Goal: Task Accomplishment & Management: Use online tool/utility

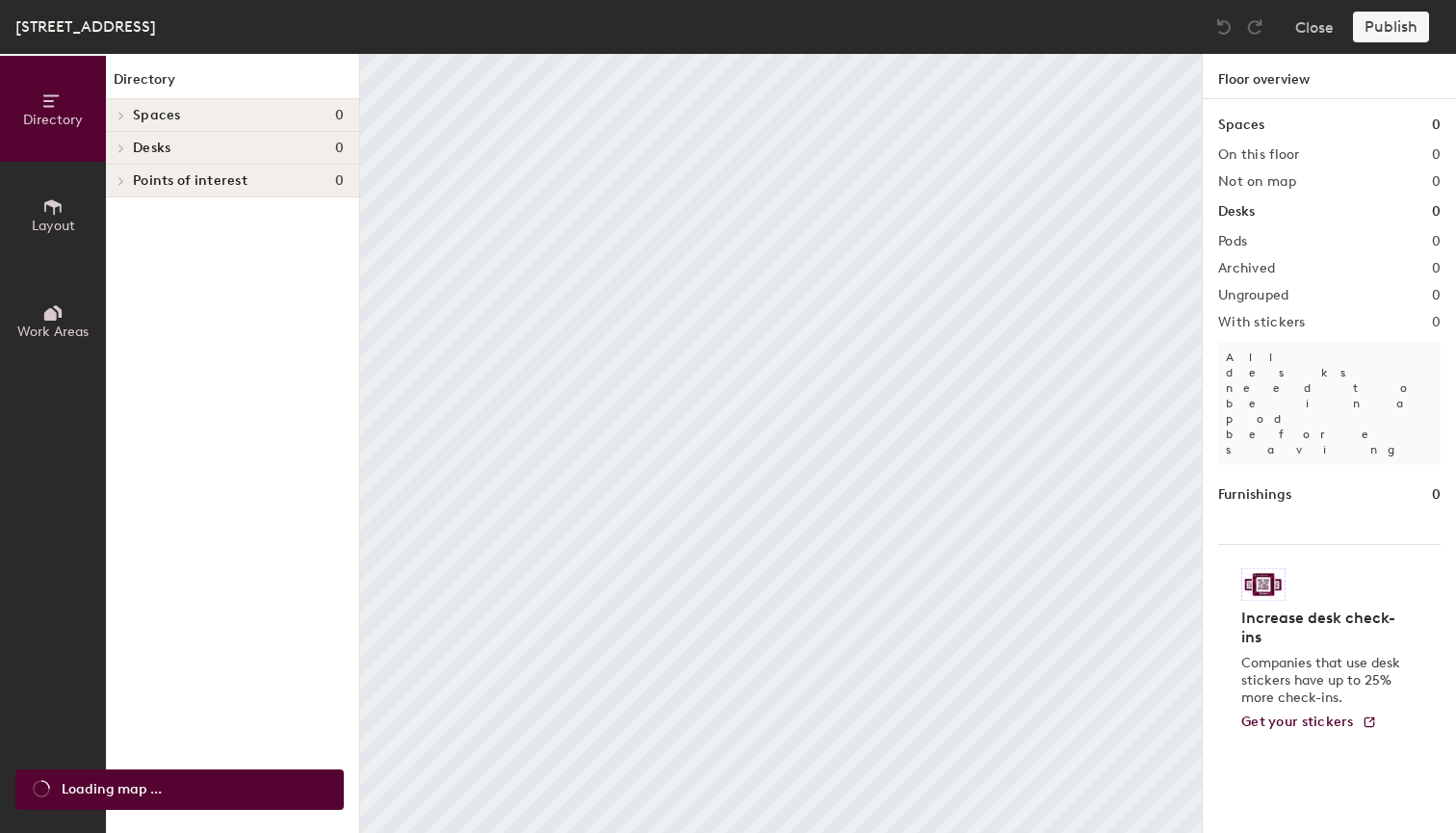
scroll to position [272, 0]
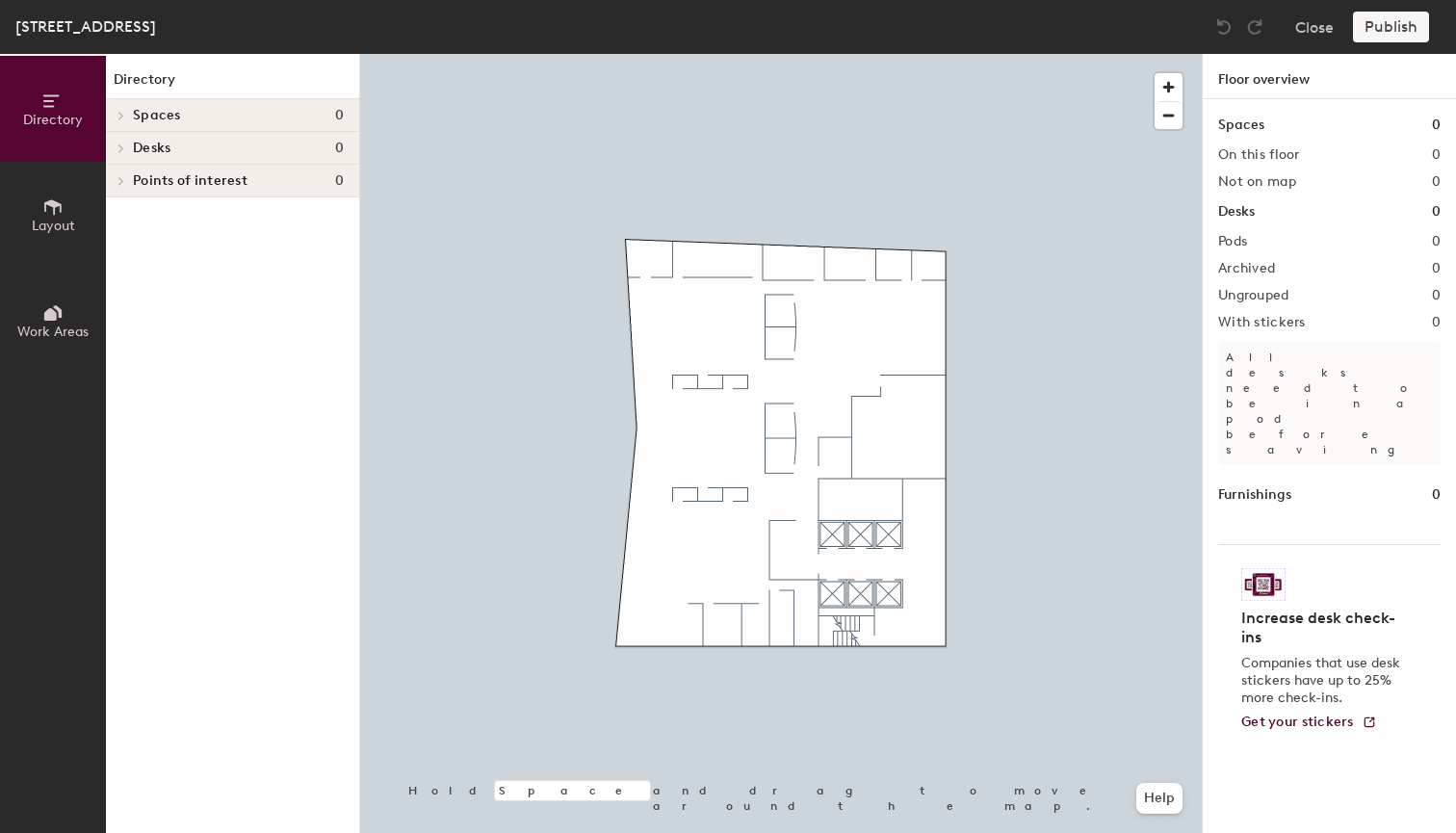
click at [135, 119] on span "Spaces" at bounding box center [157, 116] width 48 height 15
click at [118, 113] on span at bounding box center [119, 117] width 10 height 16
click at [63, 138] on button "Directory" at bounding box center [53, 109] width 106 height 106
click at [56, 189] on button "Layout" at bounding box center [53, 215] width 106 height 106
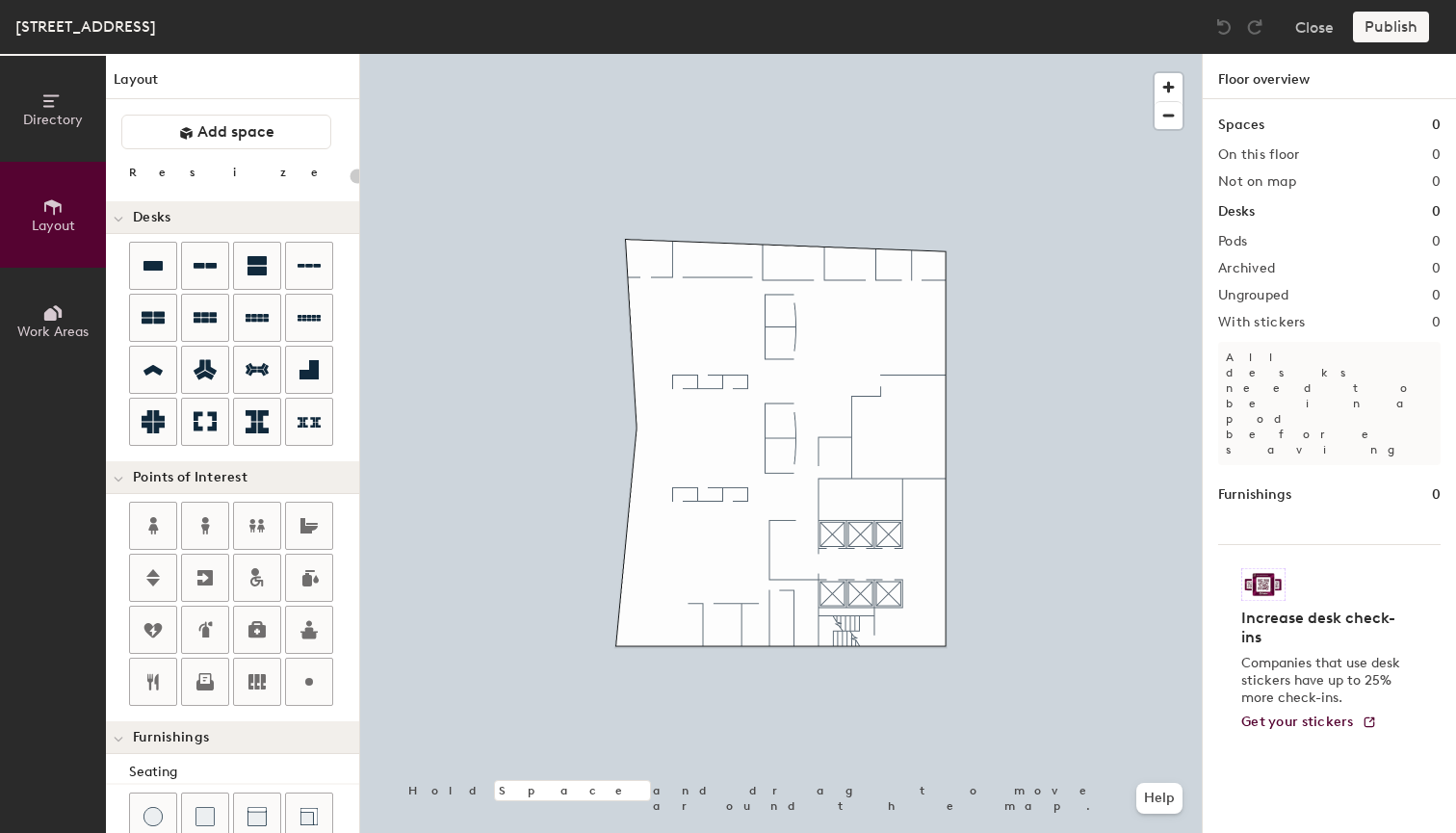
click at [68, 306] on button "Work Areas" at bounding box center [53, 320] width 106 height 106
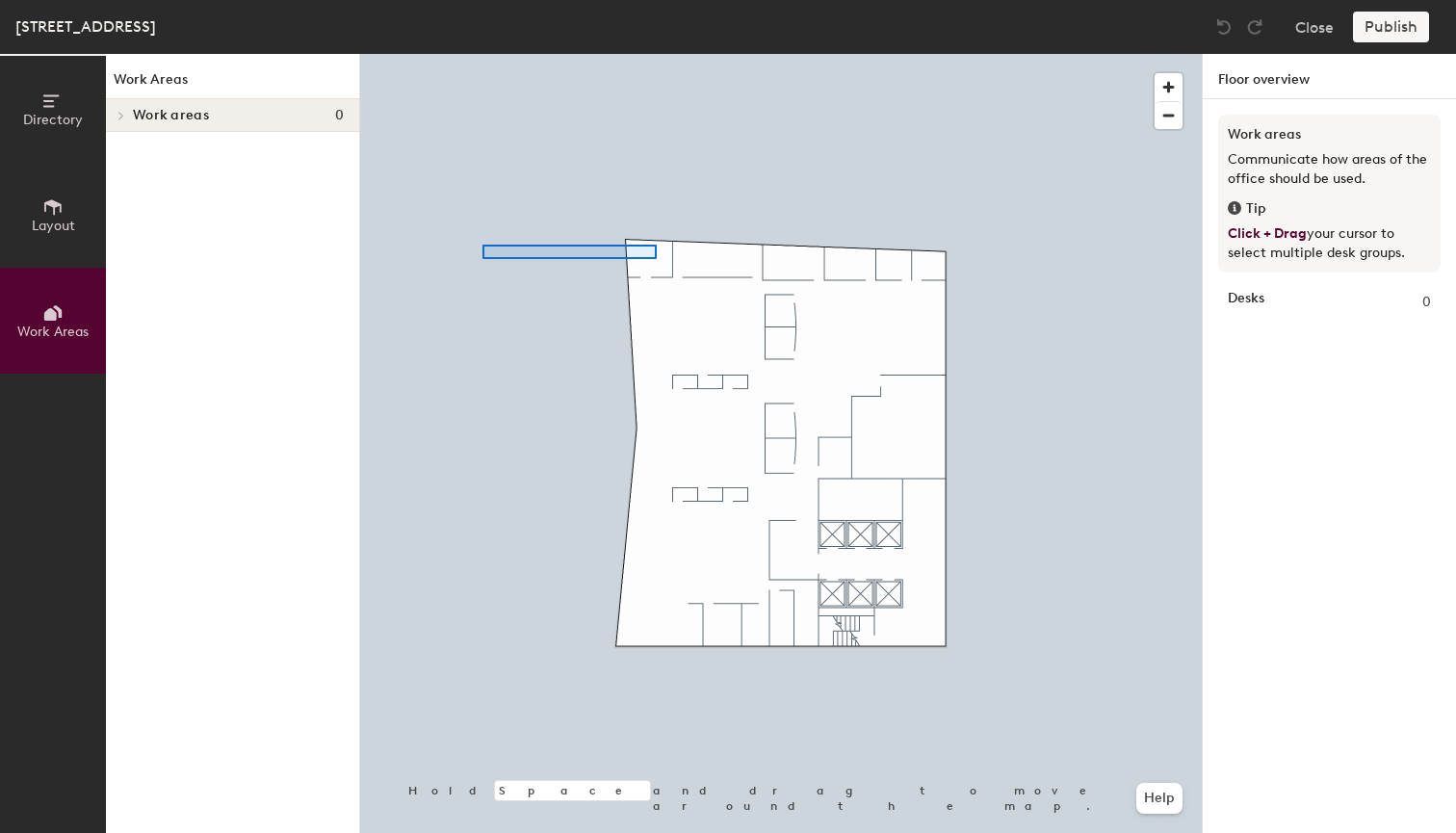
click at [483, 244] on div at bounding box center [570, 251] width 175 height 14
click at [41, 112] on span "Directory" at bounding box center [53, 120] width 60 height 16
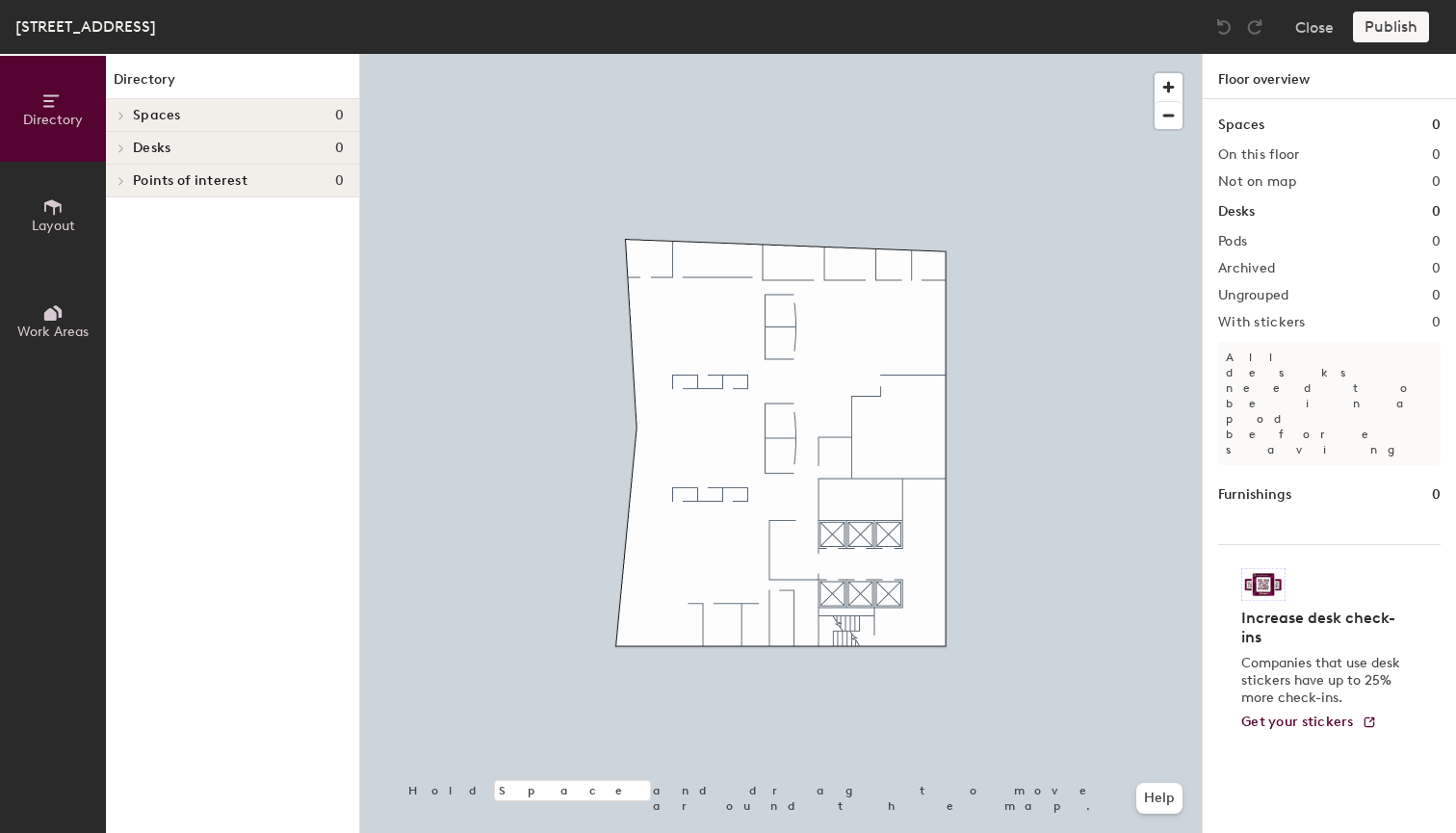
click at [62, 112] on span "Directory" at bounding box center [53, 120] width 60 height 16
click at [125, 145] on icon at bounding box center [122, 149] width 8 height 10
click at [127, 118] on span at bounding box center [120, 116] width 16 height 10
click at [123, 178] on icon at bounding box center [122, 181] width 8 height 10
click at [67, 217] on span "Layout" at bounding box center [53, 225] width 43 height 16
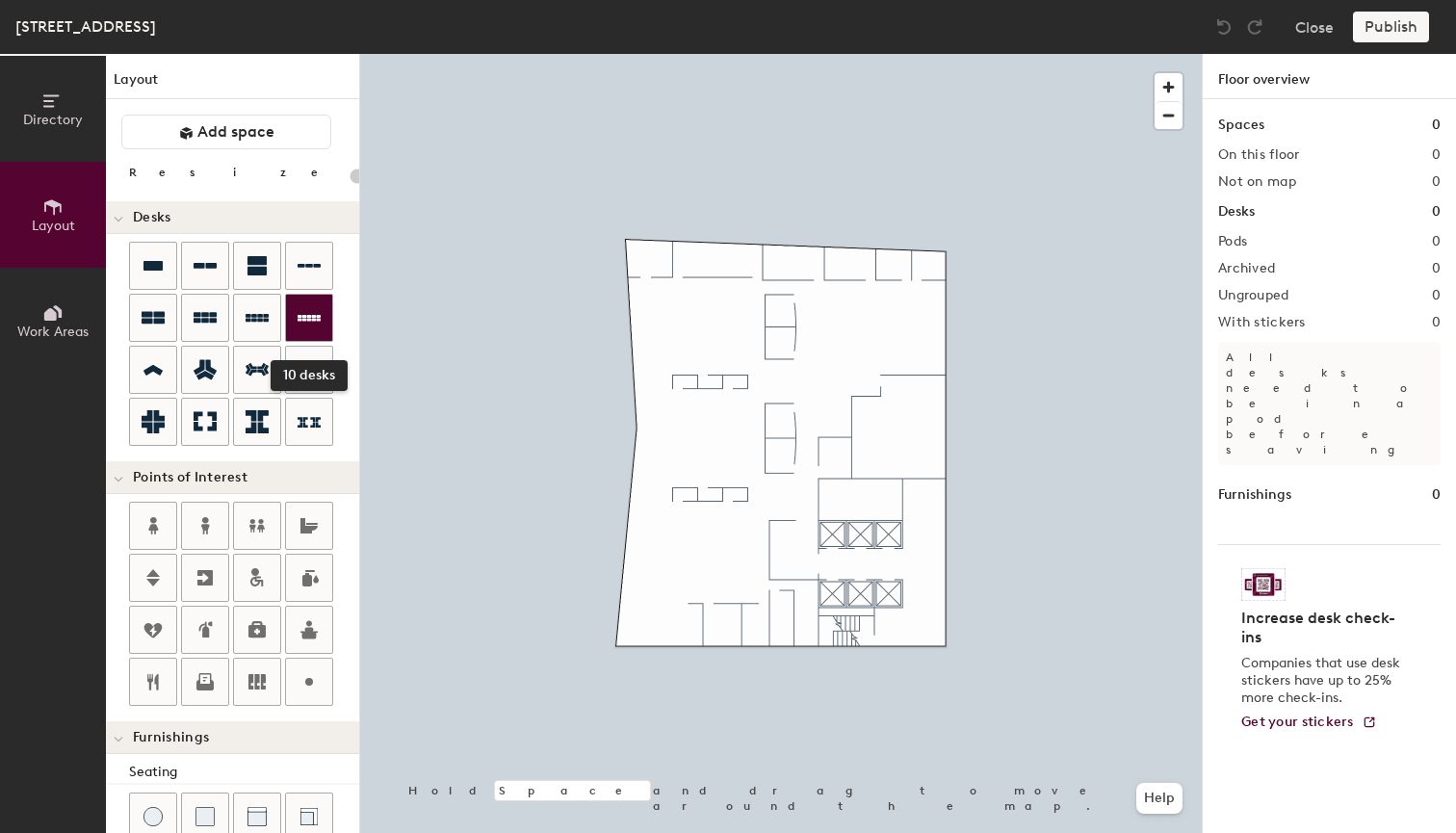
click at [319, 326] on icon at bounding box center [309, 318] width 23 height 23
type input "100"
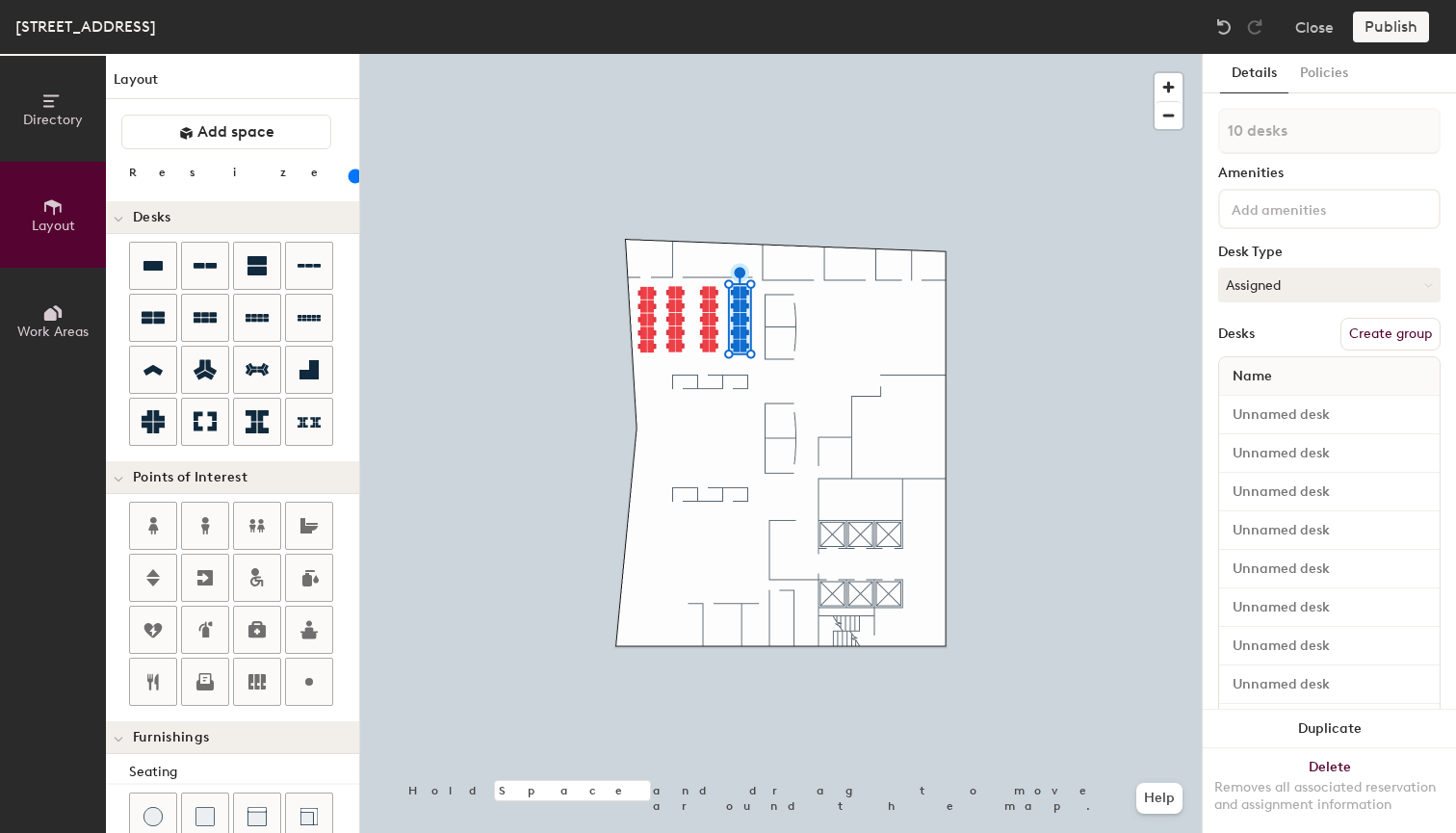
type input "1 desk"
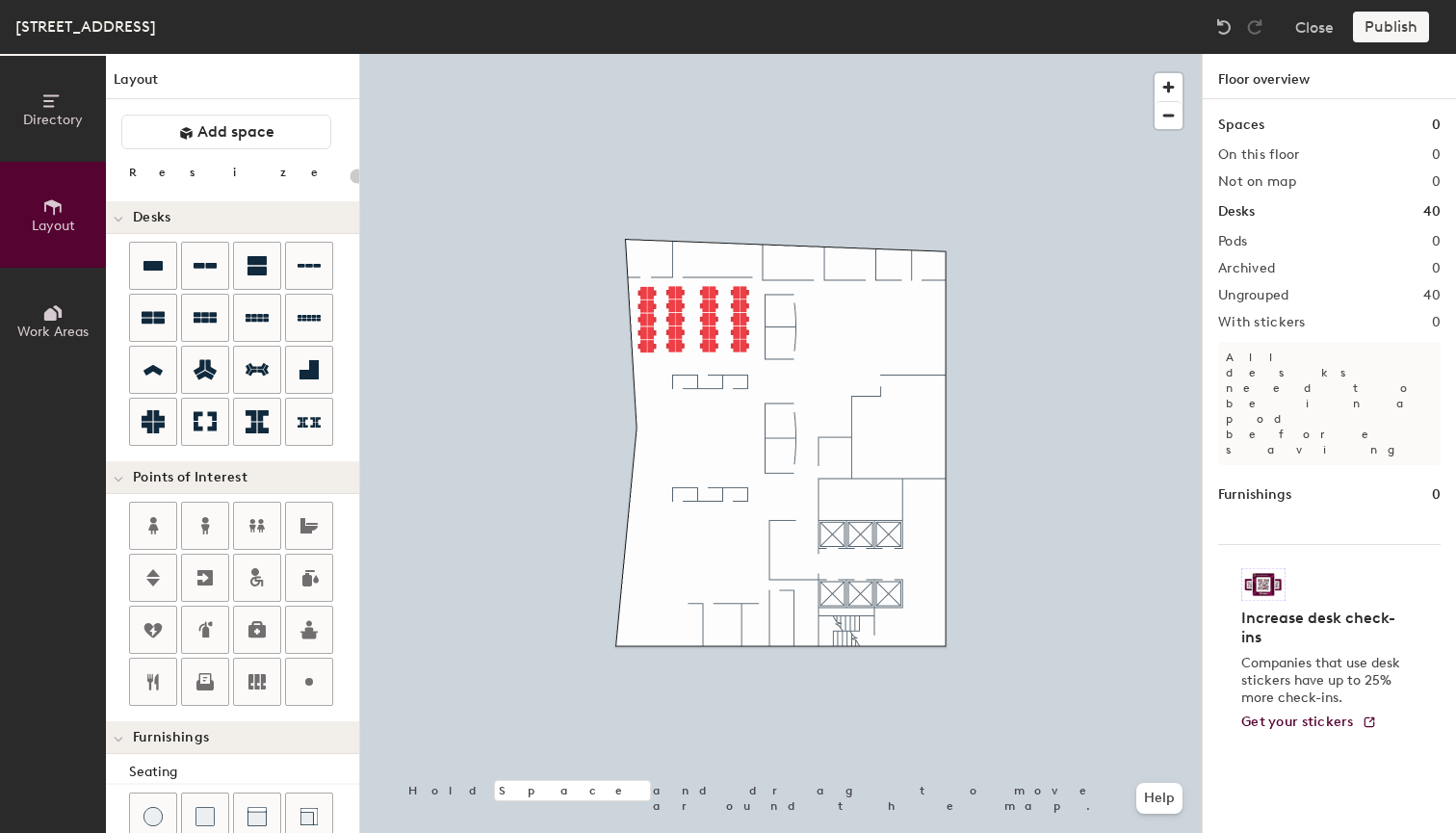
type input "20"
click at [55, 129] on button "Directory" at bounding box center [53, 109] width 106 height 106
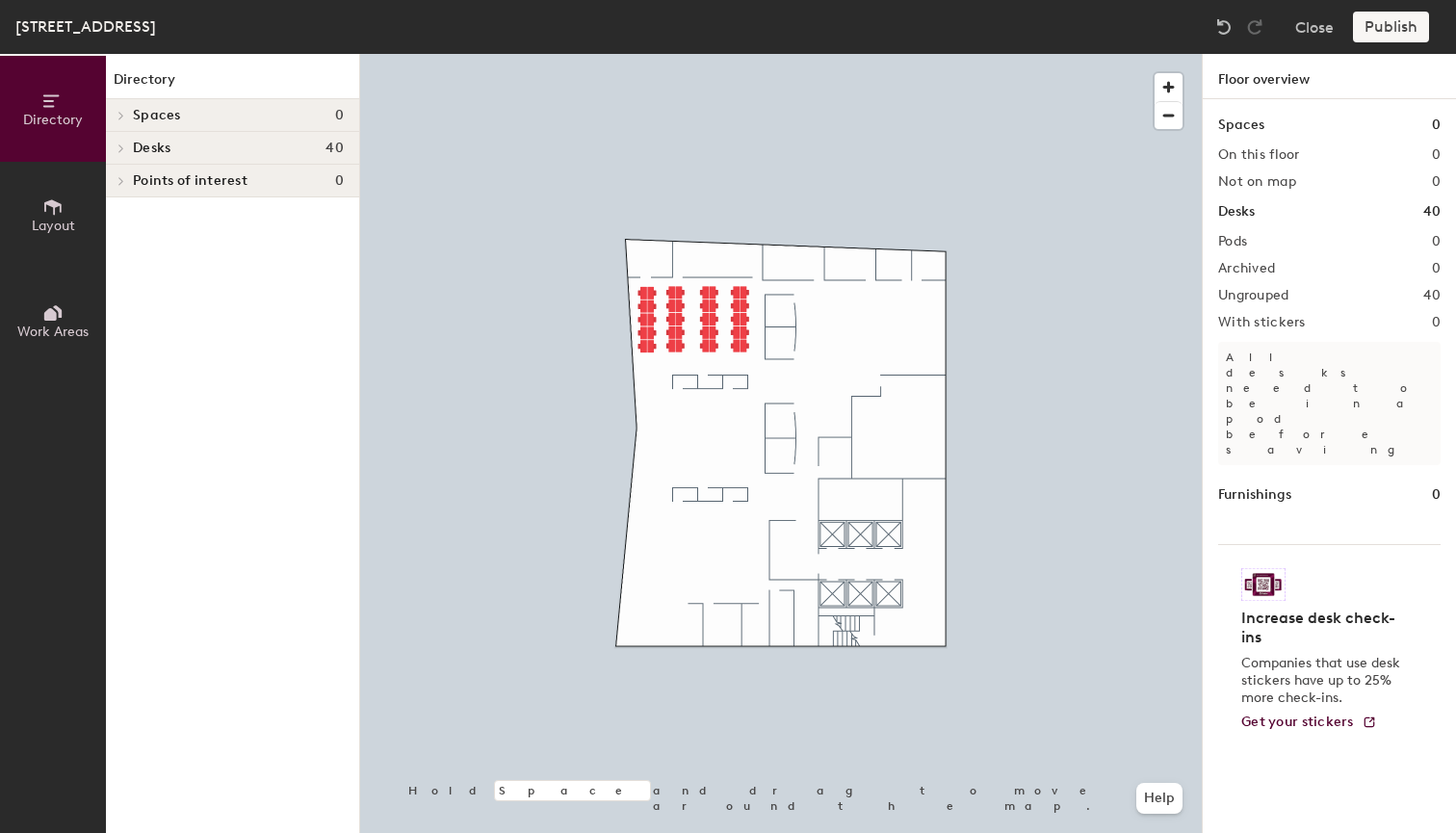
click at [179, 103] on div "Spaces 0" at bounding box center [233, 116] width 253 height 33
click at [60, 214] on icon at bounding box center [53, 207] width 21 height 21
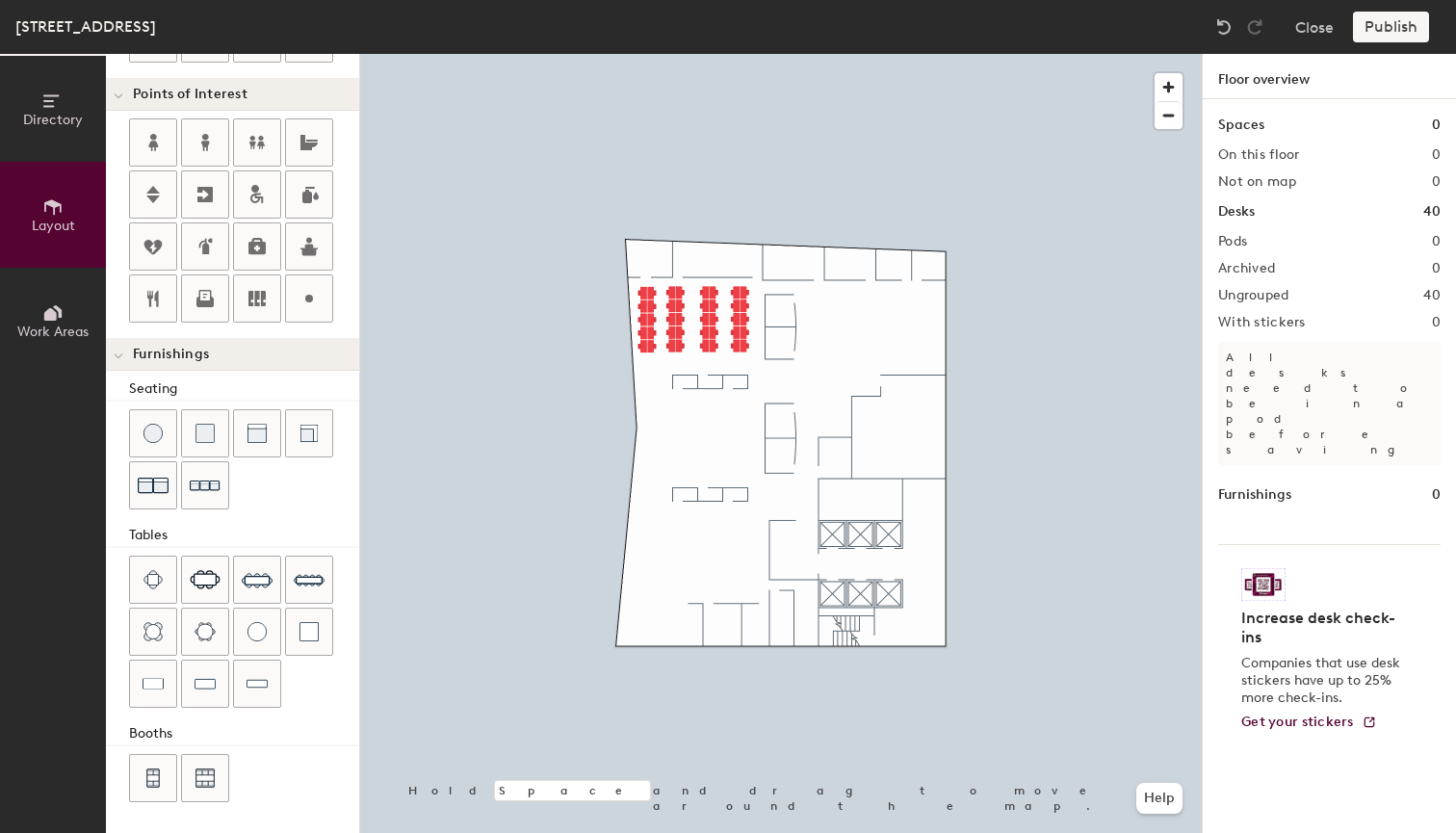
scroll to position [383, 0]
click at [51, 318] on icon at bounding box center [50, 314] width 13 height 13
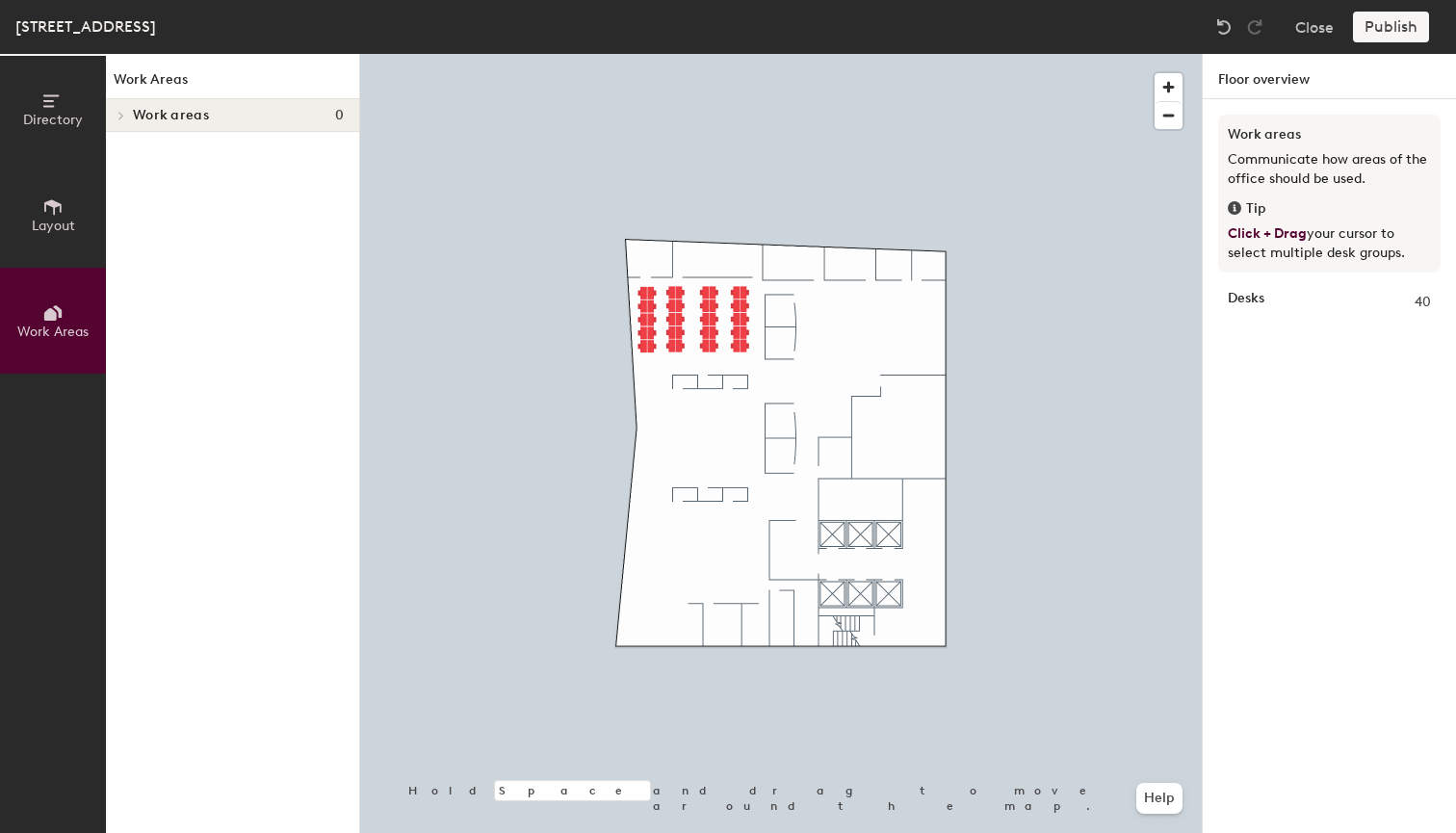
click at [456, 800] on html "Skip navigation Schedule Office People Analytics Visits Deliveries Services Man…" at bounding box center [728, 416] width 1456 height 833
click at [43, 198] on icon at bounding box center [53, 207] width 21 height 21
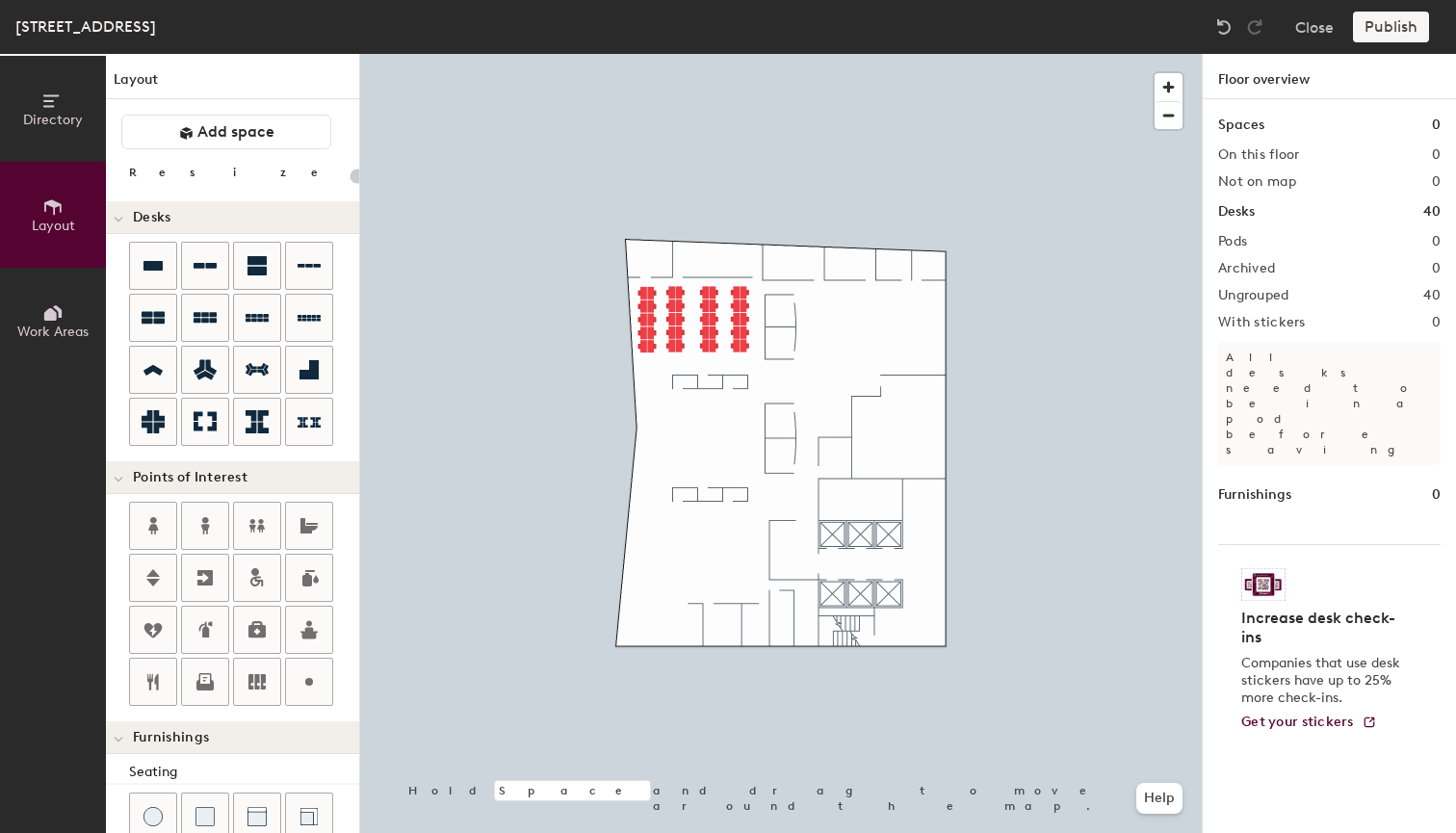
click at [55, 219] on span "Layout" at bounding box center [53, 225] width 43 height 16
click at [215, 809] on html "Skip navigation Schedule Office People Analytics Visits Deliveries Services Man…" at bounding box center [728, 416] width 1456 height 833
click at [198, 819] on html "Skip navigation Schedule Office People Analytics Visits Deliveries Services Man…" at bounding box center [728, 416] width 1456 height 833
click at [46, 320] on icon at bounding box center [53, 313] width 21 height 21
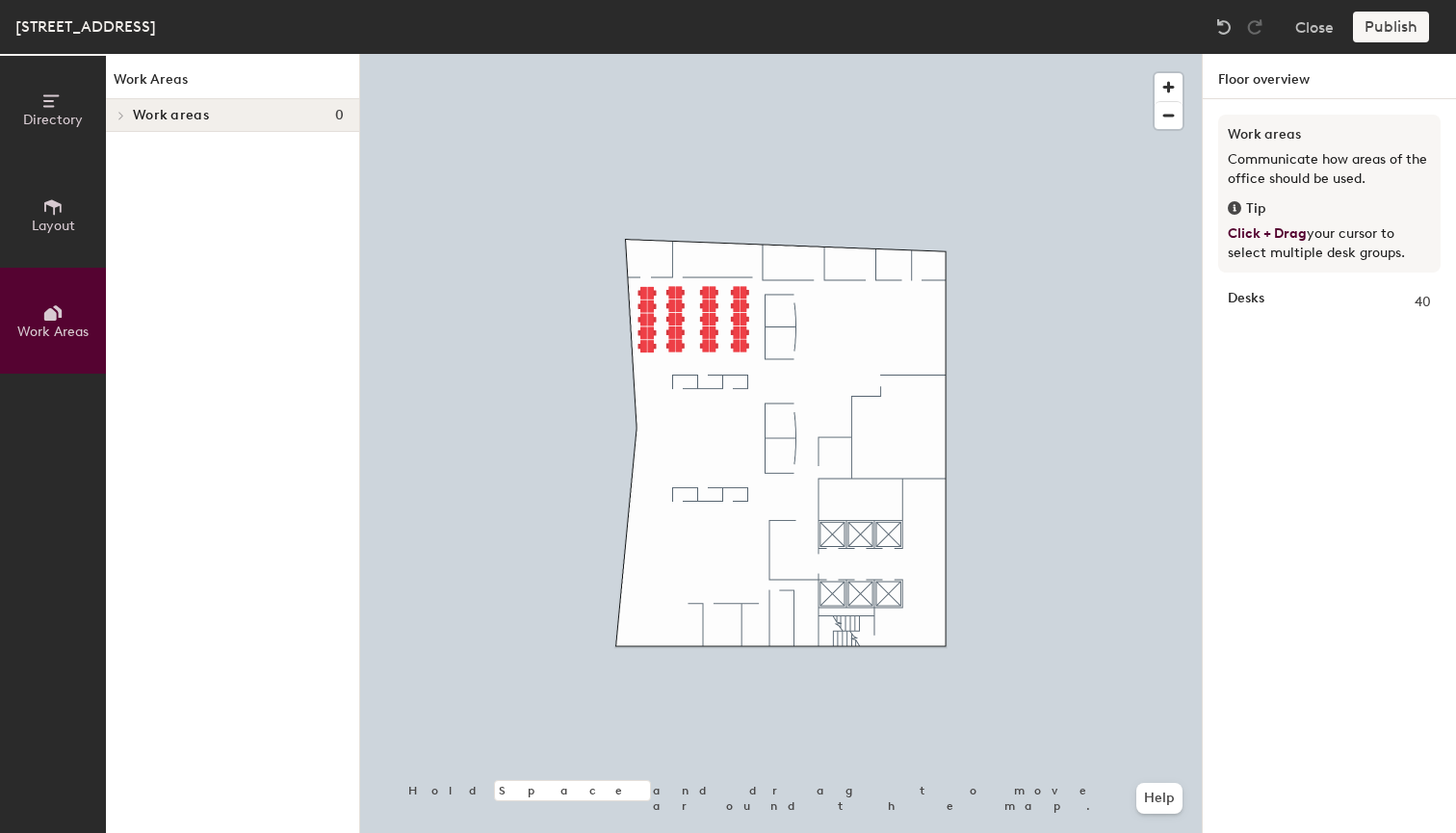
click at [66, 211] on button "Layout" at bounding box center [53, 215] width 106 height 106
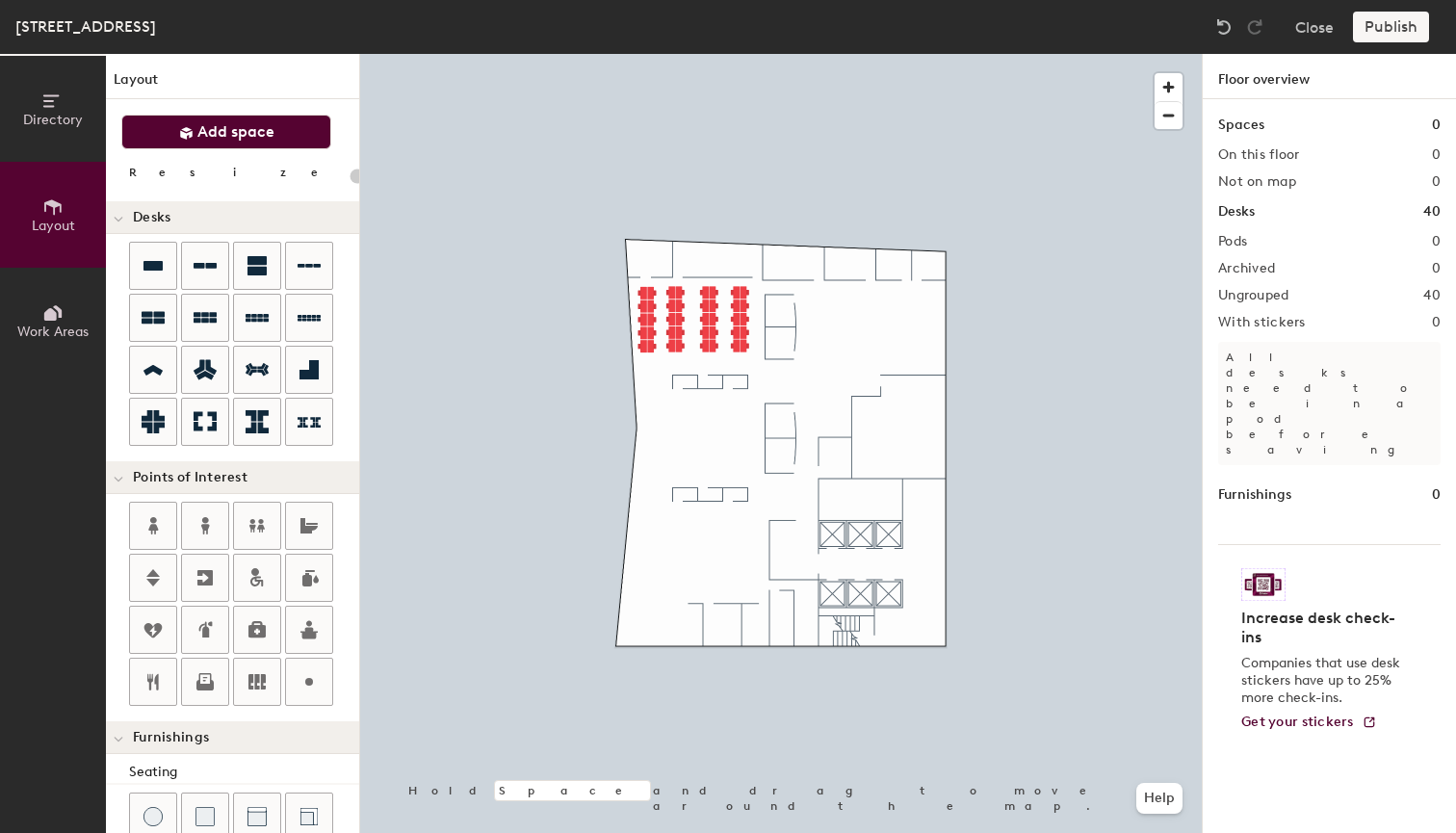
click at [181, 126] on icon at bounding box center [186, 133] width 14 height 14
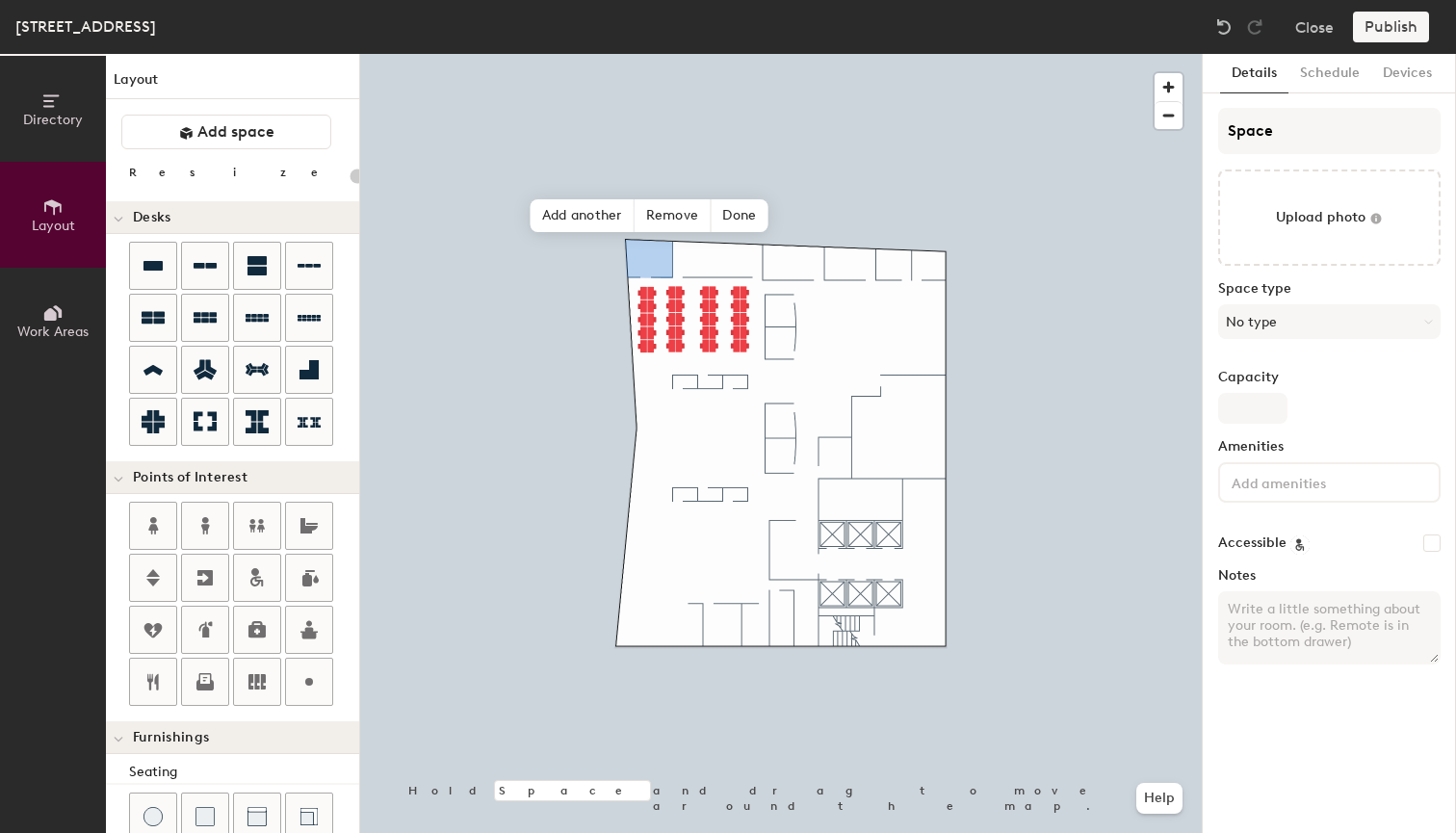
type input "20"
click at [1357, 145] on input "Space" at bounding box center [1330, 131] width 222 height 46
type input "Spa"
type input "20"
type input "S"
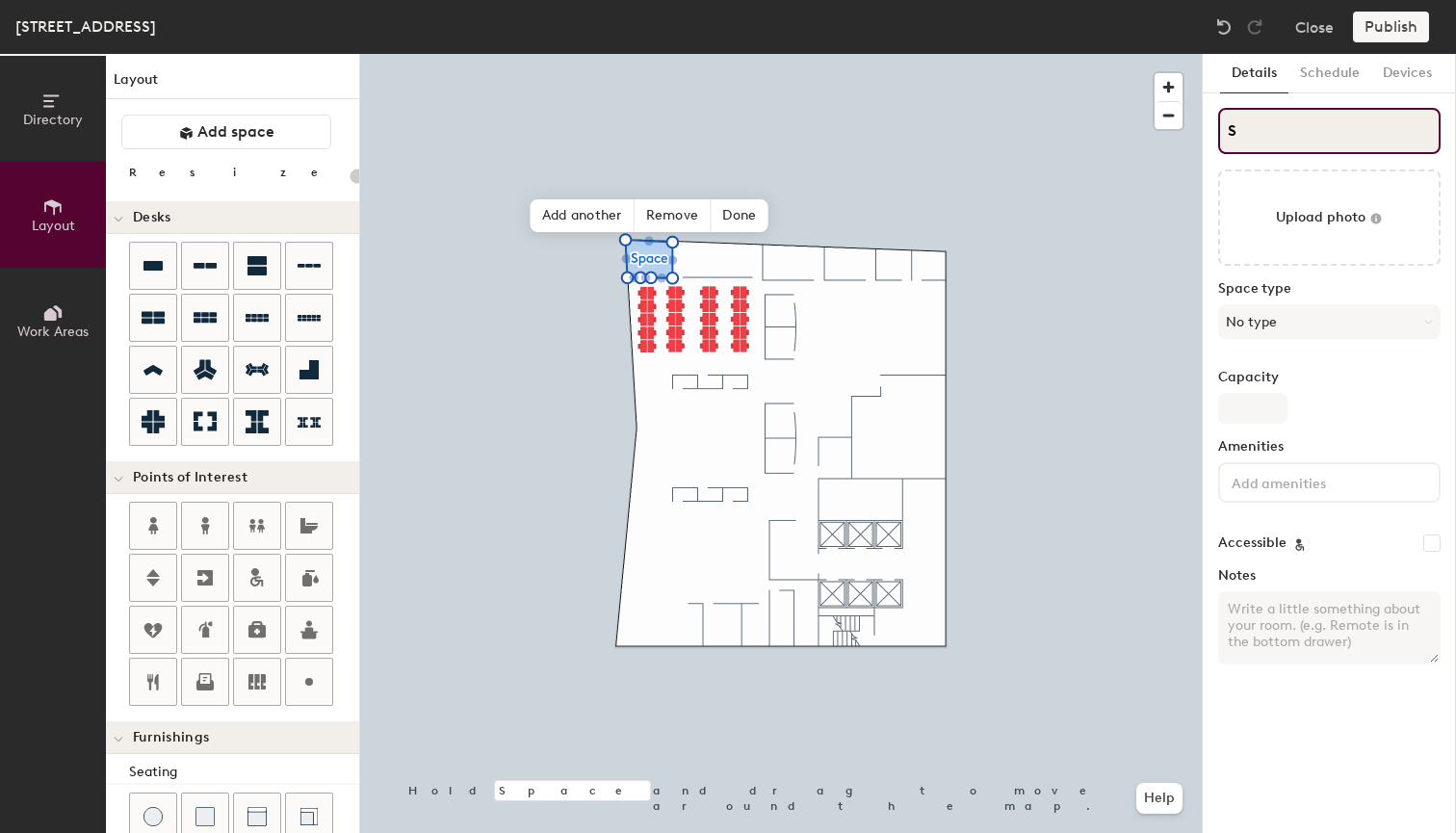
type input "20"
type input "SS"
type input "20"
type input "SSal"
type input "20"
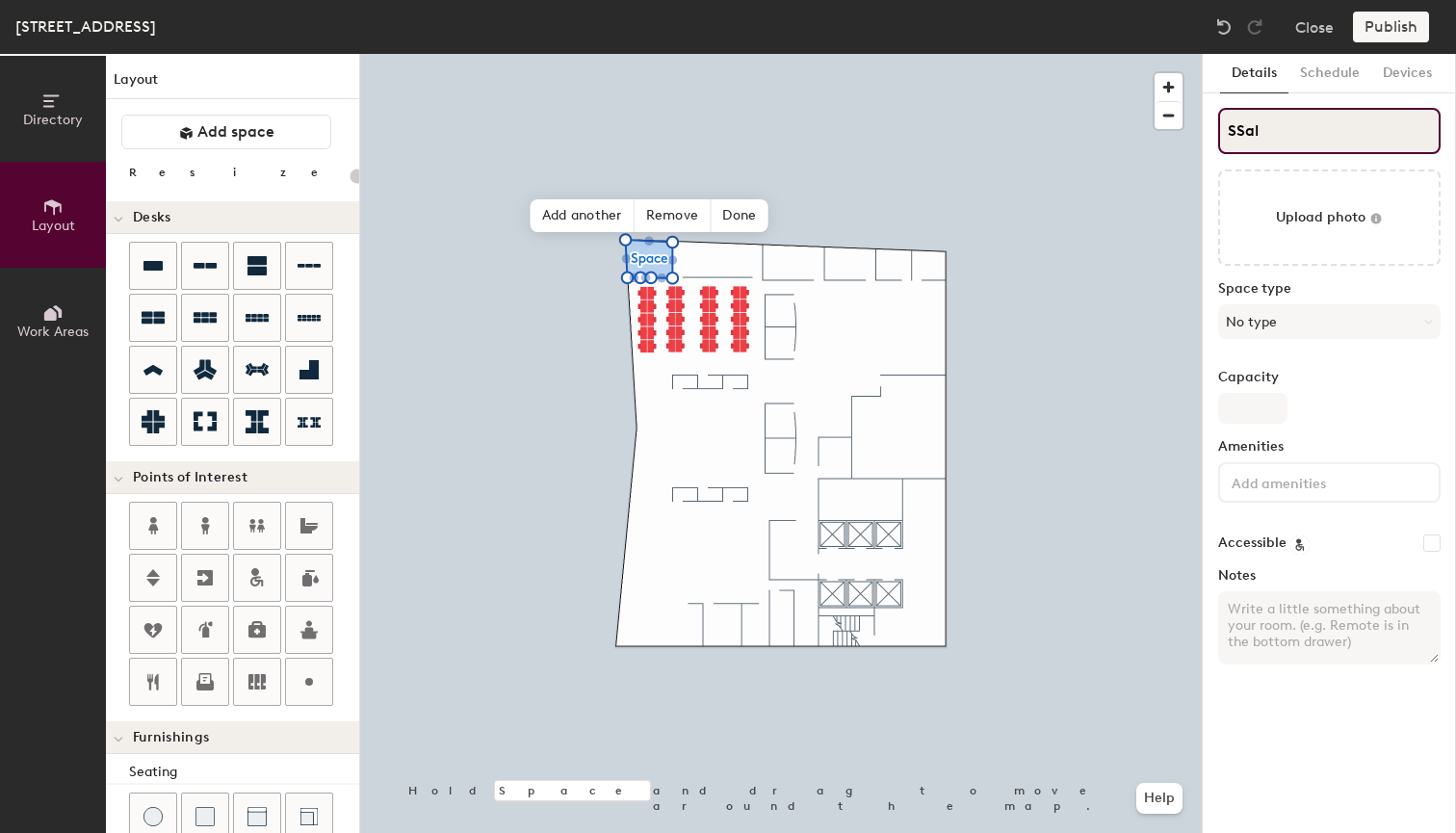
type input "SSa"
type input "20"
type input "SS"
type input "20"
type input "S"
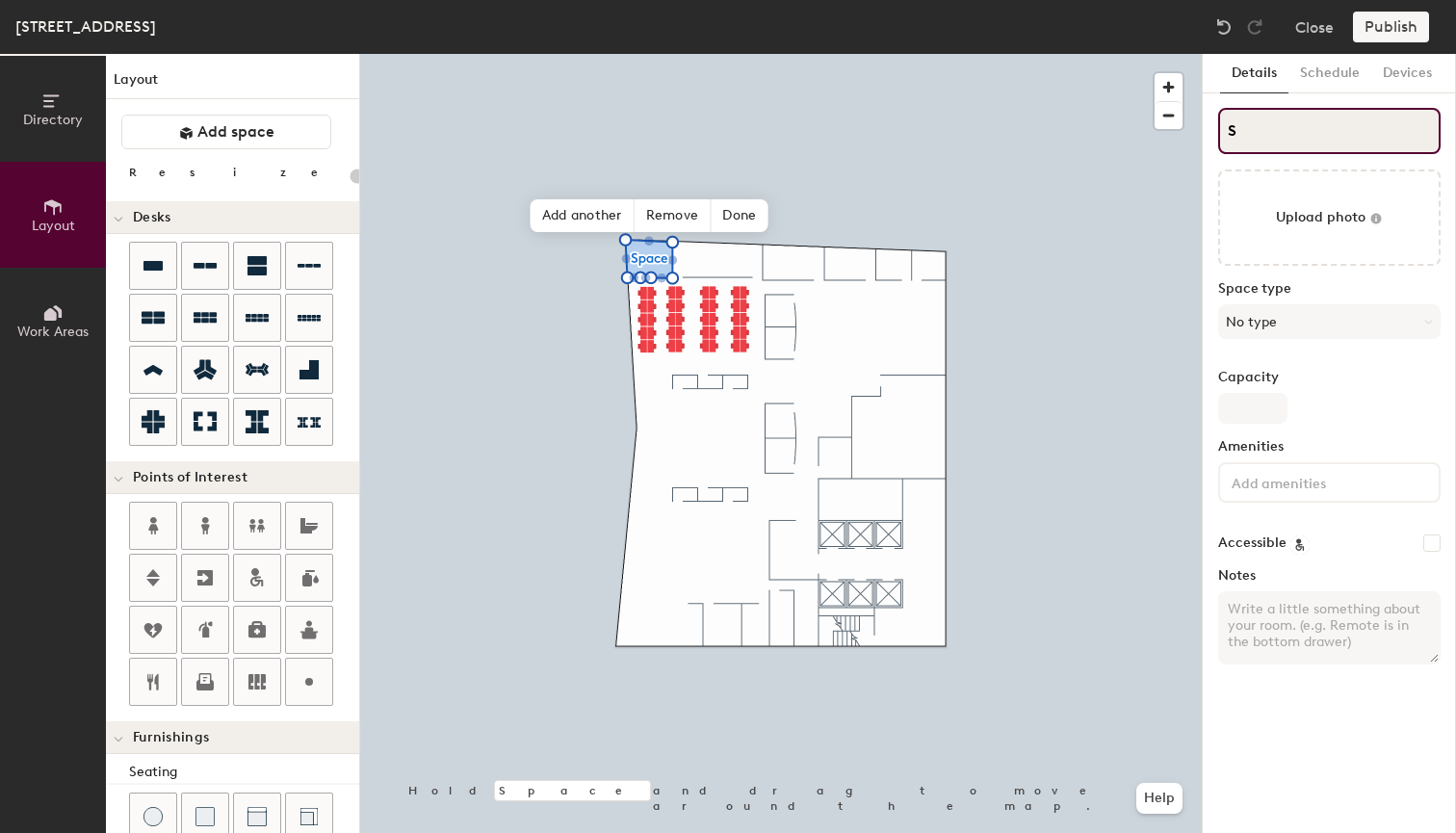
type input "20"
type input "Sala"
type input "20"
type input "Sala de"
type input "20"
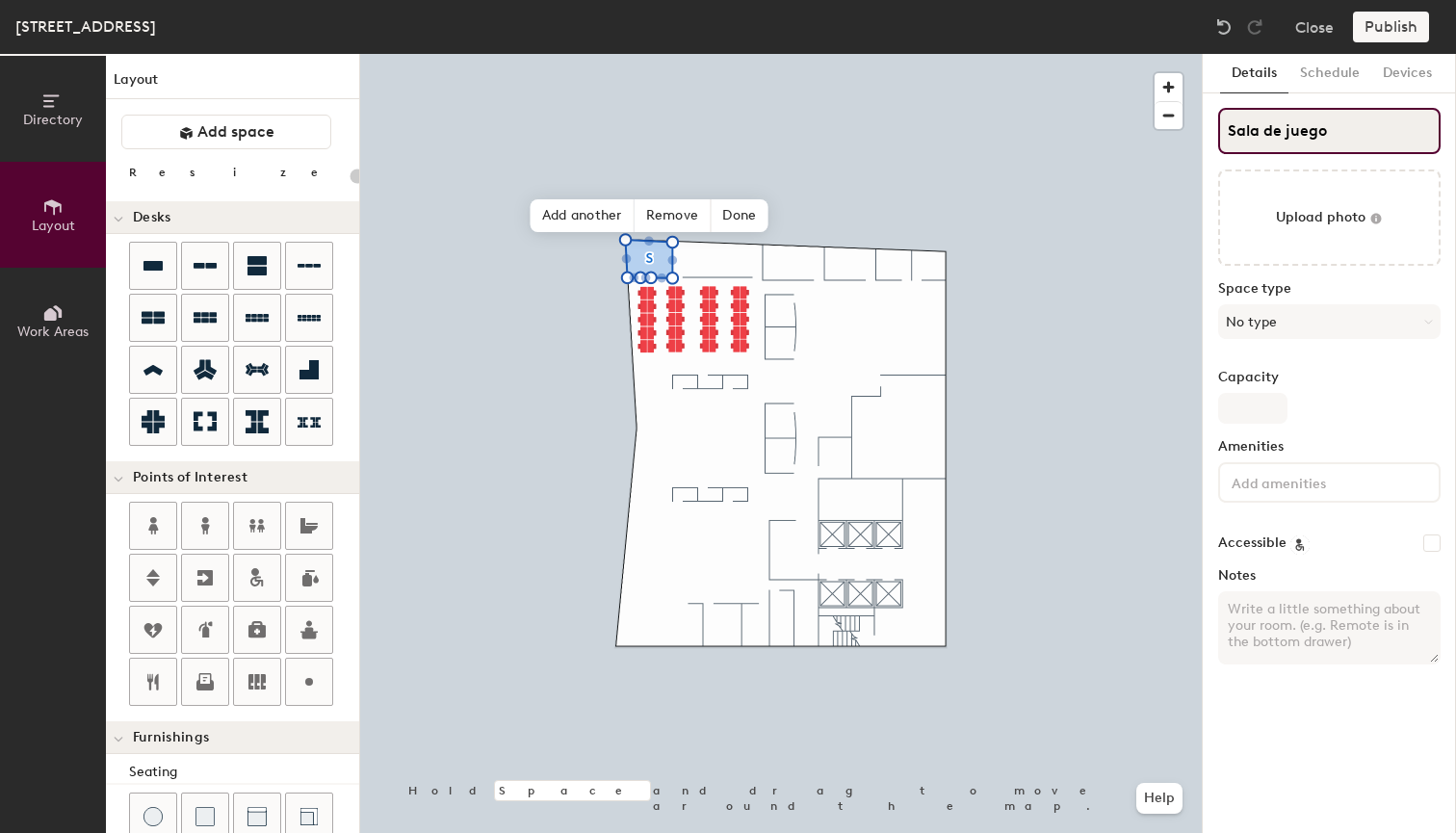
type input "Sala de juegos"
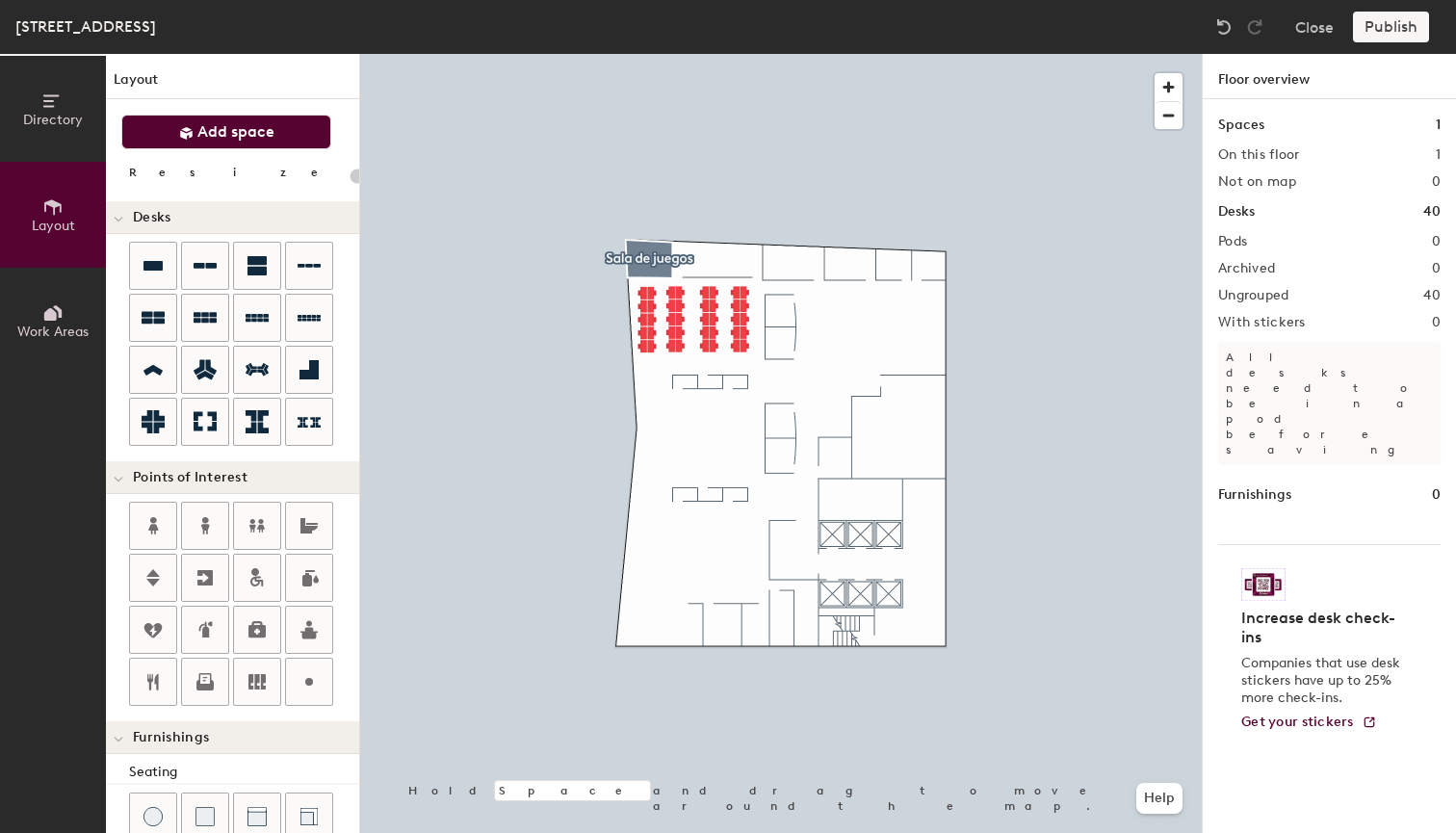
click at [245, 138] on span "Add space" at bounding box center [236, 132] width 77 height 19
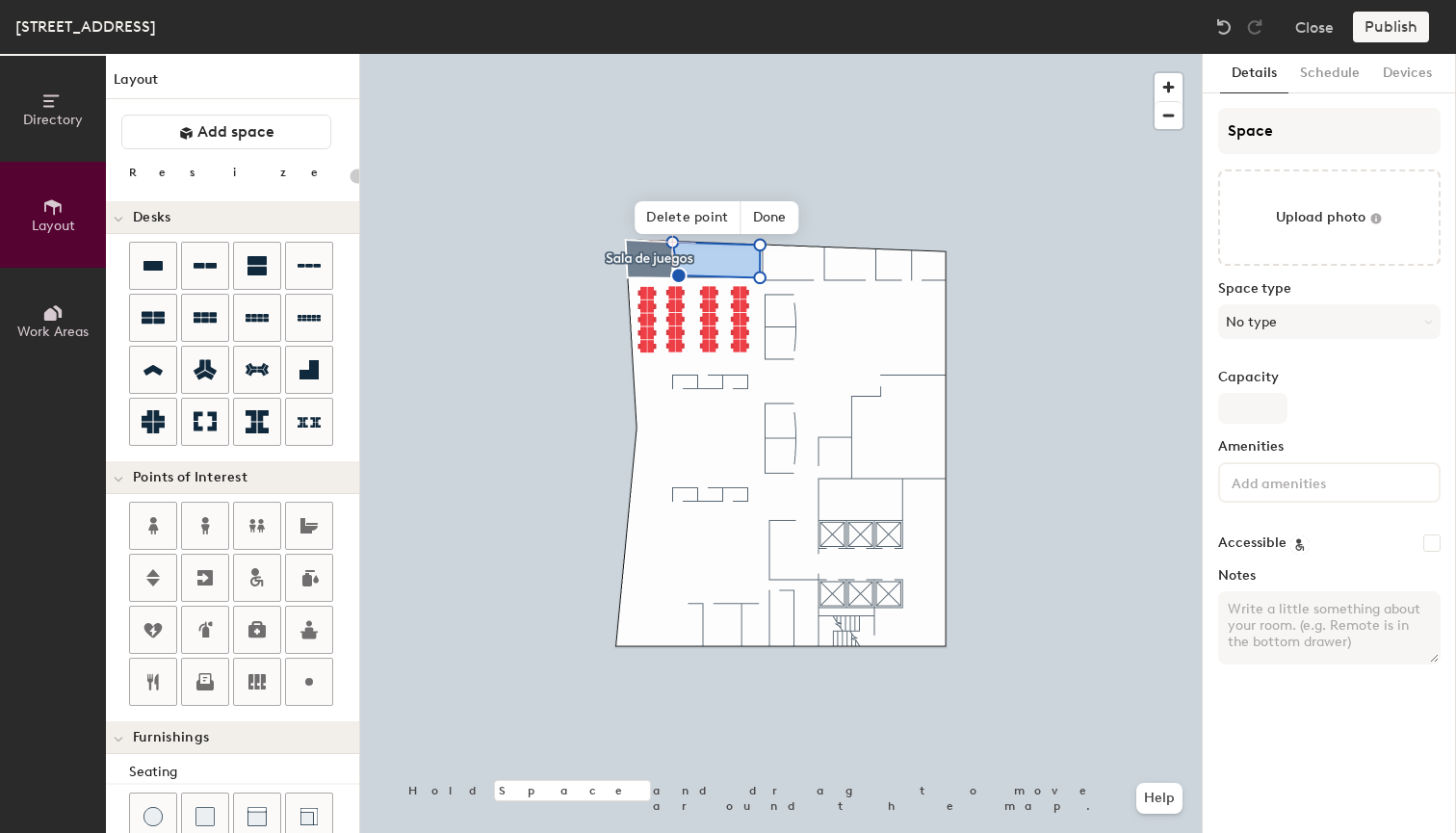
type input "20"
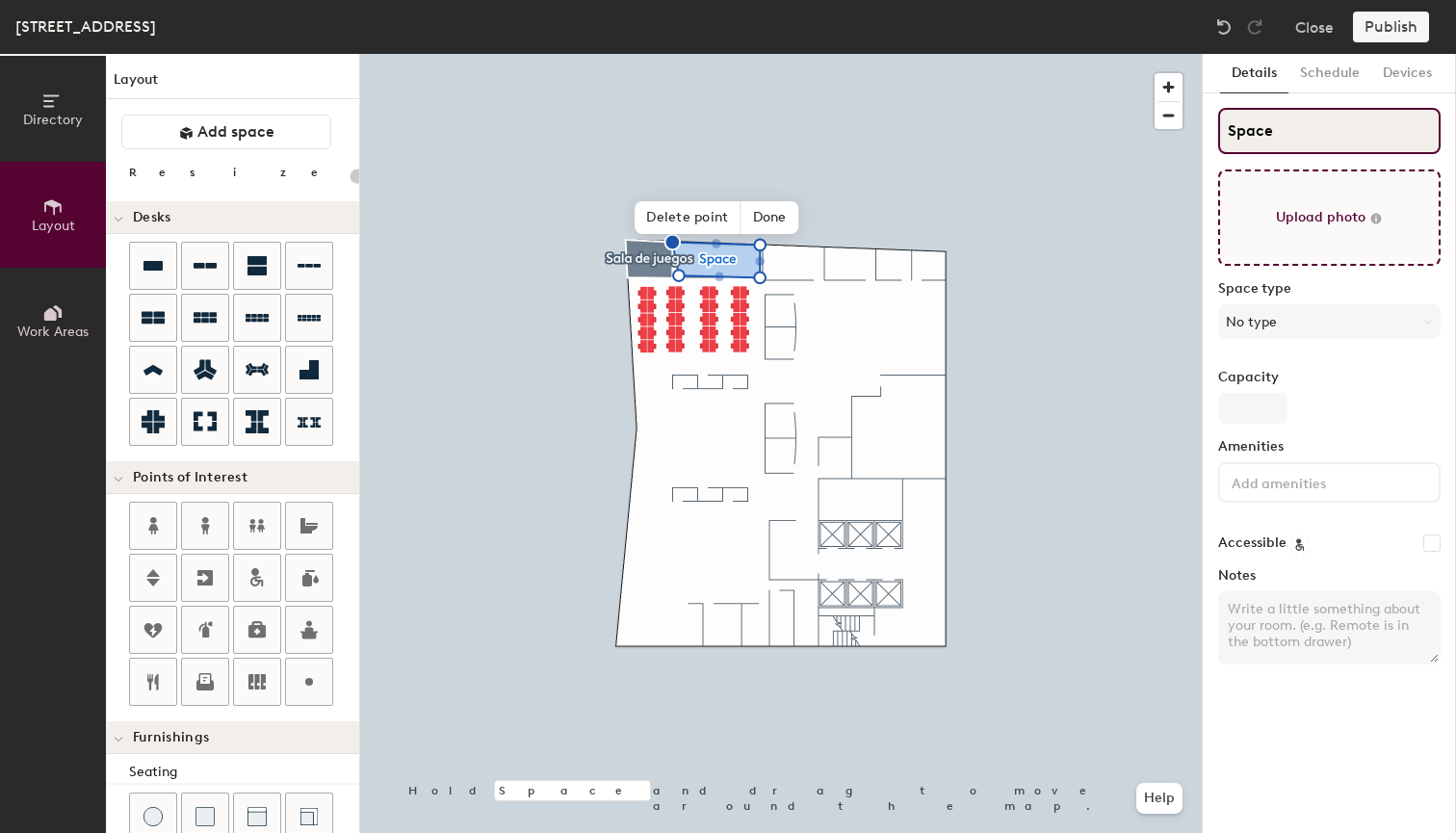
click at [1304, 135] on input "Space" at bounding box center [1330, 131] width 222 height 46
type input "S"
type input "20"
type input "SB"
type input "20"
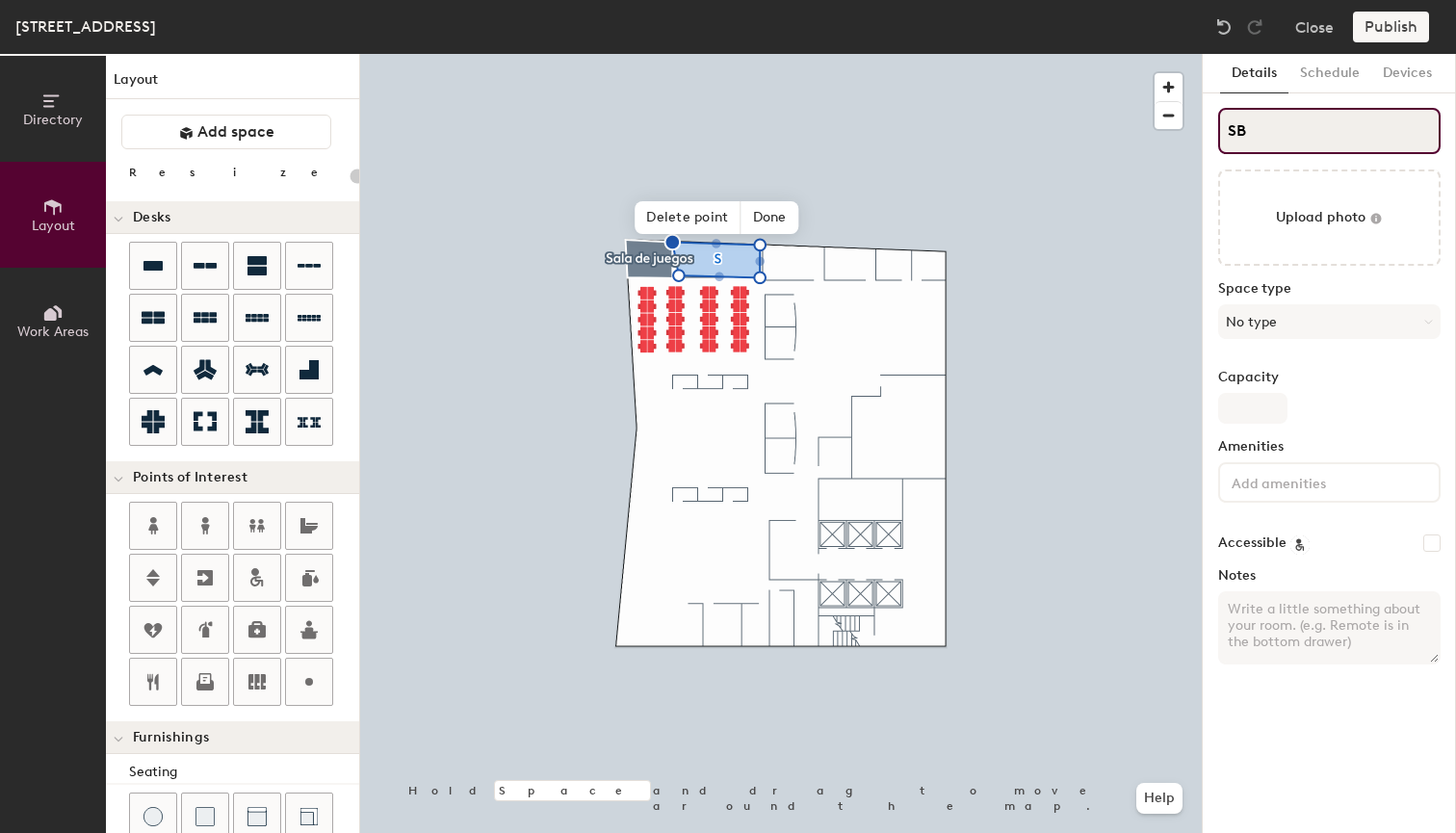
type input "SBo"
type input "20"
type input "SBogo"
type input "20"
type input "SBogotá"
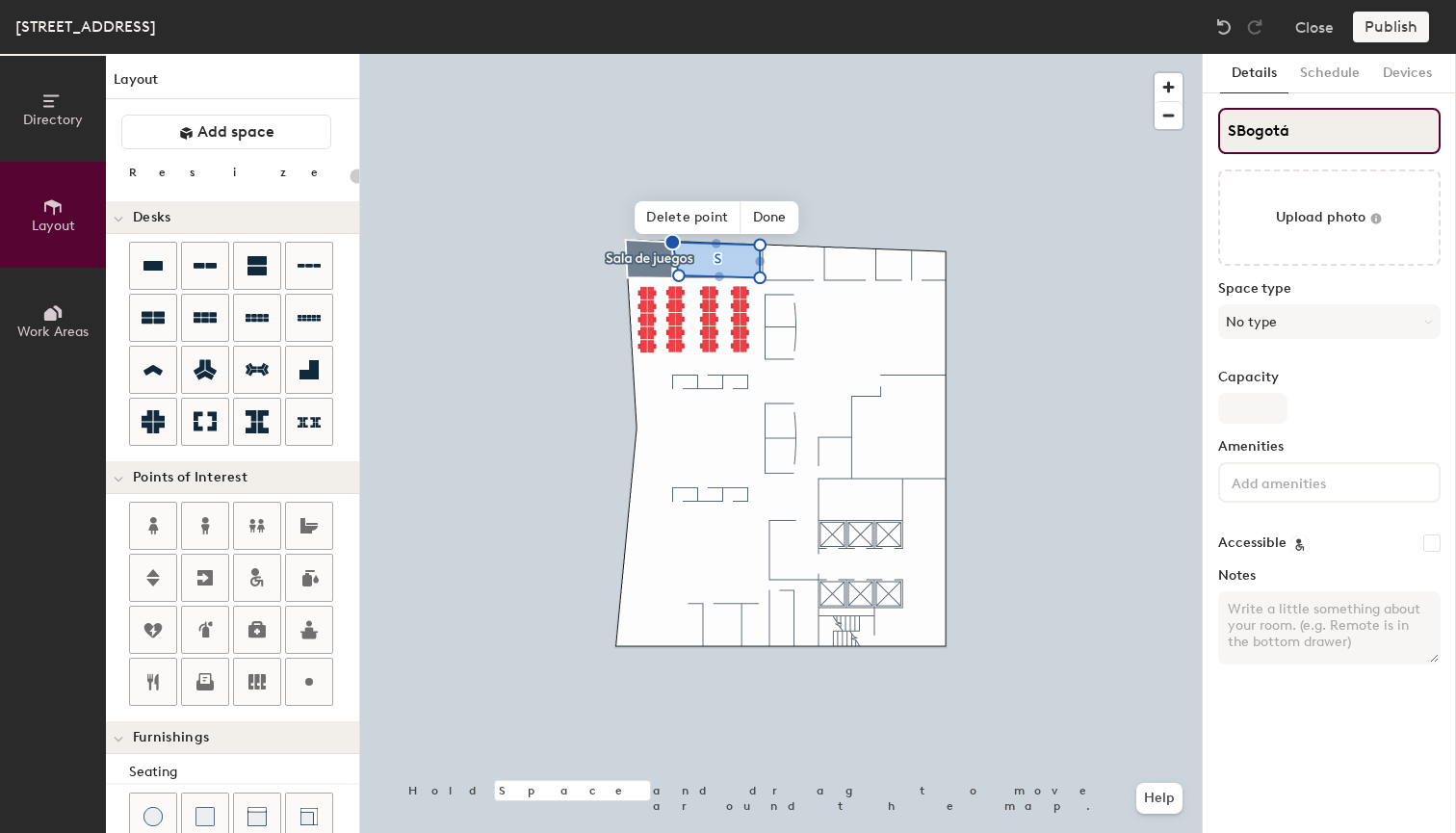
type input "20"
type input "SBogot"
type input "20"
type input "SBo"
type input "20"
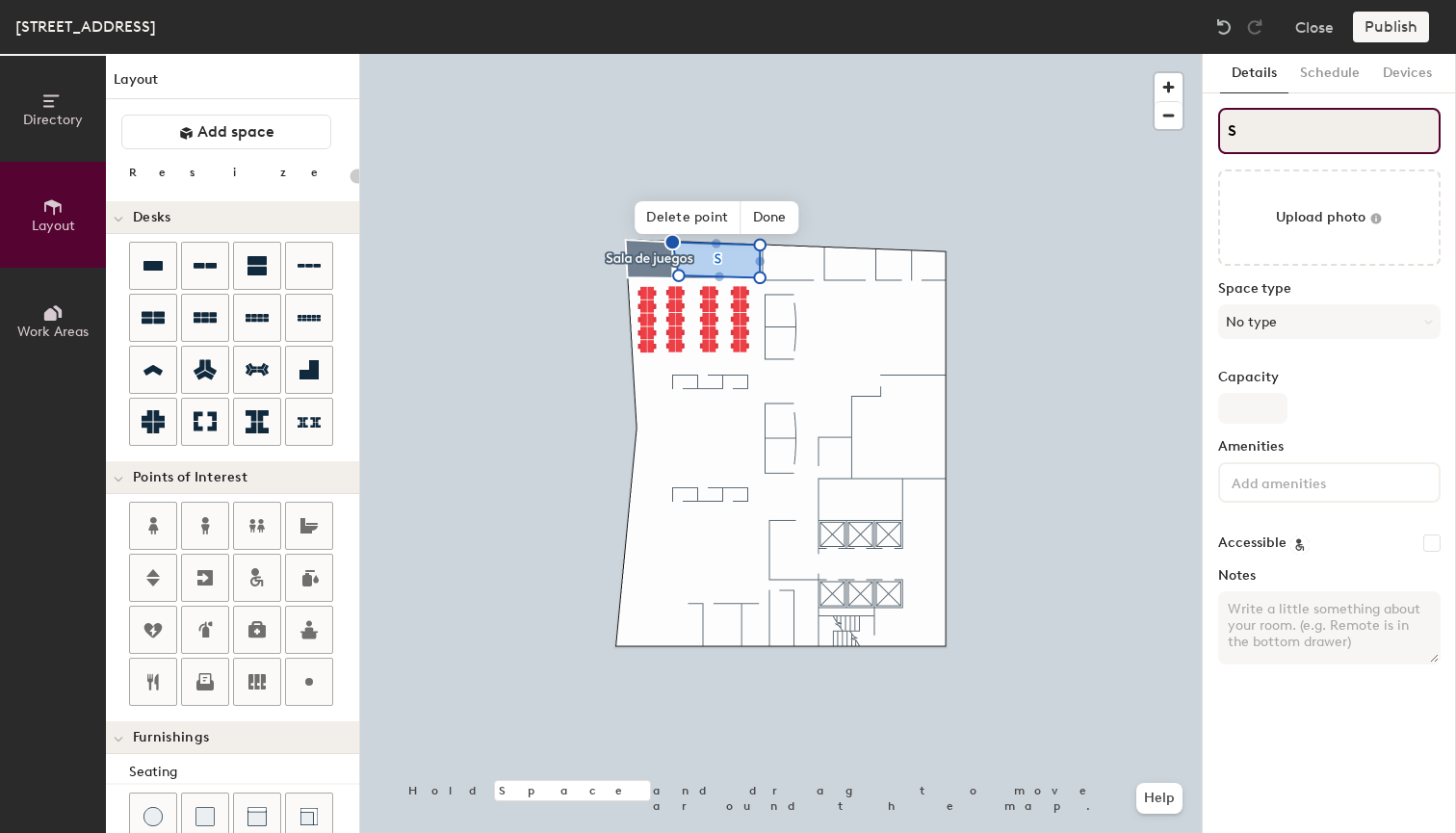
type input "S"
type input "20"
type input "S"
type input "20"
type input "S"
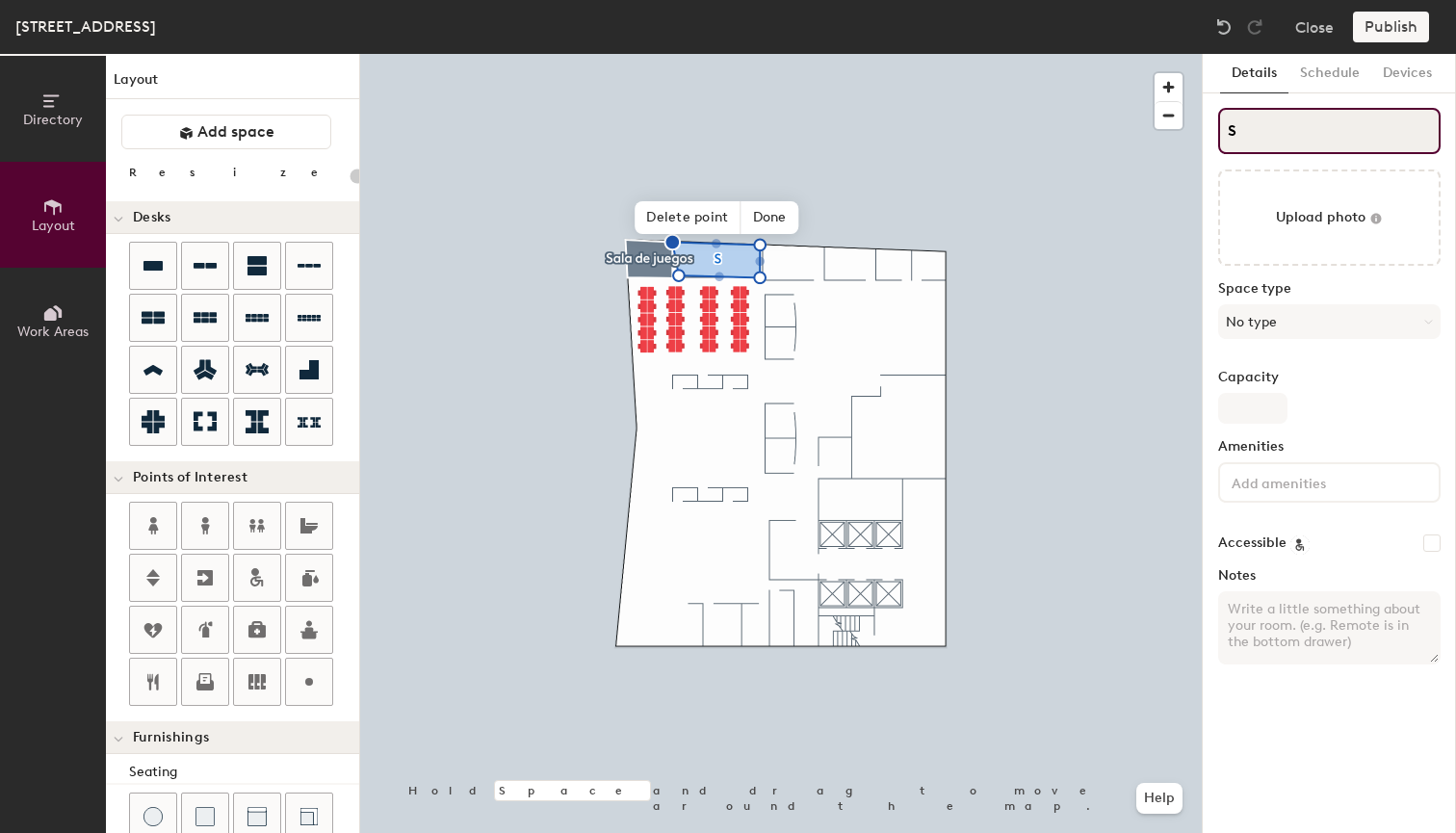
type input "20"
click at [1330, 129] on input "S" at bounding box center [1330, 131] width 222 height 46
type input "SB"
type input "20"
type input "S"
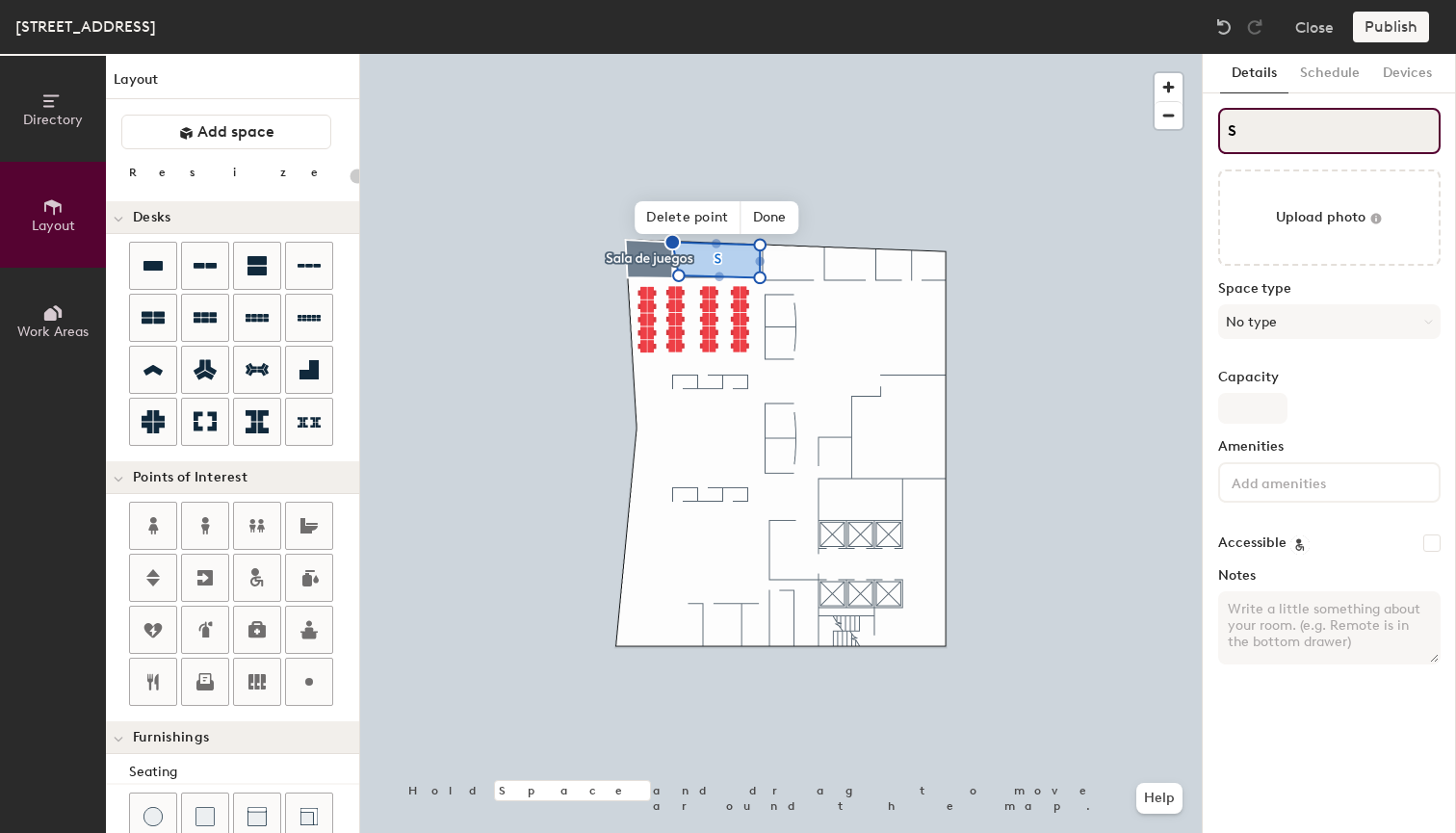
type input "20"
type input "Sb"
type input "20"
type input "S"
type input "20"
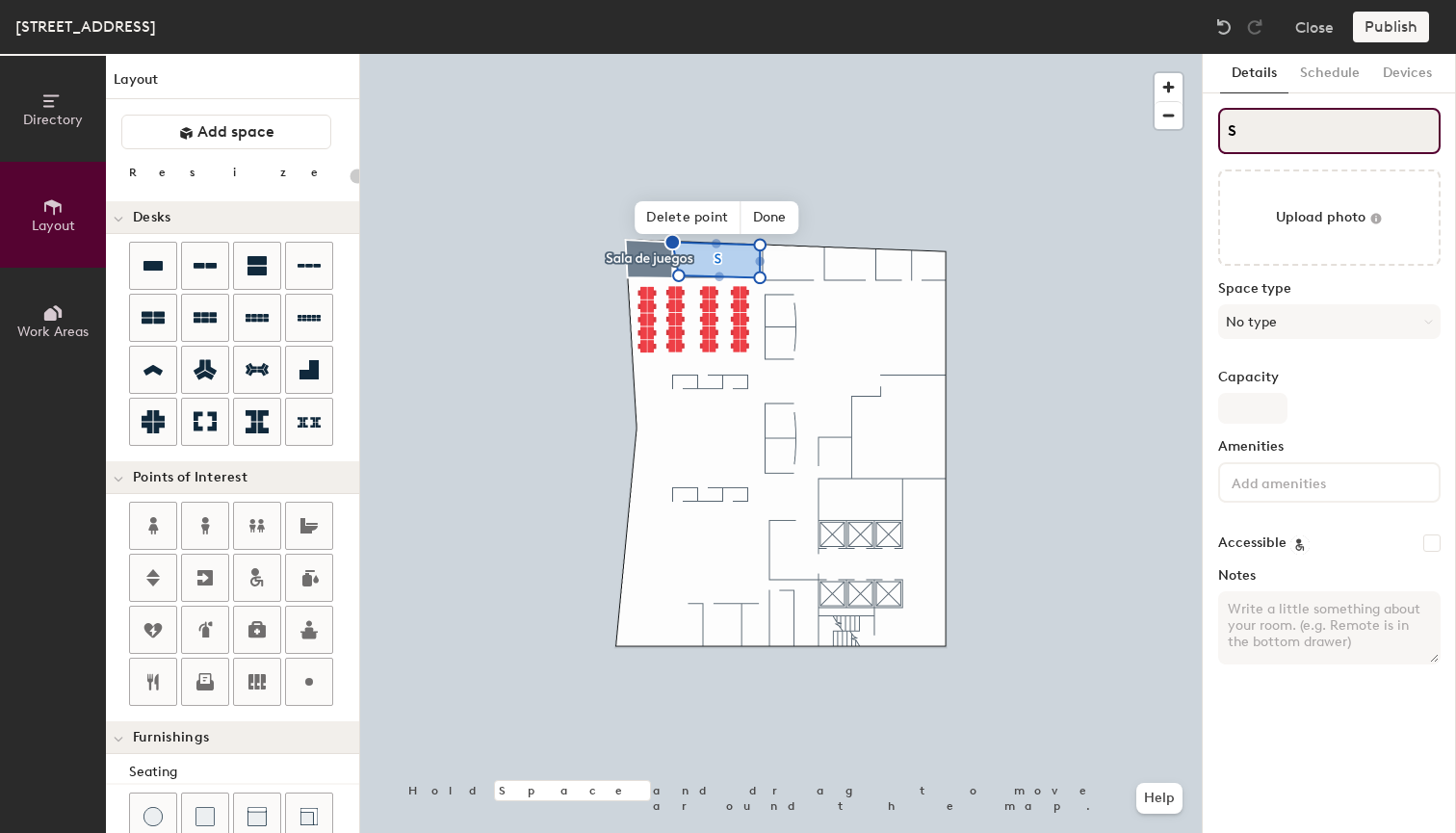
type input "S"
type input "20"
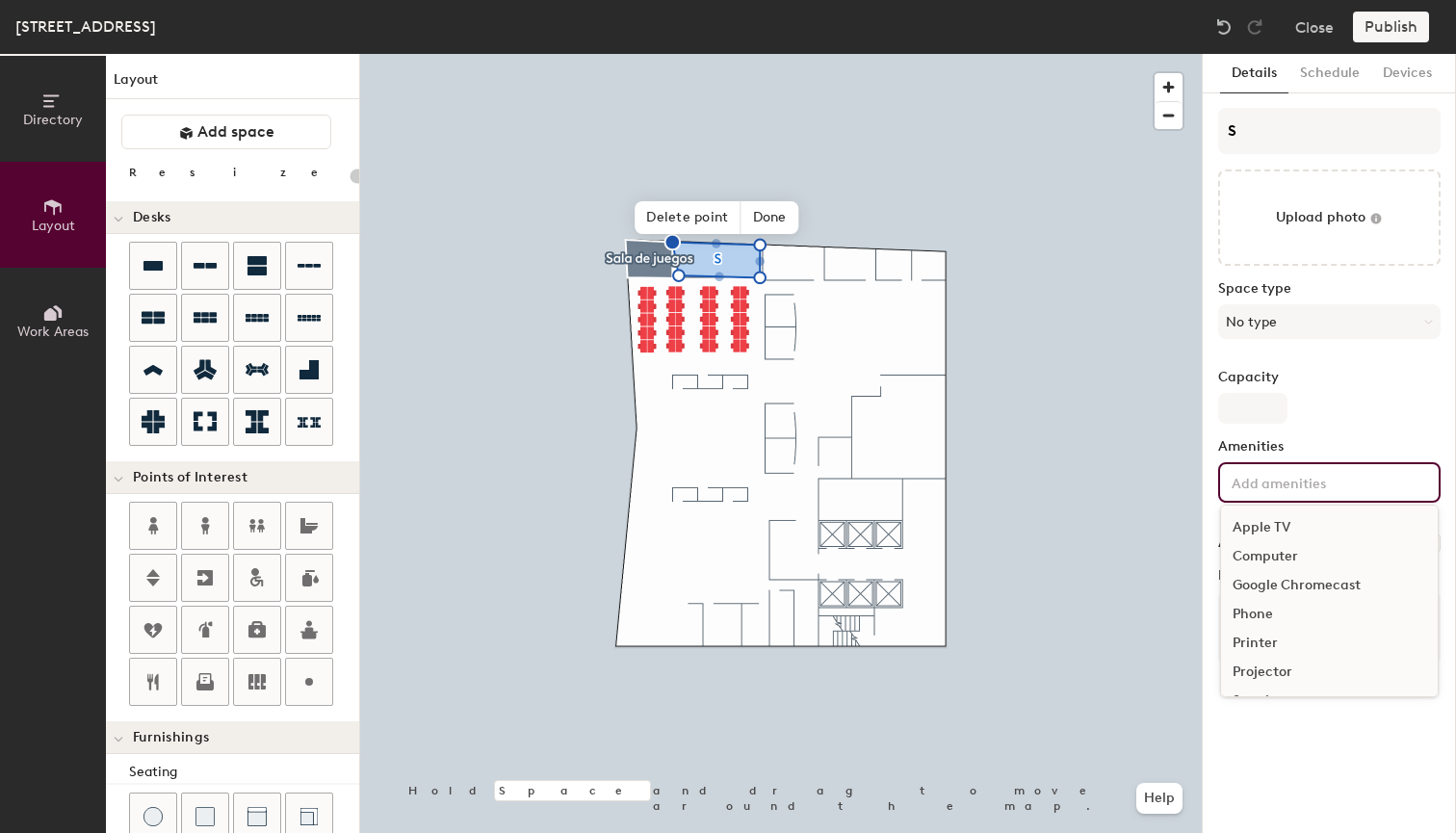
click at [1286, 491] on input at bounding box center [1315, 482] width 174 height 23
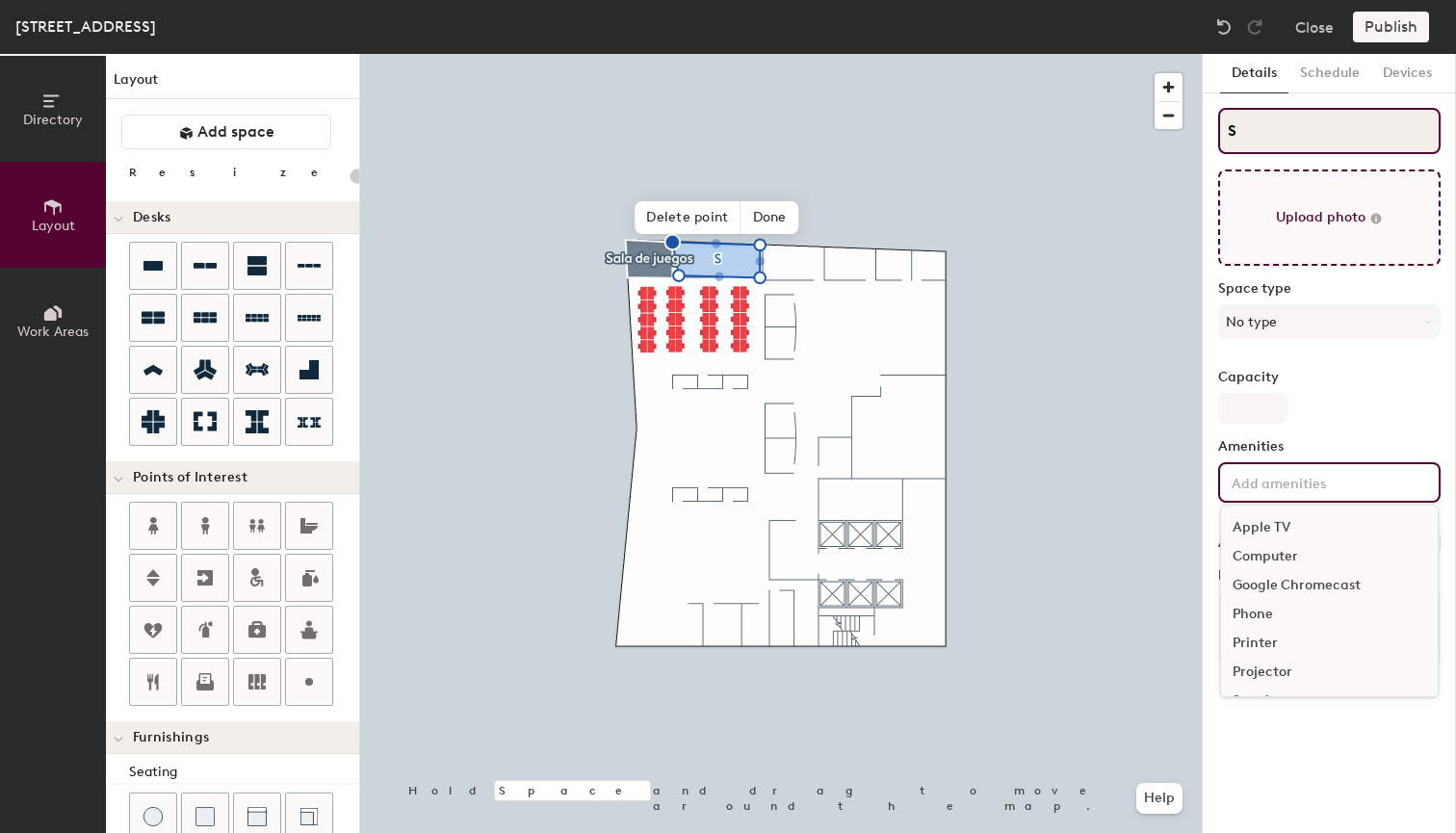
click at [1254, 135] on input "S" at bounding box center [1330, 131] width 222 height 46
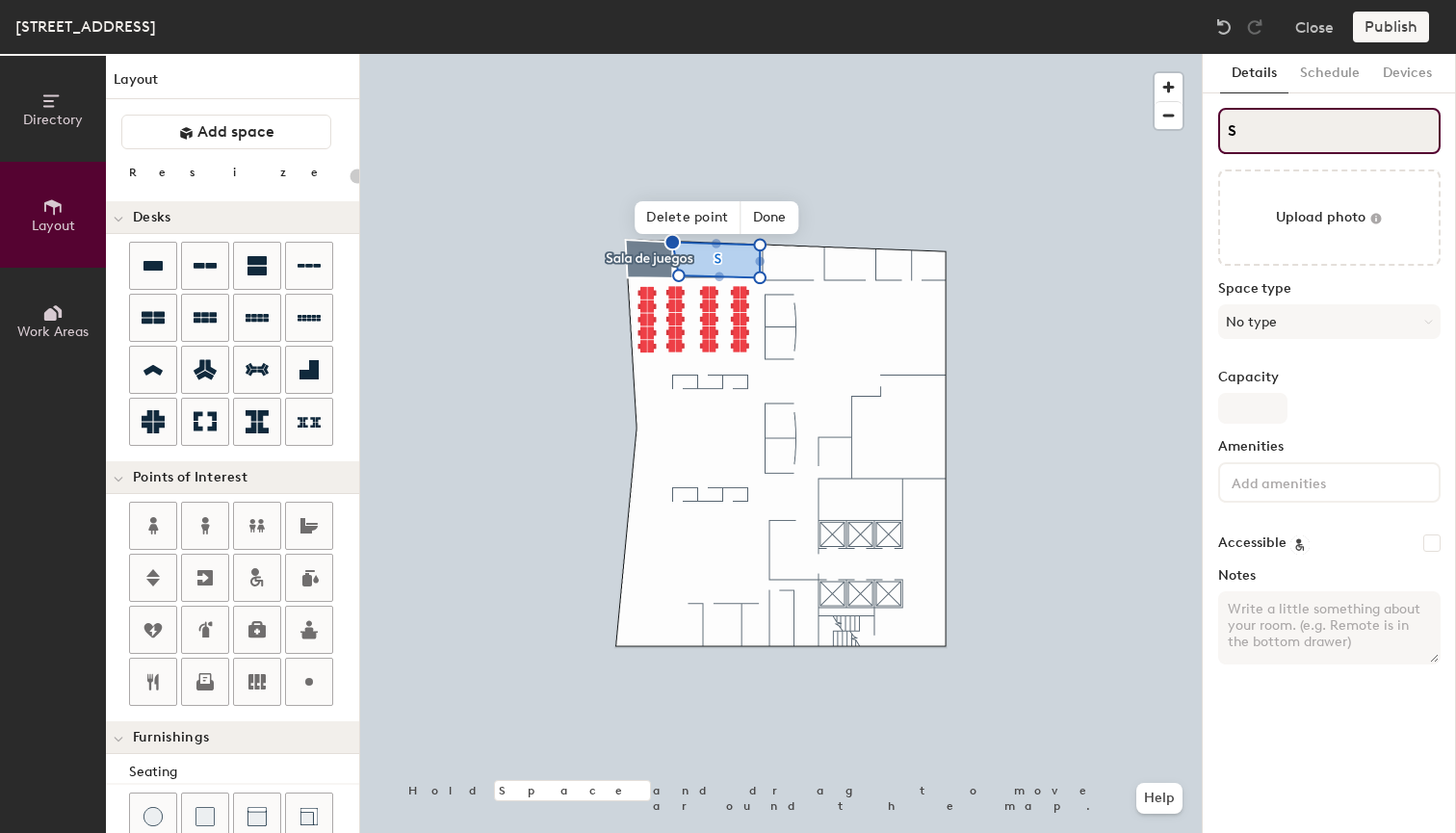
type input "SB"
type input "20"
type input "SBo"
type input "20"
type input "SBogo"
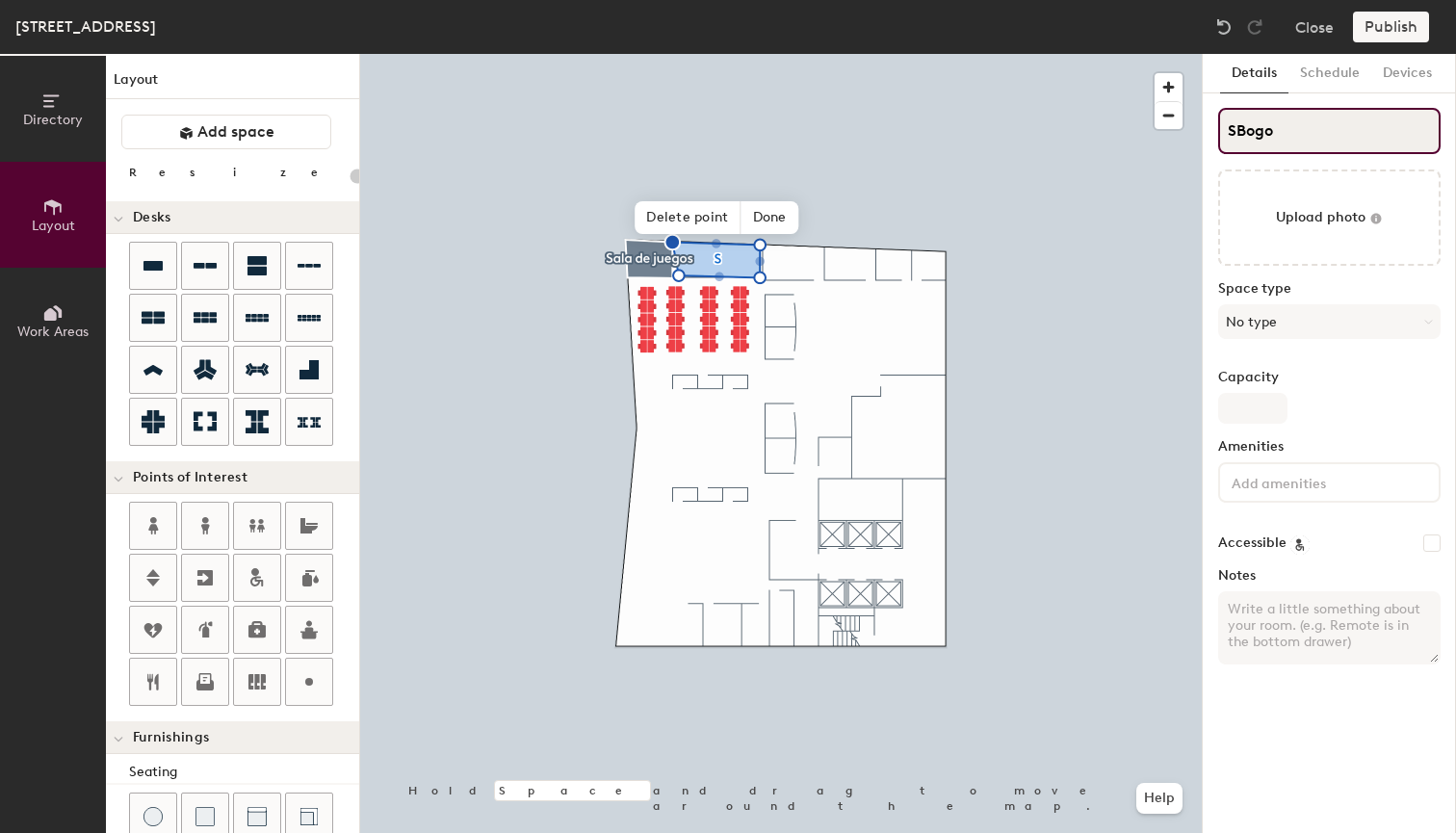
type input "20"
type input "SBogotá"
type input "20"
type input "Bogotá"
type input "20"
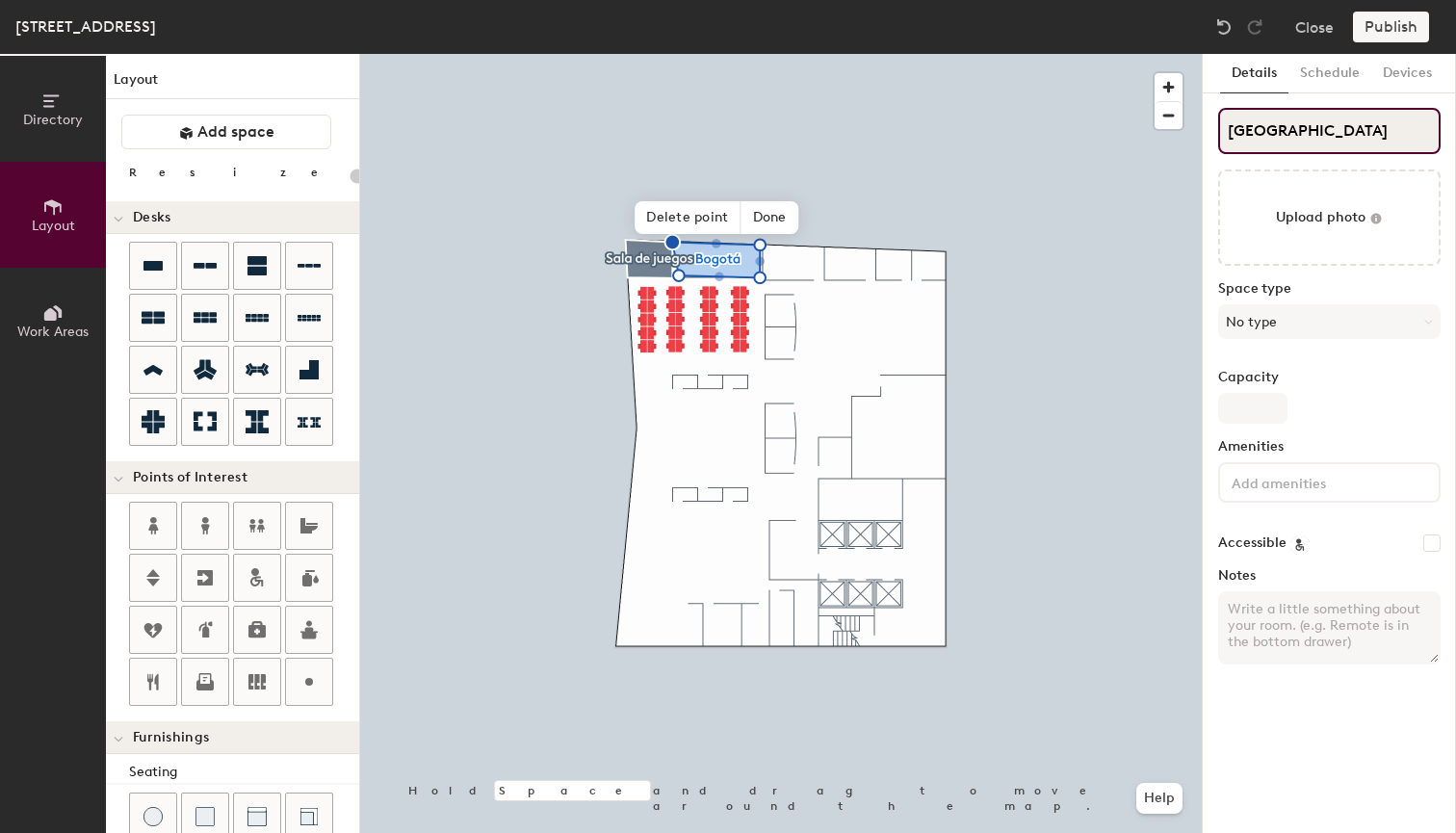
type input "Bogotá"
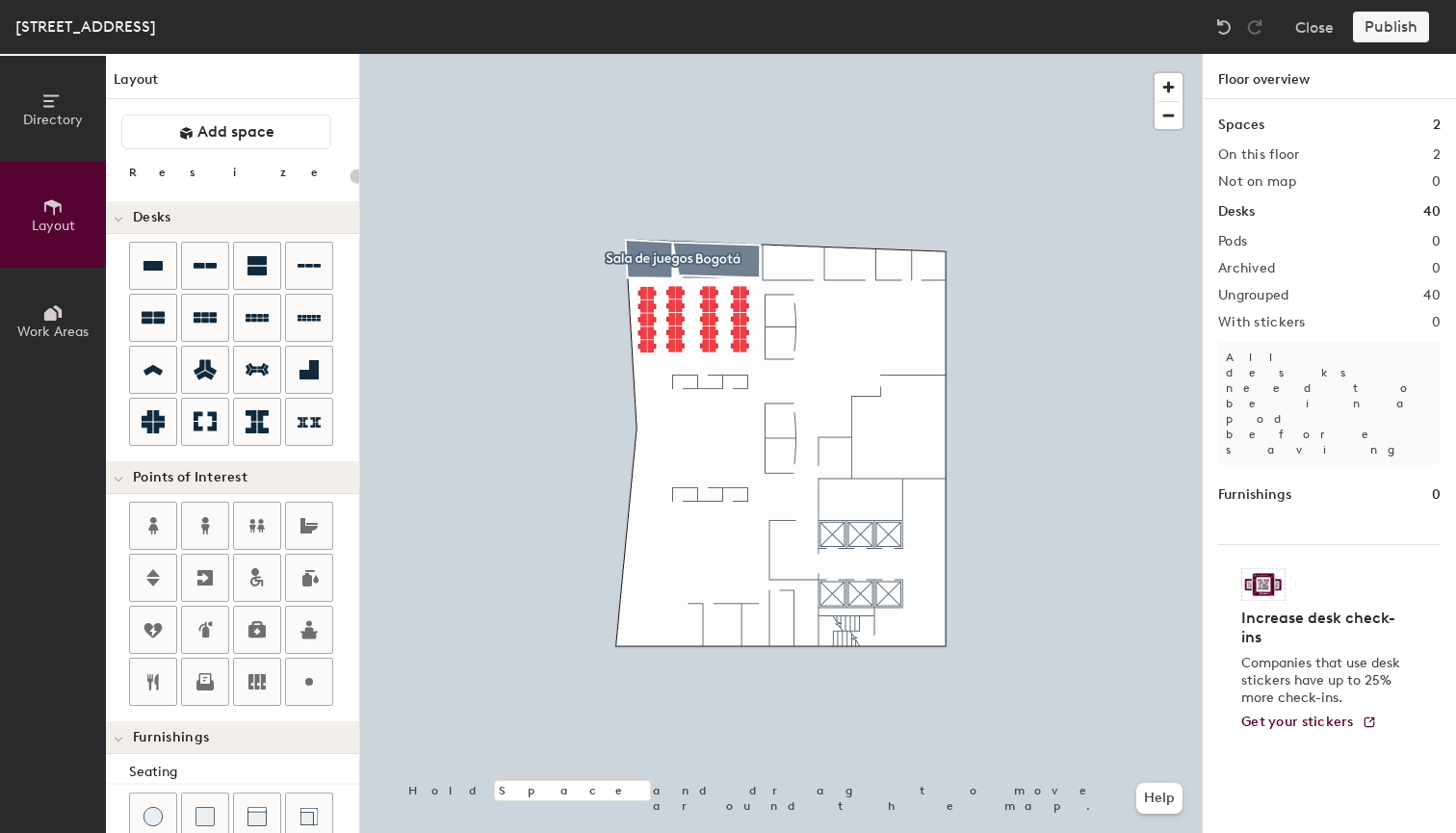
click at [713, 54] on div at bounding box center [781, 54] width 842 height 0
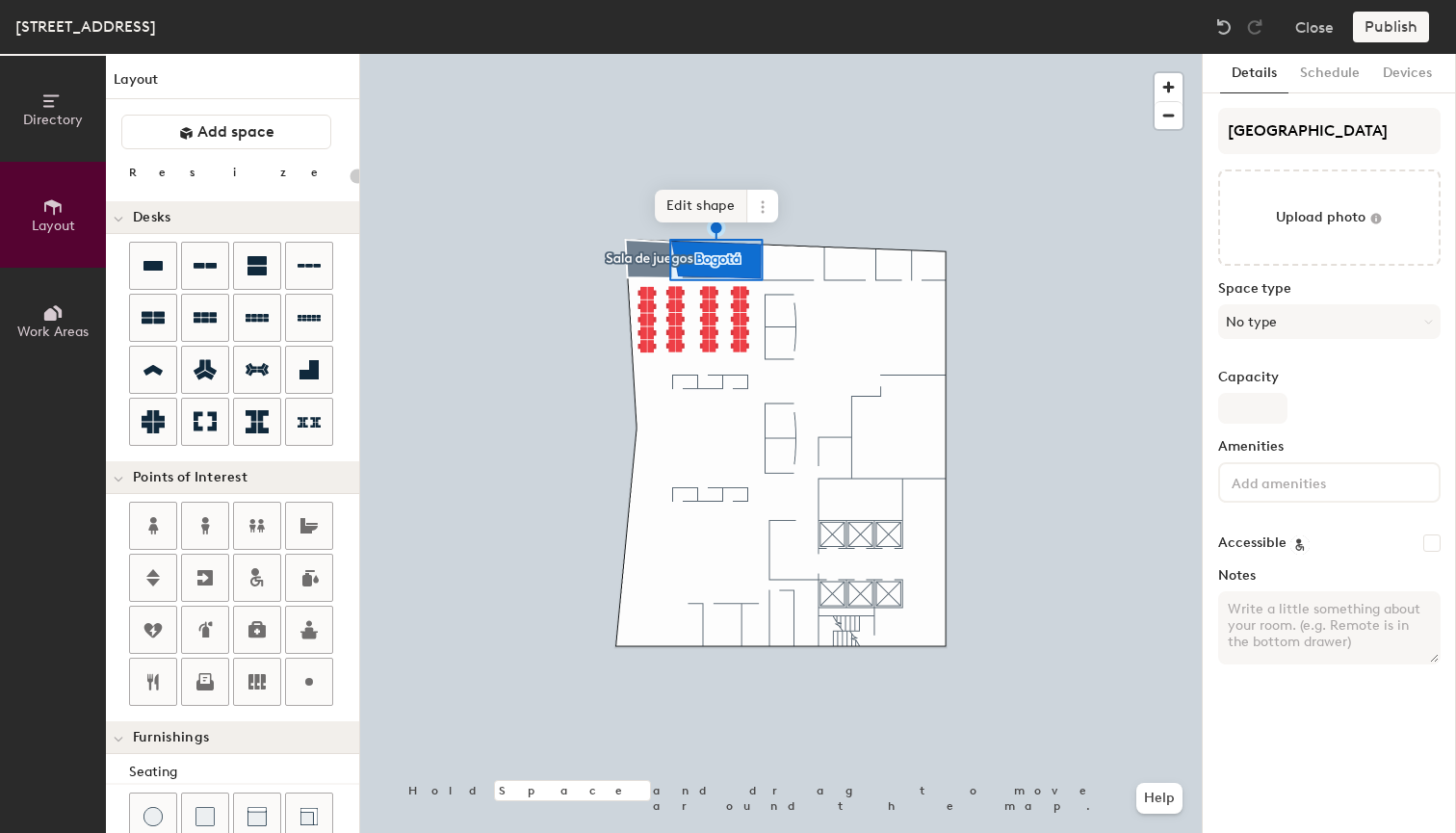
click at [700, 208] on span "Edit shape" at bounding box center [701, 206] width 93 height 33
click at [1392, 324] on button "No type" at bounding box center [1330, 321] width 222 height 35
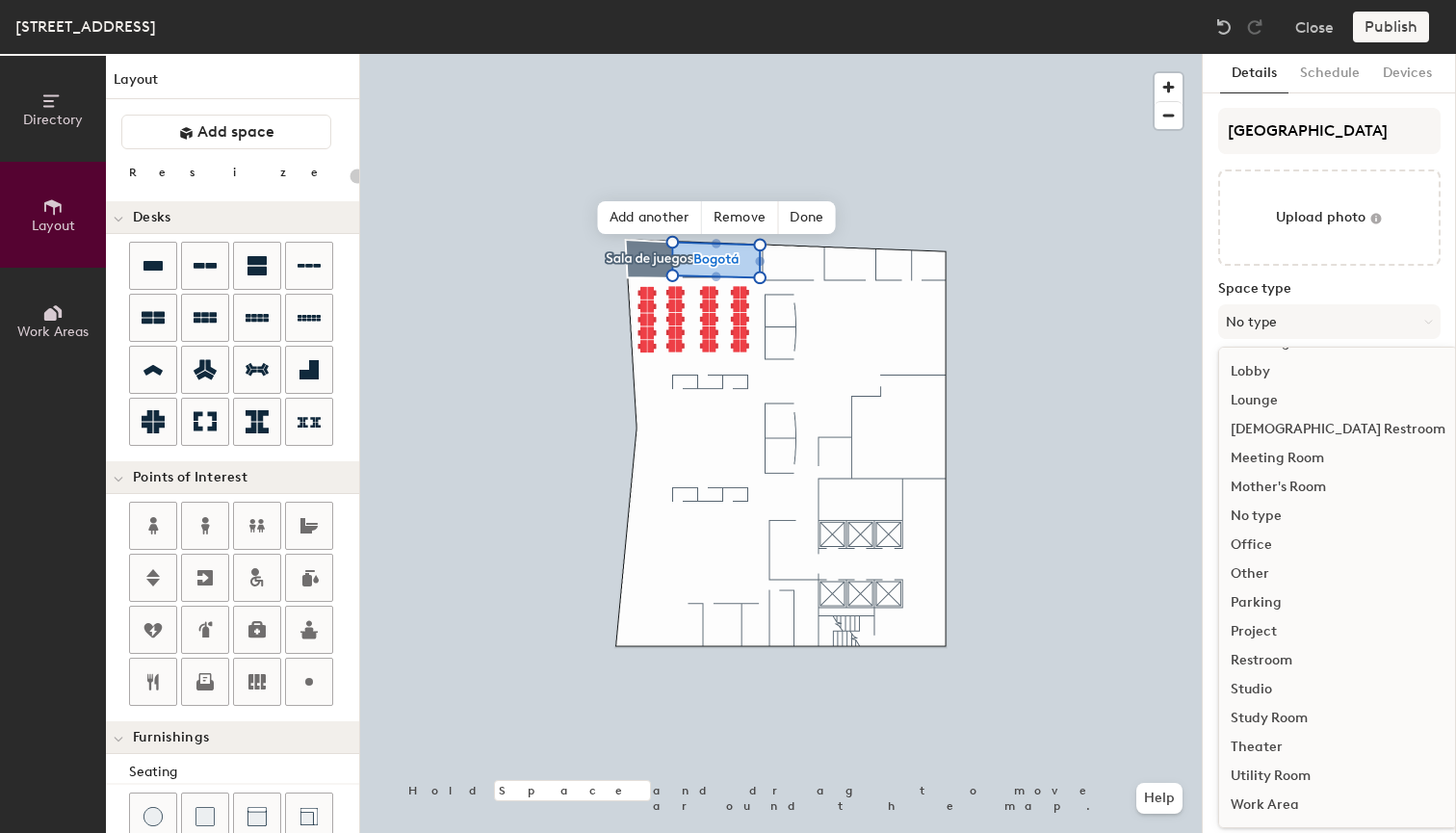
scroll to position [431, 0]
click at [1285, 458] on div "Meeting Room" at bounding box center [1338, 458] width 238 height 29
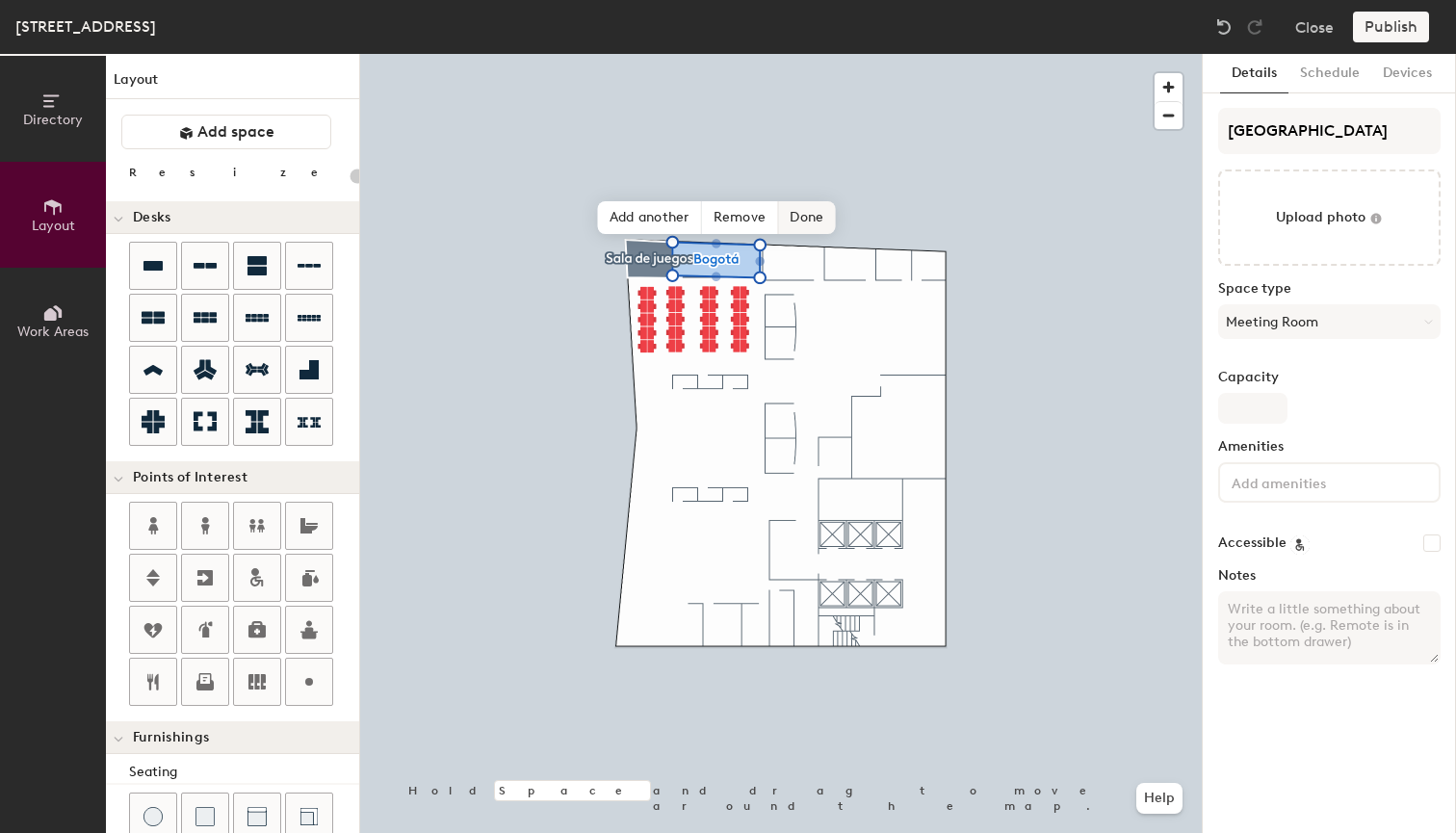
click at [809, 219] on span "Done" at bounding box center [806, 217] width 57 height 33
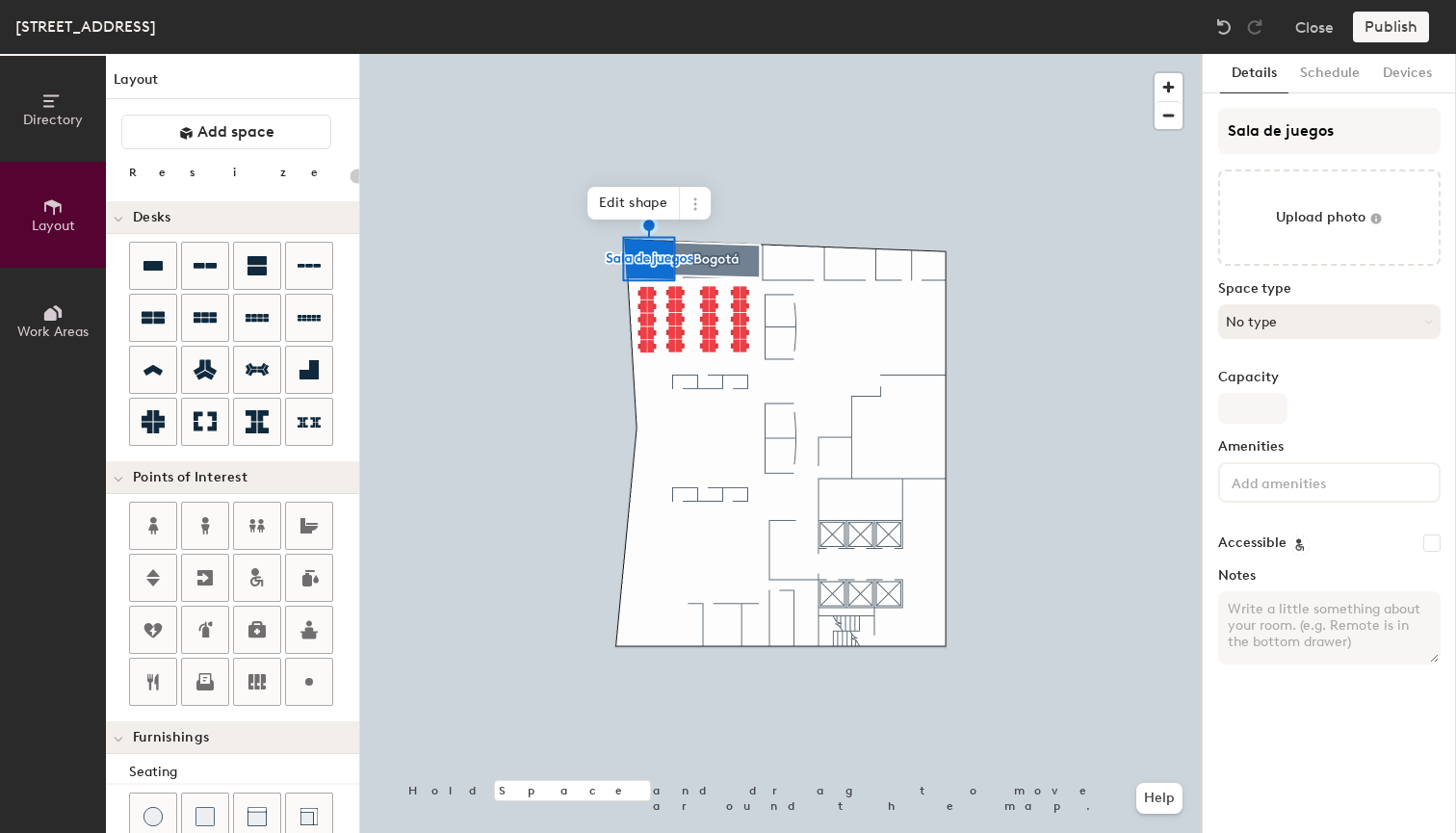
click at [1321, 325] on button "No type" at bounding box center [1330, 321] width 222 height 35
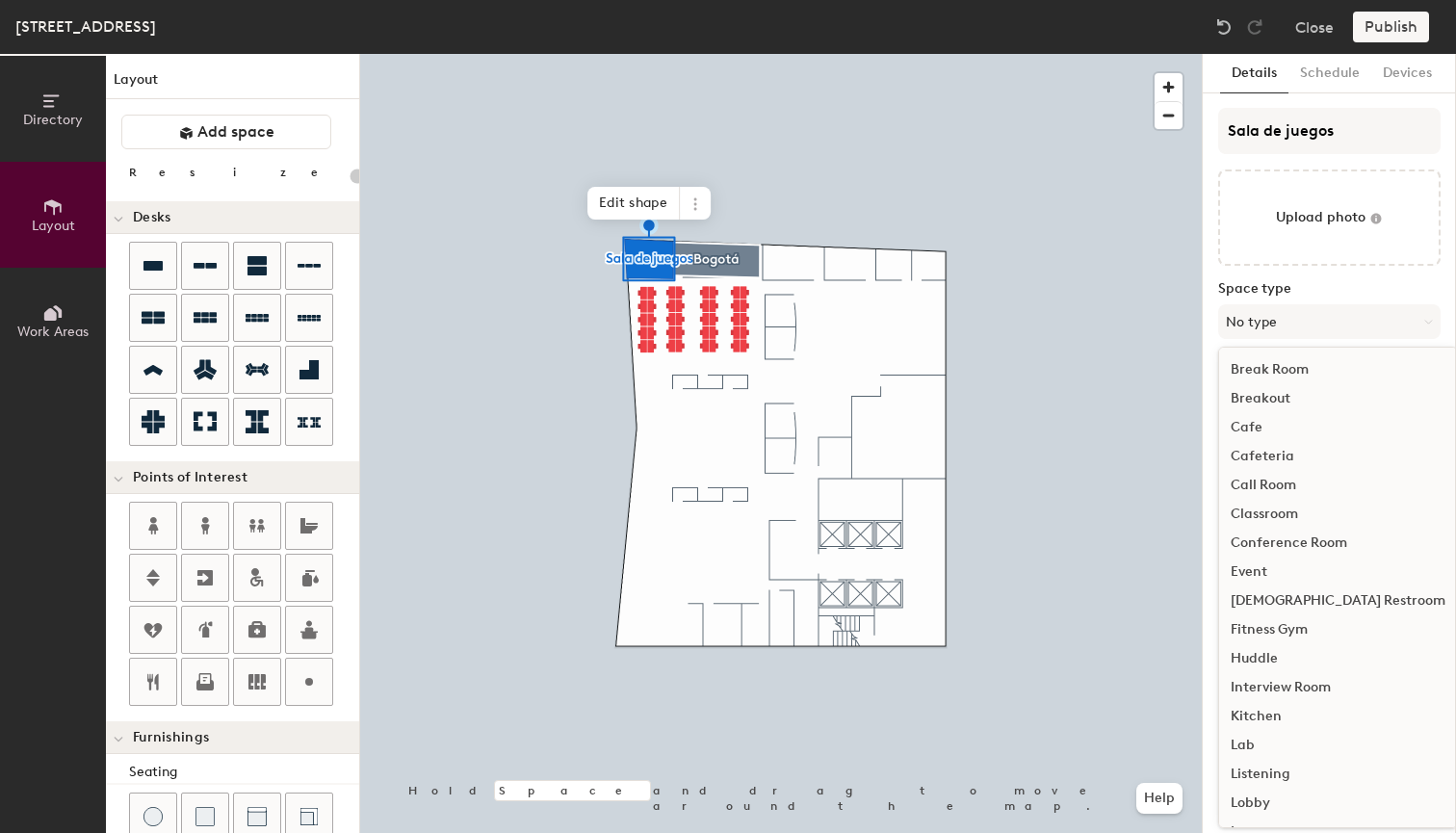
scroll to position [0, 0]
click at [1282, 369] on div "Break Room" at bounding box center [1338, 370] width 238 height 29
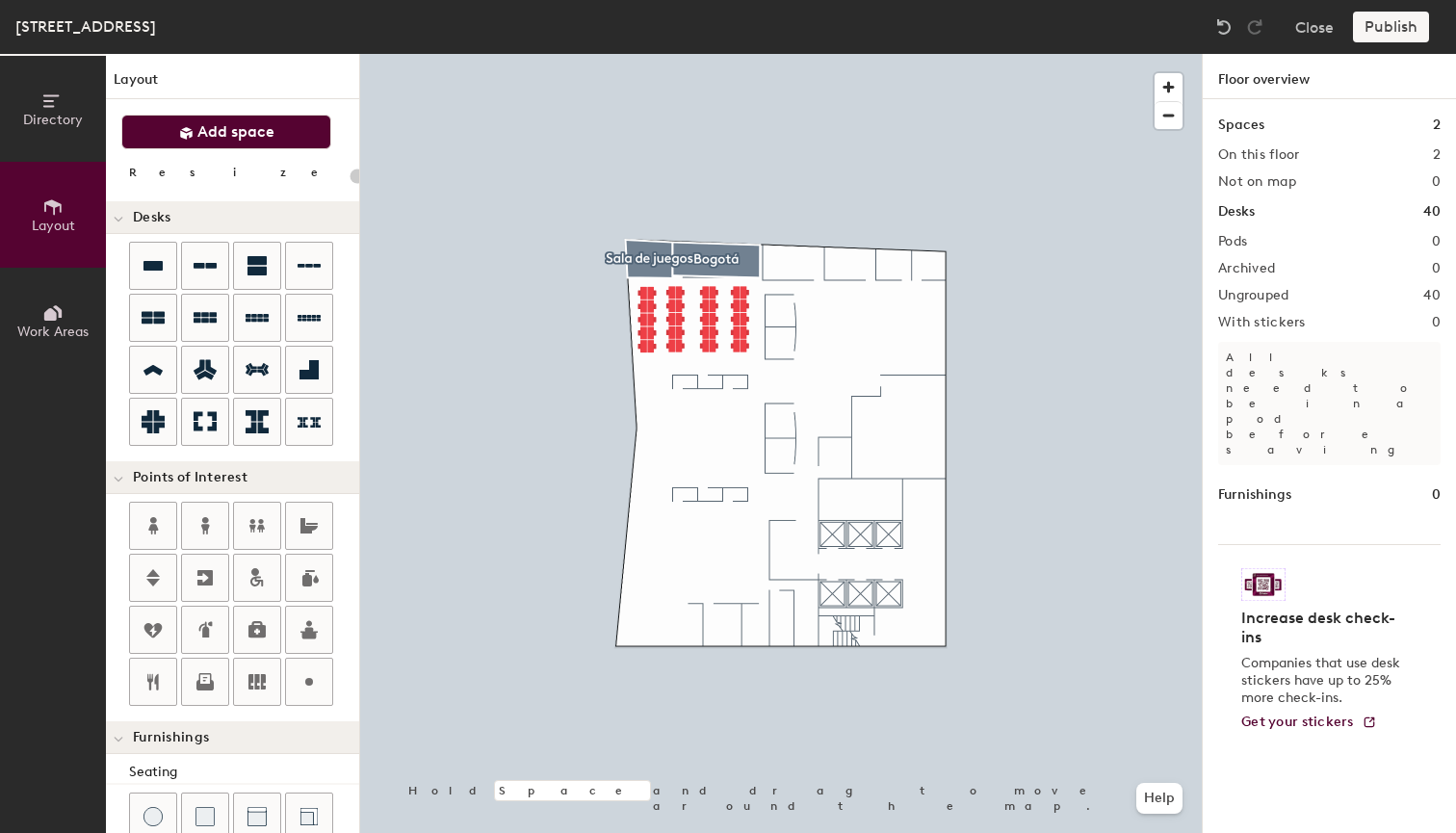
click at [246, 124] on span "Add space" at bounding box center [236, 132] width 77 height 19
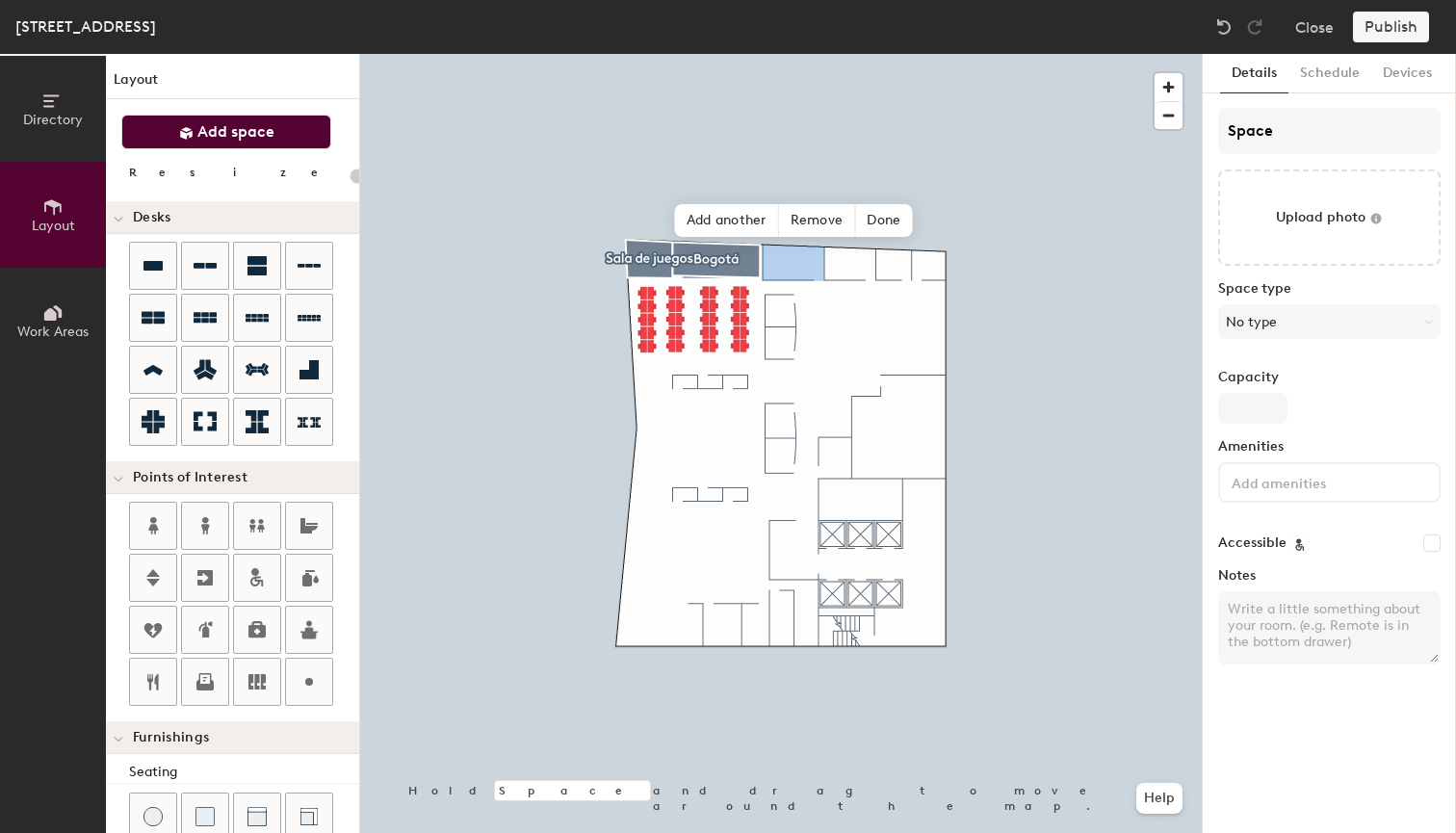
type input "20"
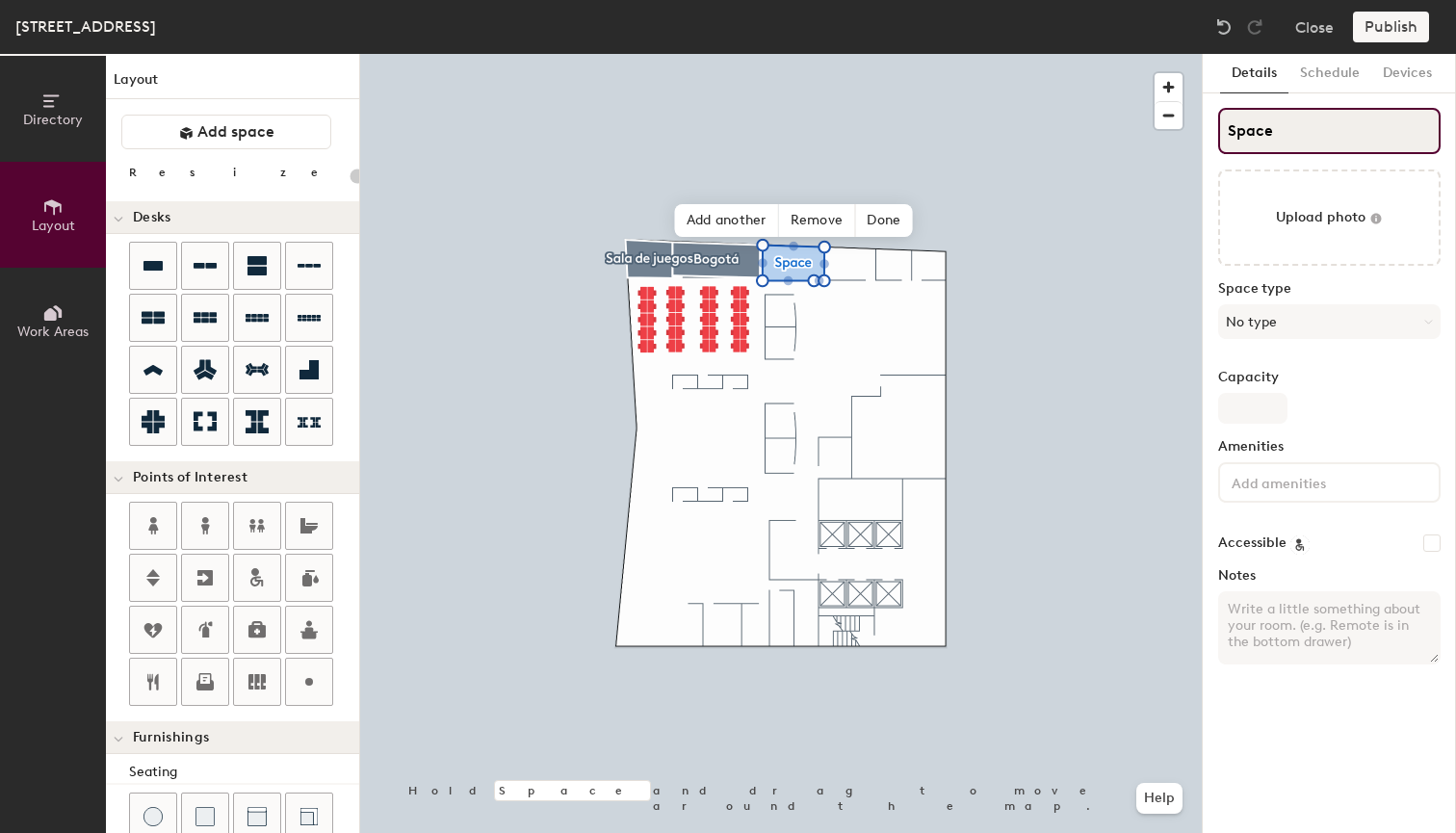
click at [1296, 134] on input "Space" at bounding box center [1330, 131] width 222 height 46
type input "Spa"
type input "20"
type input "S"
type input "20"
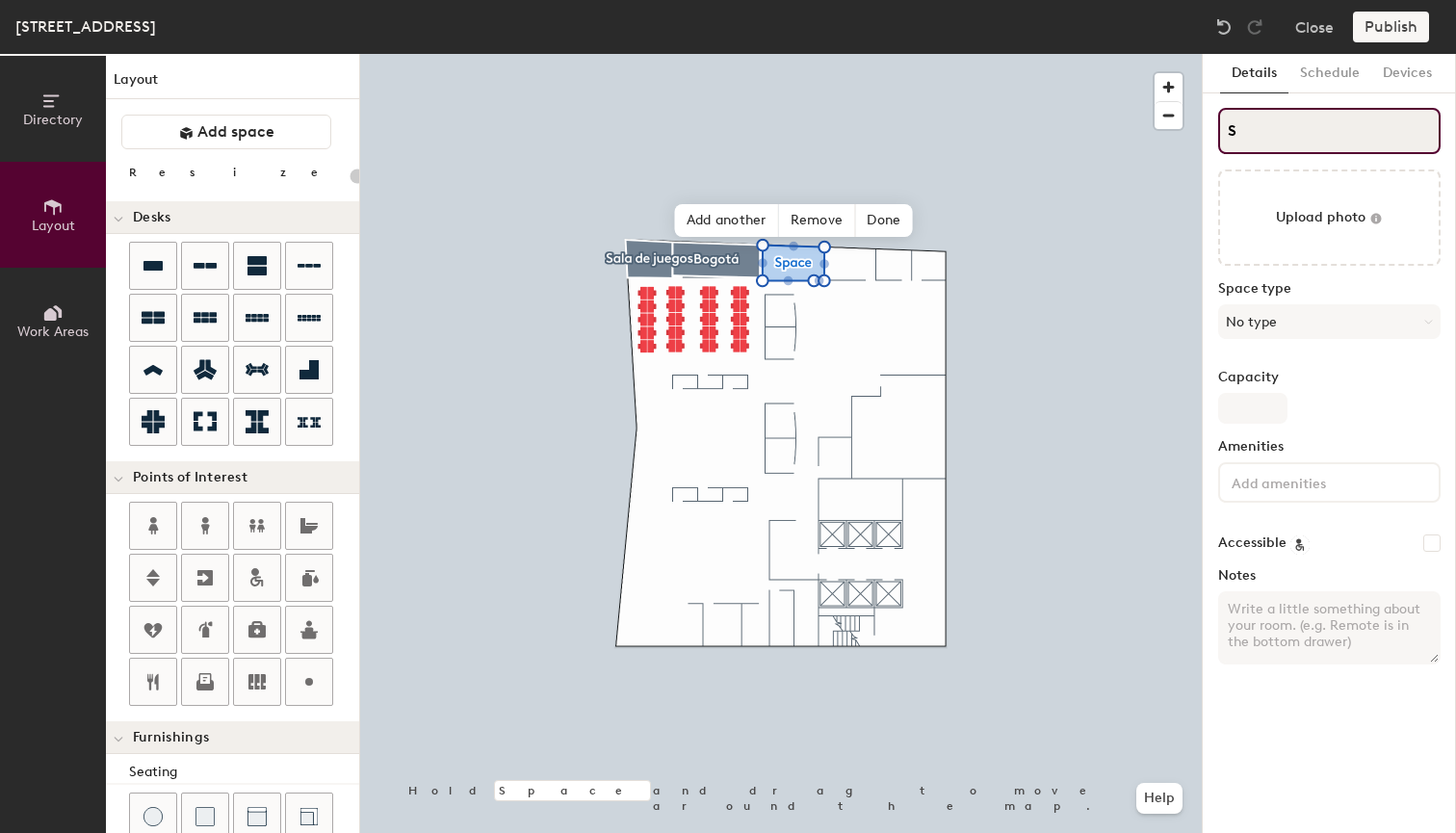
type input "S"
type input "20"
type input "SO"
type input "20"
type input "SOfici"
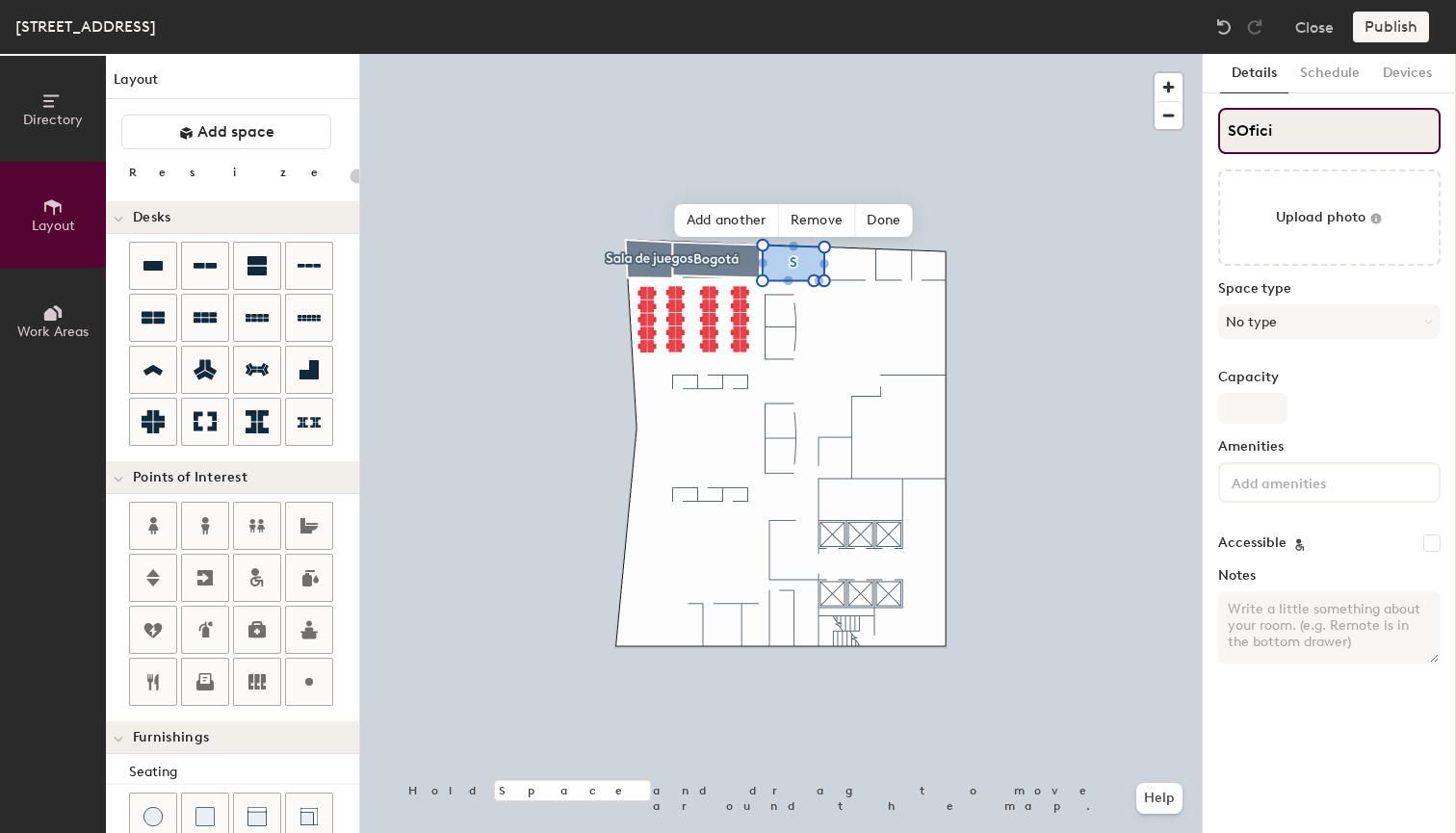
type input "20"
type input "SOficina"
type input "20"
type input "SOficina L"
type input "20"
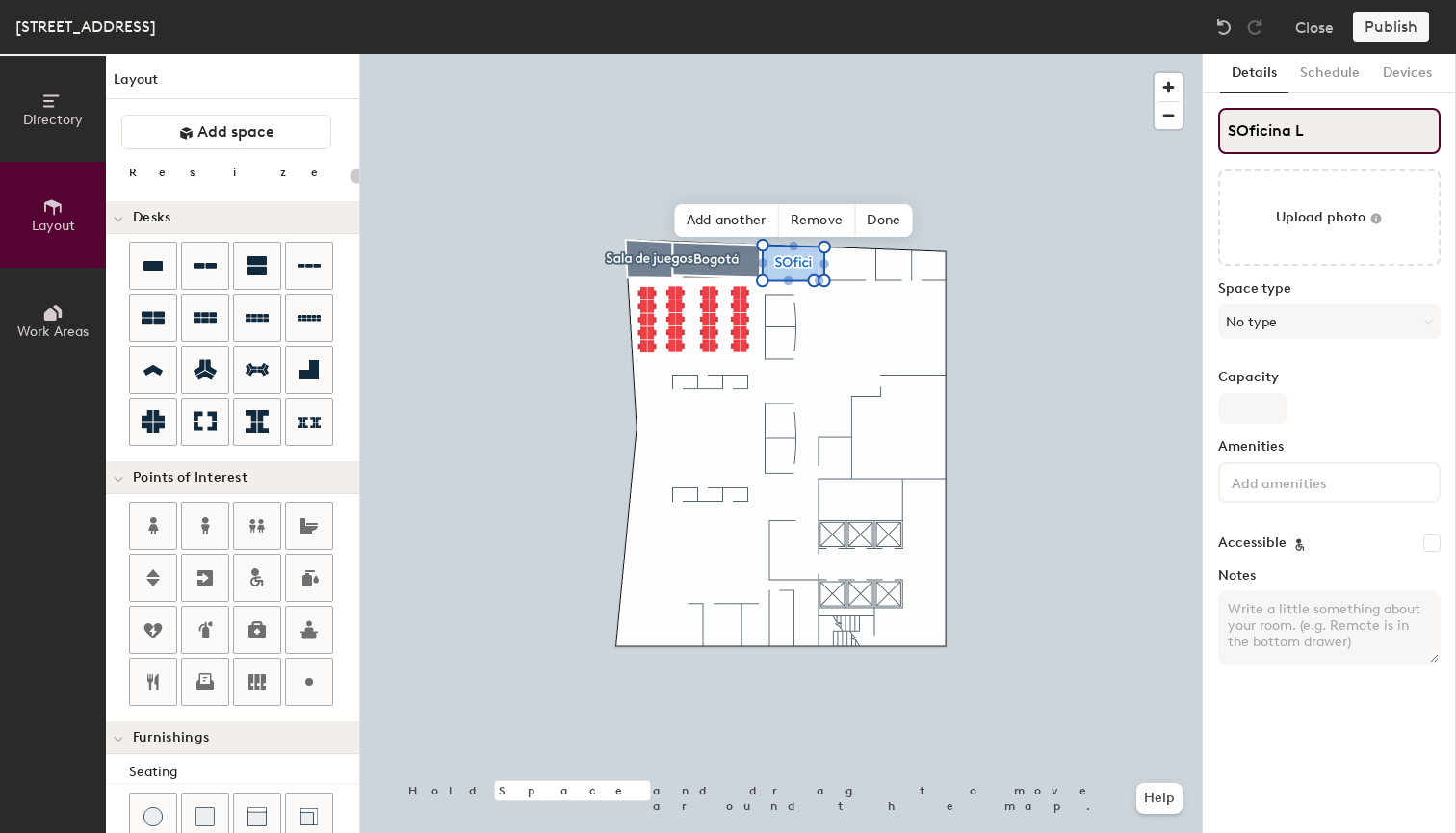
type input "SOficina LT"
type input "20"
type input "Oficina LT"
type input "20"
type input "Oficina LT"
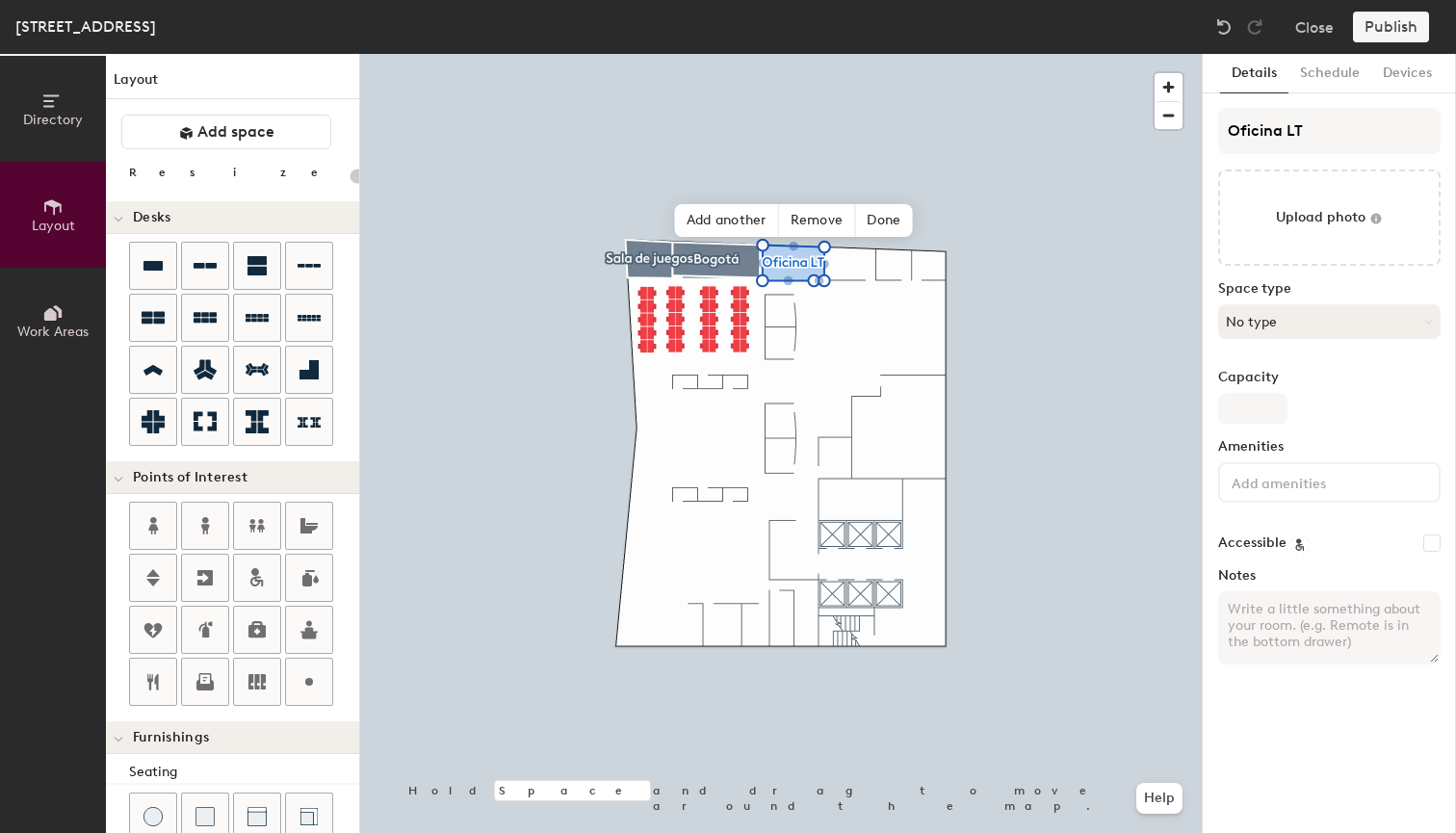
click at [1303, 329] on button "No type" at bounding box center [1330, 321] width 222 height 35
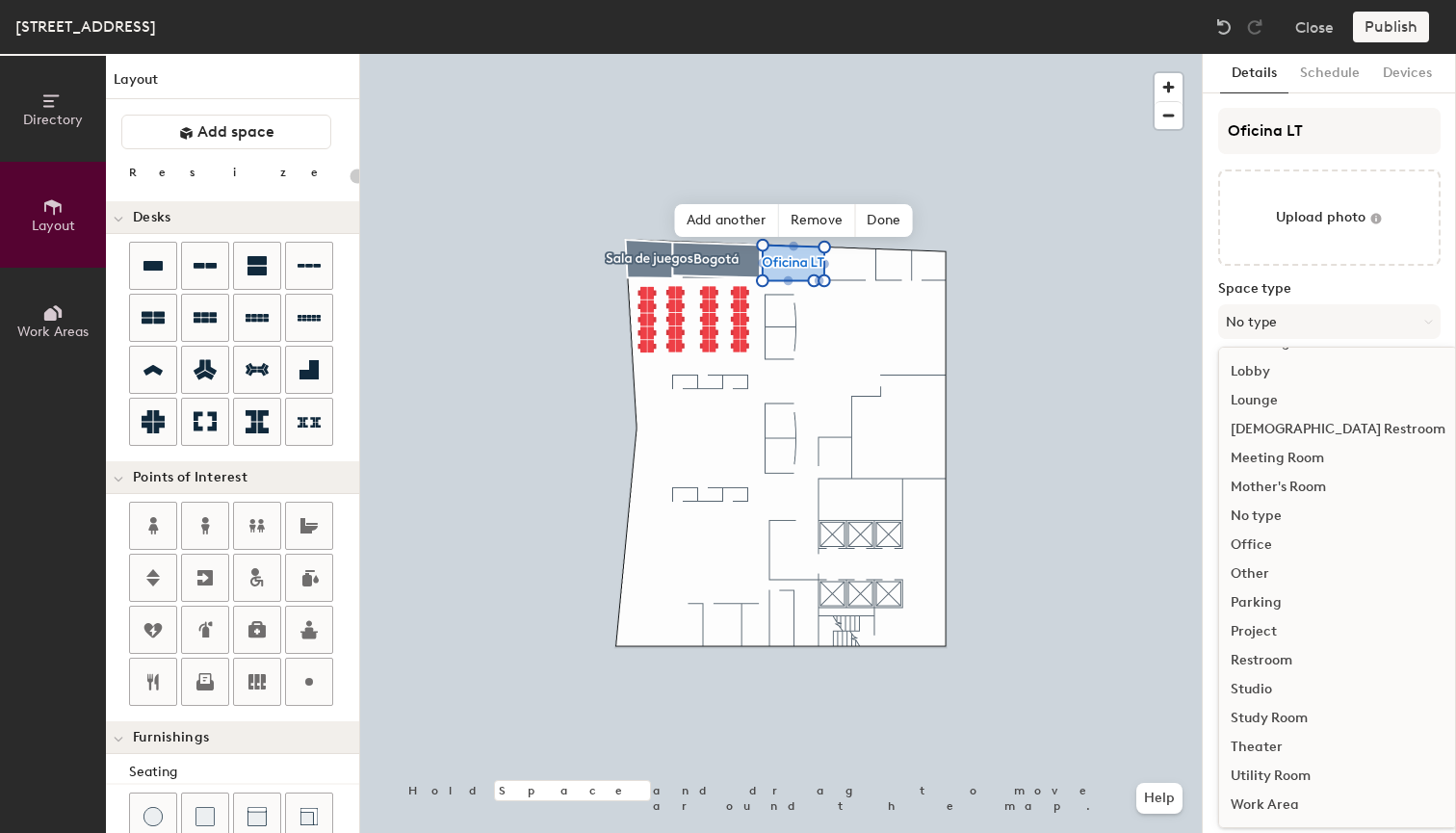
scroll to position [431, 0]
click at [1282, 461] on div "Meeting Room" at bounding box center [1338, 458] width 238 height 29
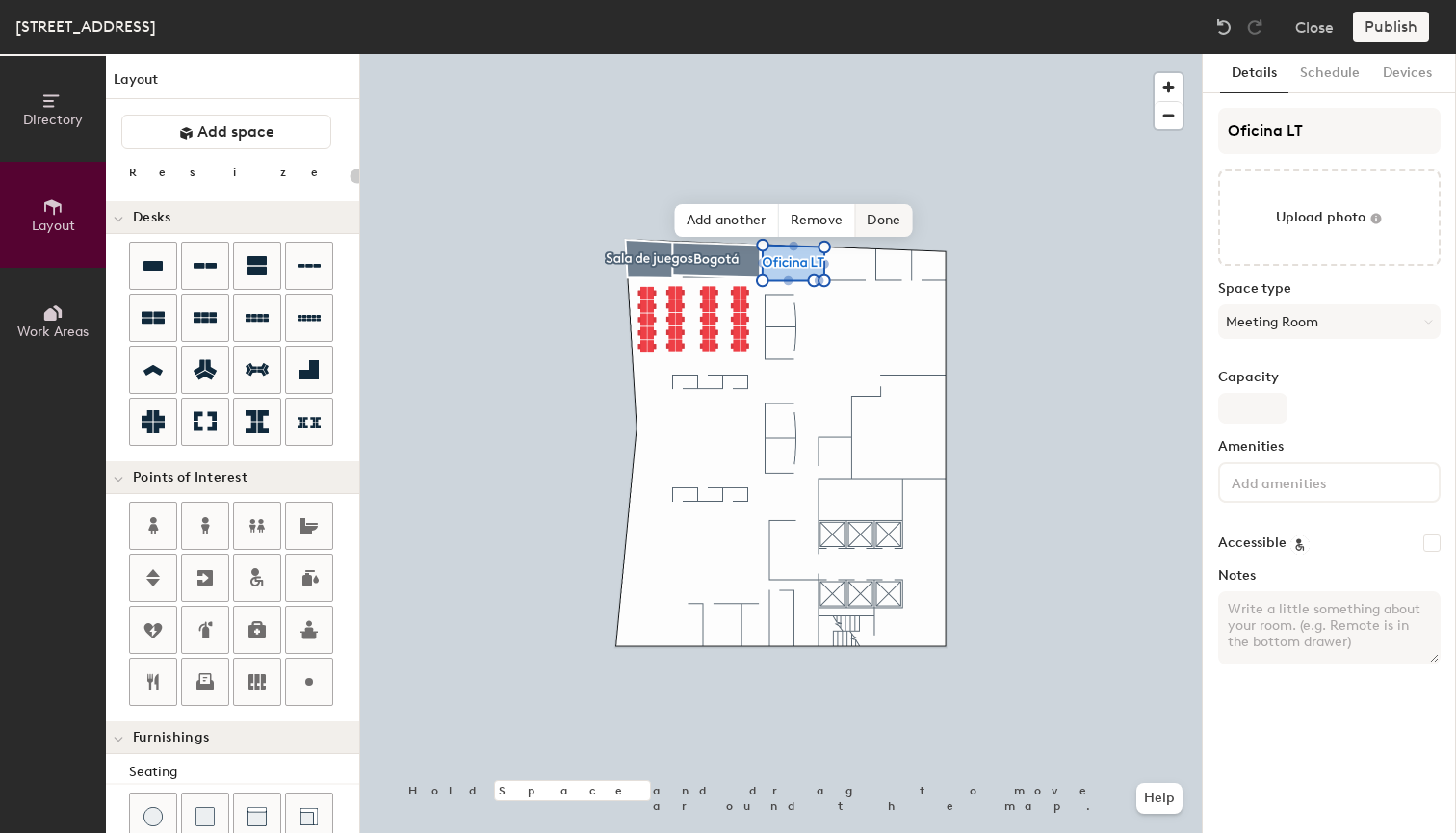
click at [886, 223] on span "Done" at bounding box center [883, 220] width 57 height 33
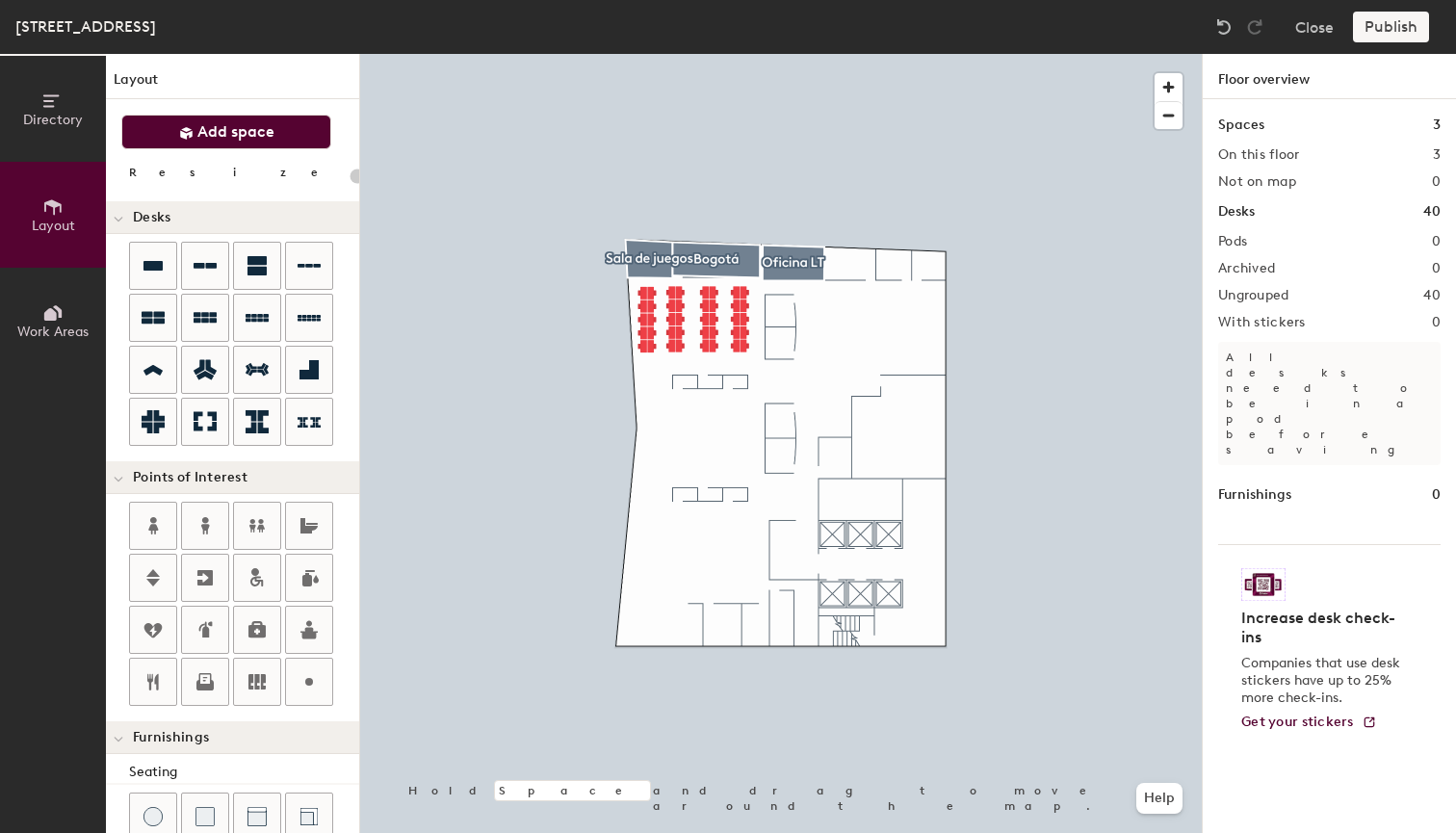
click at [231, 141] on span "Add space" at bounding box center [236, 132] width 77 height 19
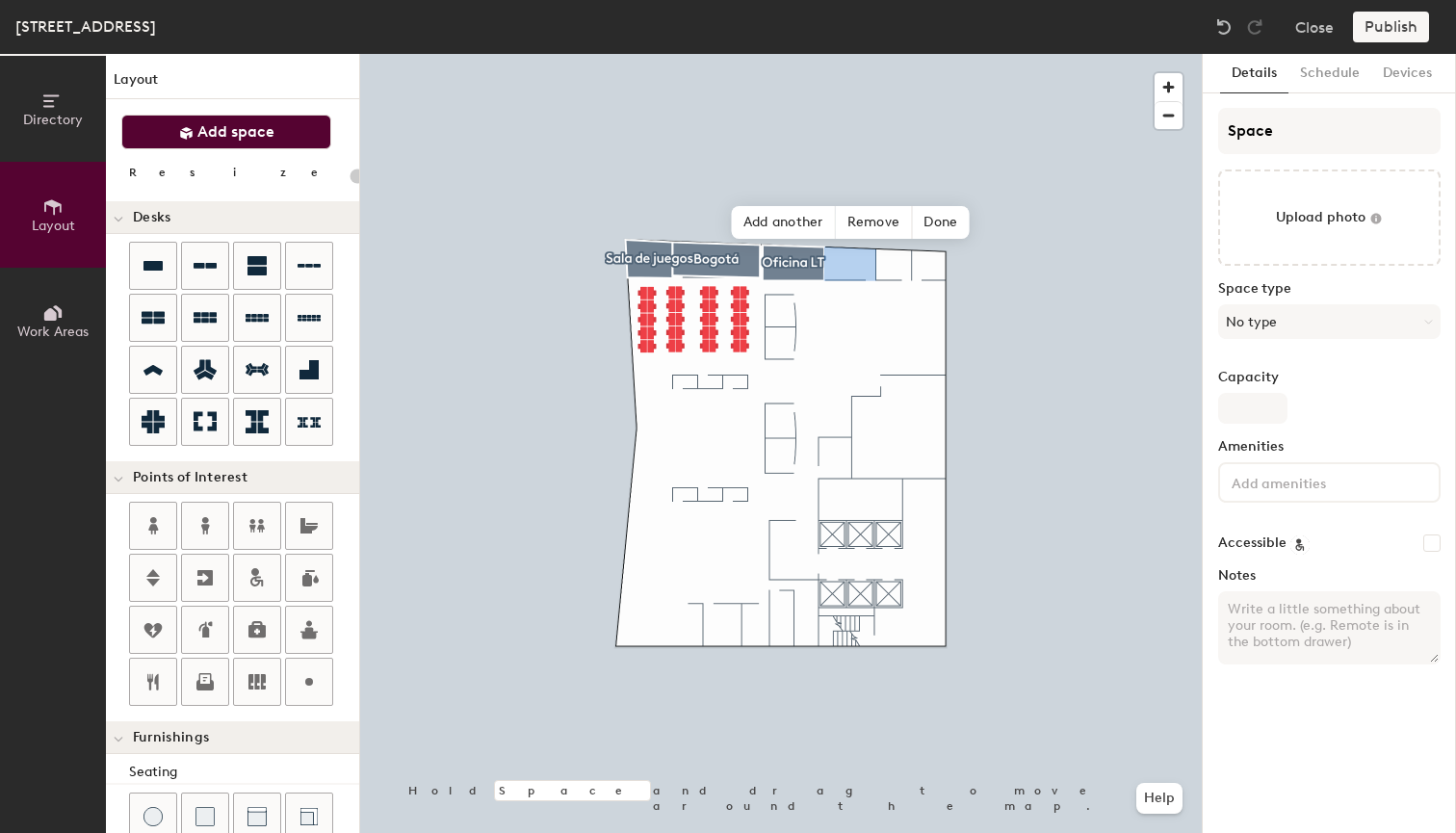
type input "20"
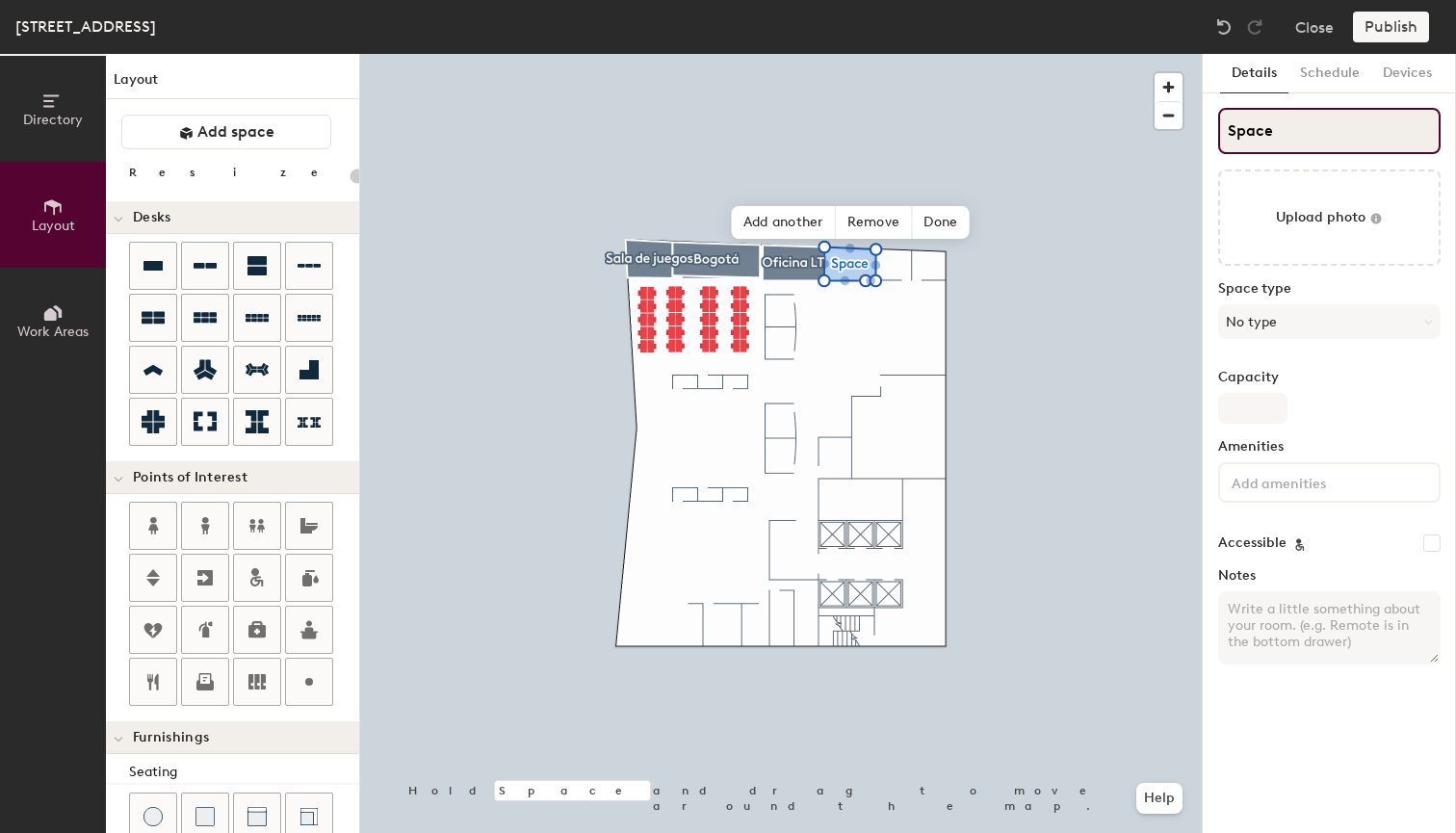
click at [1270, 138] on input "Space" at bounding box center [1330, 131] width 222 height 46
type input "B"
type input "20"
type input "Bueno"
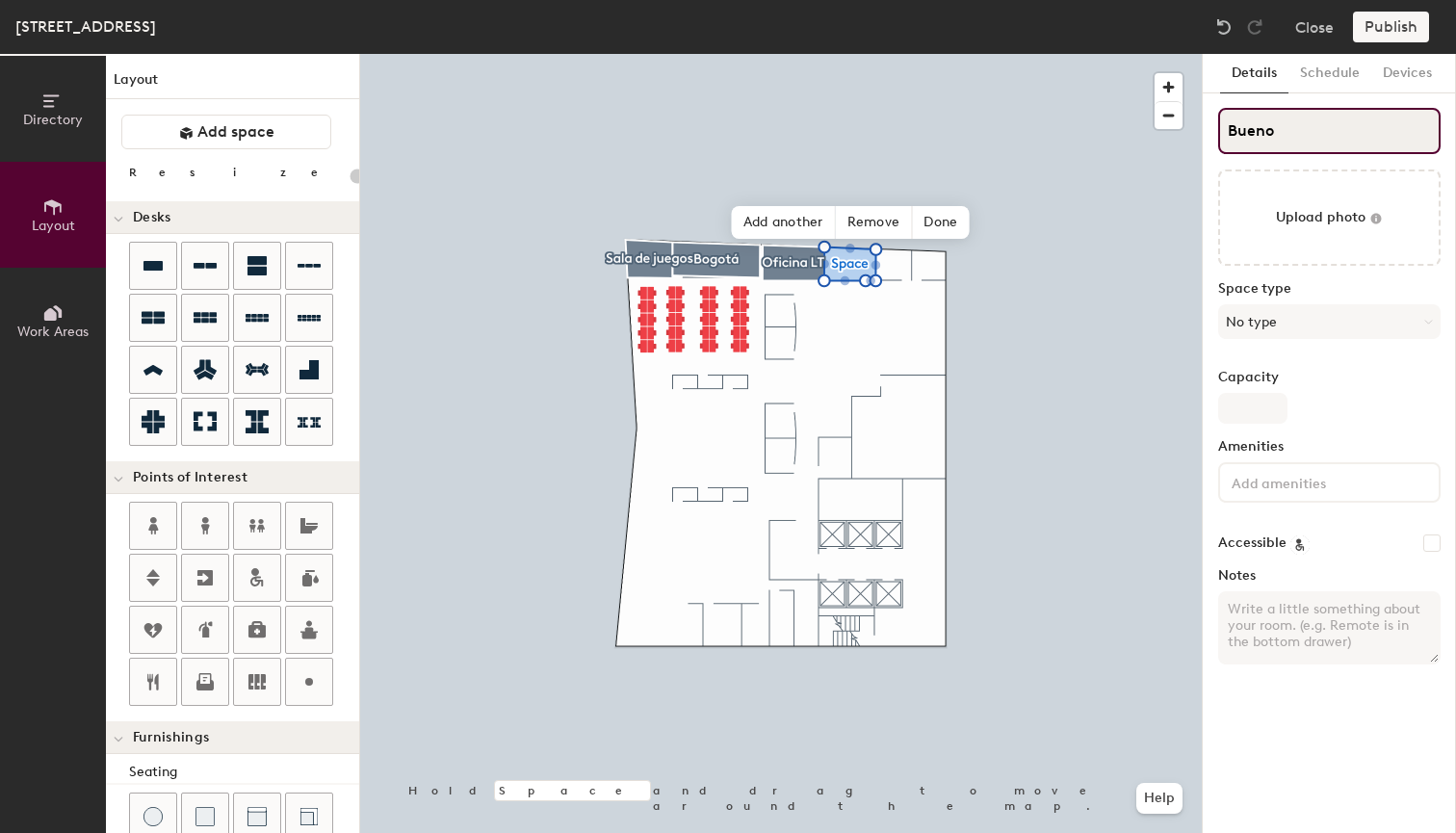
type input "20"
type input "Buenos"
type input "20"
type input "Buenos"
type input "20"
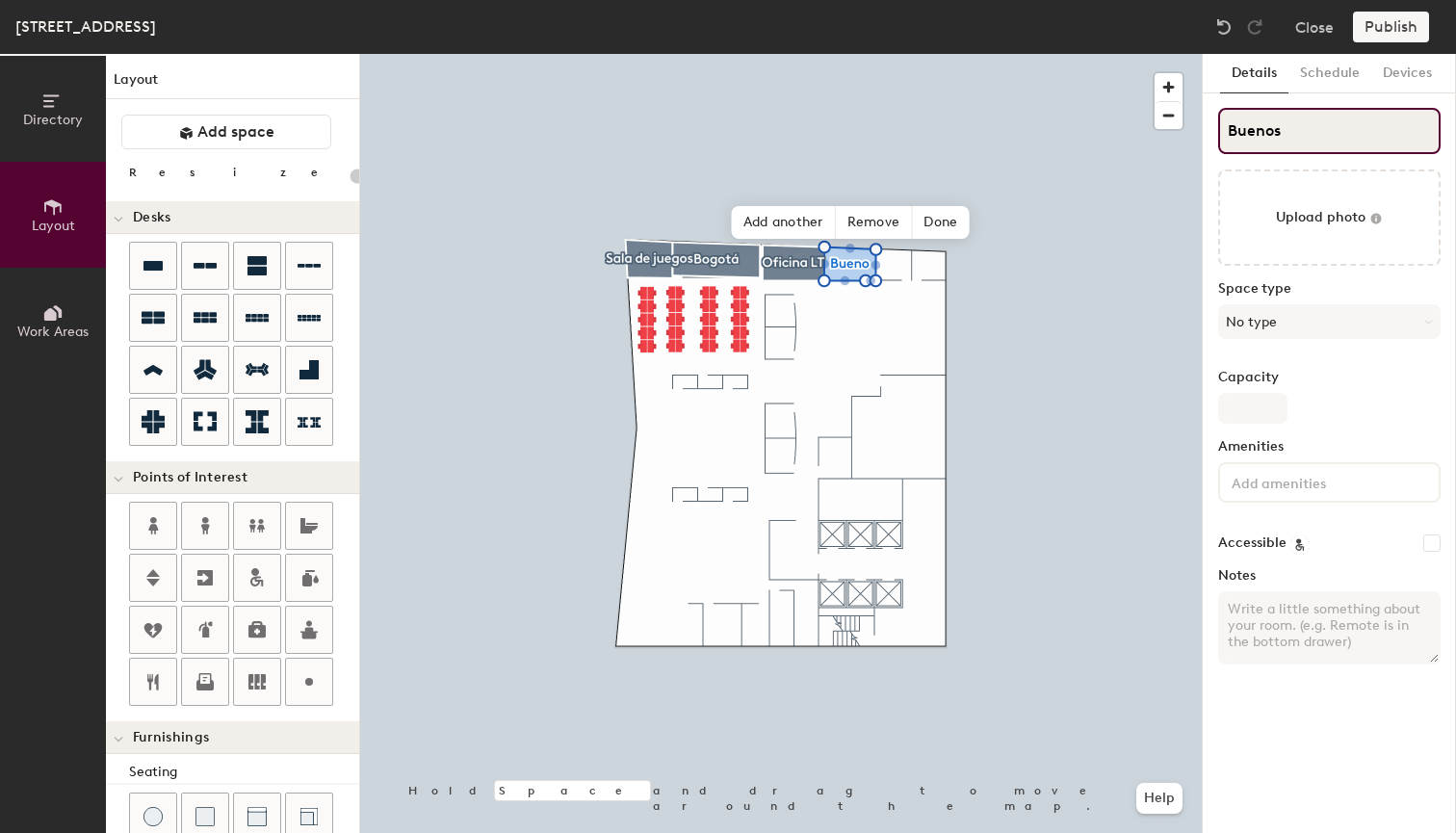
type input "Buenos A"
type input "20"
type input "Buenos Aire"
type input "20"
type input "Buenos Aires"
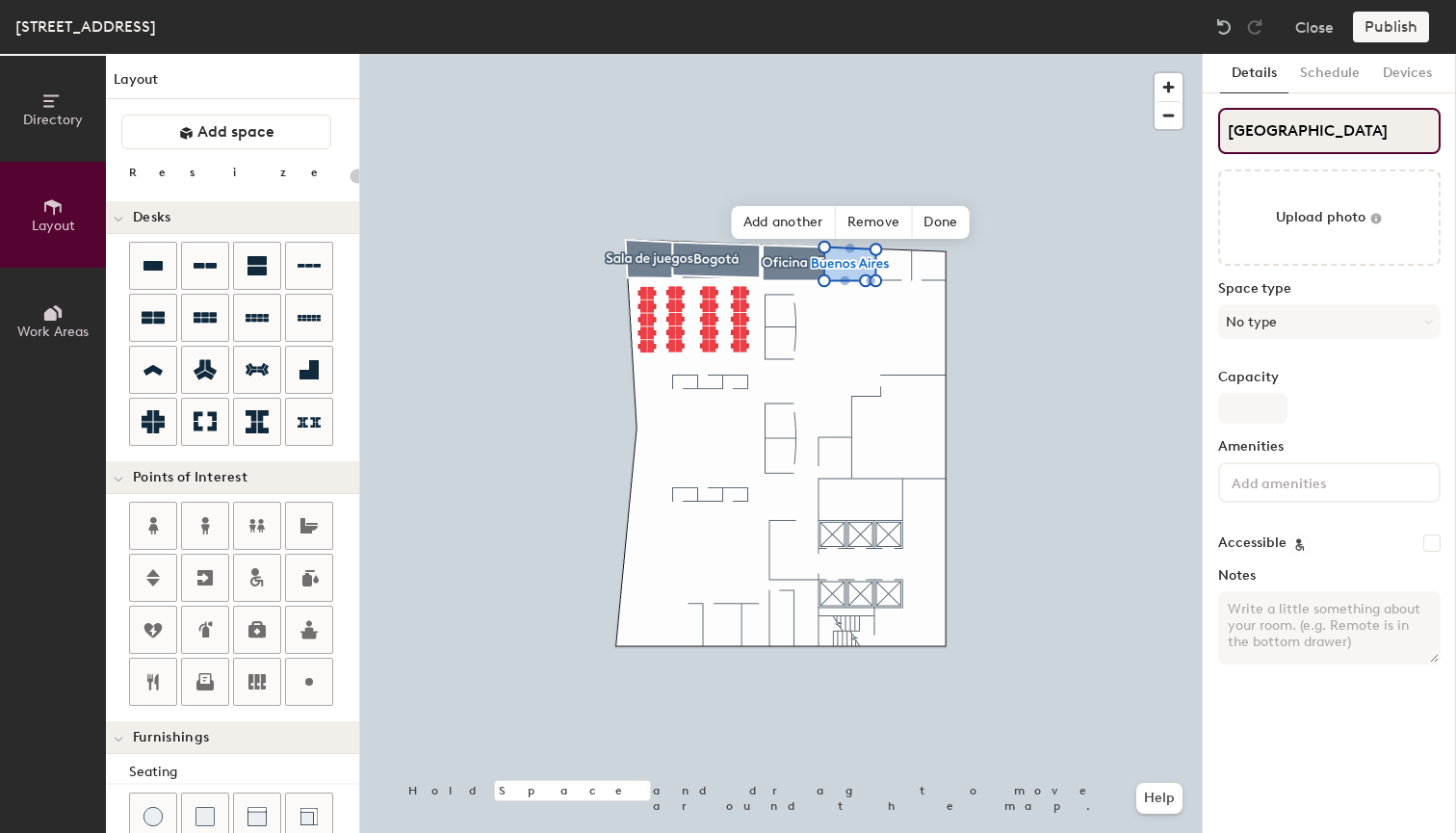
type input "20"
type input "Buenos Aires"
click at [1277, 328] on button "No type" at bounding box center [1330, 321] width 222 height 35
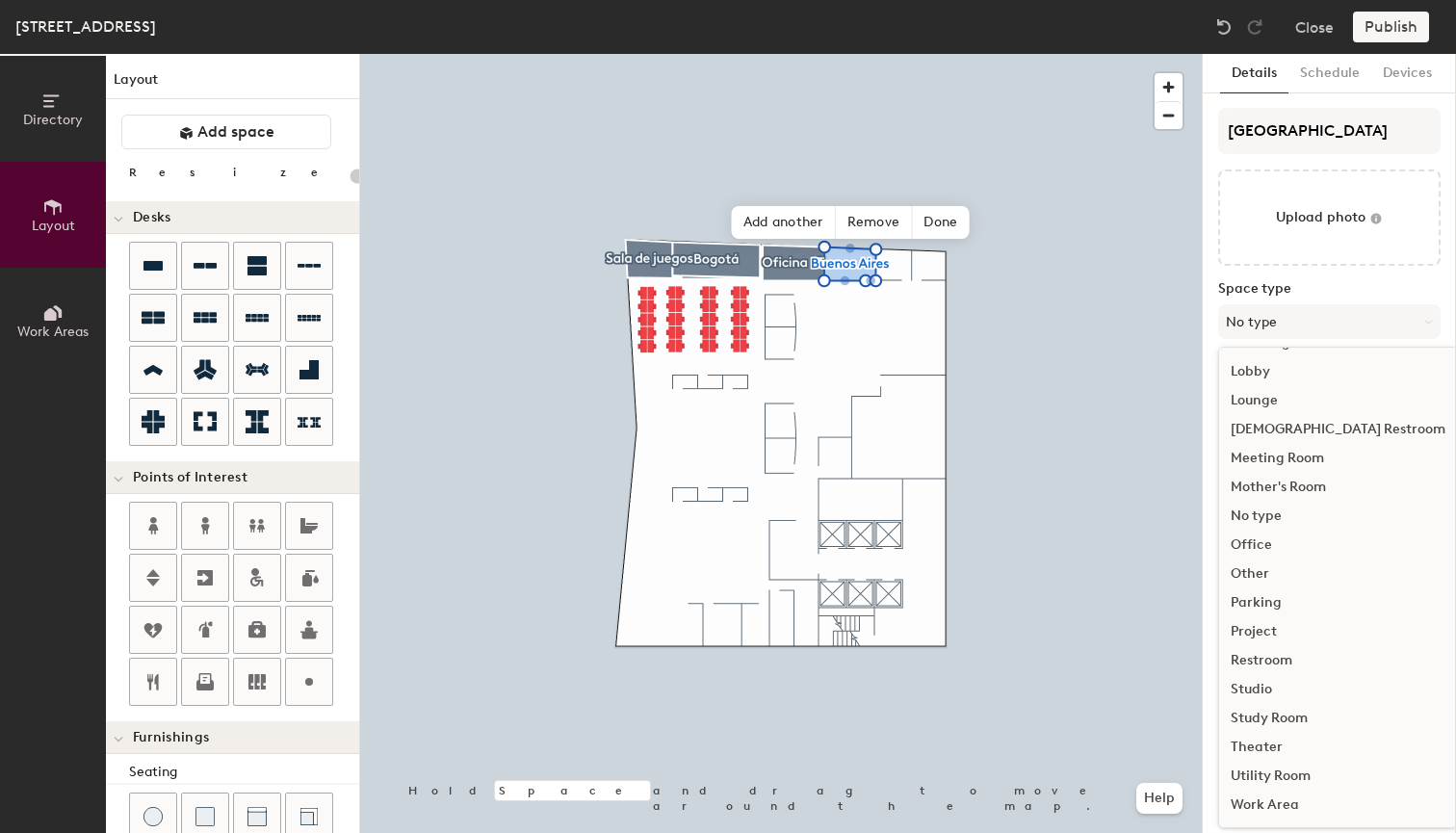
click at [1288, 455] on div "Meeting Room" at bounding box center [1338, 458] width 238 height 29
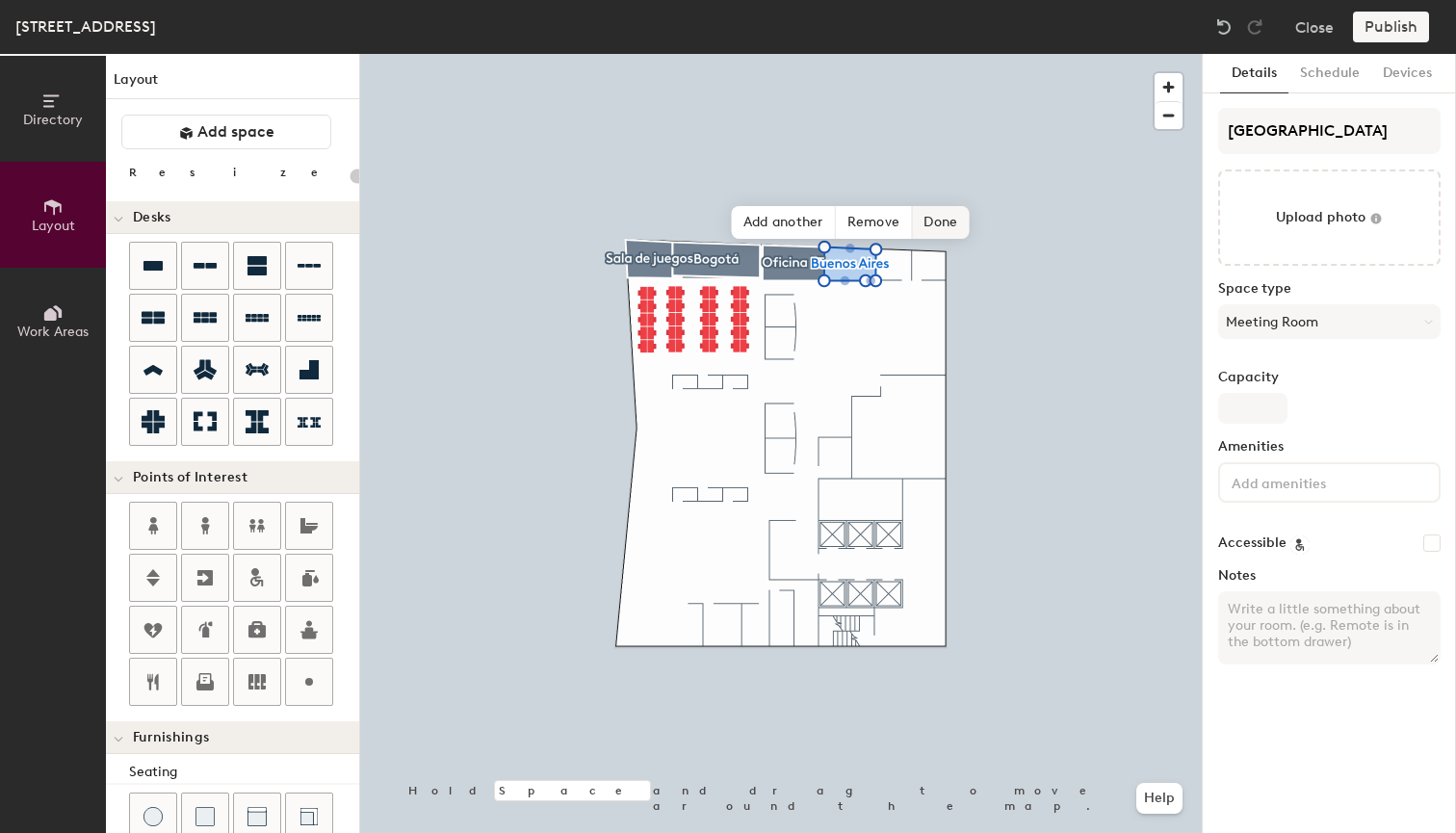
click at [934, 216] on span "Done" at bounding box center [940, 222] width 57 height 33
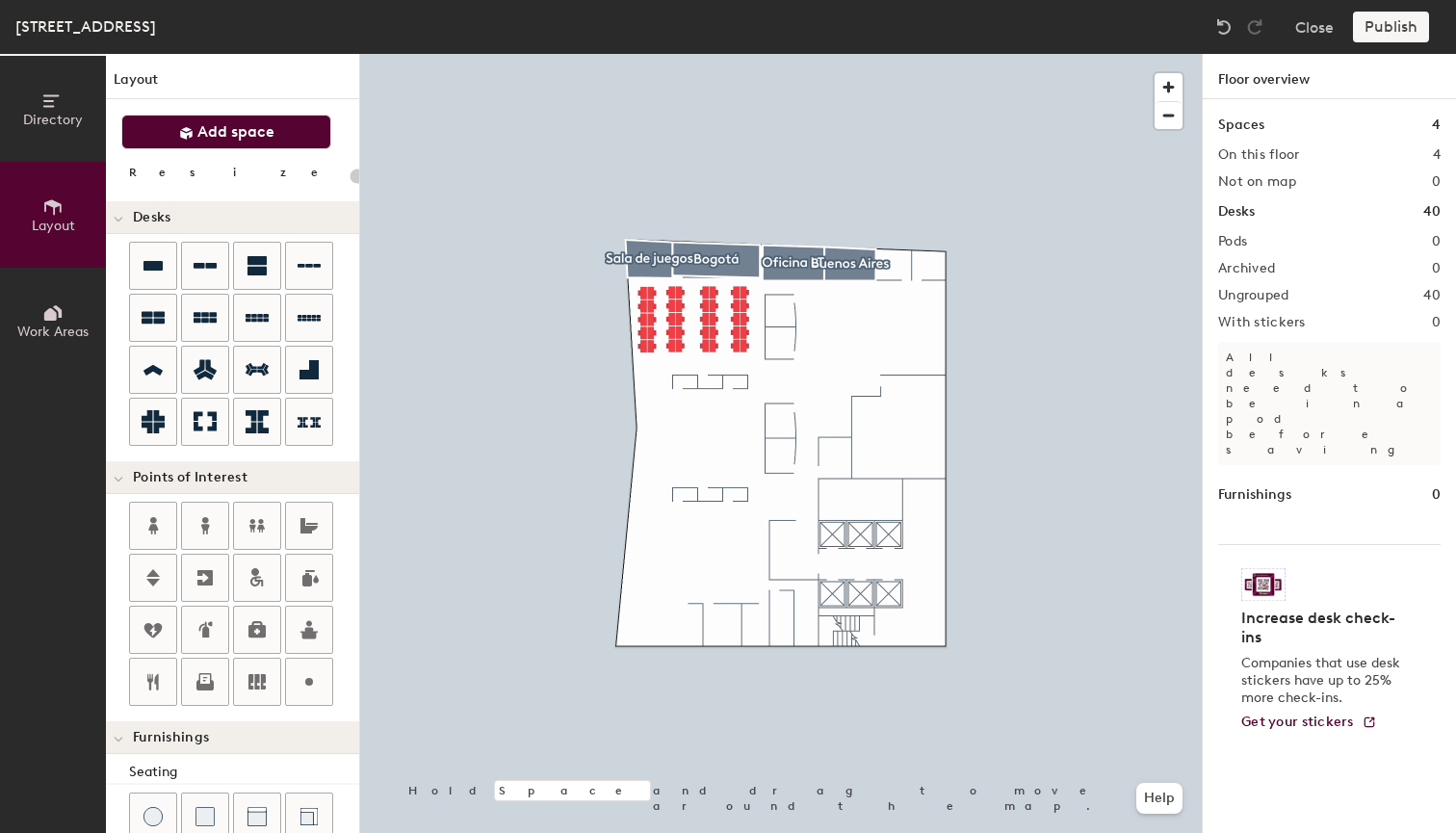
click at [289, 132] on button "Add space" at bounding box center [226, 132] width 210 height 35
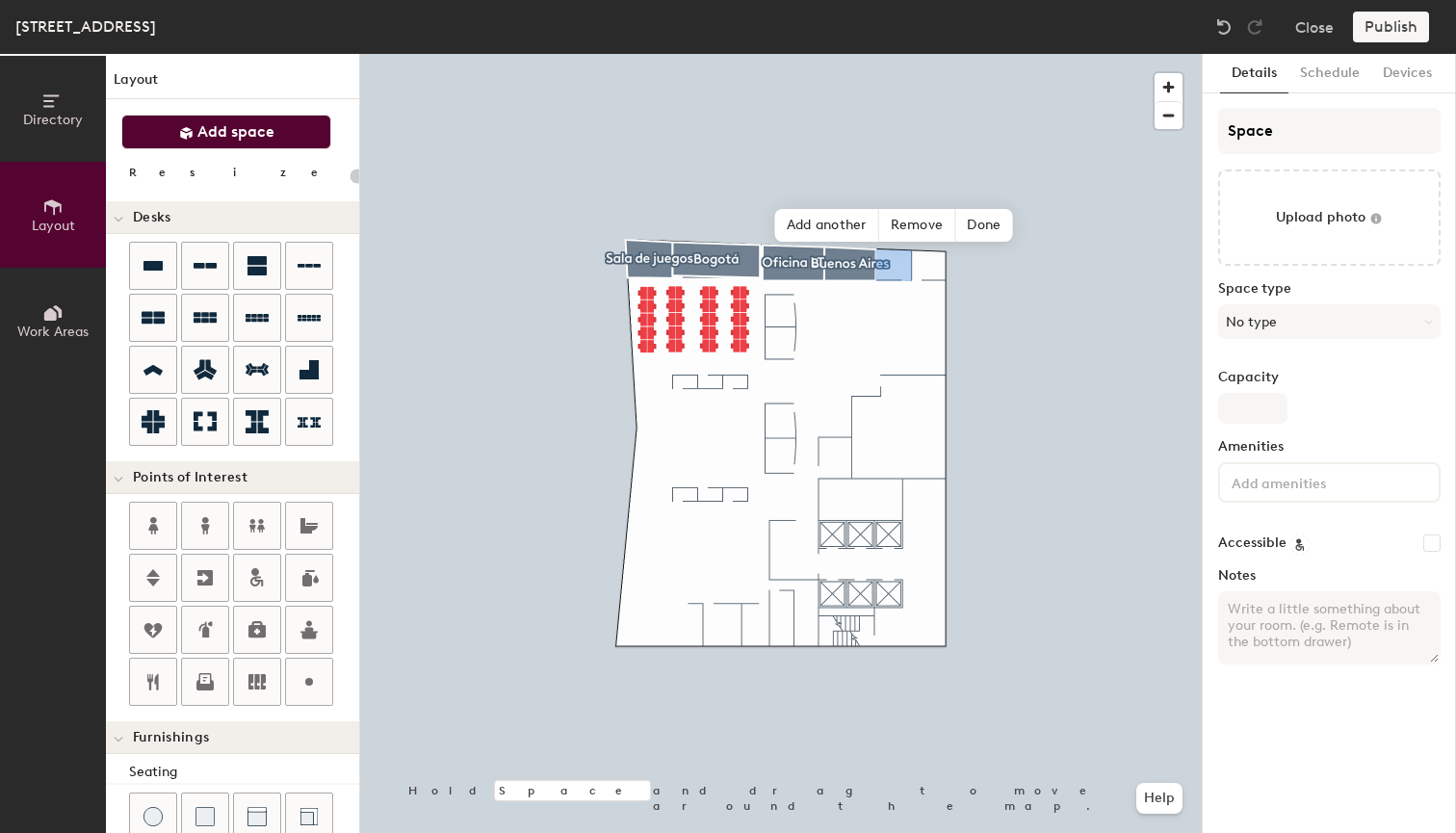
type input "20"
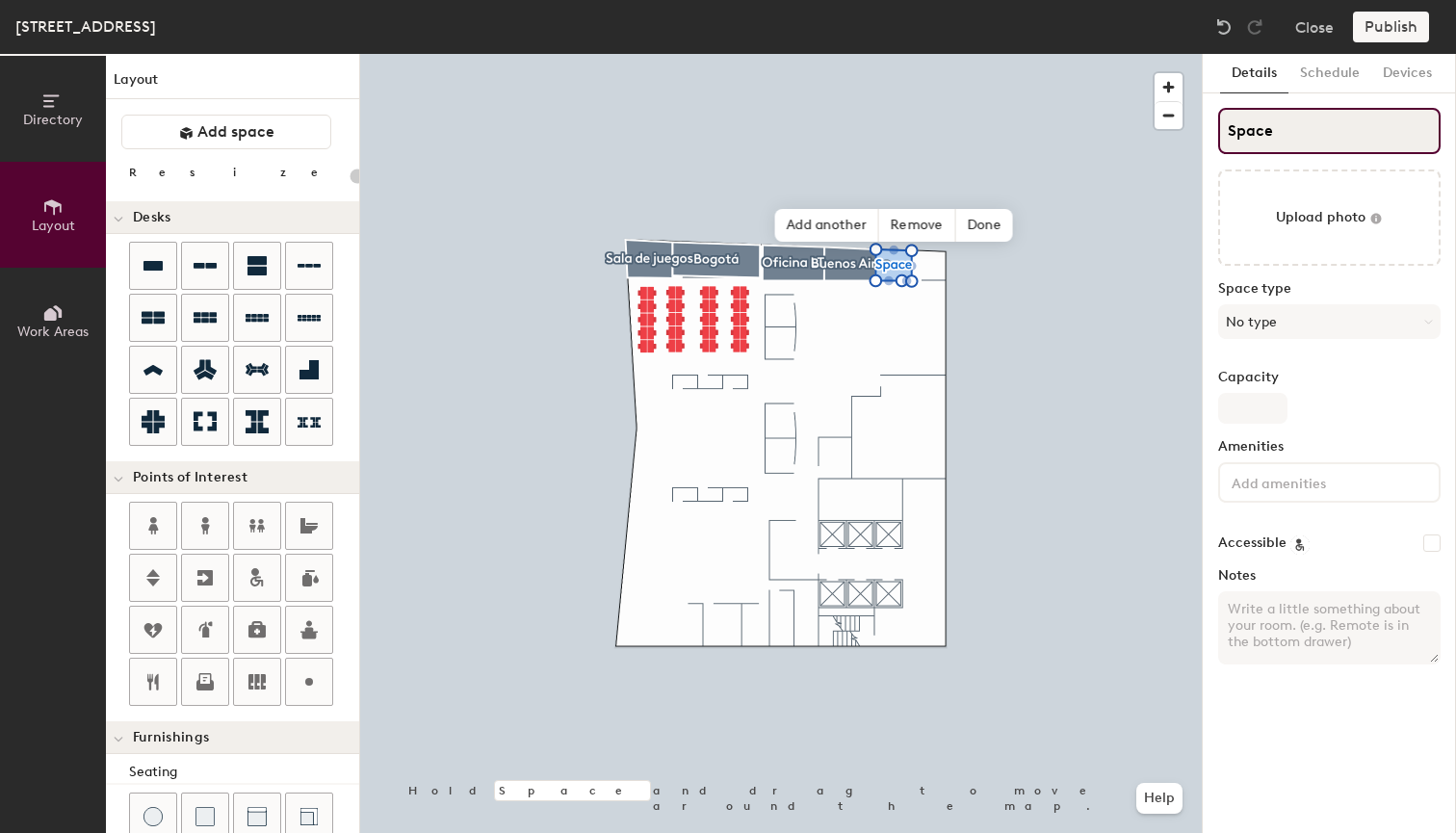
click at [1260, 123] on input "Space" at bounding box center [1330, 131] width 222 height 46
click at [1257, 123] on input "Space" at bounding box center [1330, 131] width 222 height 46
click at [1254, 124] on input "Space" at bounding box center [1330, 131] width 222 height 46
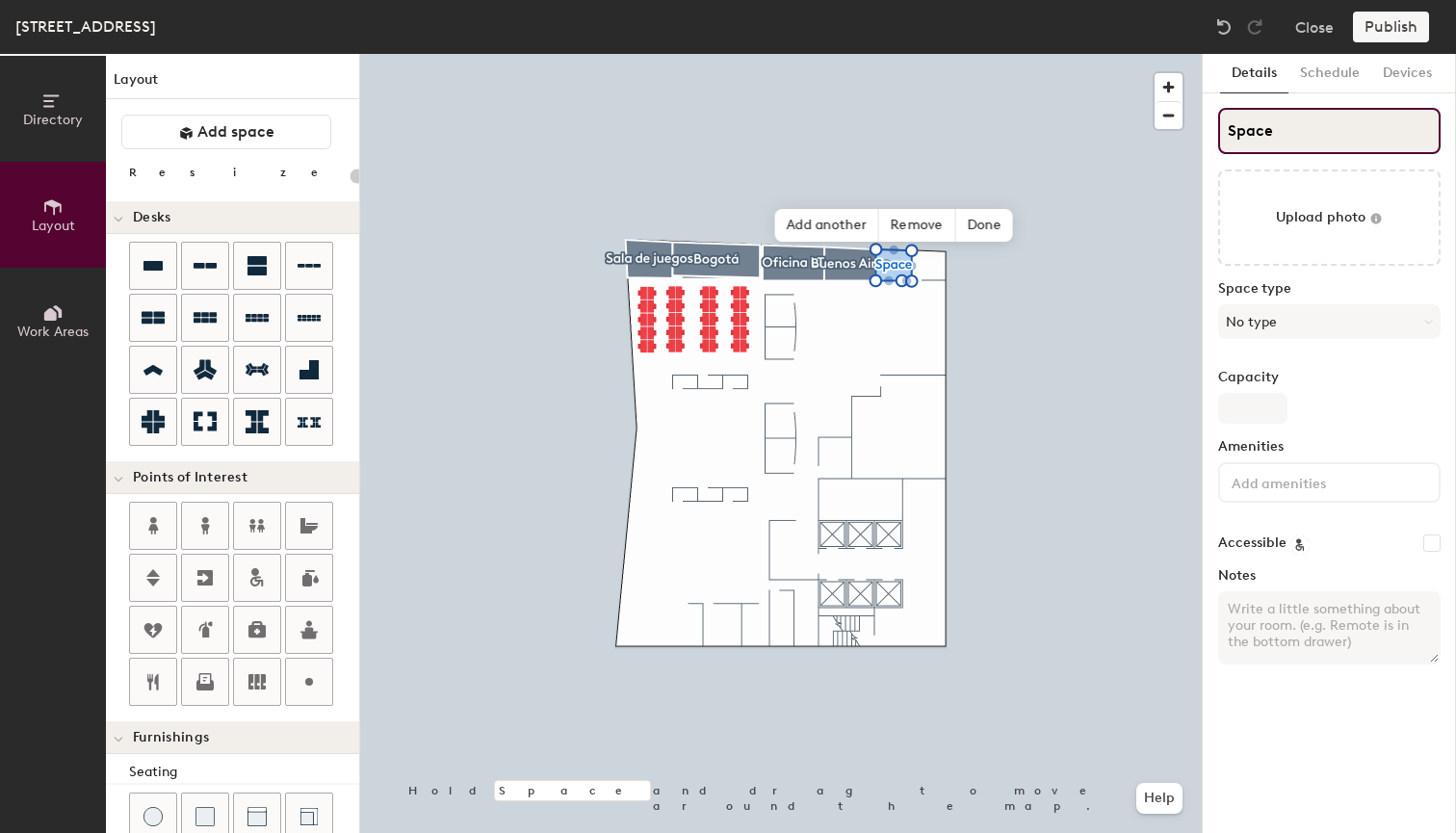
click at [1254, 124] on input "Space" at bounding box center [1330, 131] width 222 height 46
type input "P"
type input "20"
type input "Panama"
type input "20"
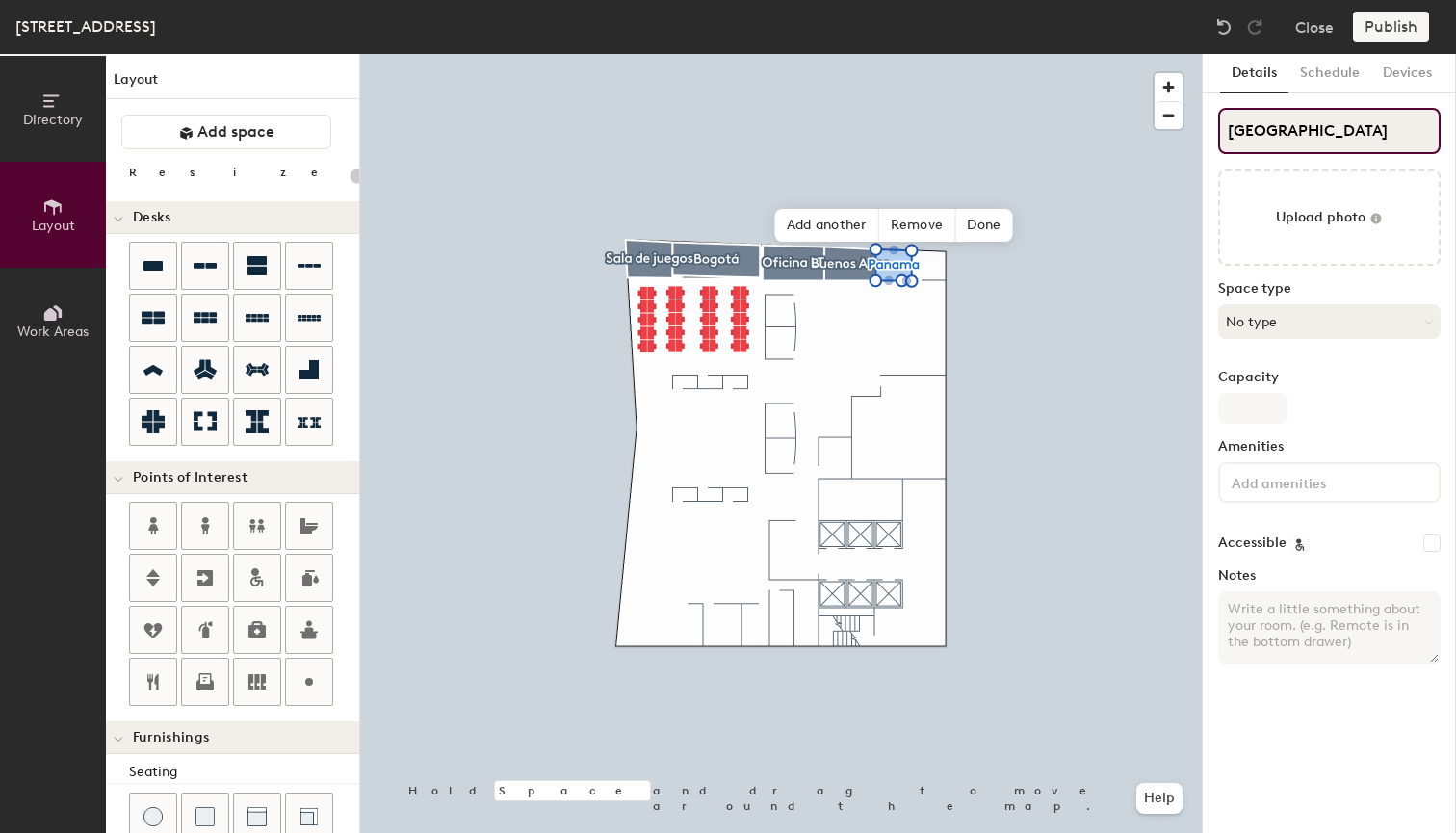
type input "Panama"
click at [1248, 319] on button "No type" at bounding box center [1330, 321] width 222 height 35
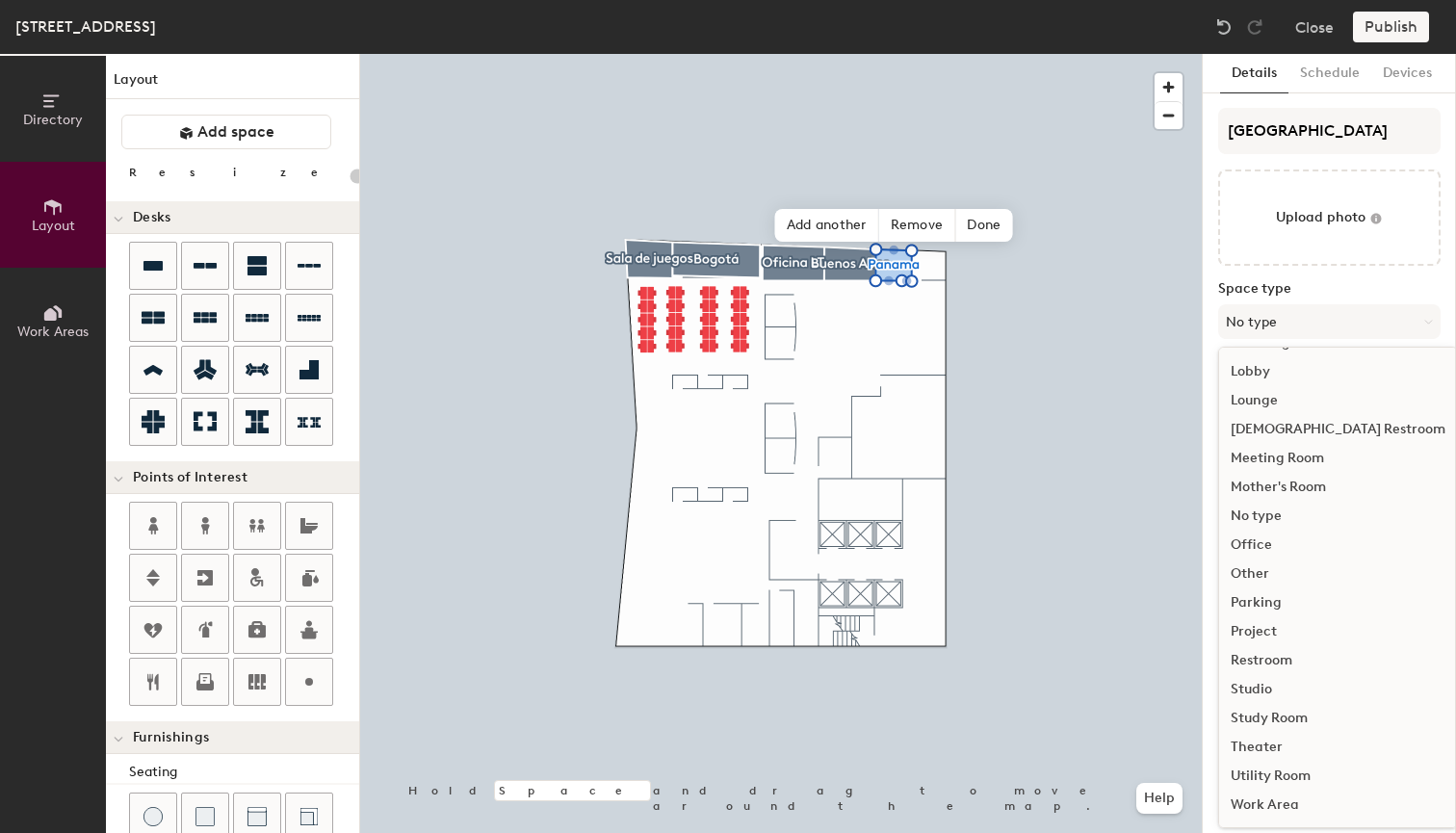
scroll to position [431, 0]
click at [1268, 458] on div "Meeting Room" at bounding box center [1338, 458] width 238 height 29
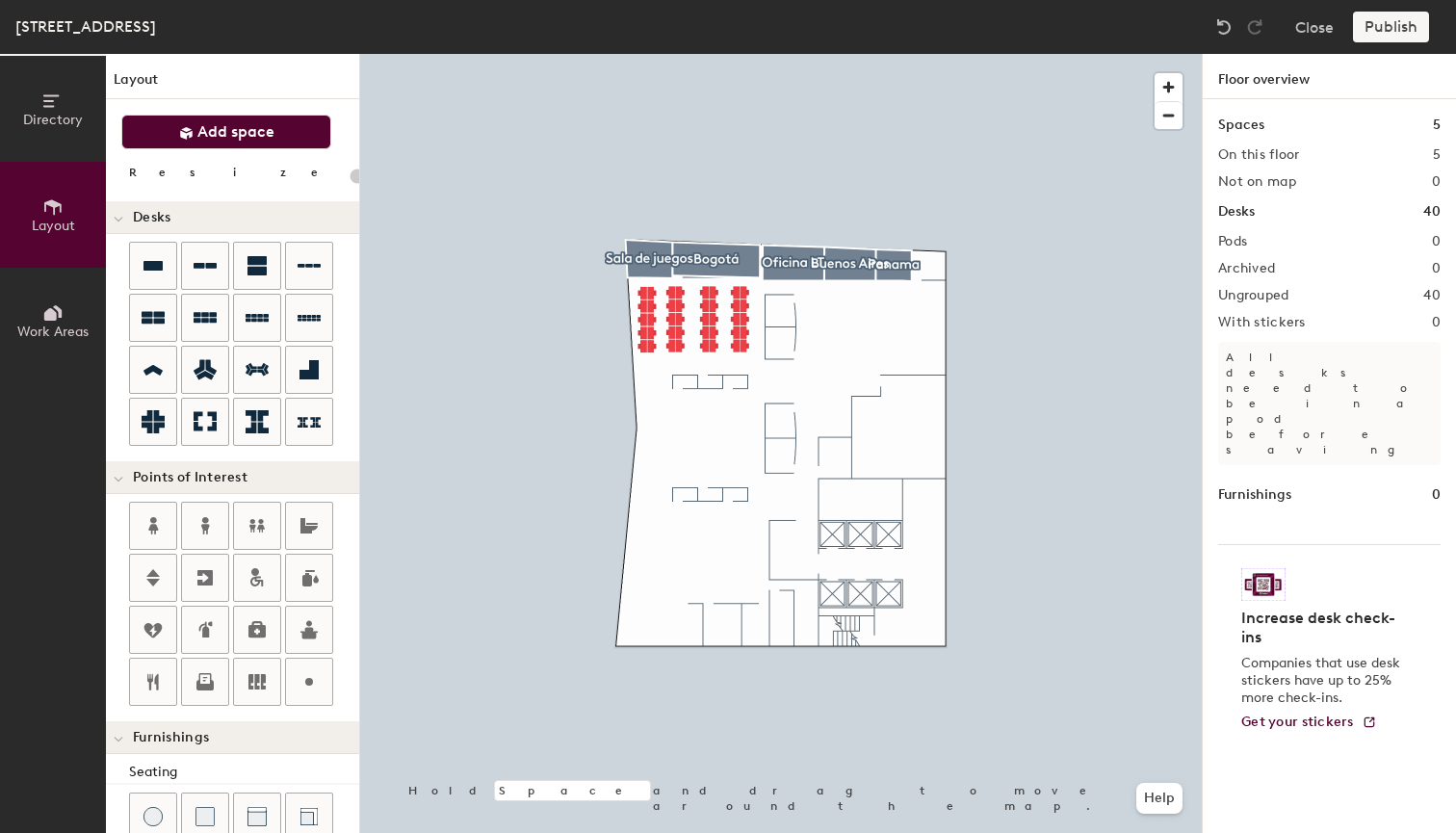
click at [315, 138] on button "Add space" at bounding box center [226, 132] width 210 height 35
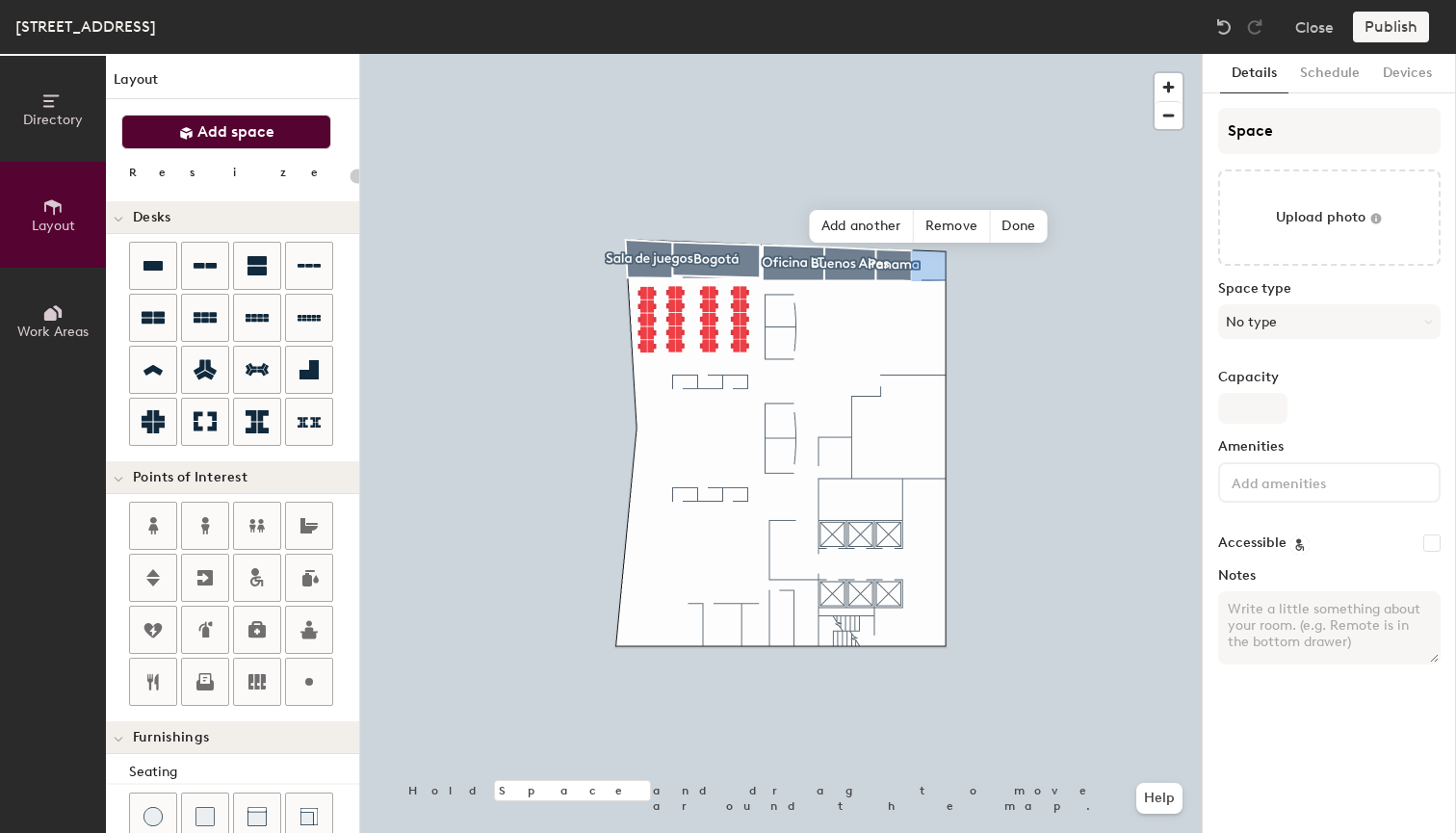
type input "20"
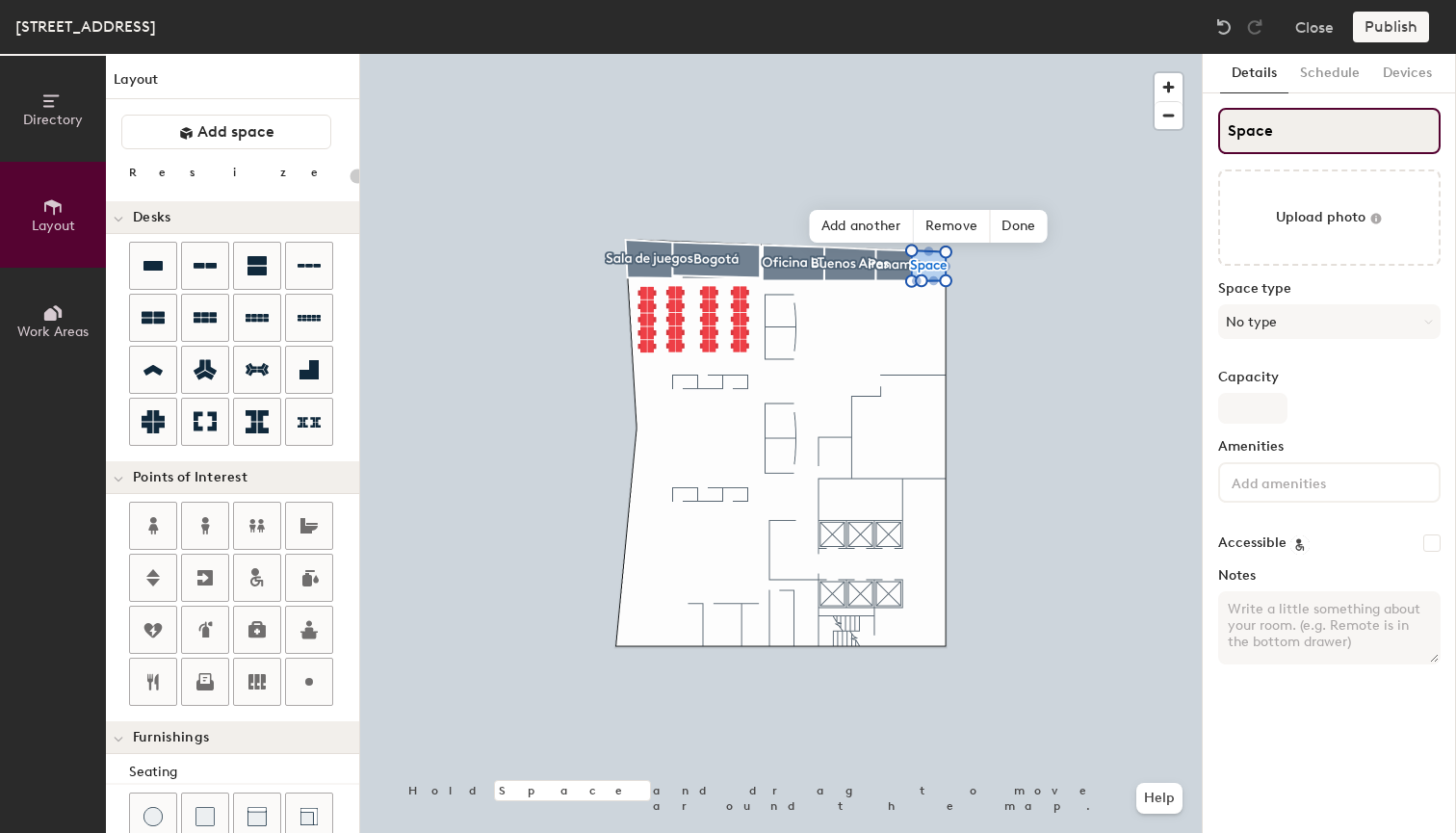
click at [1274, 140] on input "Space" at bounding box center [1330, 131] width 222 height 46
type input "TE"
type input "20"
type input "T"
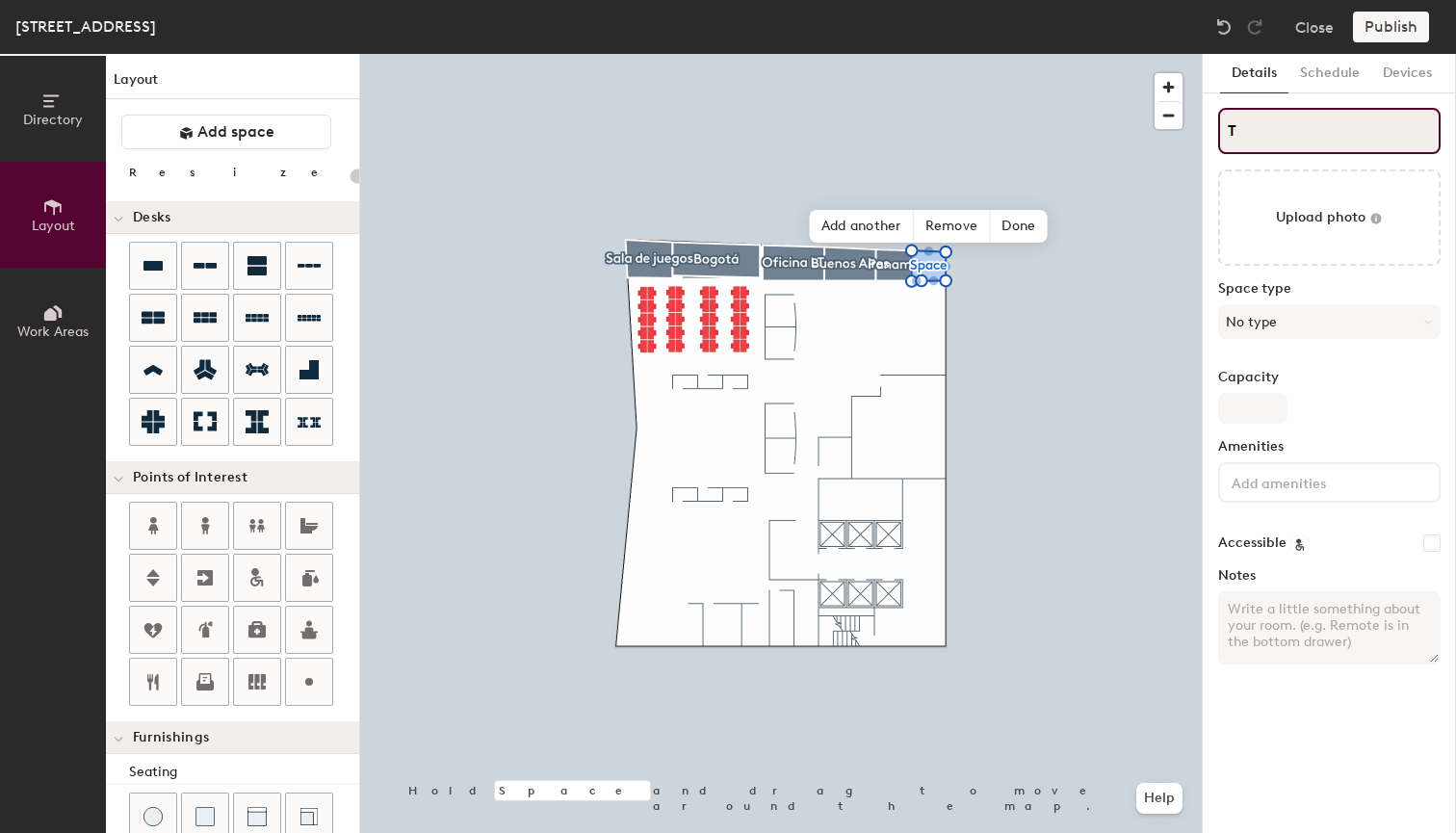
type input "20"
type input "Tecno"
type input "20"
type input "Tecnolo"
type input "20"
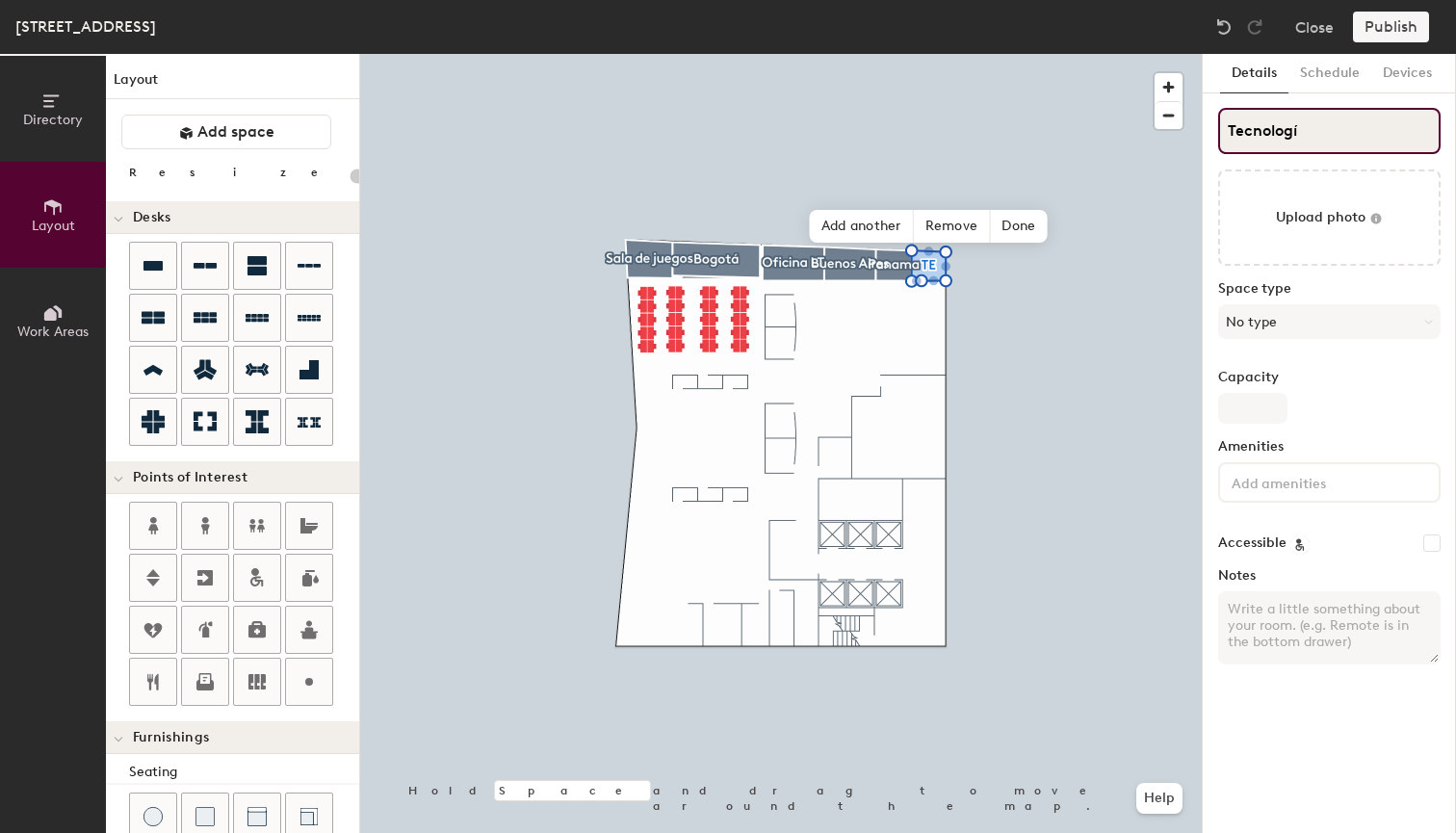
type input "Tecnología"
type input "20"
type input "Tecnología"
click at [1031, 224] on span "Done" at bounding box center [1018, 226] width 57 height 33
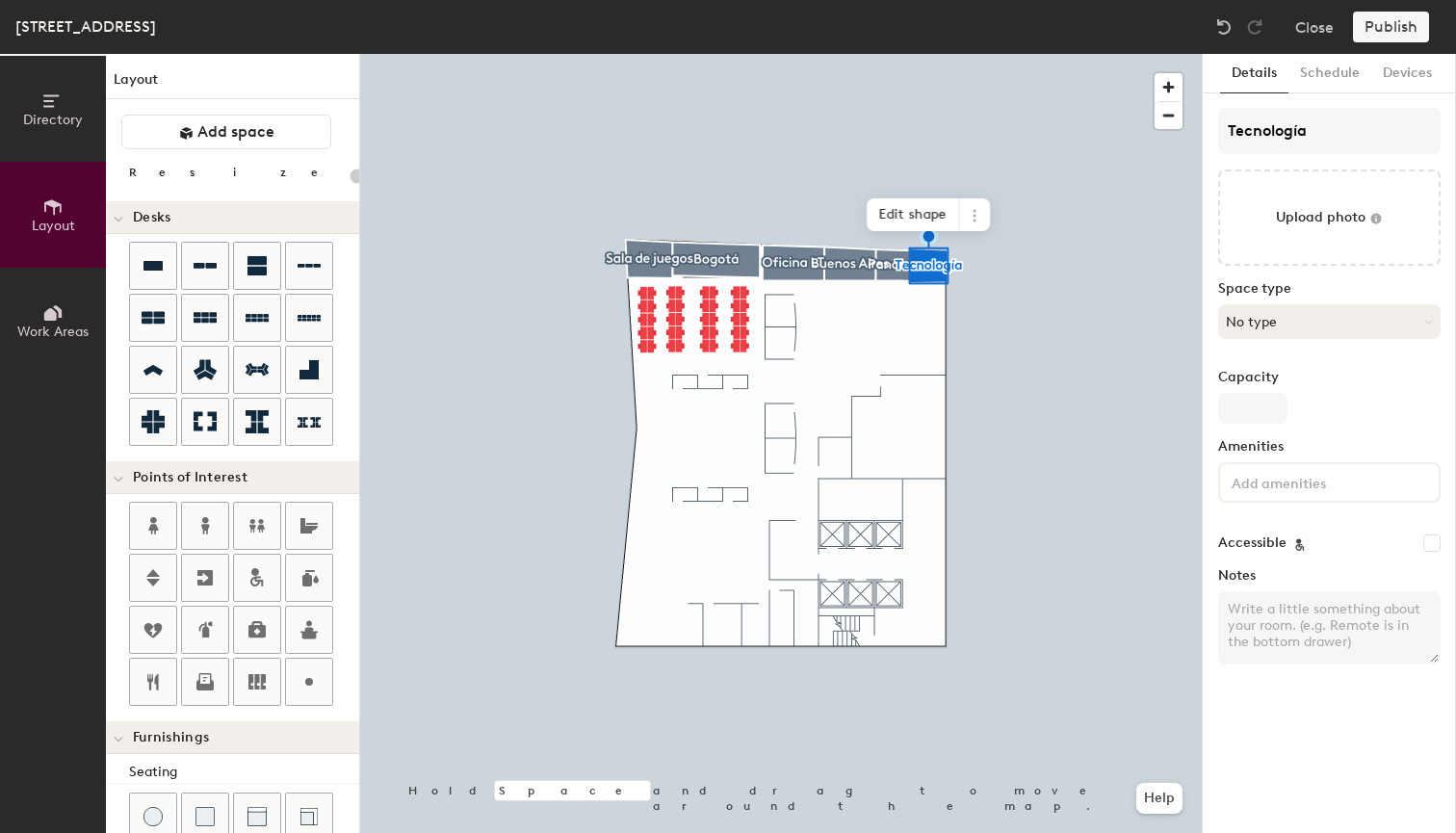
click at [1291, 309] on button "No type" at bounding box center [1330, 321] width 222 height 35
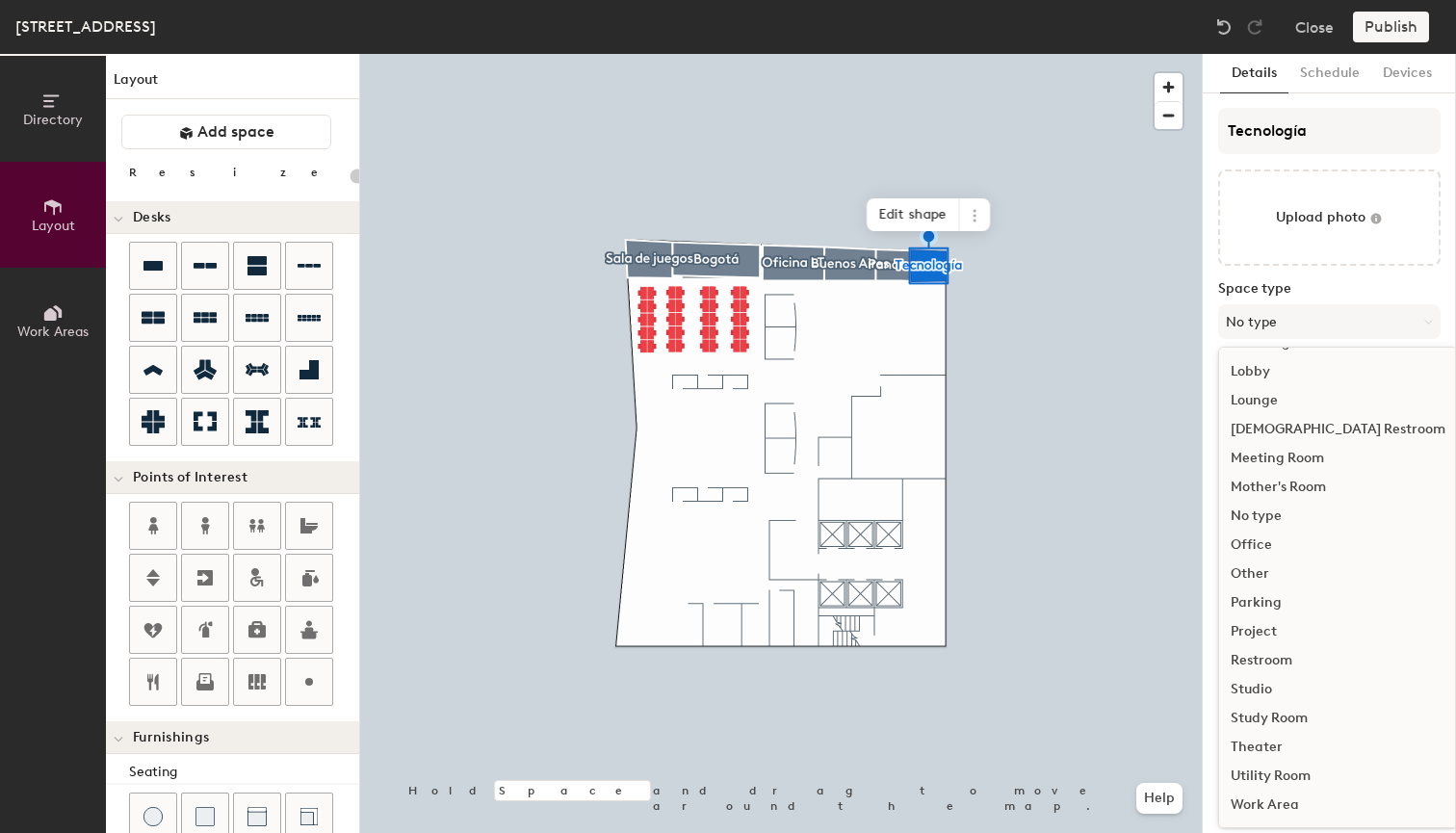
click at [1274, 798] on div "Work Area" at bounding box center [1338, 805] width 238 height 29
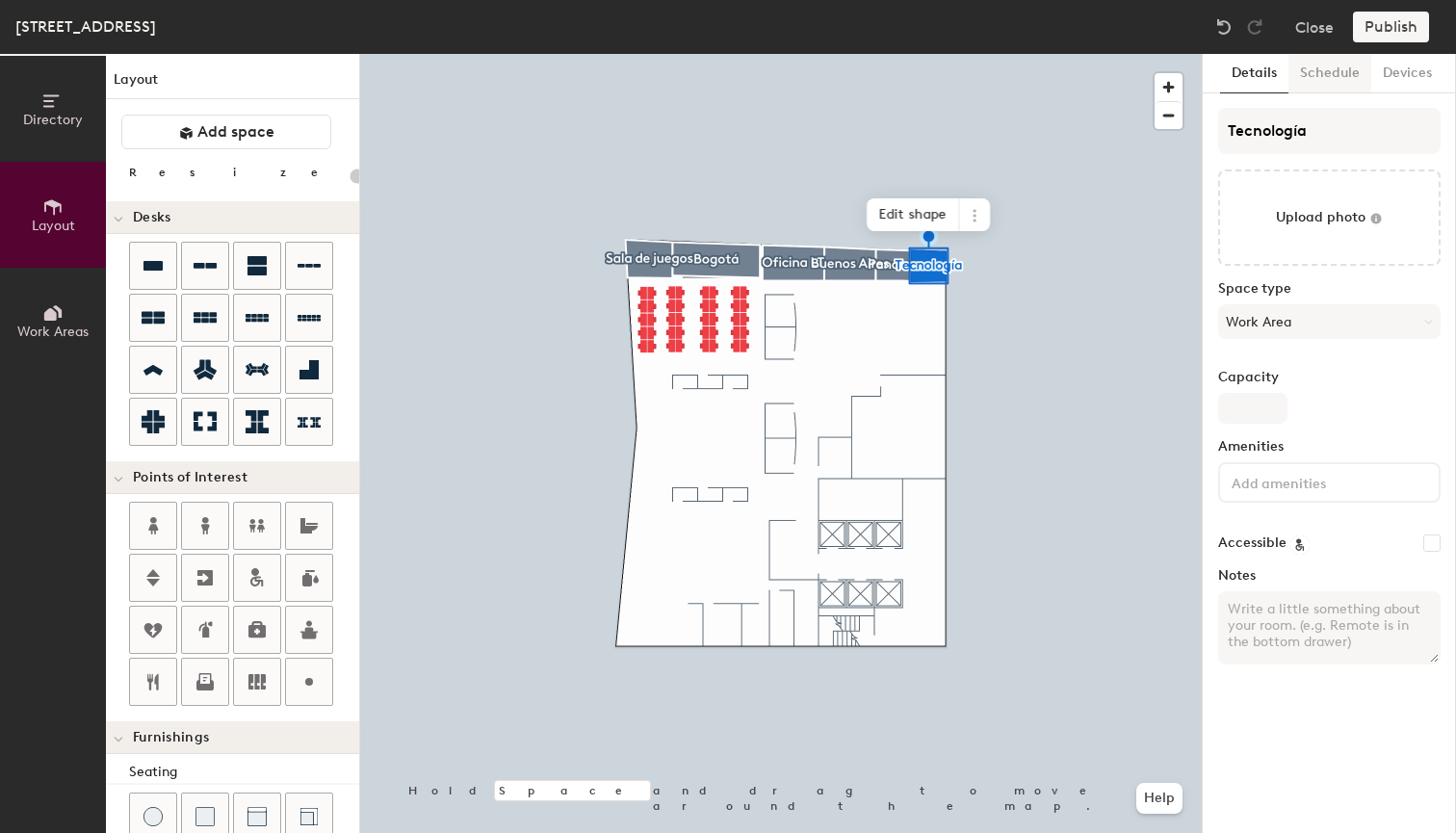
click at [1318, 83] on button "Schedule" at bounding box center [1330, 73] width 83 height 40
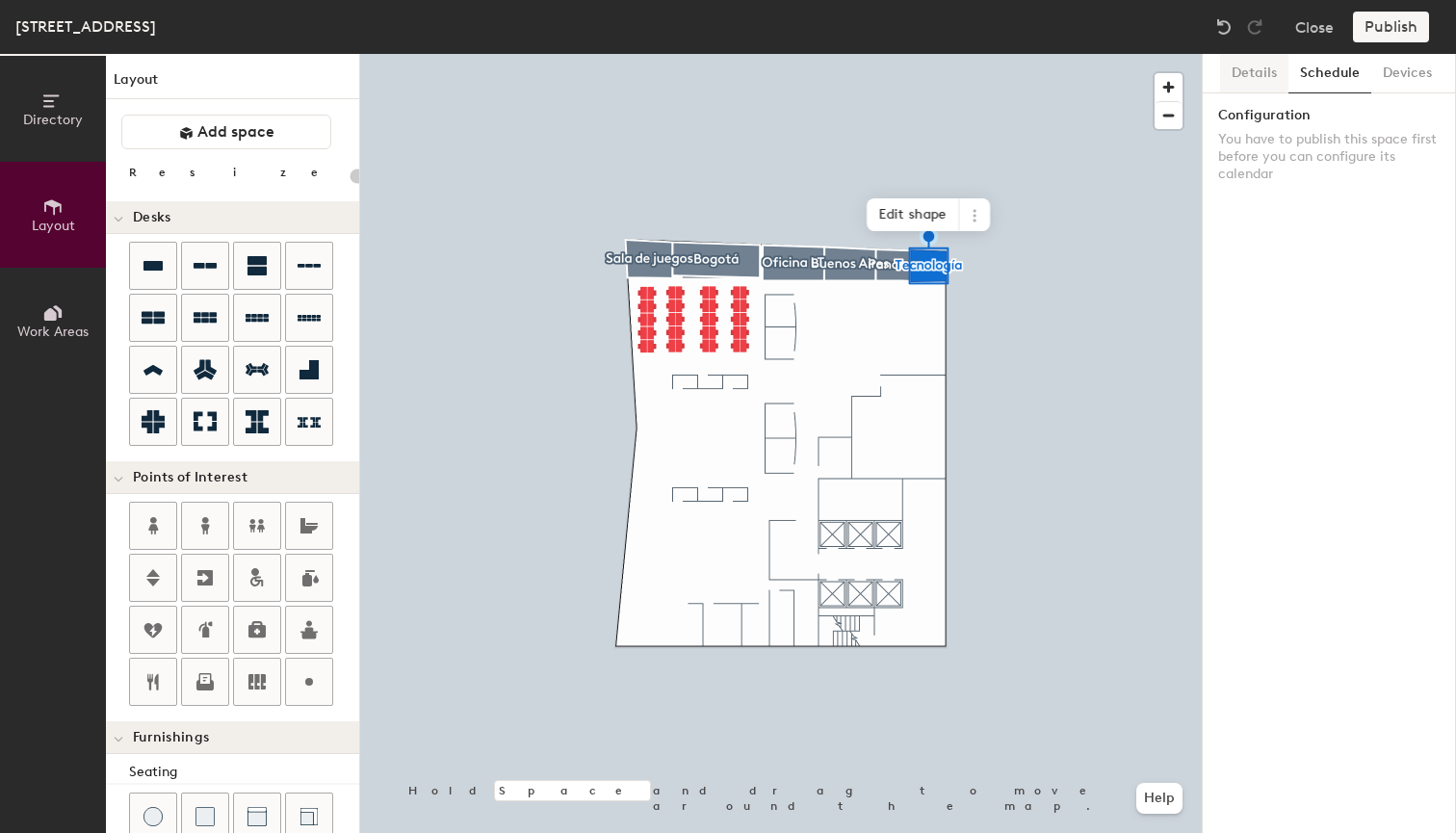
click at [1274, 73] on button "Details" at bounding box center [1254, 73] width 69 height 40
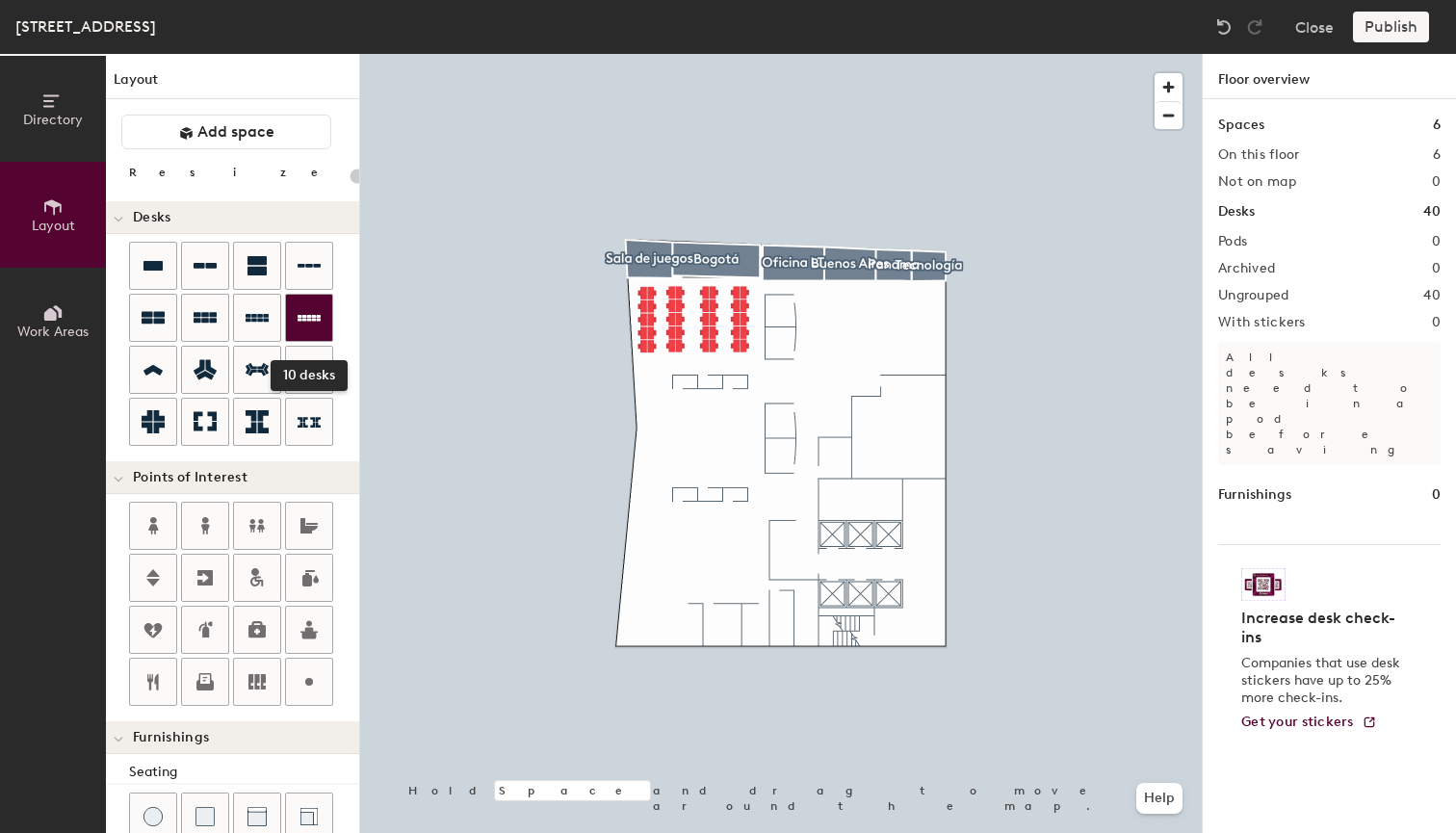
click at [310, 319] on icon at bounding box center [309, 318] width 23 height 7
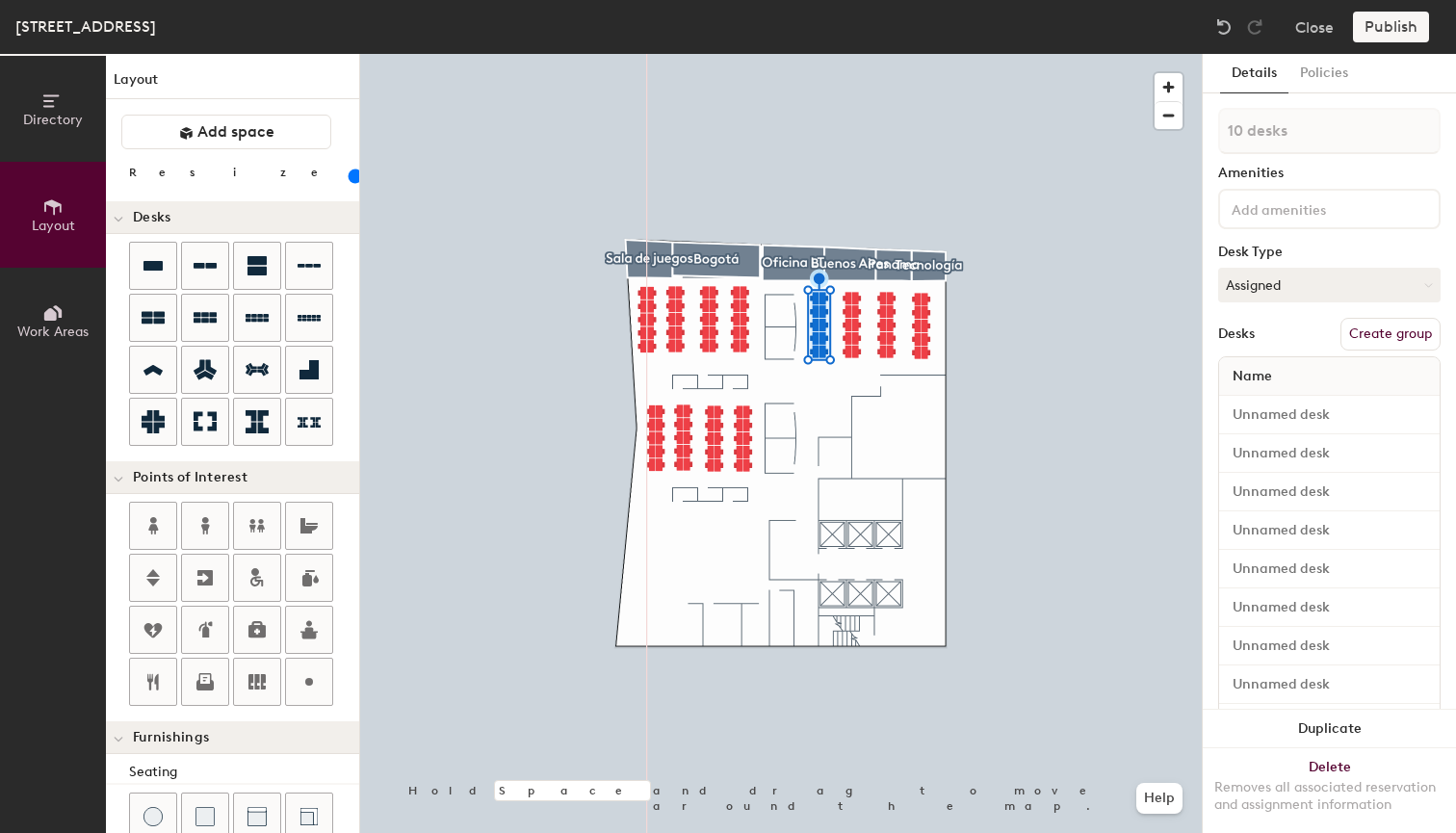
click at [790, 20] on div "Bogotá, Floor 9 Close Publish" at bounding box center [728, 27] width 1456 height 54
click at [1252, 328] on div "Desks" at bounding box center [1237, 334] width 37 height 15
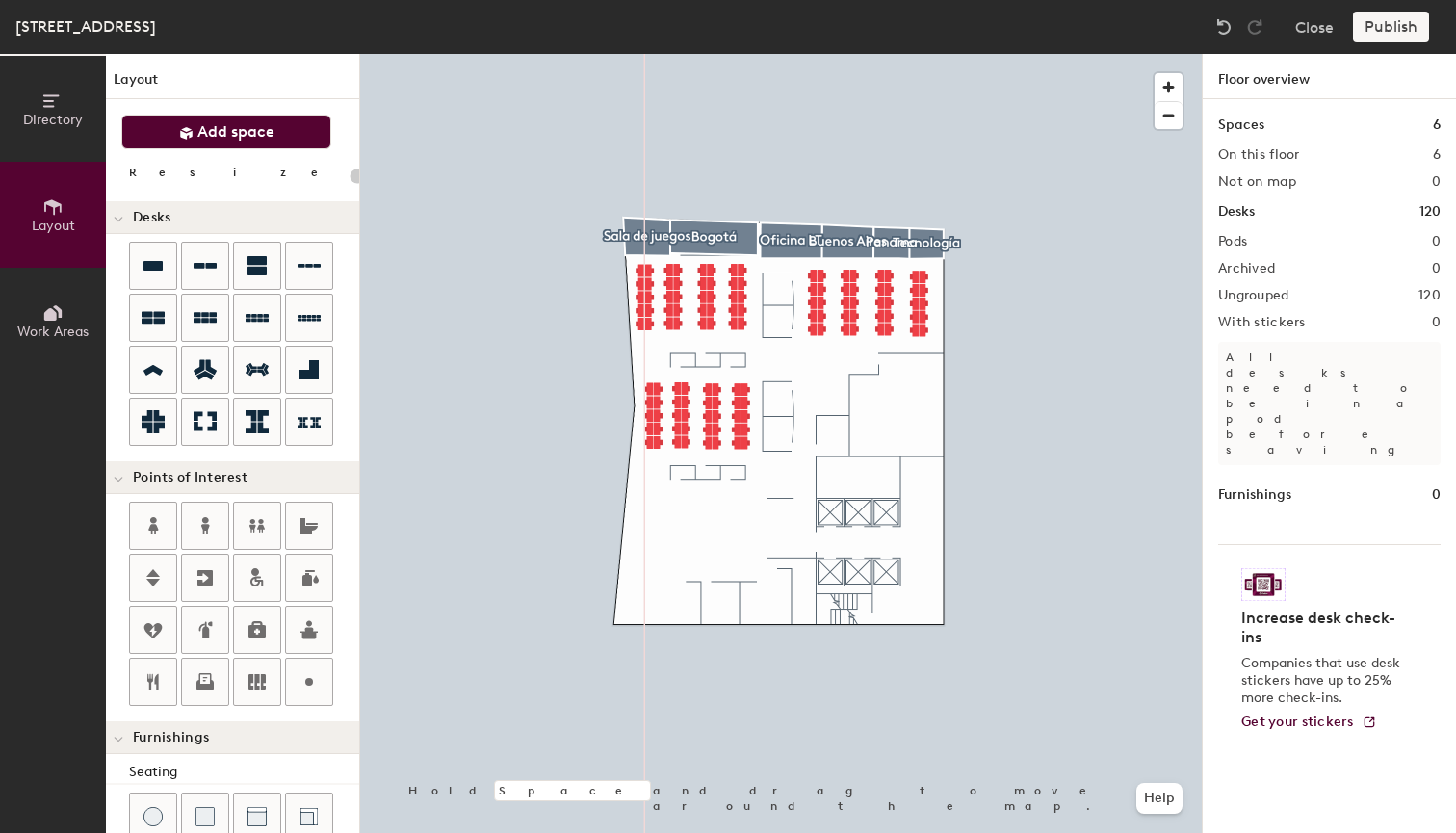
click at [248, 134] on span "Add space" at bounding box center [236, 132] width 77 height 19
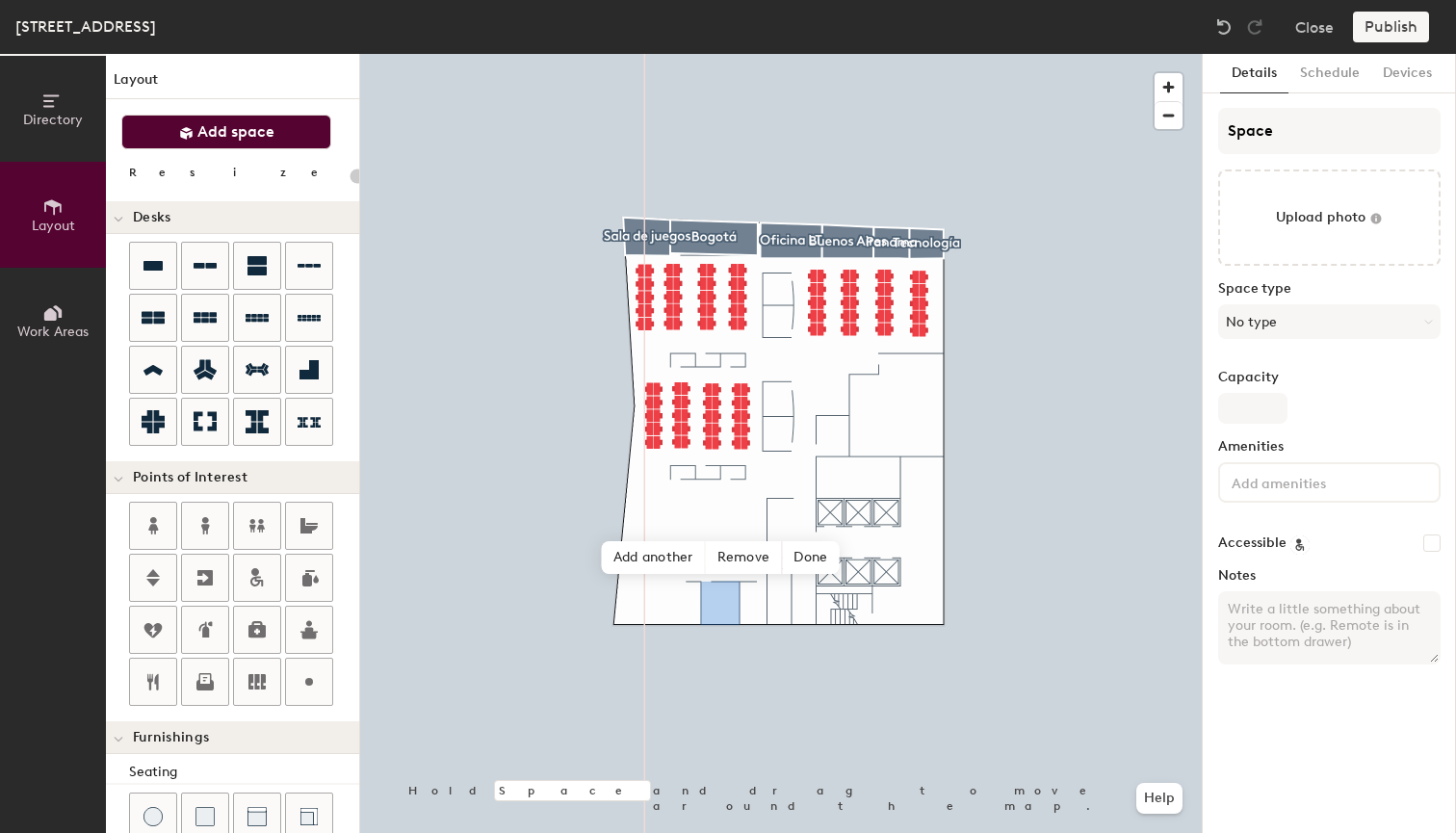
type input "20"
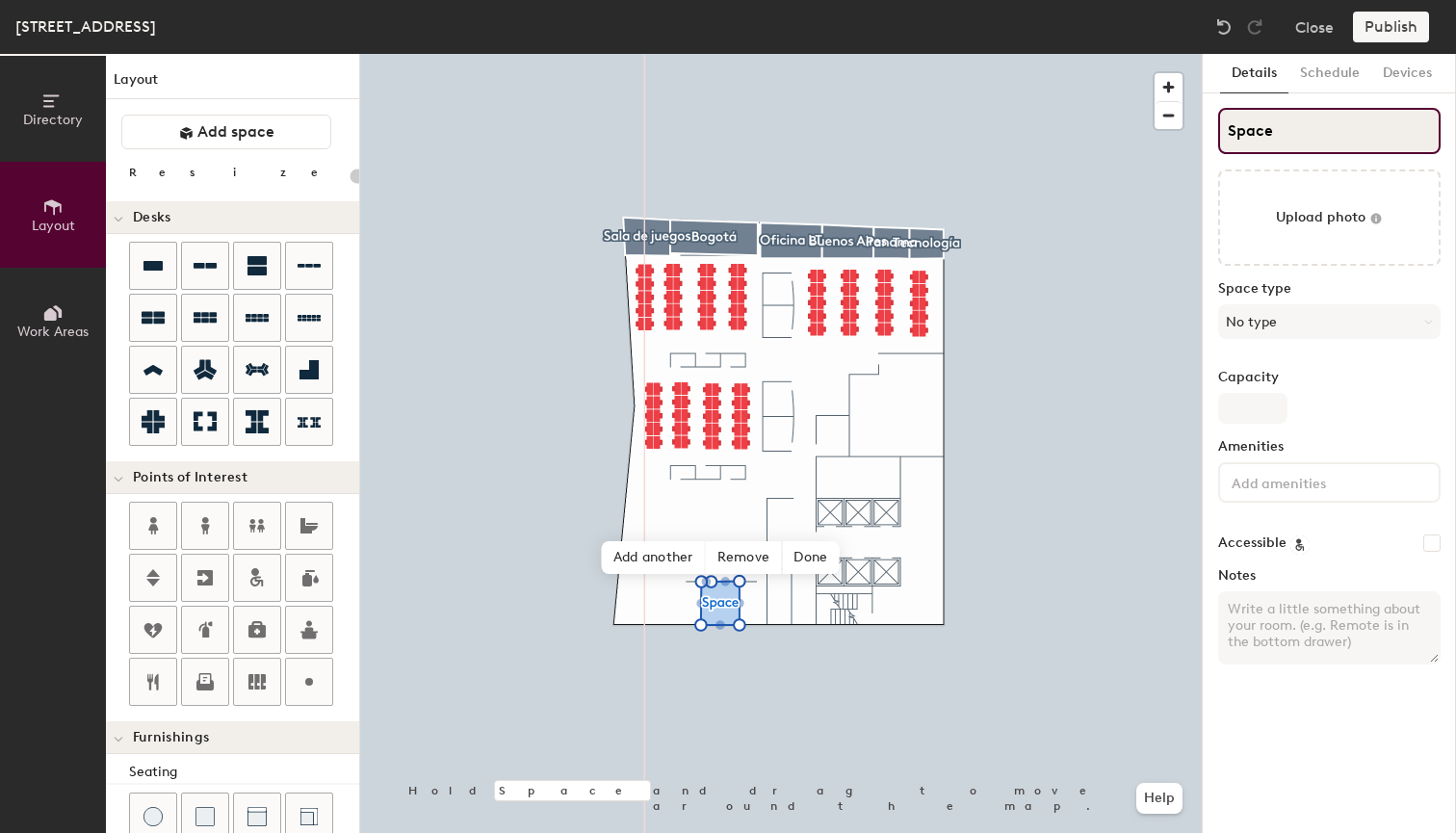
click at [1279, 127] on input "Space" at bounding box center [1330, 131] width 222 height 46
type input "J"
type input "20"
type input "Jai"
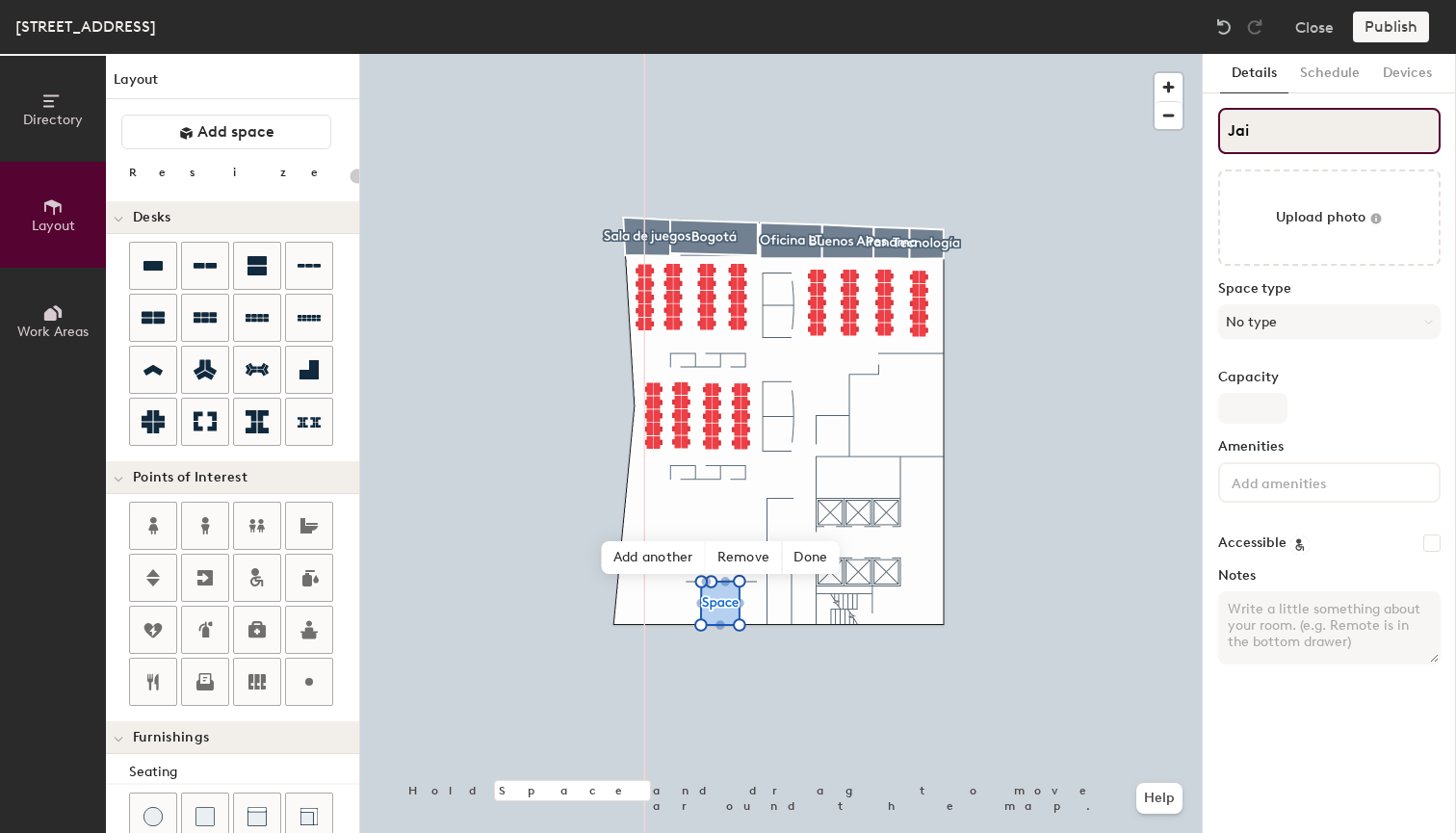
type input "20"
type input "Jaime"
type input "20"
type input "Jaim"
type input "20"
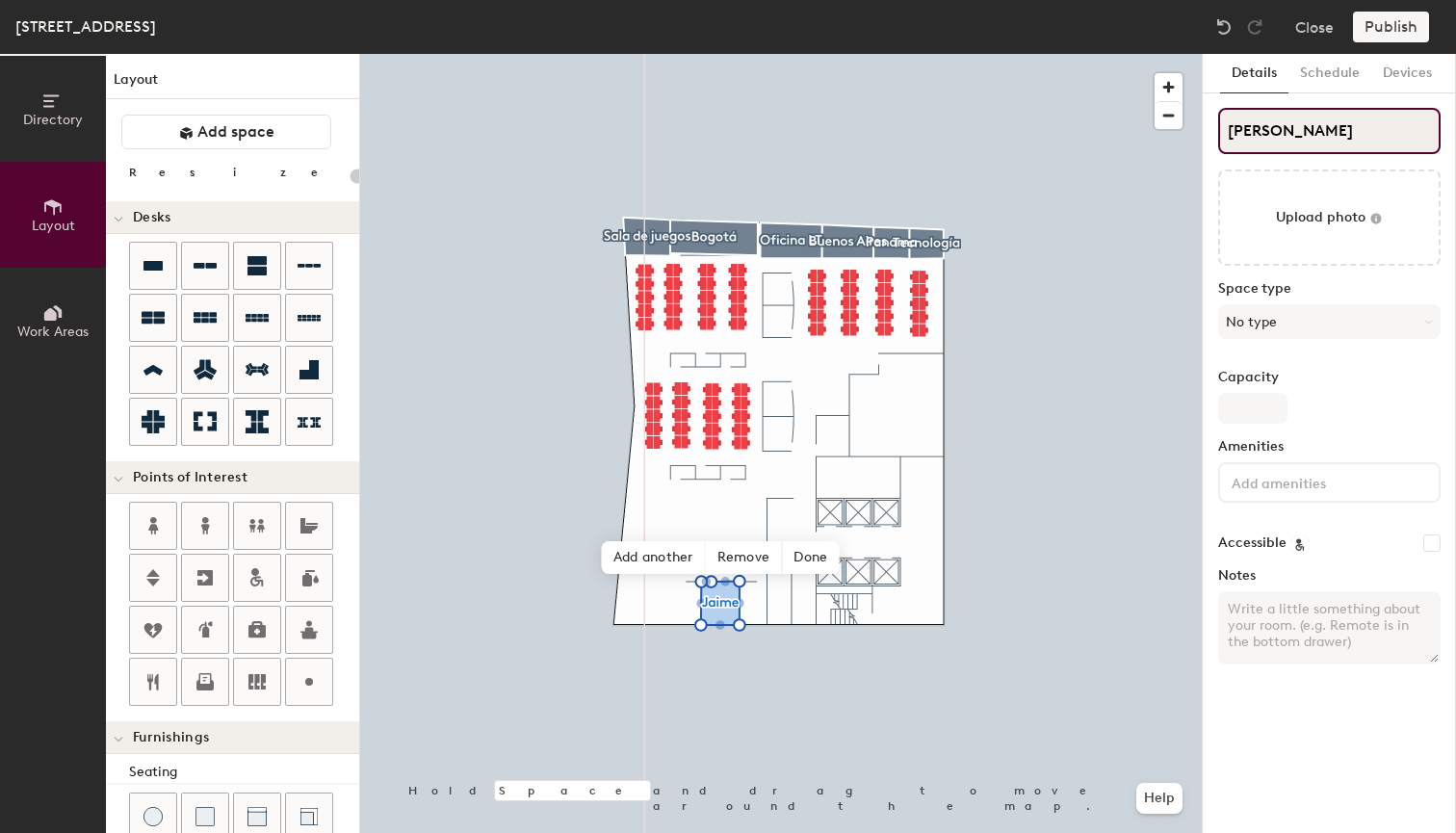
type input "J"
type input "20"
type input "J"
type input "20"
type input "JS"
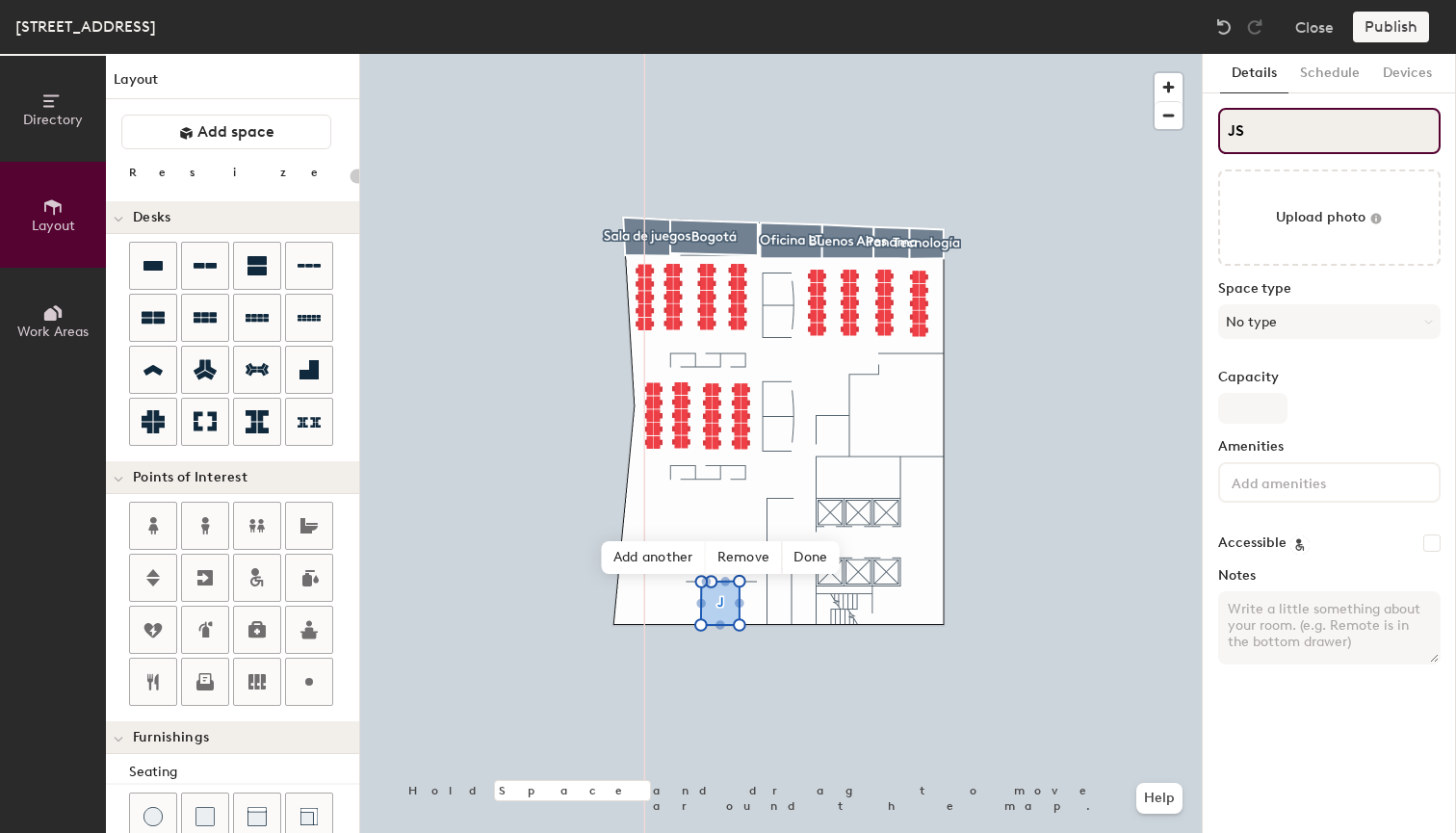
type input "20"
type input "J"
type input "20"
type input "JS"
type input "20"
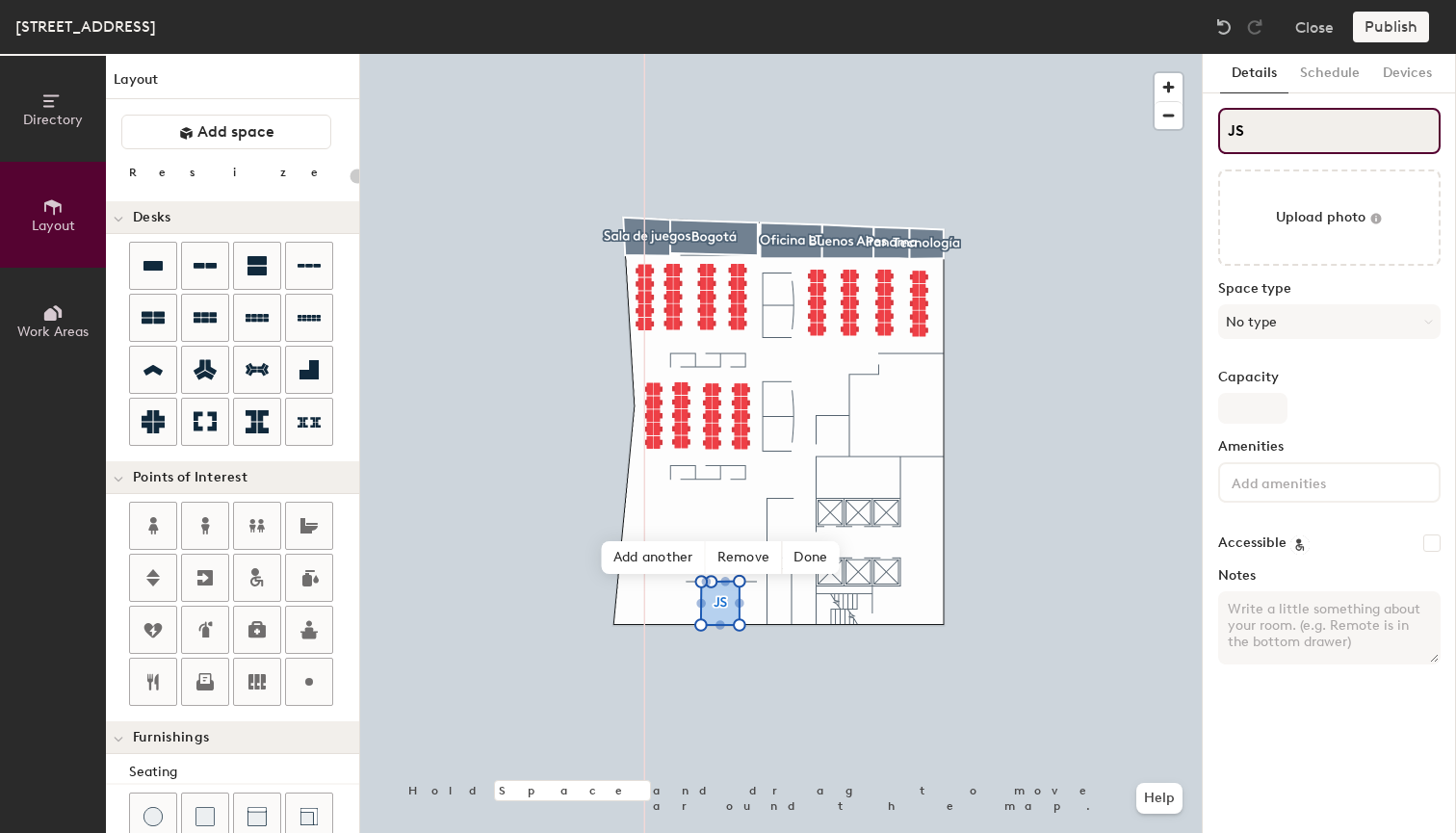
type input "J"
type input "20"
type input "JS"
type input "20"
type input "S"
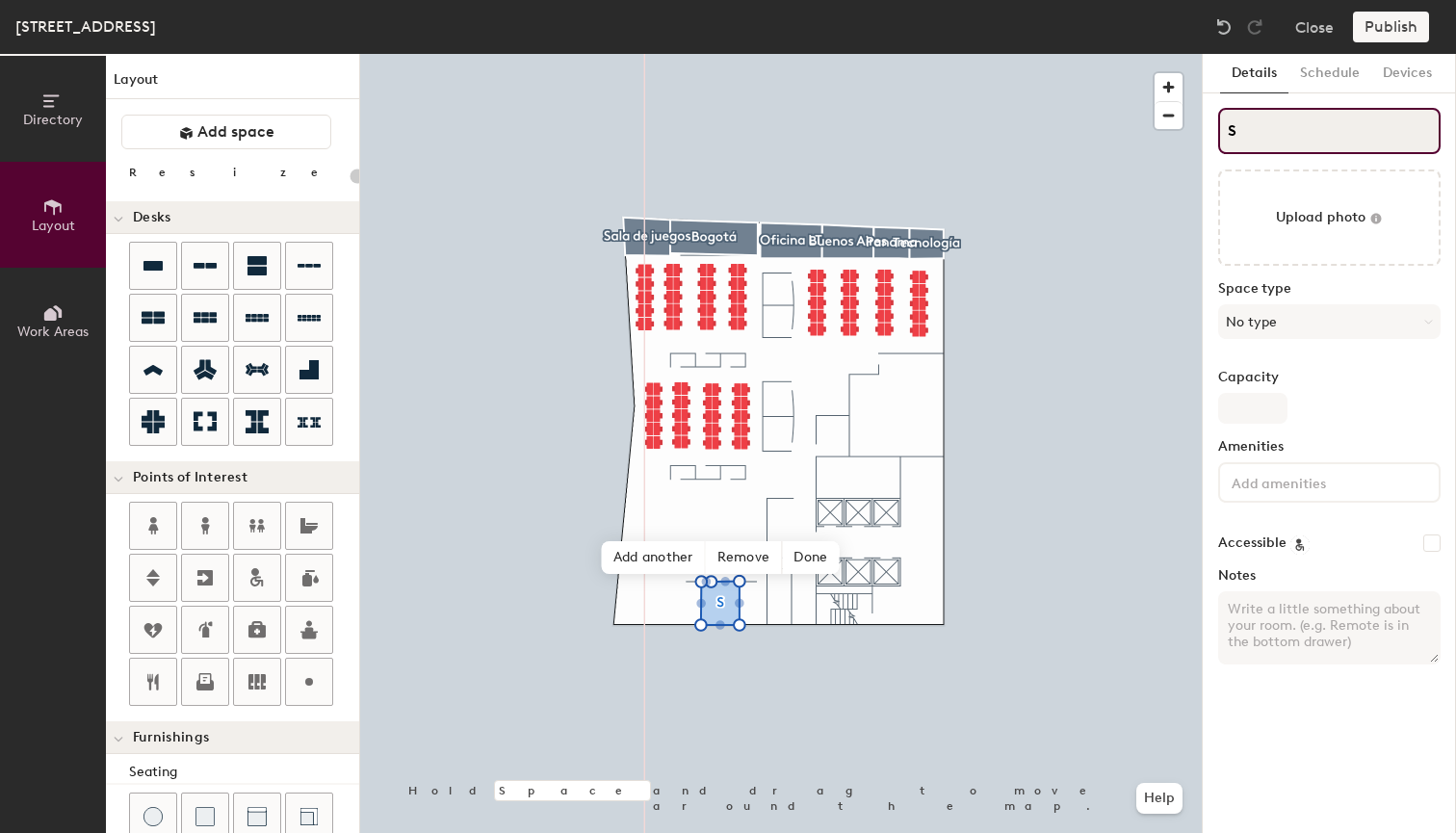
type input "20"
type input "San"
type input "20"
type input "Santi"
type input "20"
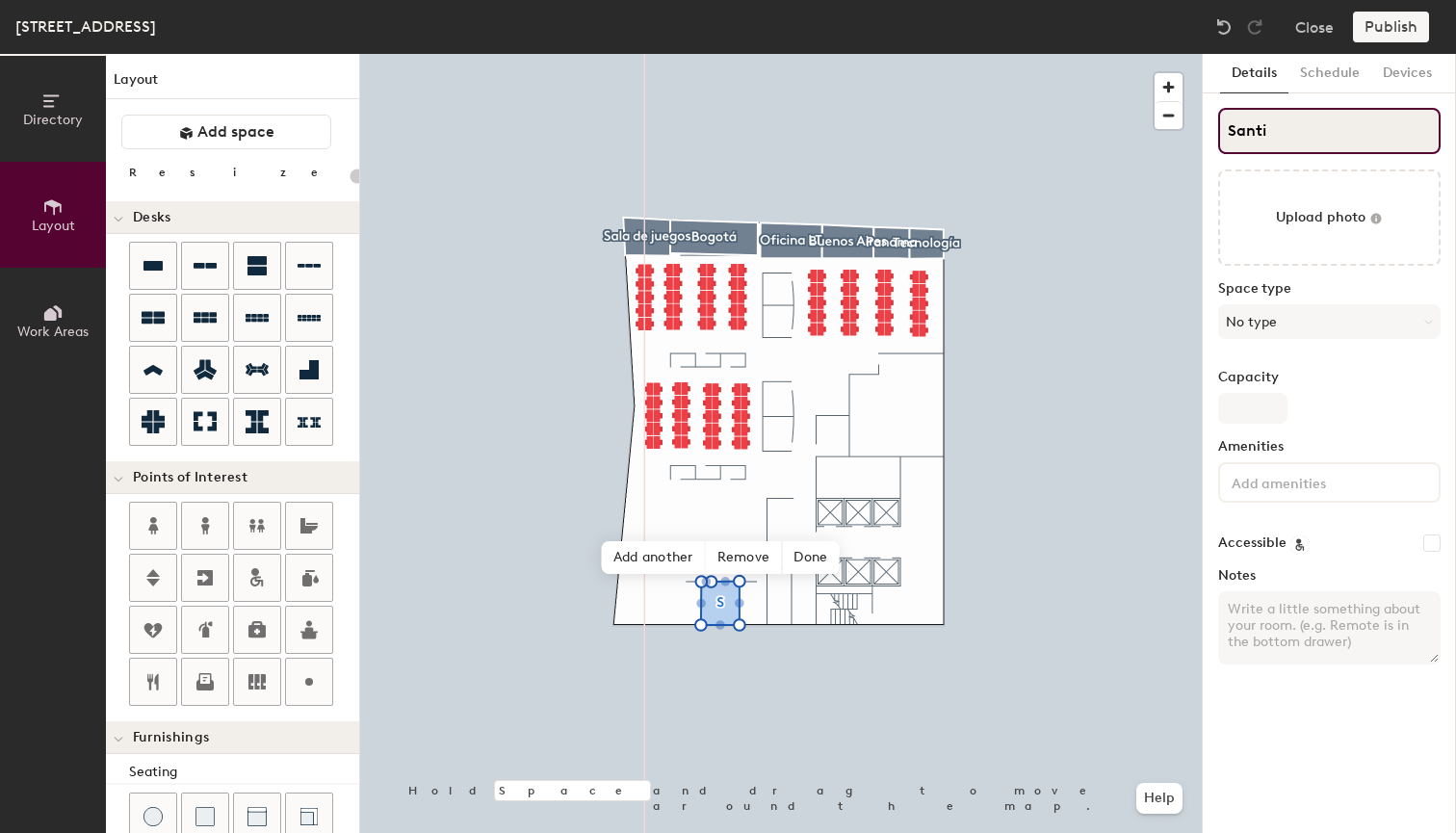
type input "Santig"
type input "20"
type input "Santi"
type input "20"
type input "Santia"
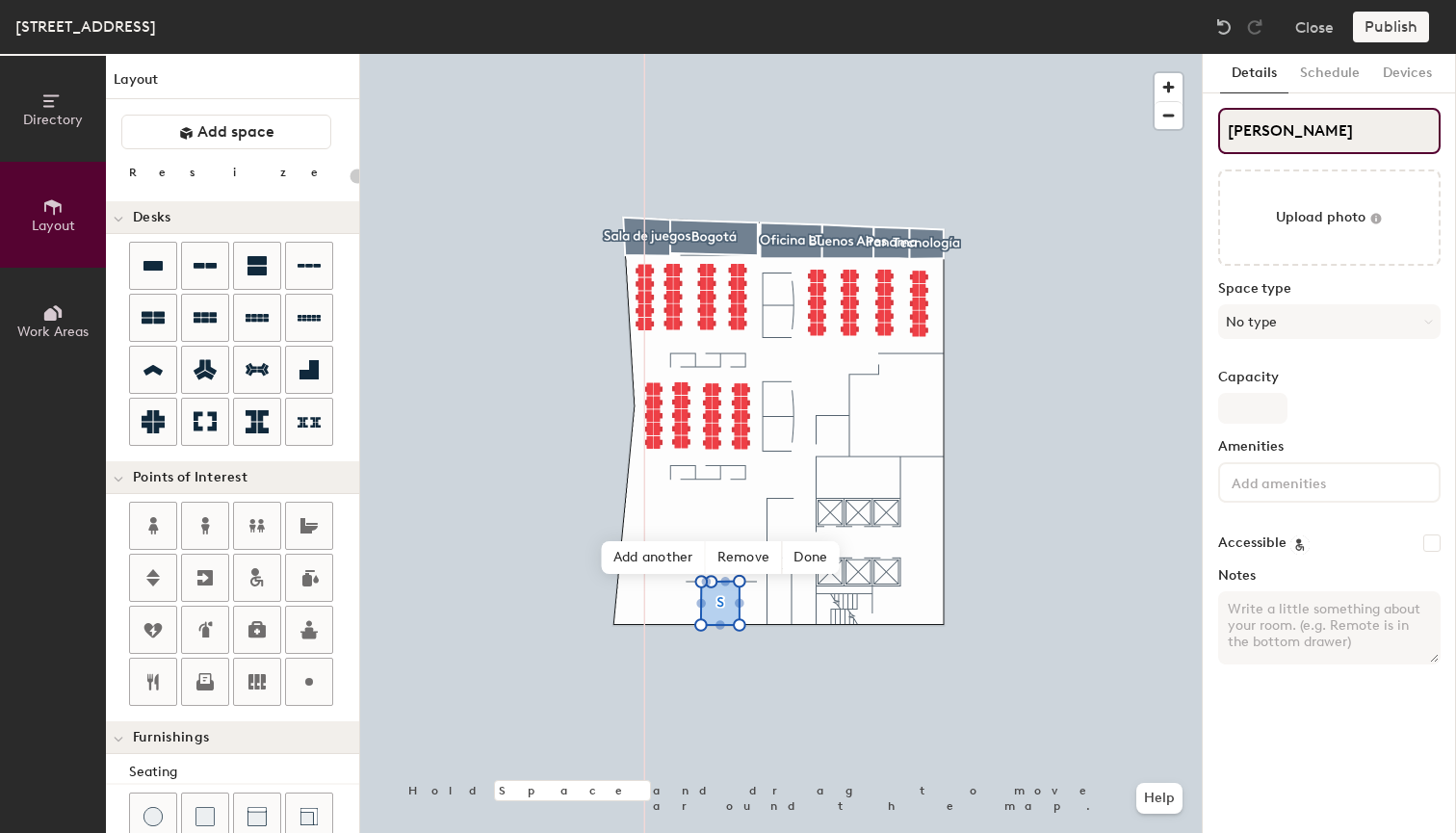
type input "20"
type input "Santiago"
type input "20"
type input "Santiago de"
type input "20"
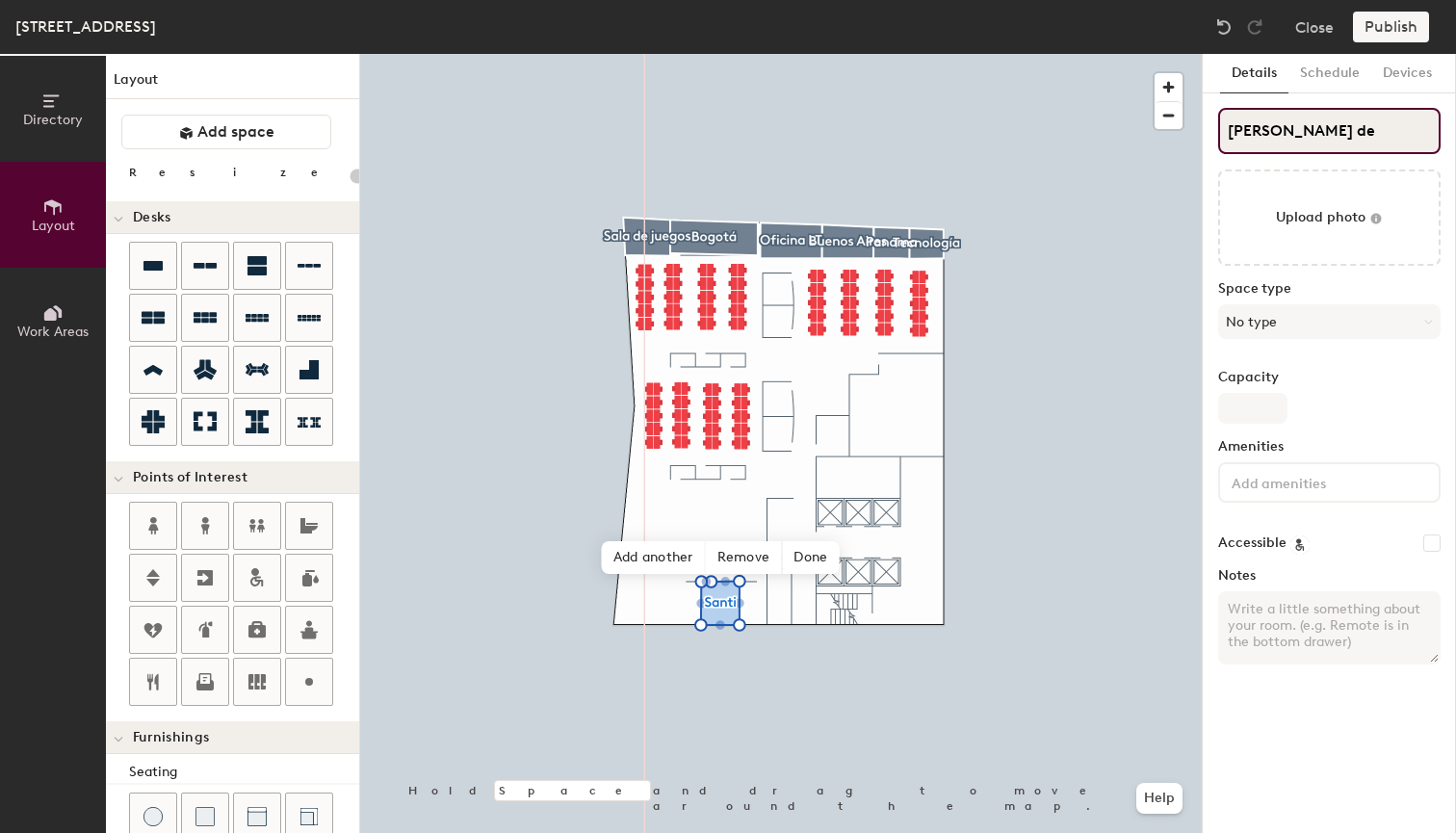
type input "Santiago de C"
type input "20"
type input "Santiago de Chi"
type input "20"
type input "Santiago de Chile"
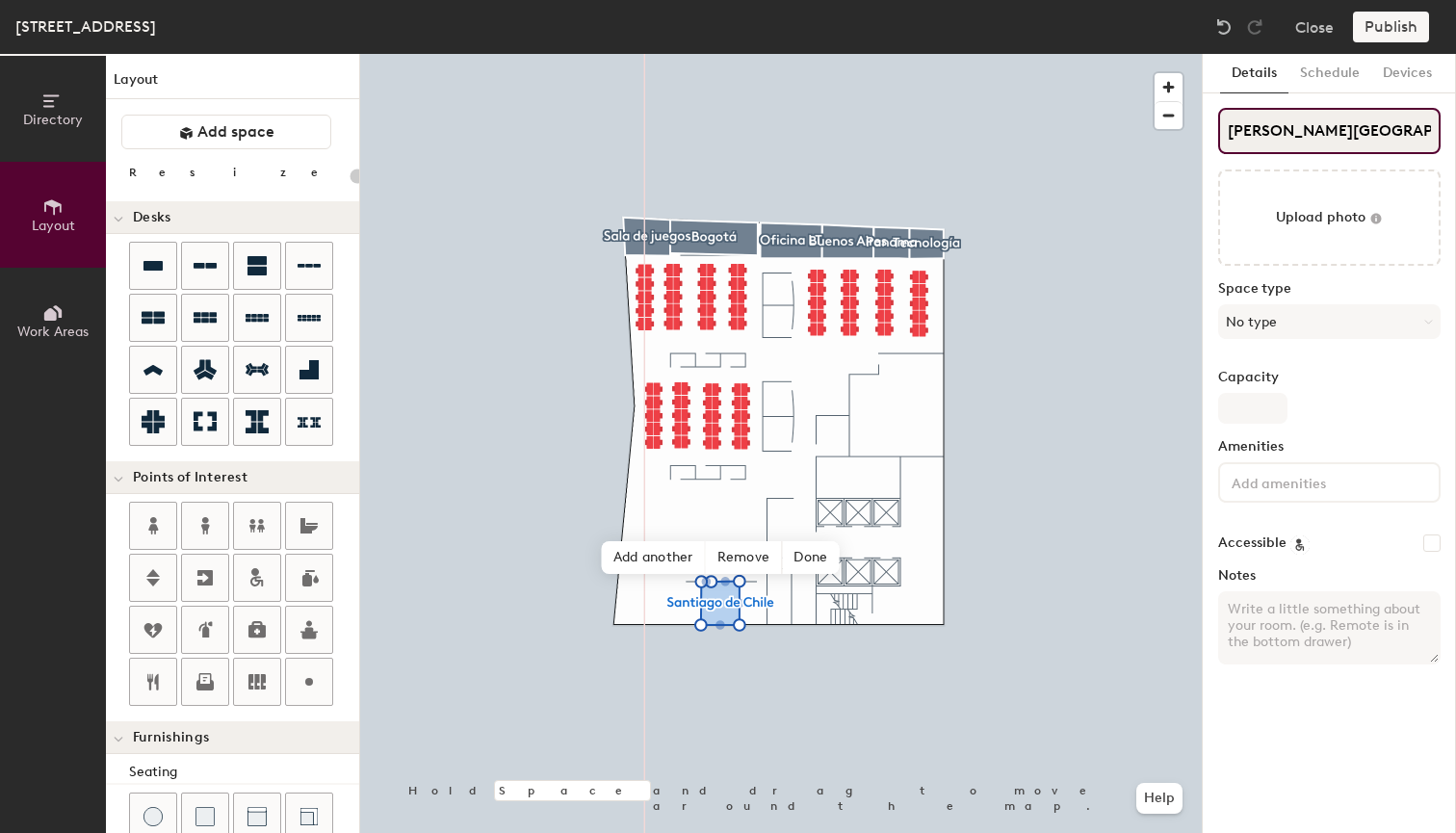
type input "20"
type input "Santiago de Chile"
click at [1273, 326] on button "No type" at bounding box center [1330, 321] width 222 height 35
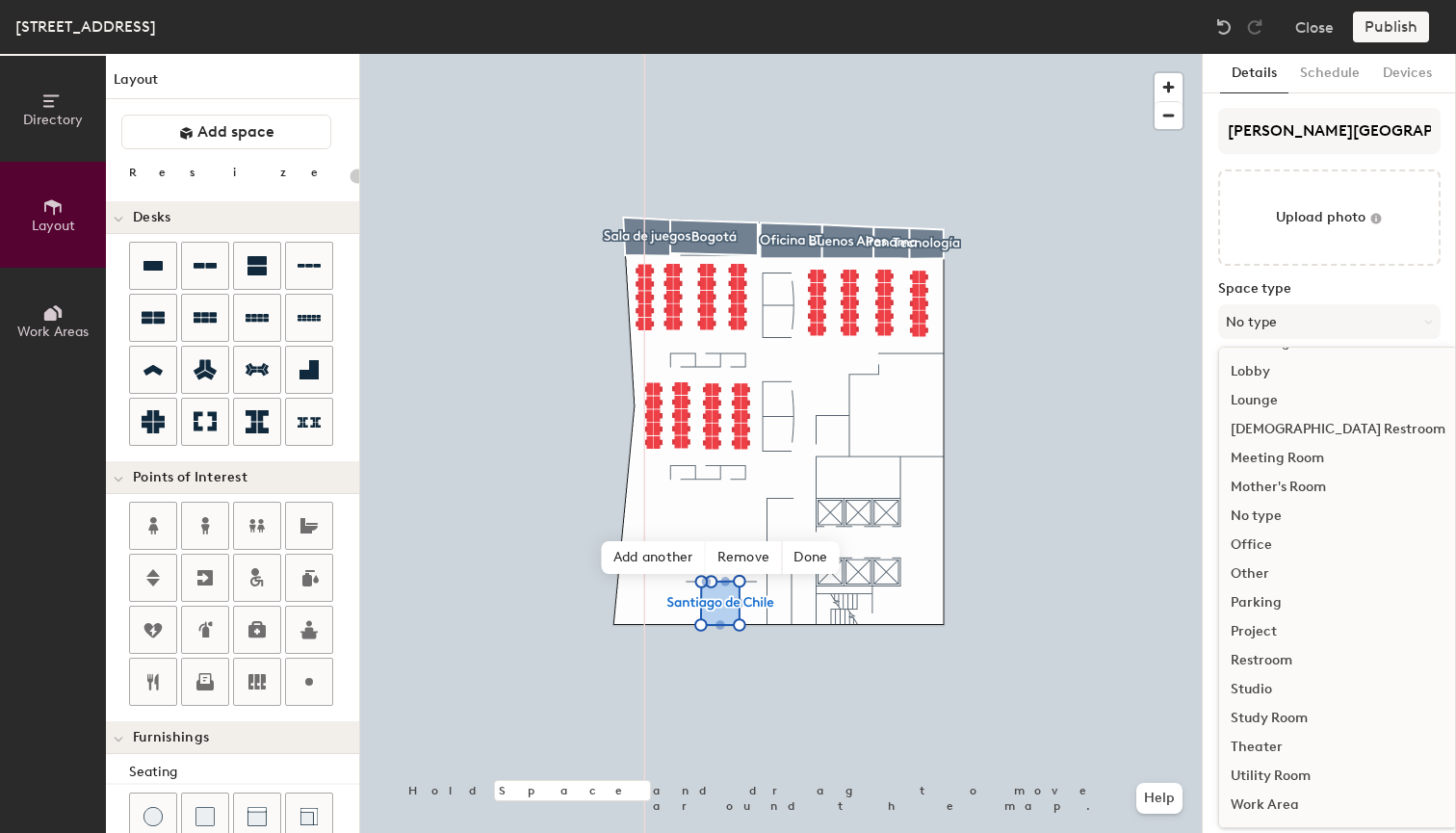
click at [1281, 459] on div "Meeting Room" at bounding box center [1338, 458] width 238 height 29
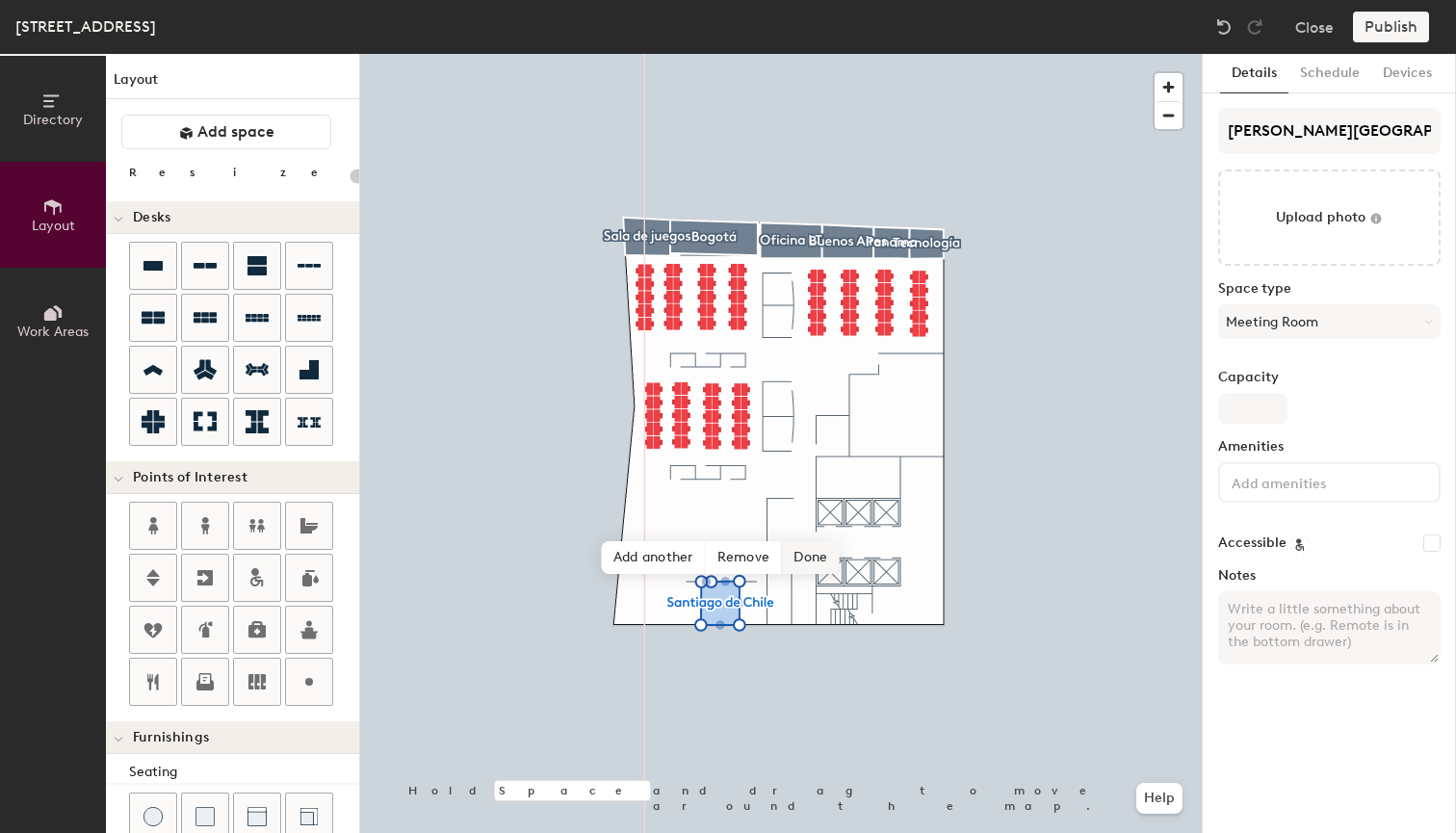
click at [823, 551] on span "Done" at bounding box center [810, 558] width 57 height 33
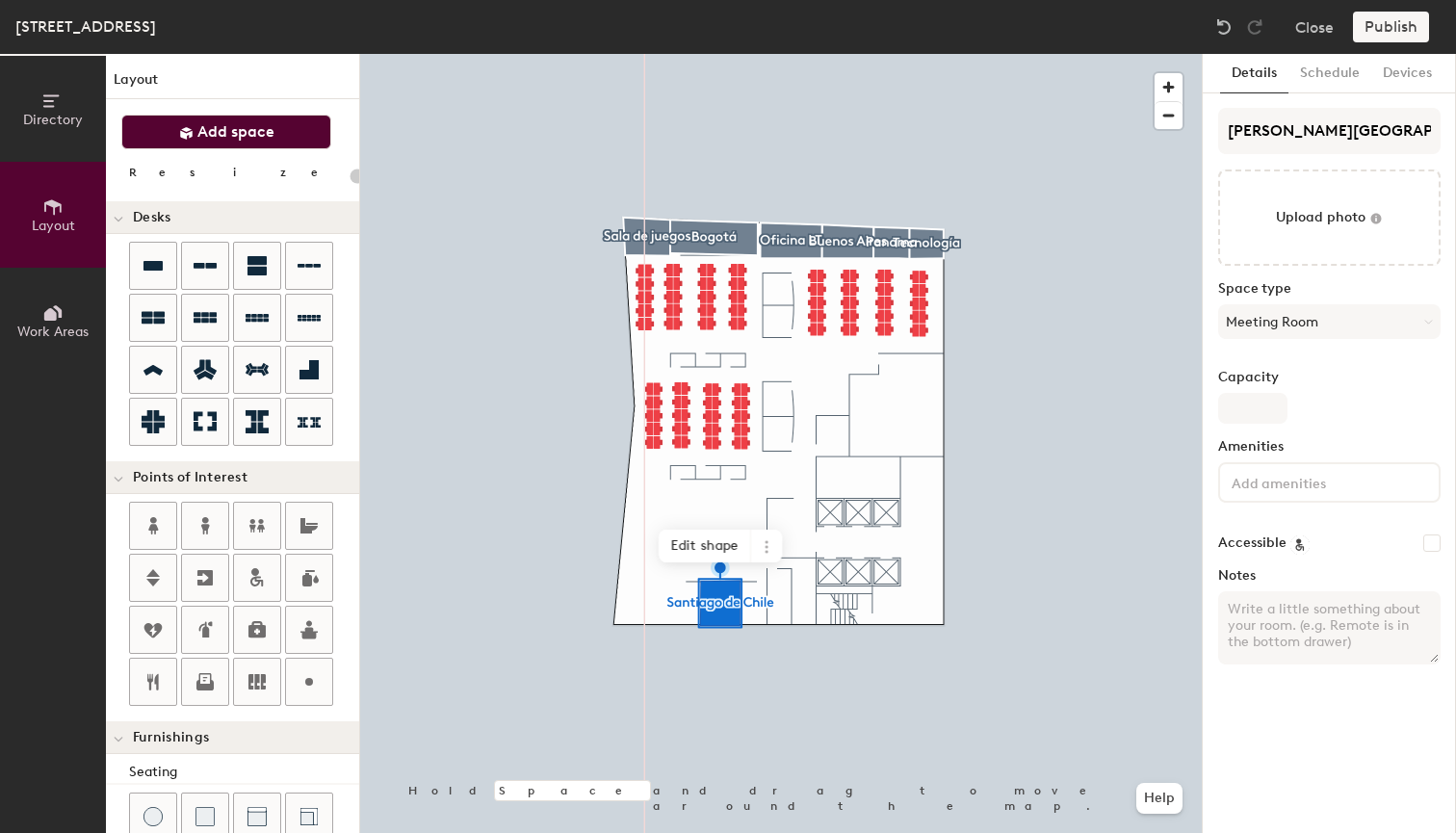
click at [232, 139] on span "Add space" at bounding box center [236, 132] width 77 height 19
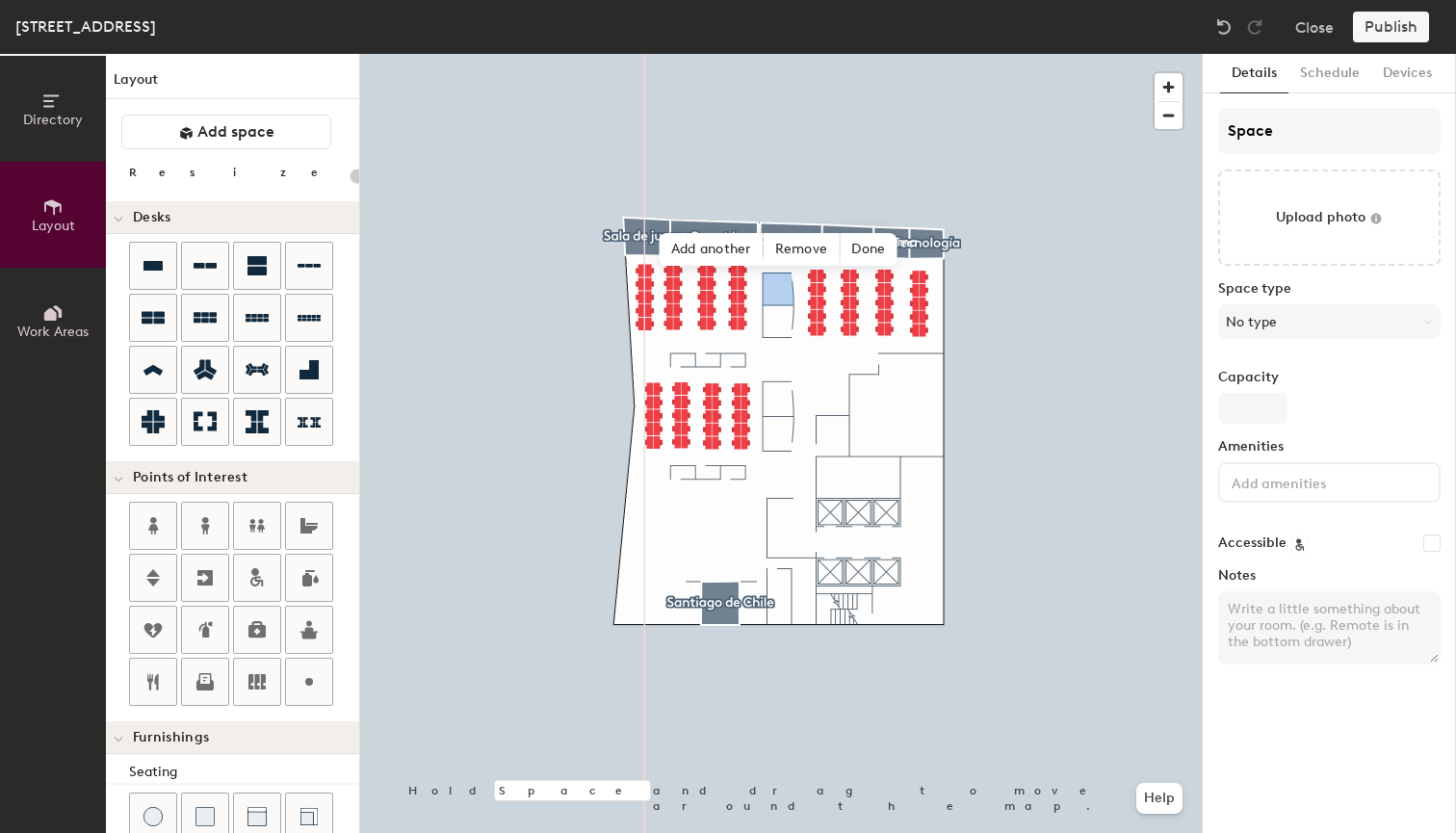
type input "20"
click at [1273, 142] on input "Space" at bounding box center [1330, 131] width 222 height 46
type input "P"
type input "20"
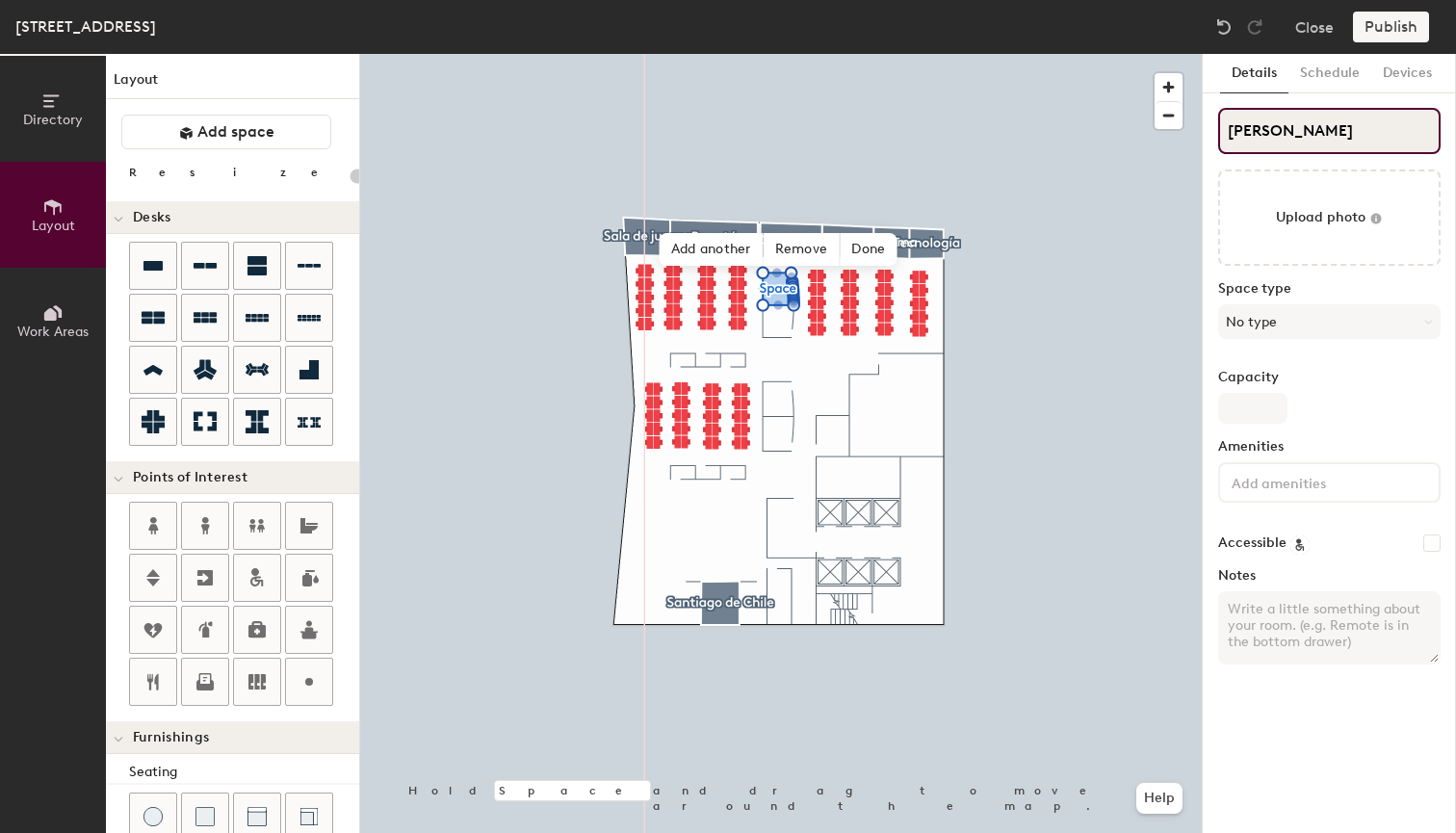
type input "Pama"
type input "20"
type input "Pam"
type input "20"
type input "Pa"
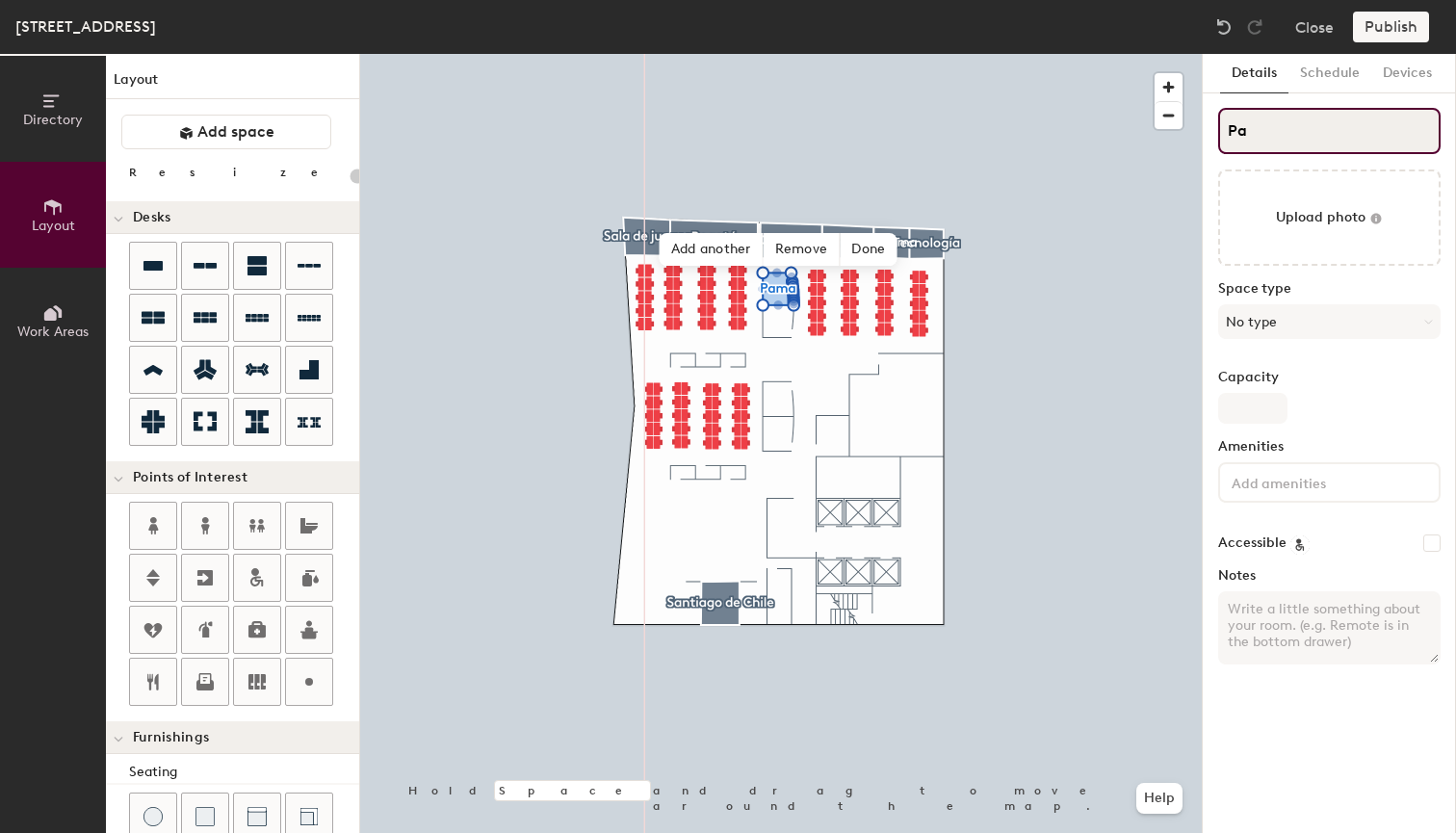
type input "20"
type input "Pan"
type input "20"
type input "Panama"
type input "20"
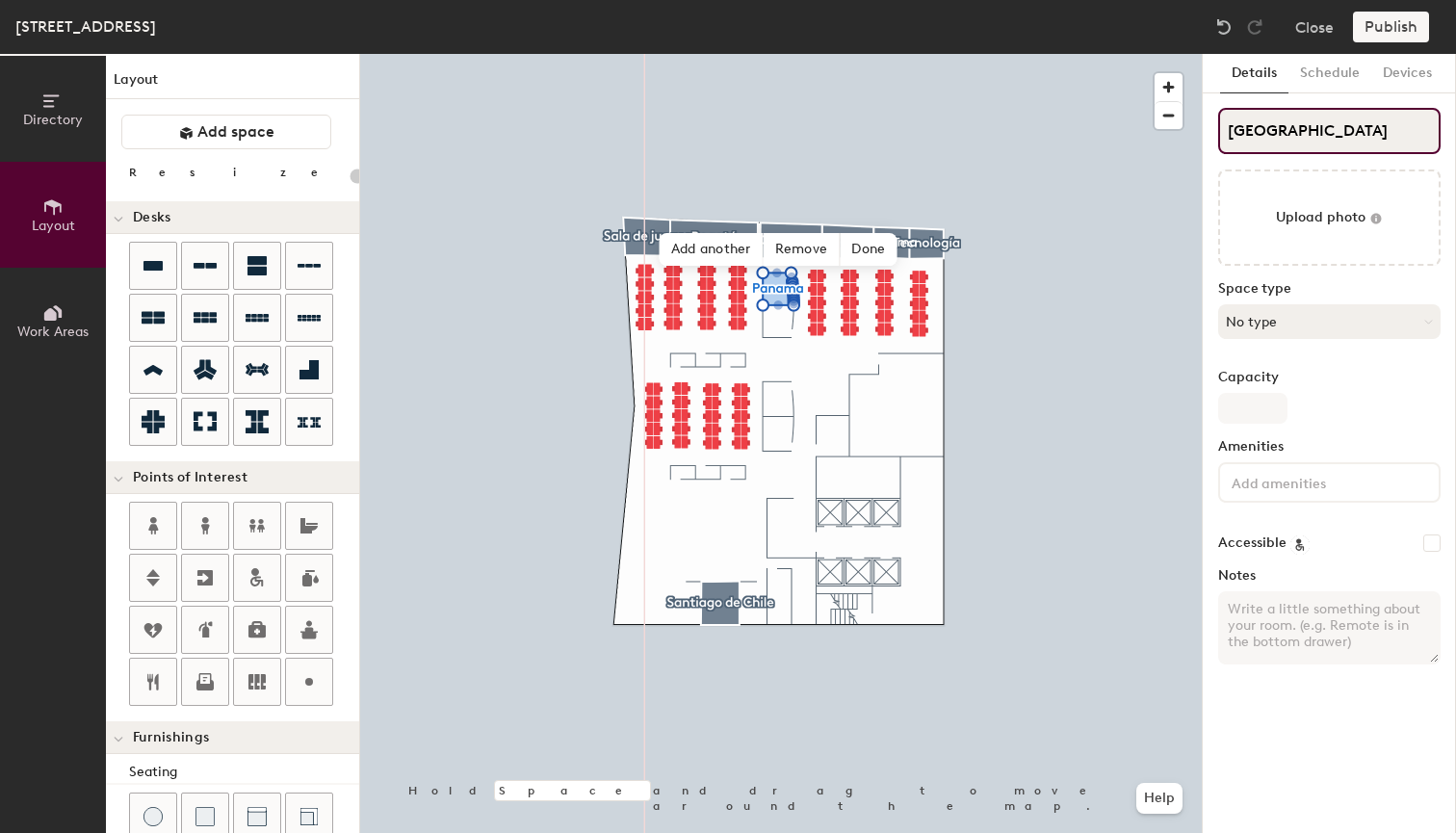
type input "Panama"
click at [1272, 317] on button "No type" at bounding box center [1330, 321] width 222 height 35
click at [881, 251] on span "Done" at bounding box center [868, 249] width 57 height 33
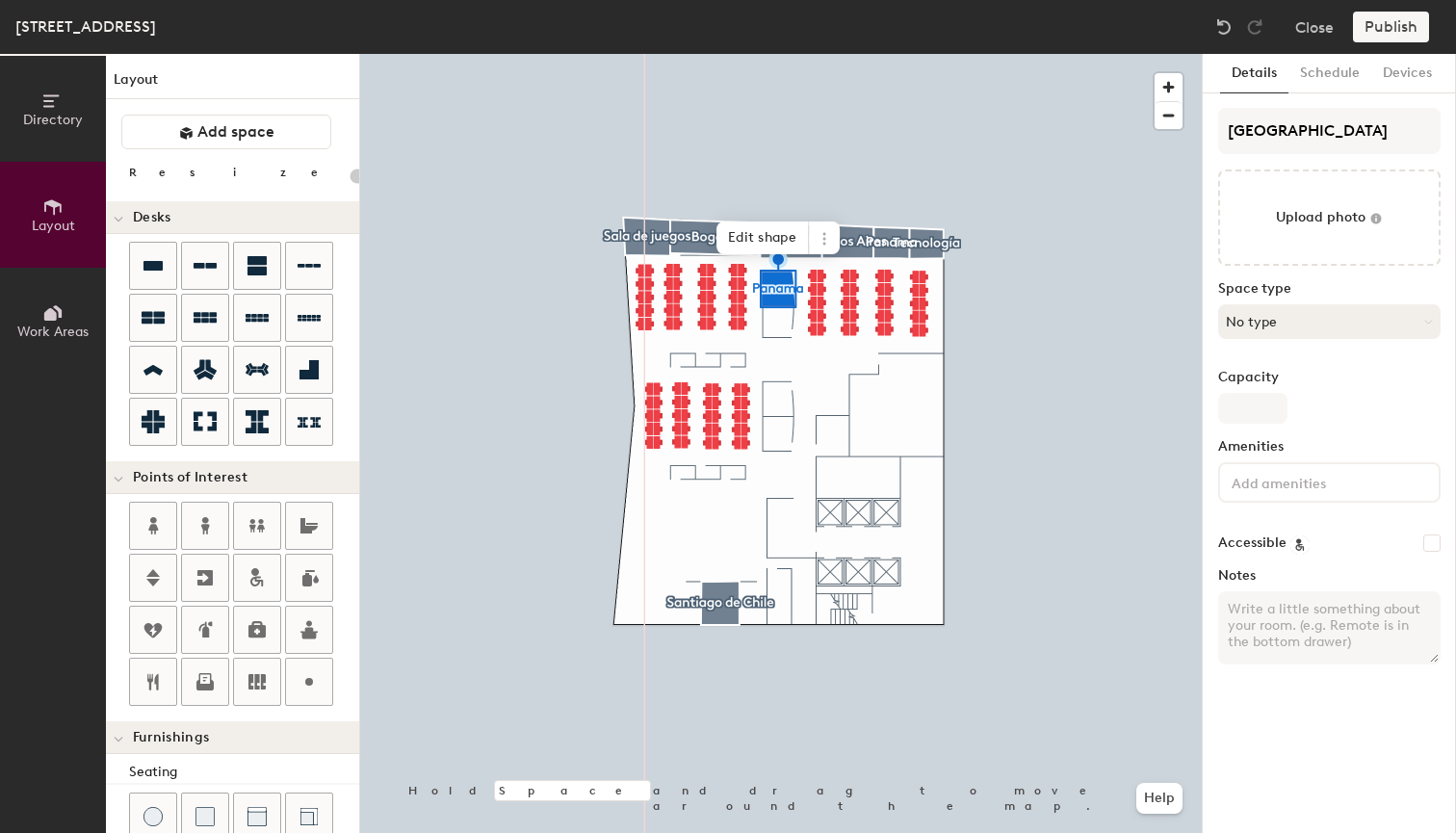
click at [1265, 315] on button "No type" at bounding box center [1330, 321] width 222 height 35
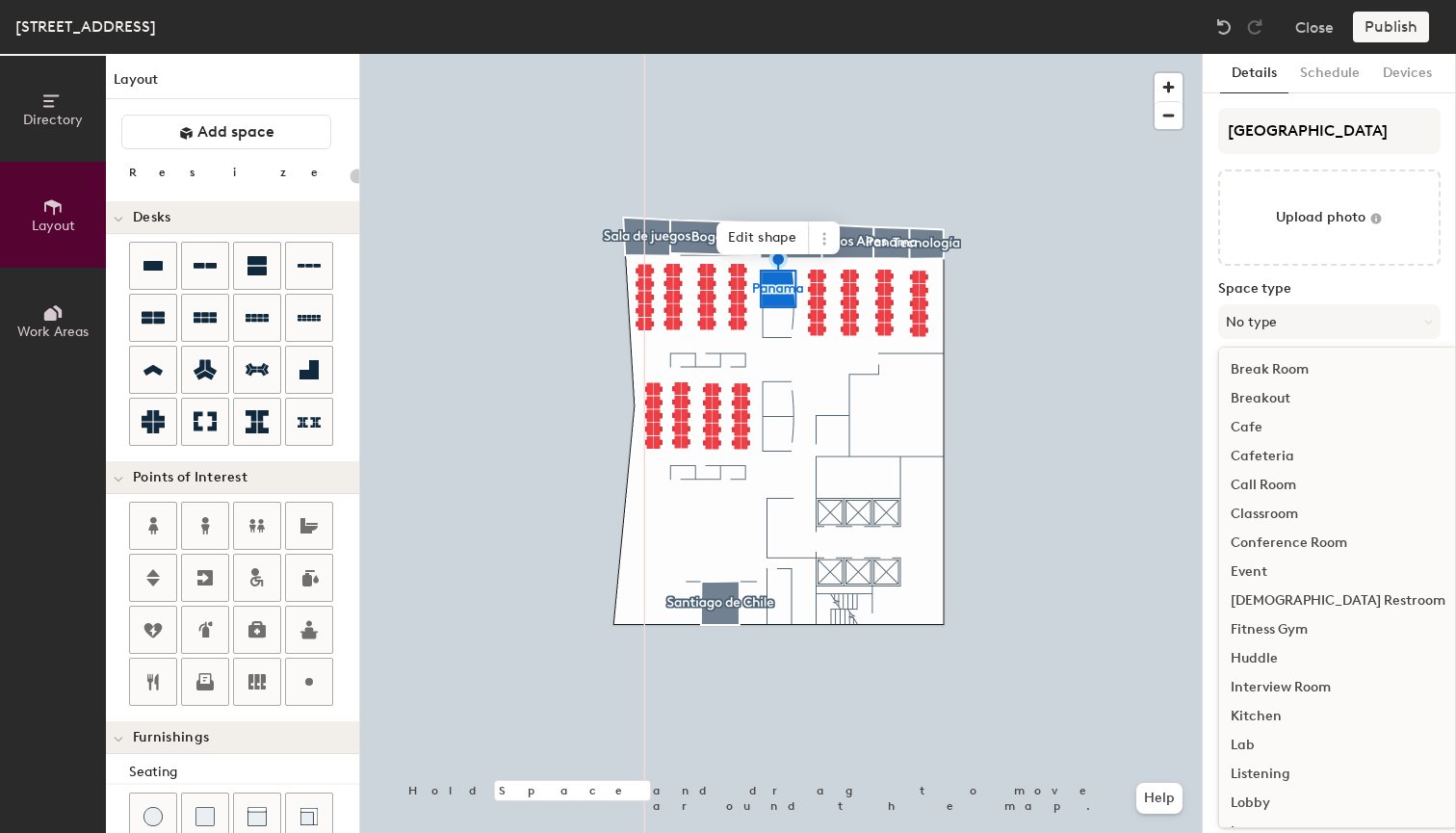
click at [1276, 541] on div "Conference Room" at bounding box center [1338, 543] width 238 height 29
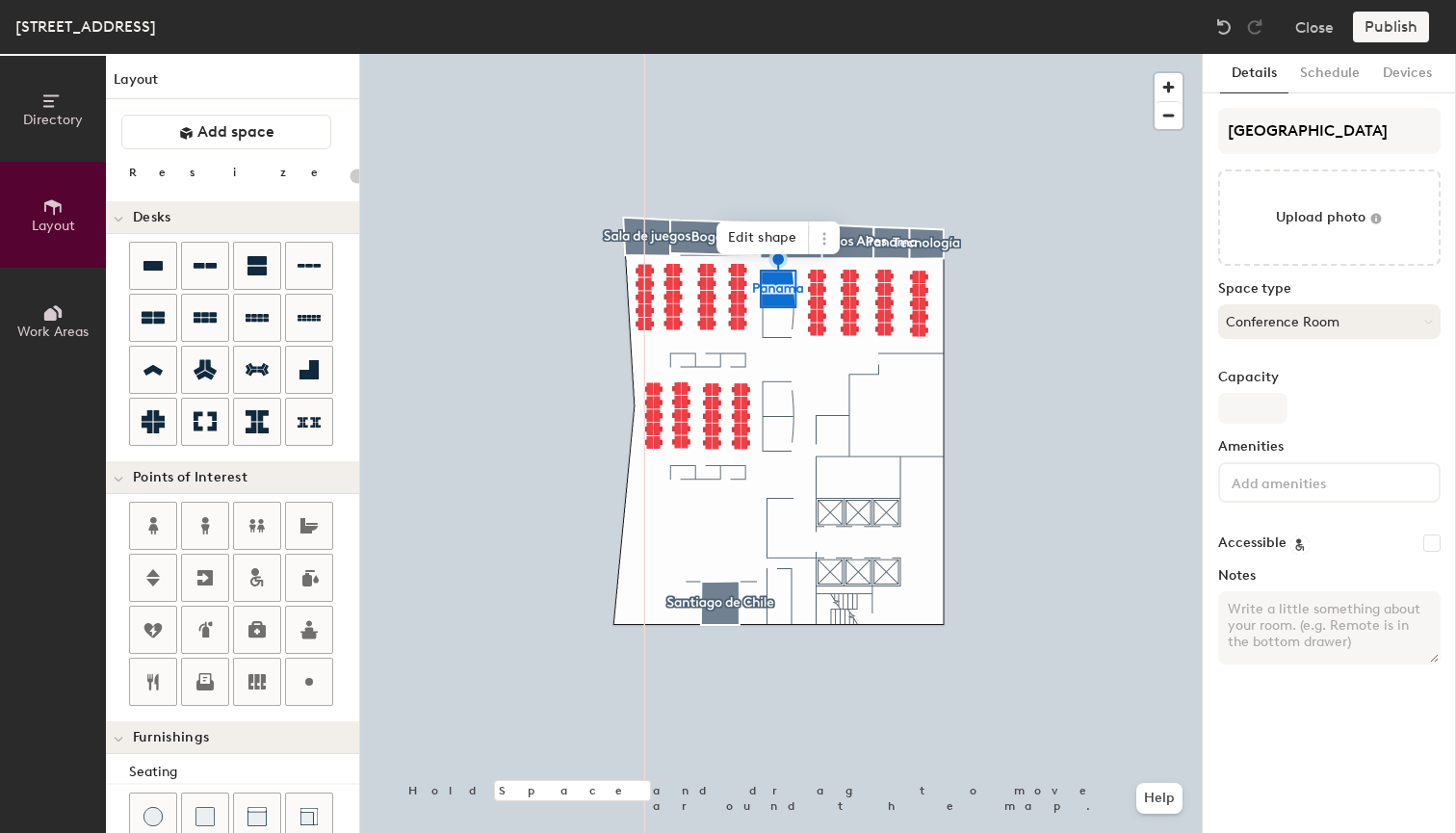
click at [1284, 323] on button "Conference Room" at bounding box center [1330, 321] width 222 height 35
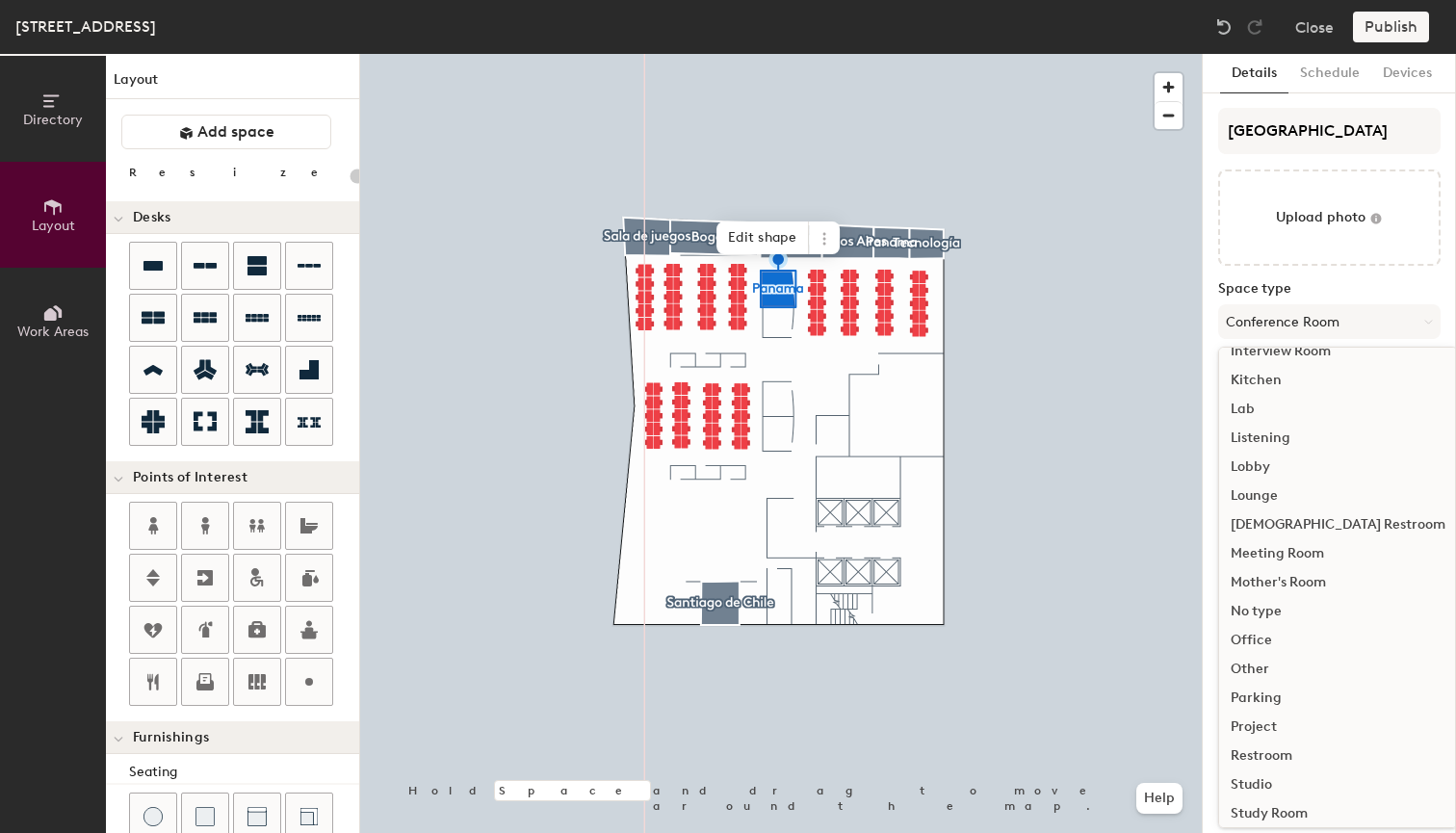
scroll to position [340, 0]
click at [1288, 553] on div "Meeting Room" at bounding box center [1338, 550] width 238 height 29
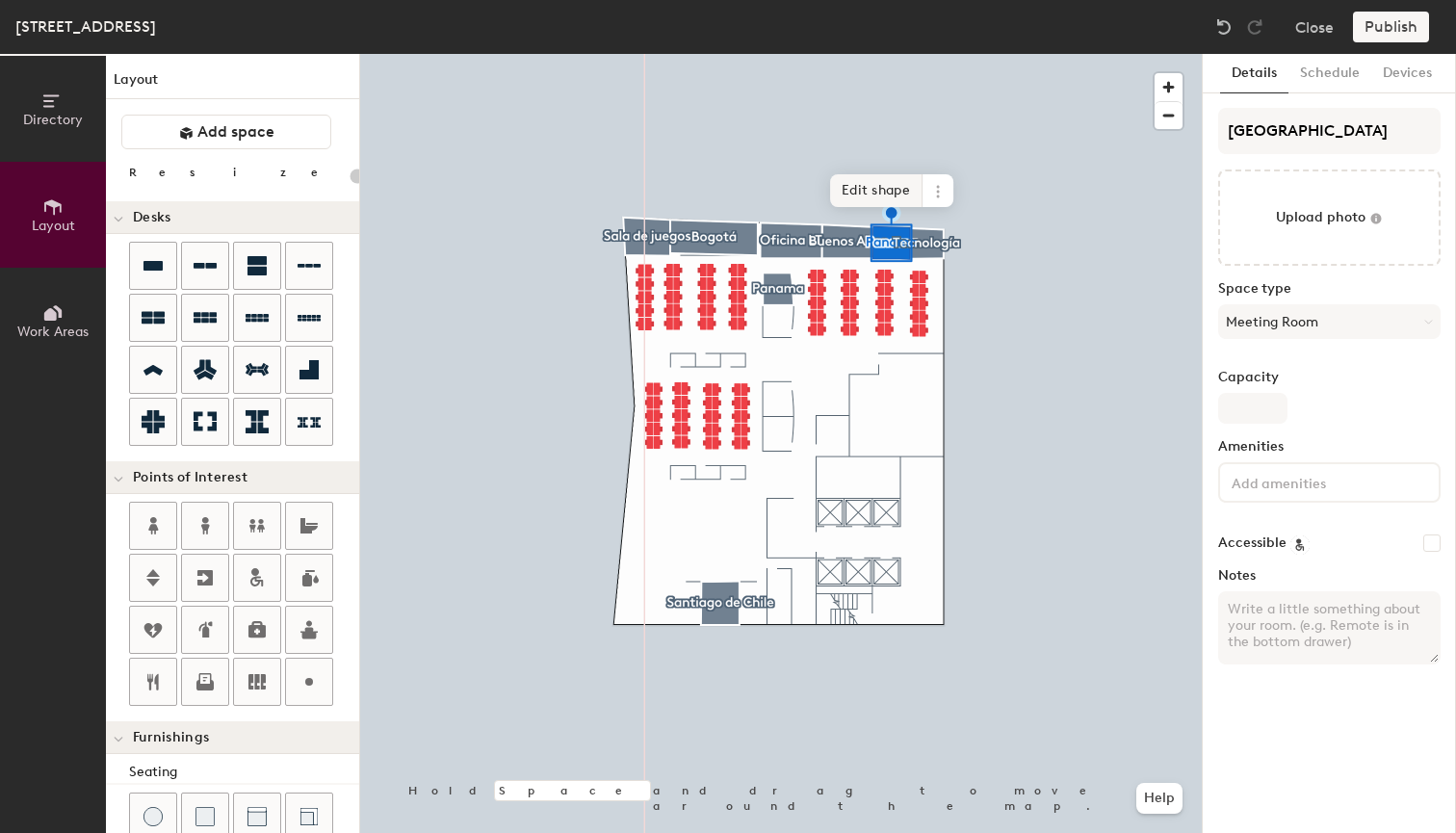
type input "20"
click at [1291, 126] on input "Panama" at bounding box center [1330, 131] width 222 height 46
type input "C"
type input "20"
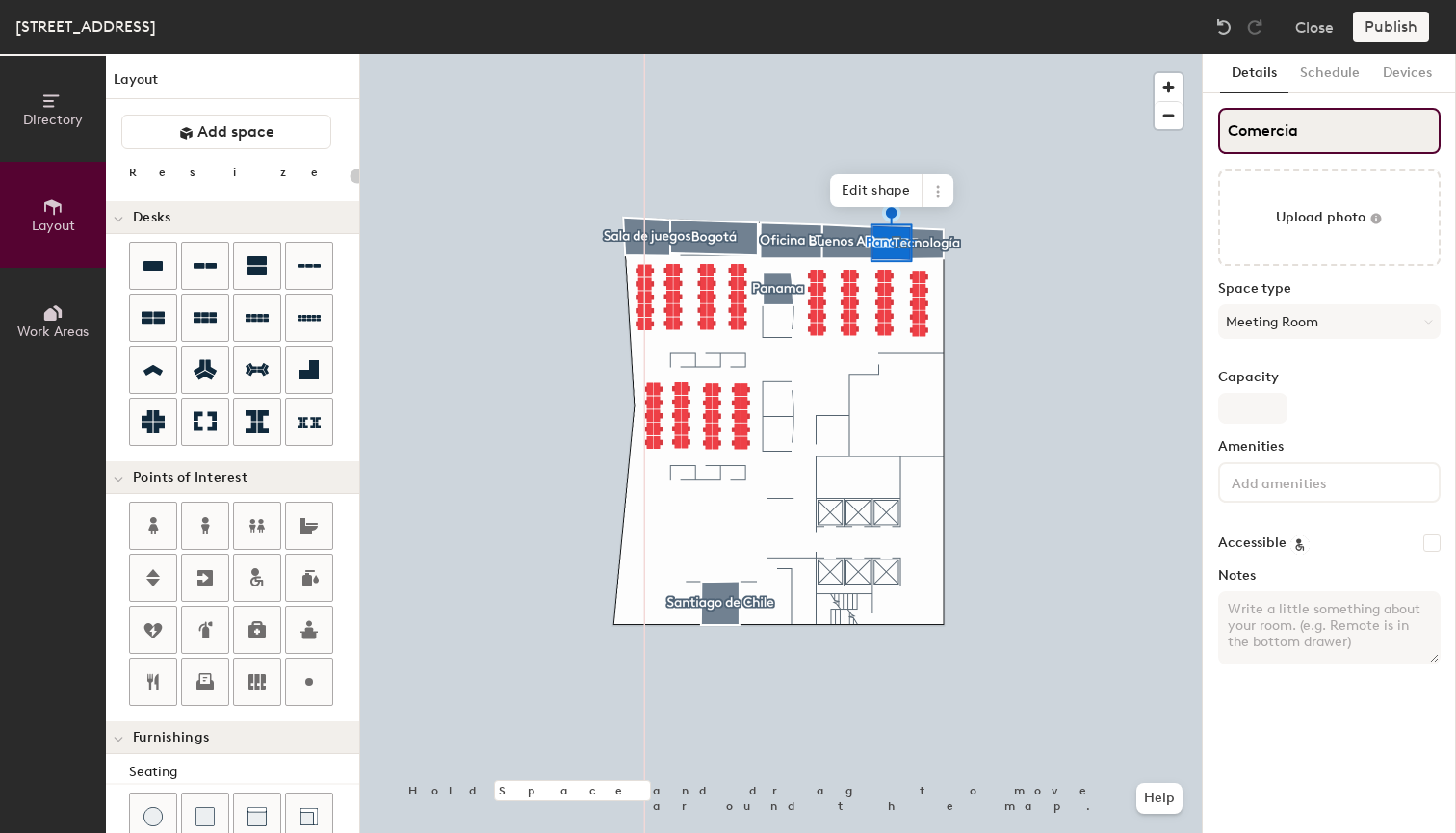
type input "Comercial"
type input "20"
type input "Comercial"
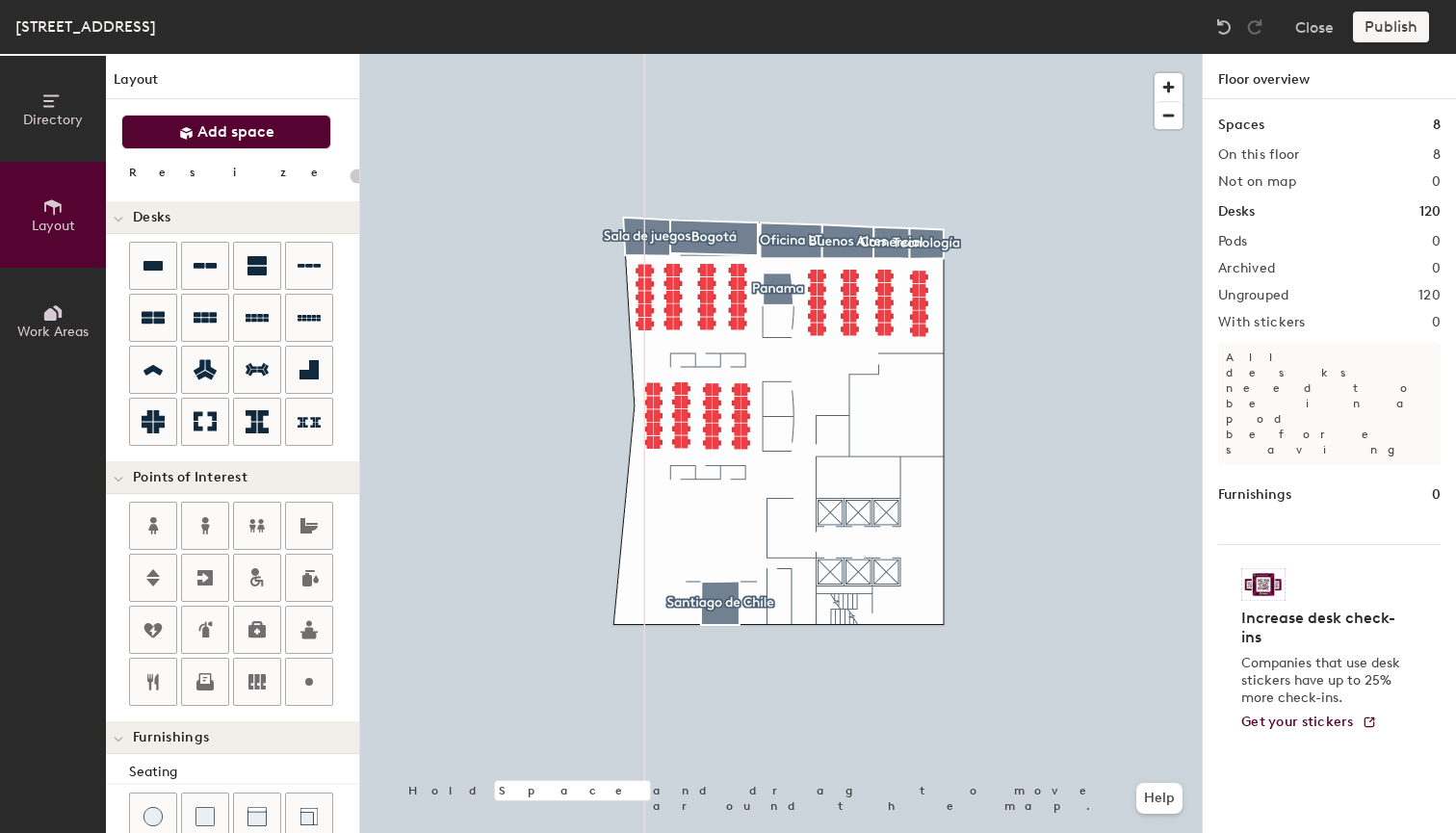
click at [194, 138] on button "Add space" at bounding box center [226, 132] width 210 height 35
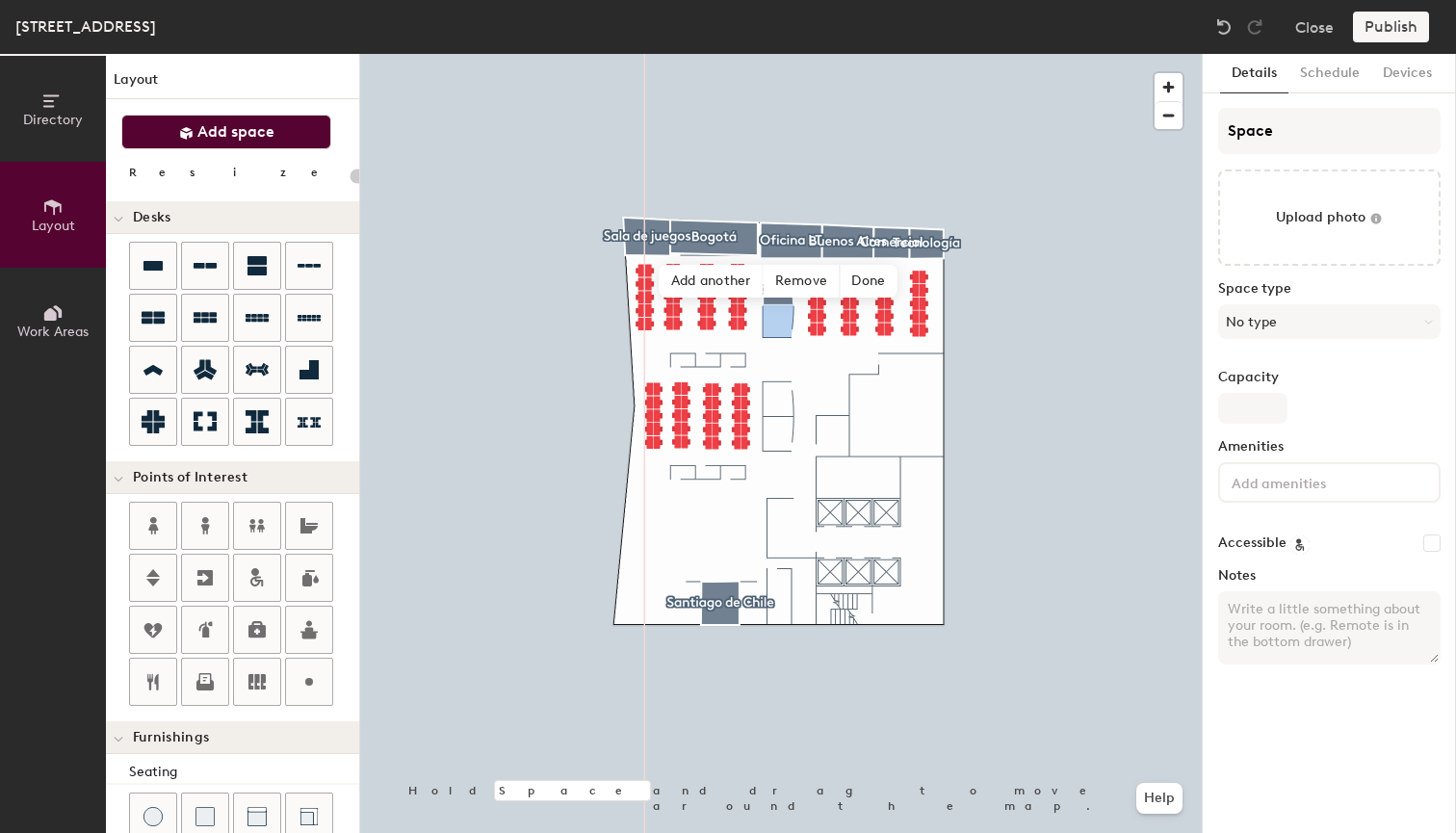
type input "20"
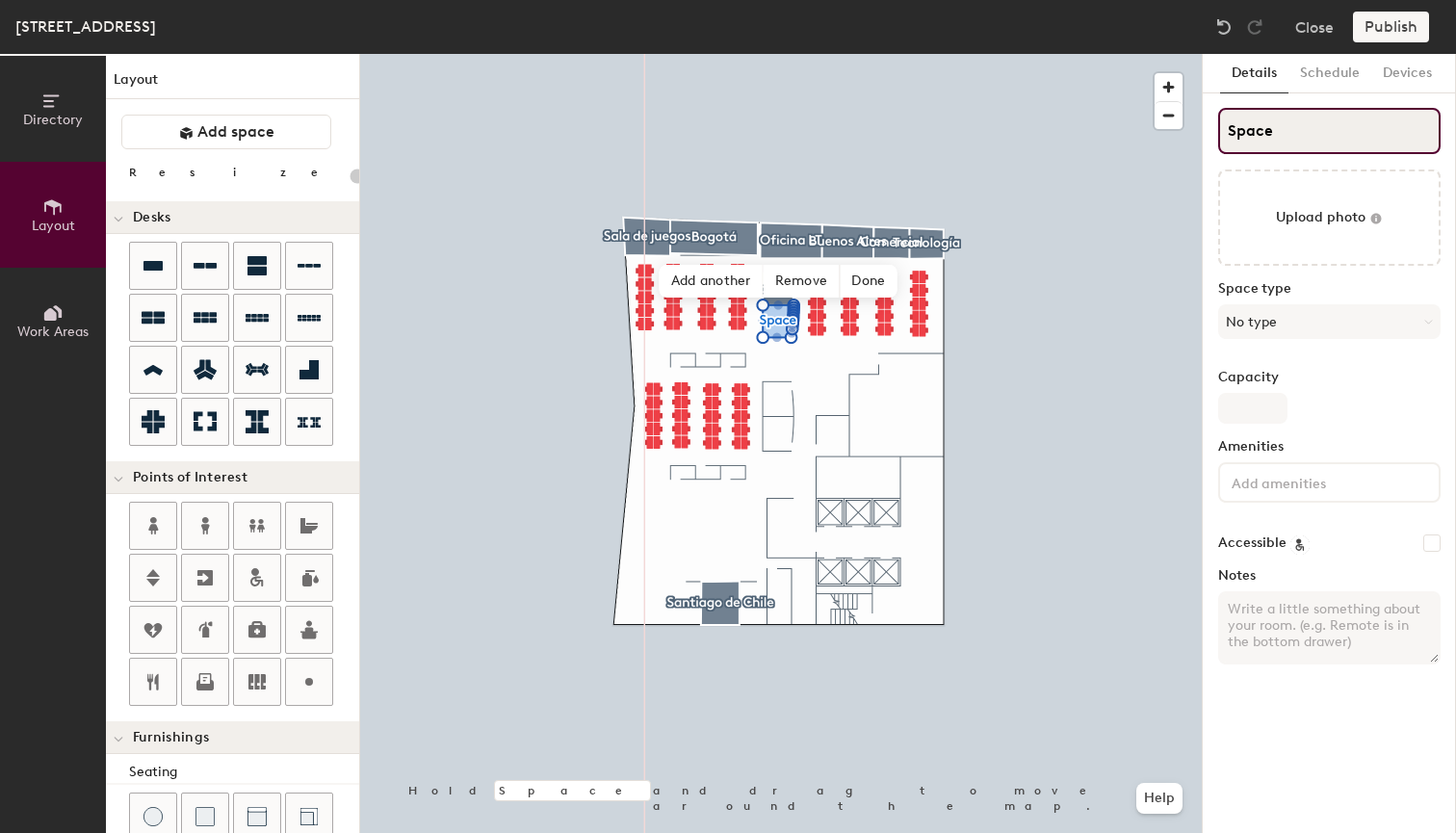
click at [1285, 138] on input "Space" at bounding box center [1330, 131] width 222 height 46
type input "S"
type input "20"
type input "Sao"
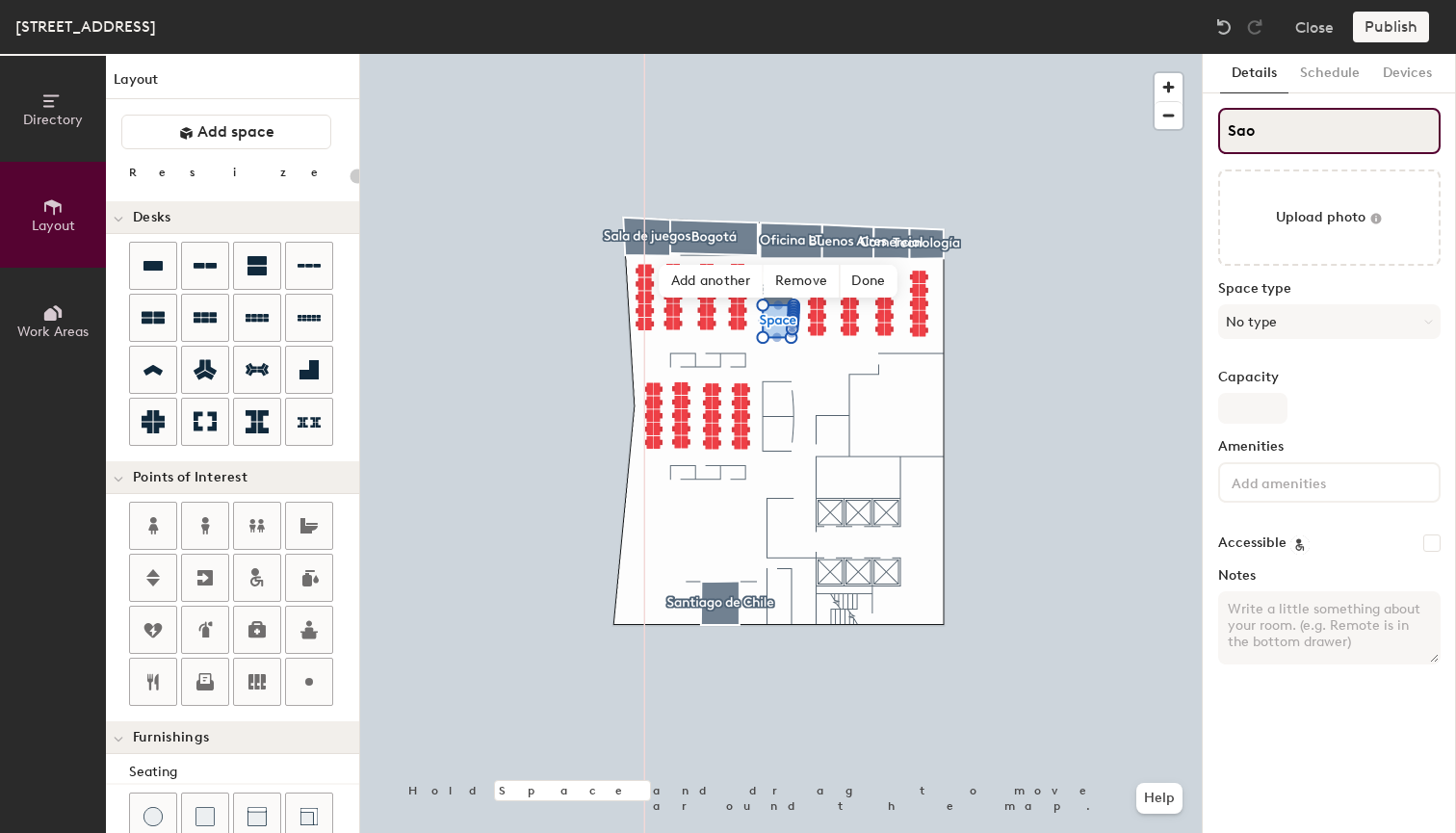
type input "20"
type input "Sao"
type input "20"
type input "Sao P"
type input "20"
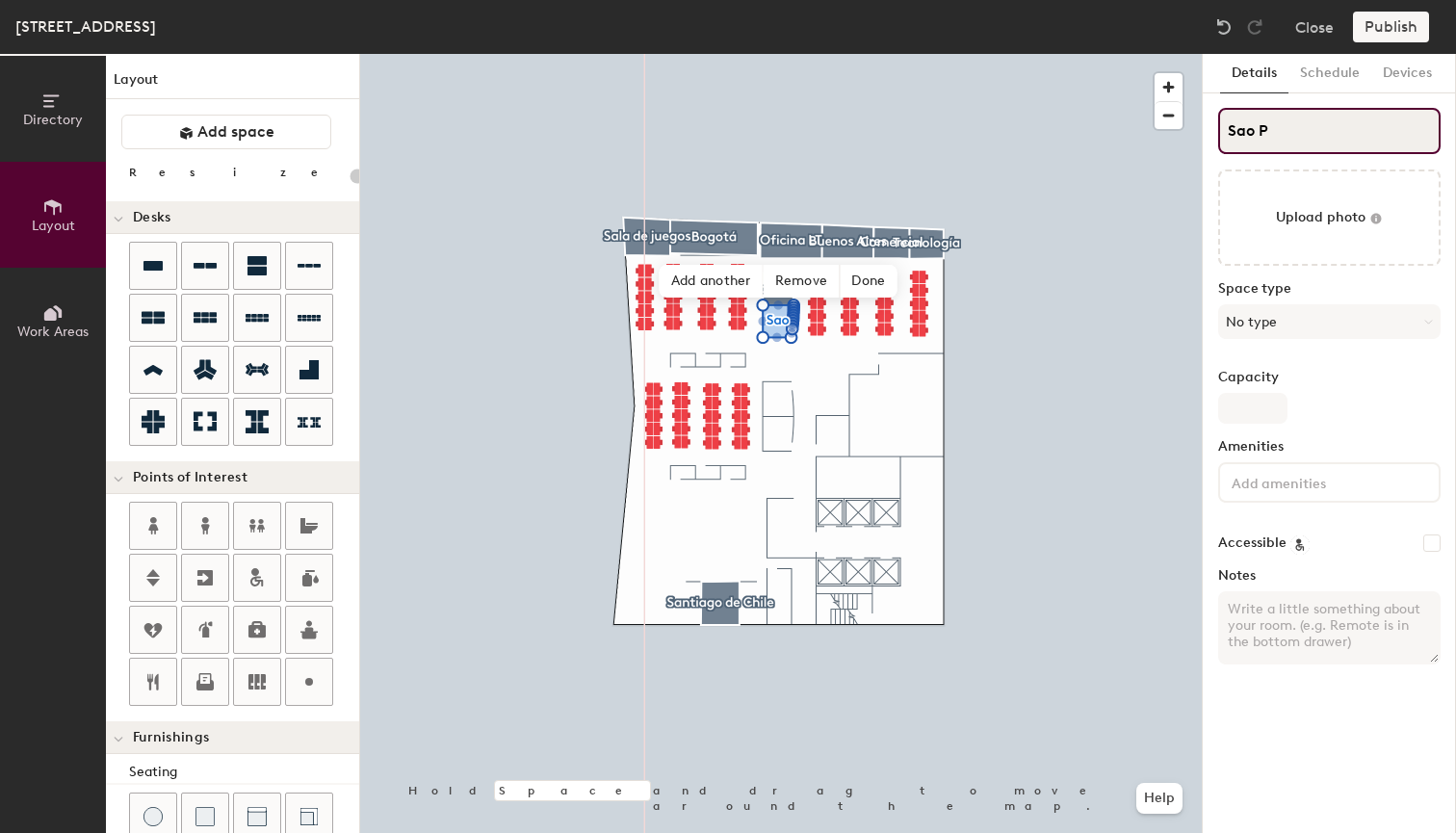
type input "Sao Pa"
type input "20"
type input "Sao Pau"
type input "20"
type input "Sao Paulo"
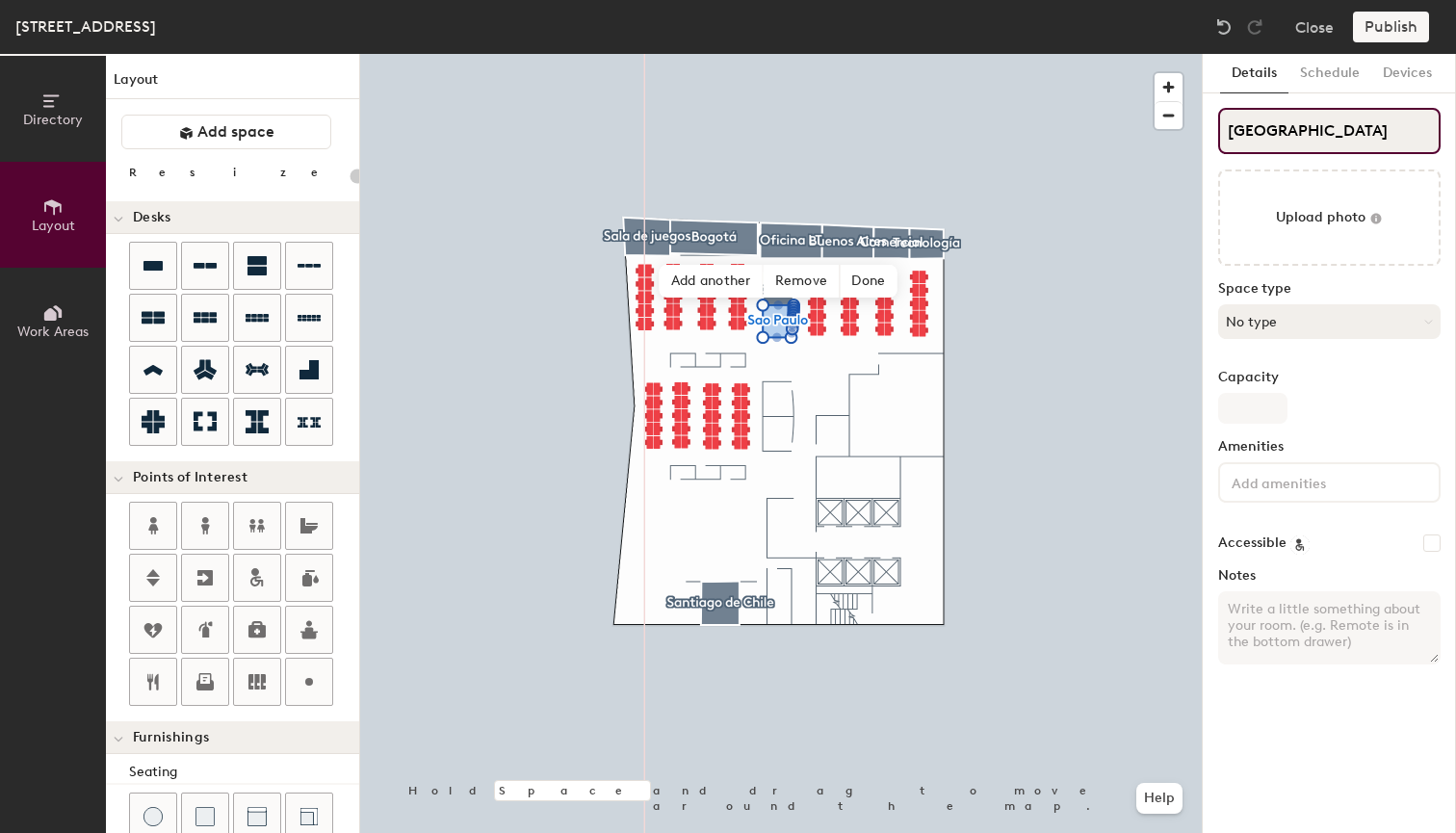
type input "20"
type input "Sao Paulo"
click at [1277, 322] on button "No type" at bounding box center [1330, 321] width 222 height 35
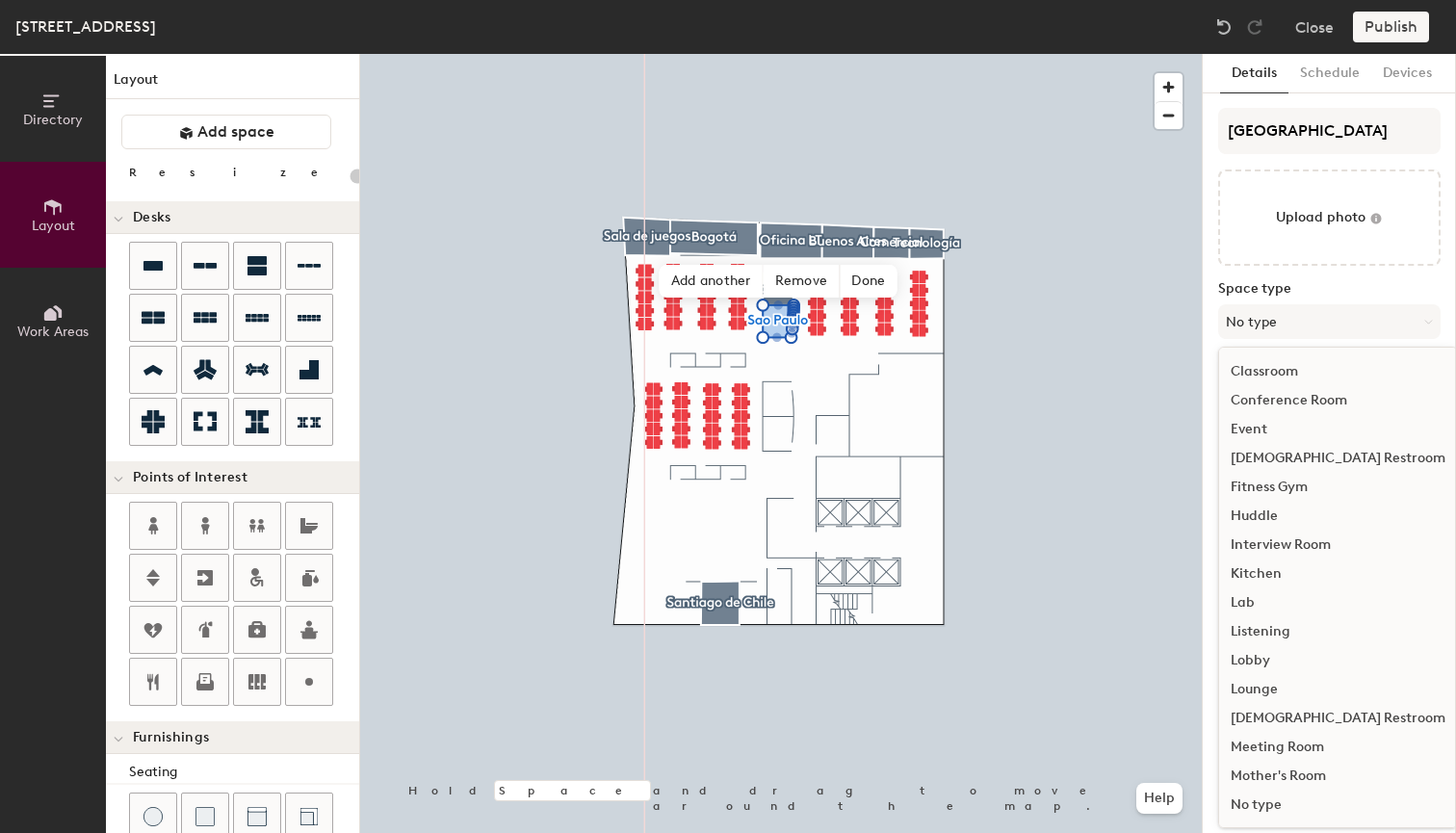
scroll to position [164, 0]
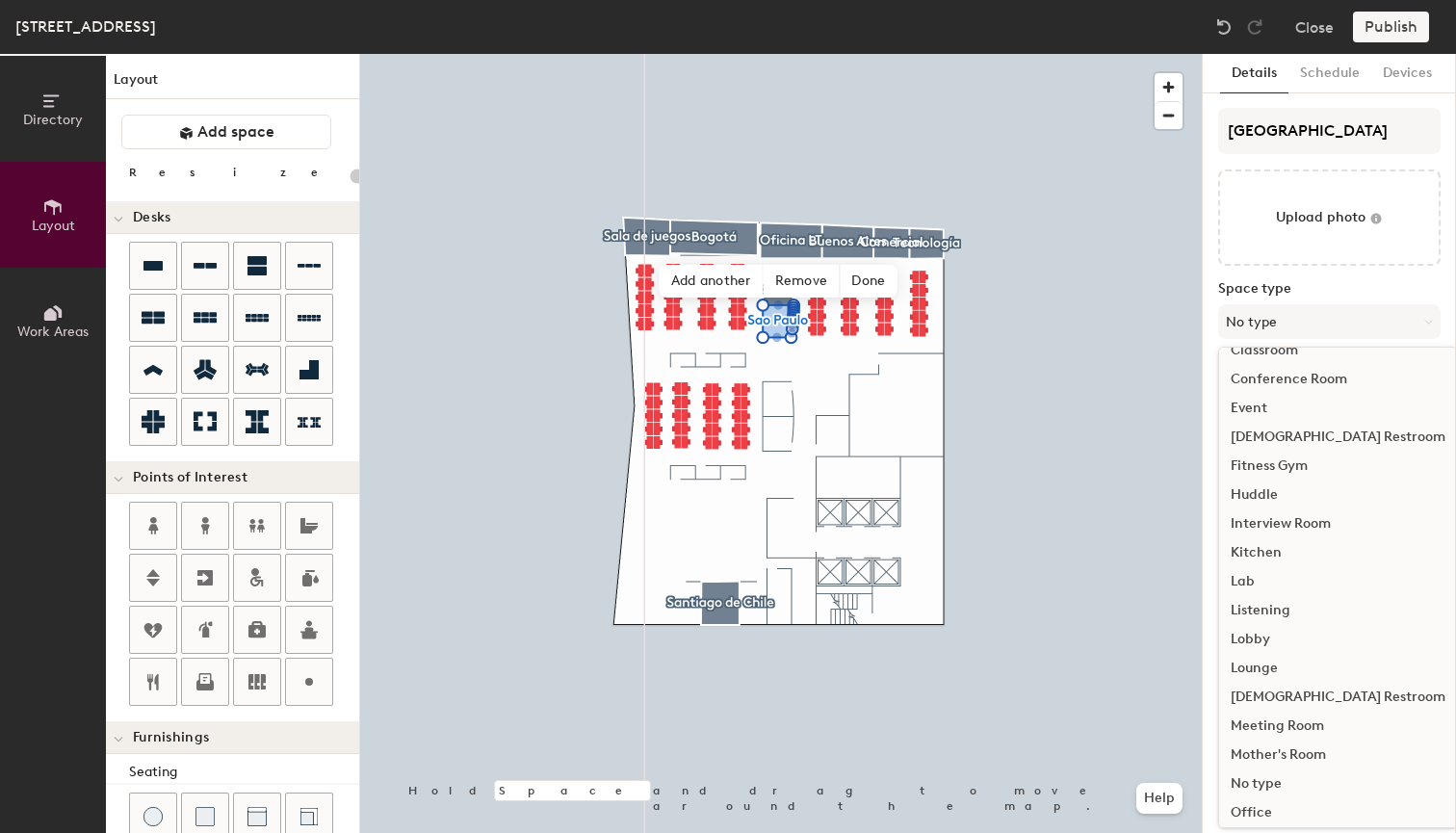
click at [1285, 727] on div "Meeting Room" at bounding box center [1338, 726] width 238 height 29
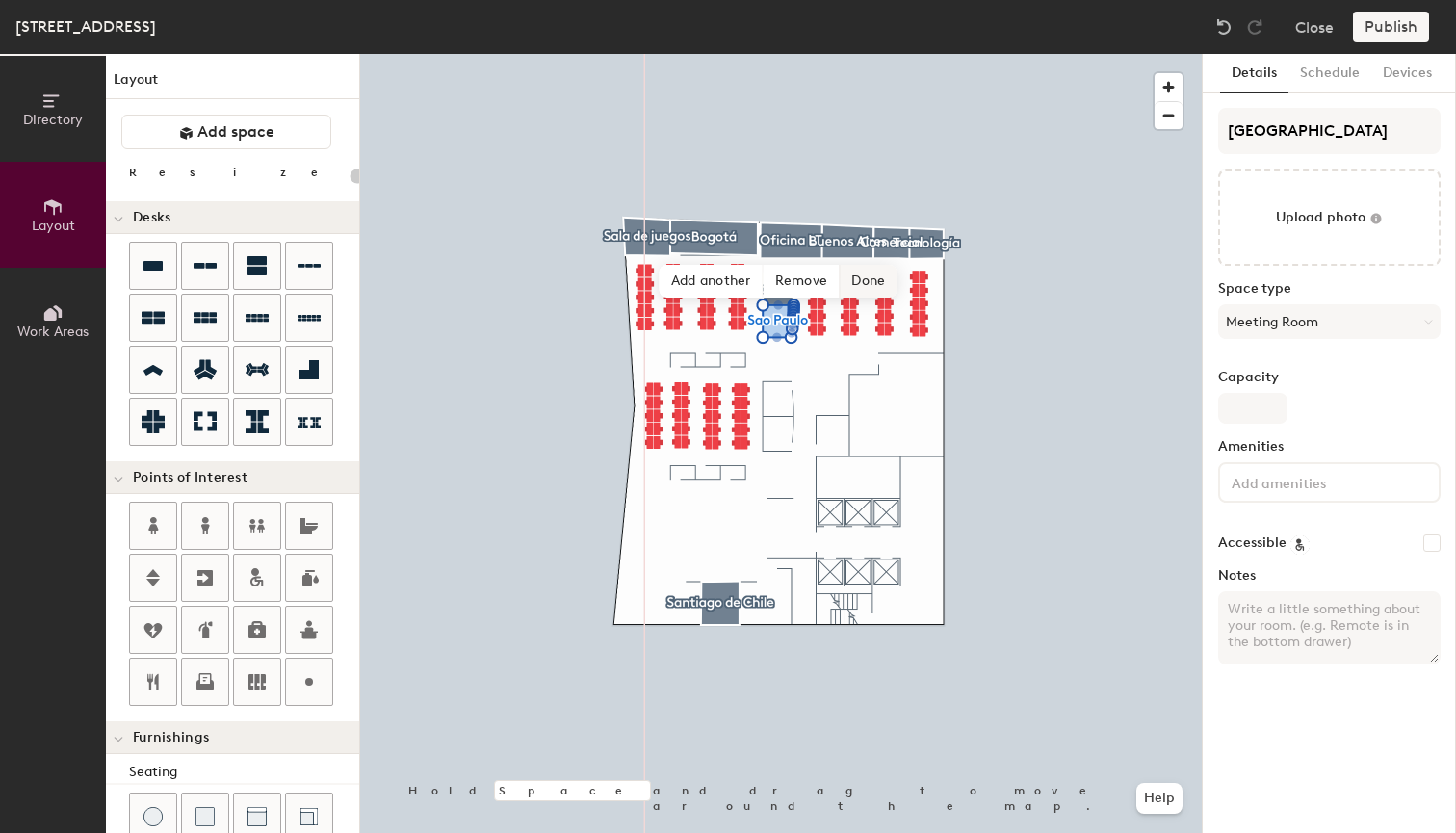
click at [872, 276] on span "Done" at bounding box center [868, 281] width 57 height 33
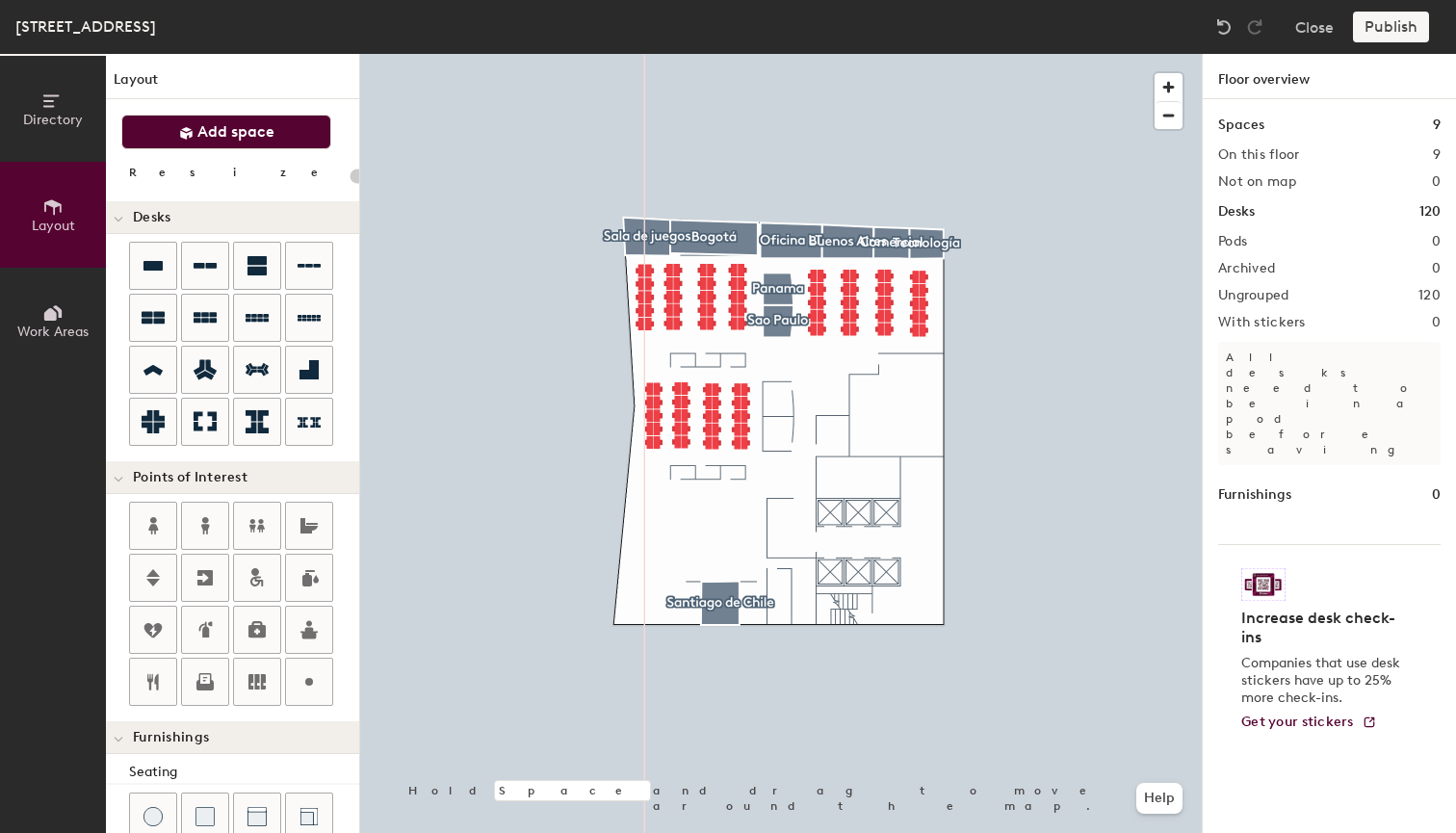
click at [298, 136] on button "Add space" at bounding box center [226, 132] width 210 height 35
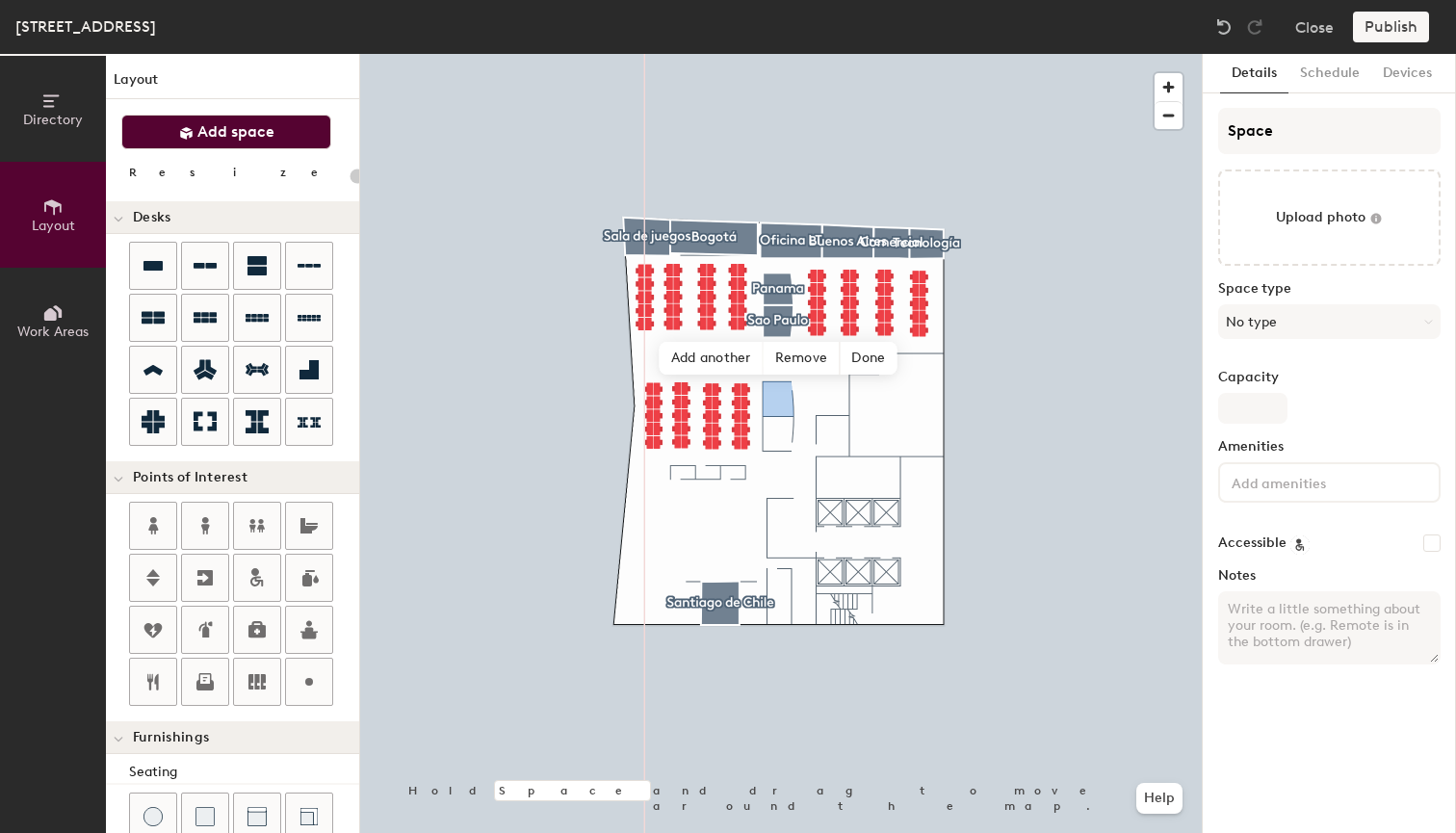
type input "20"
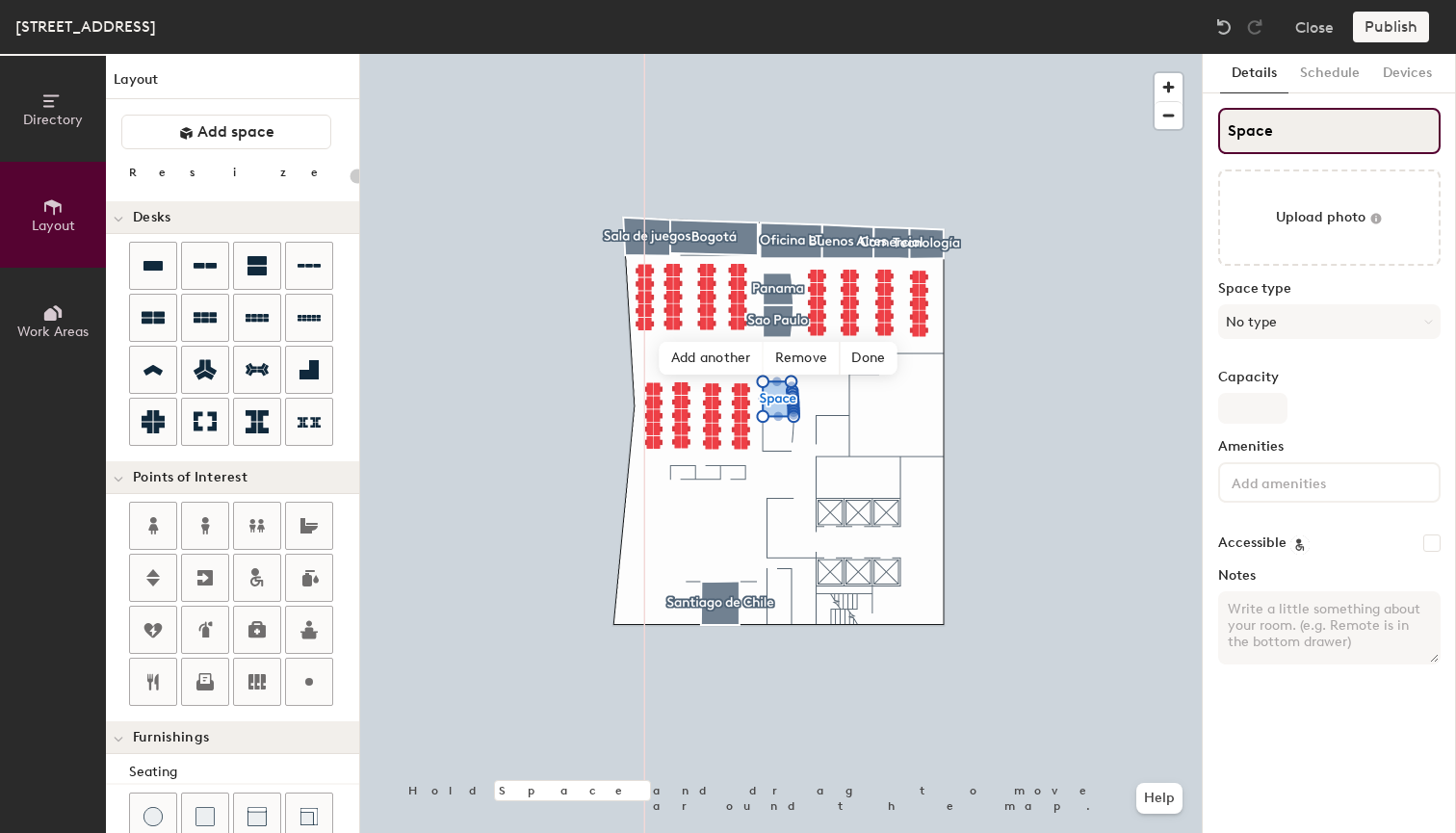
click at [1330, 142] on input "Space" at bounding box center [1330, 131] width 222 height 46
type input "C"
type input "20"
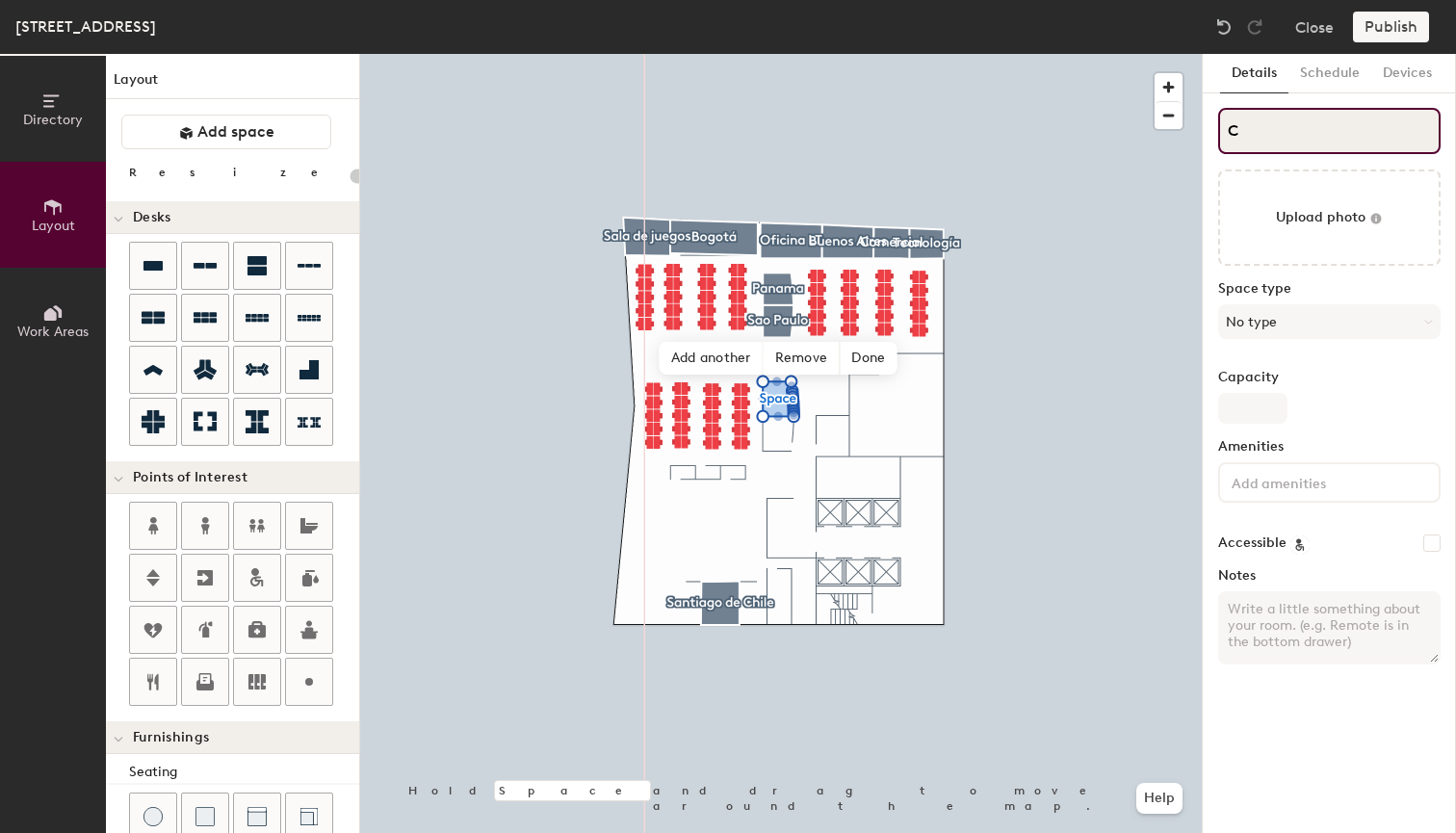
type input "CD"
type input "20"
type input "CDM"
type input "20"
type input "CDMX"
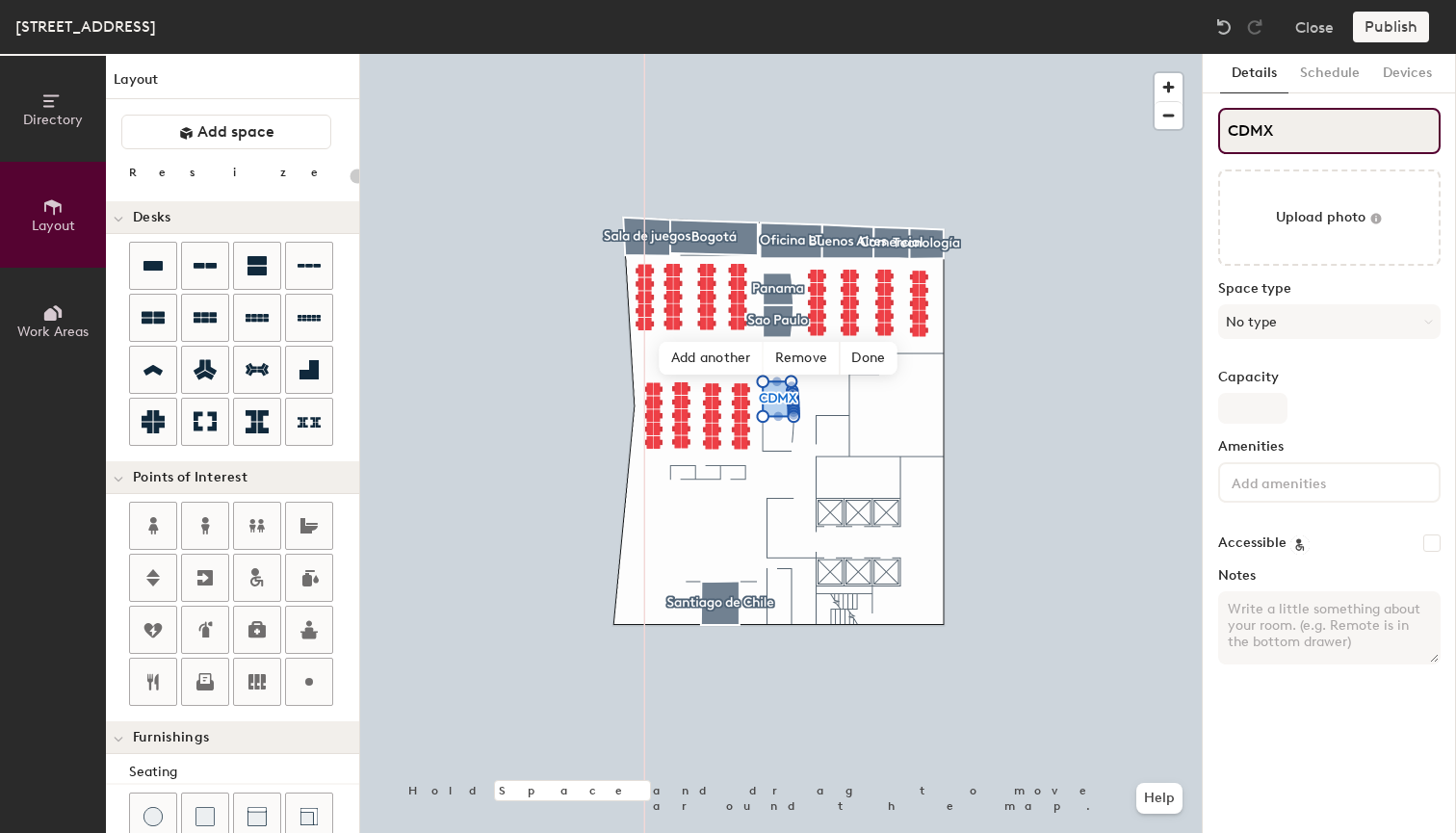
type input "20"
type input "CDMX"
click at [1259, 323] on button "No type" at bounding box center [1330, 321] width 222 height 35
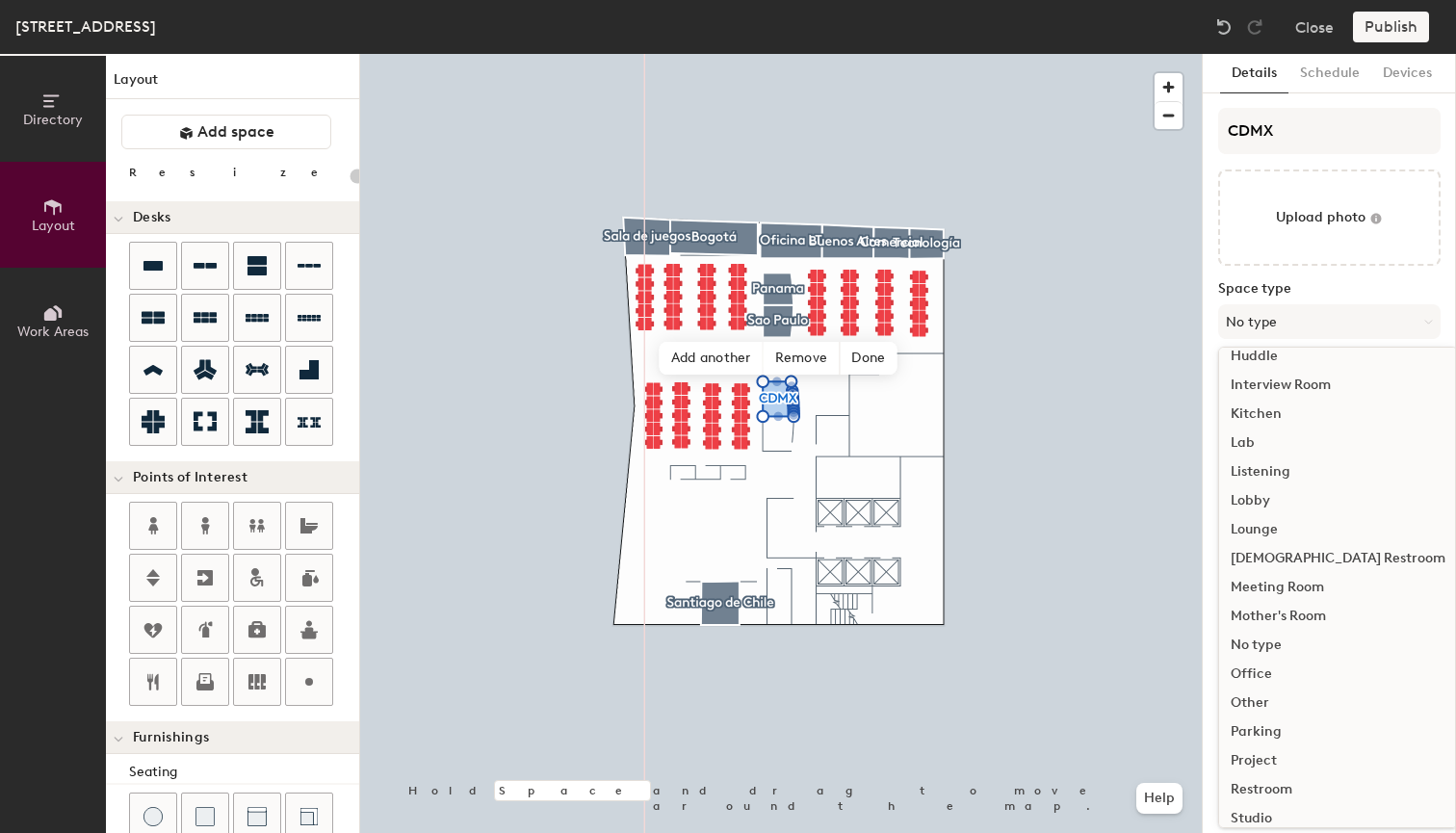
scroll to position [305, 0]
click at [1282, 581] on div "Meeting Room" at bounding box center [1338, 584] width 238 height 29
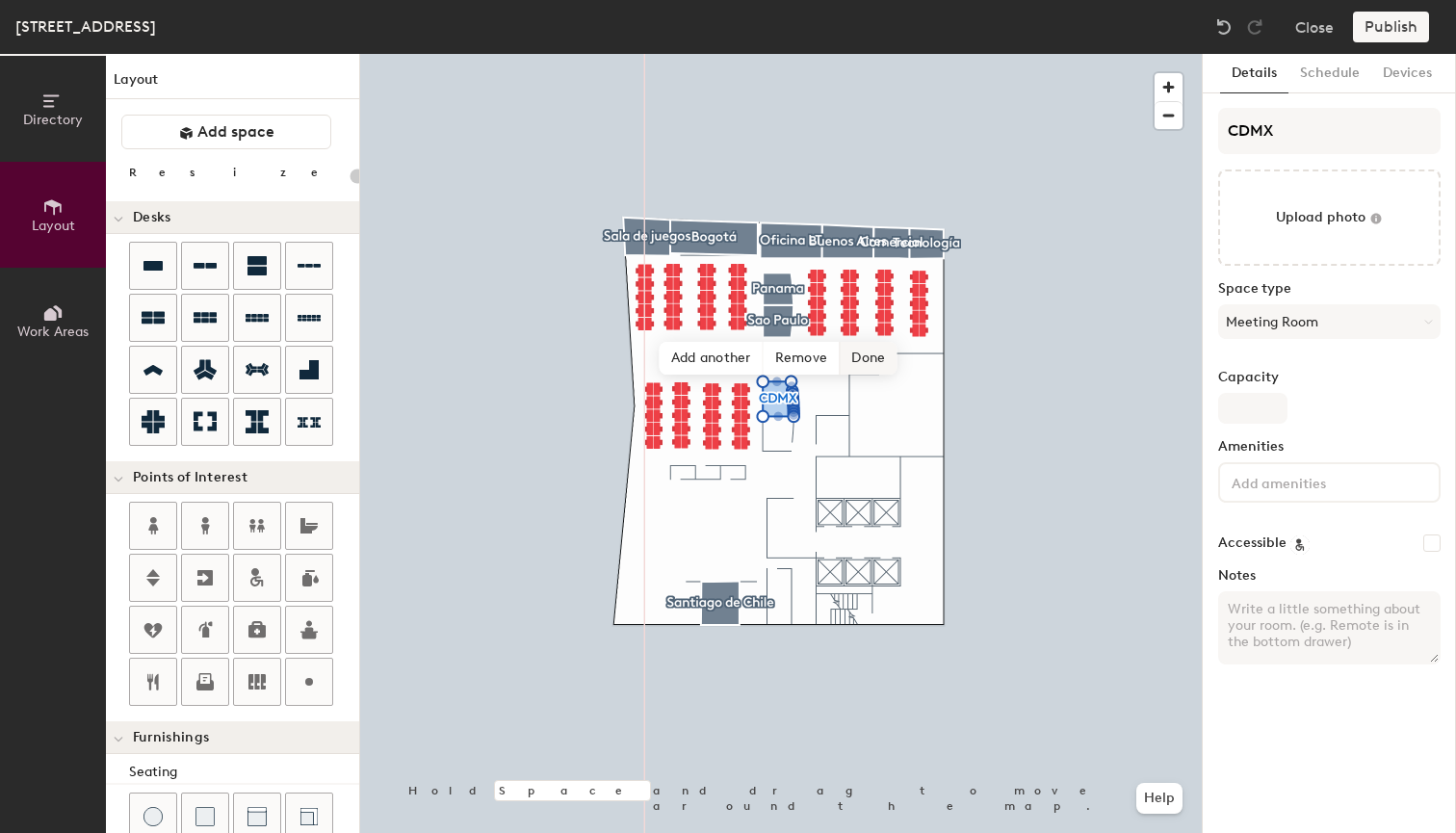
click at [884, 354] on span "Done" at bounding box center [868, 358] width 57 height 33
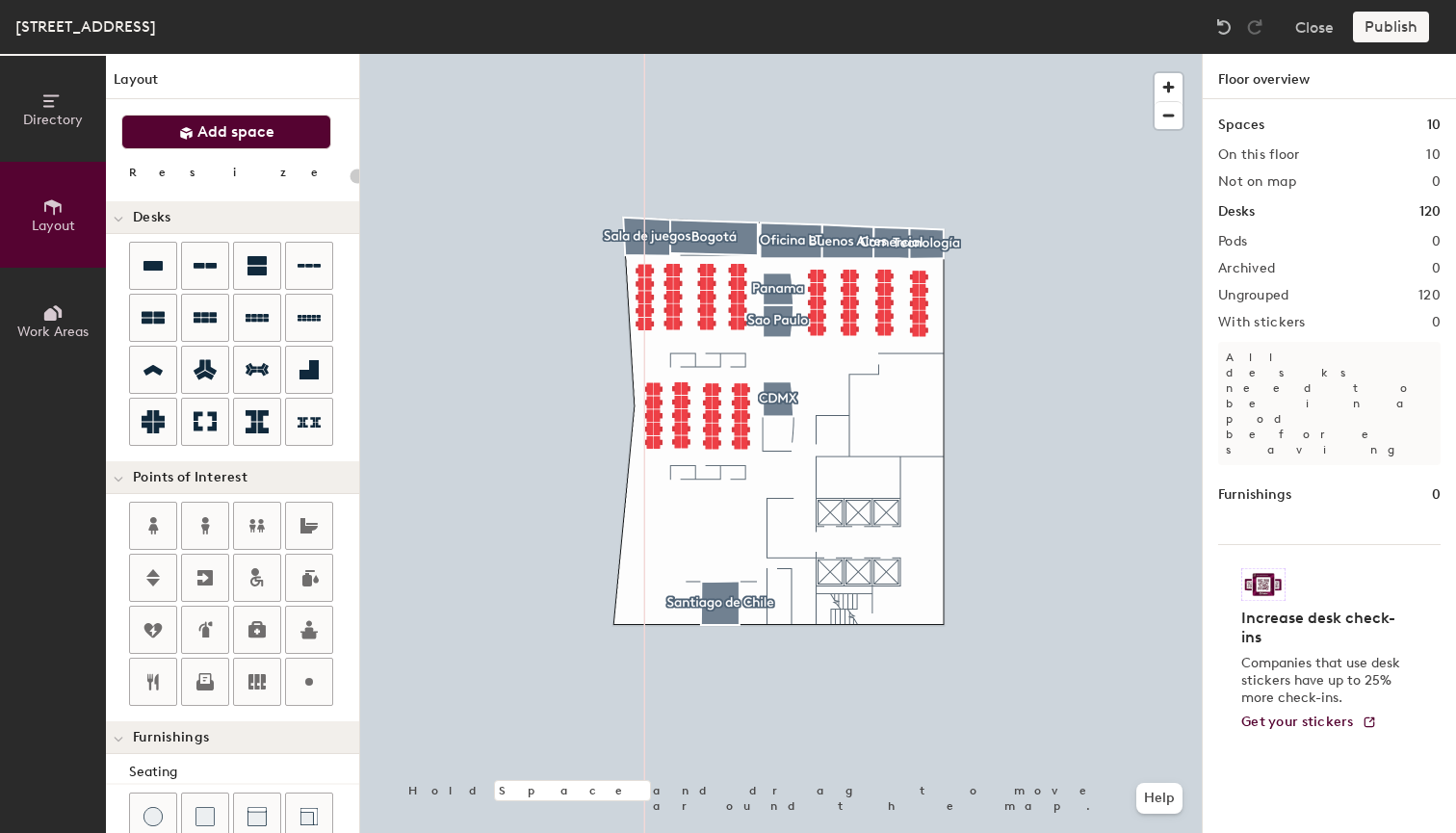
click at [248, 133] on span "Add space" at bounding box center [236, 132] width 77 height 19
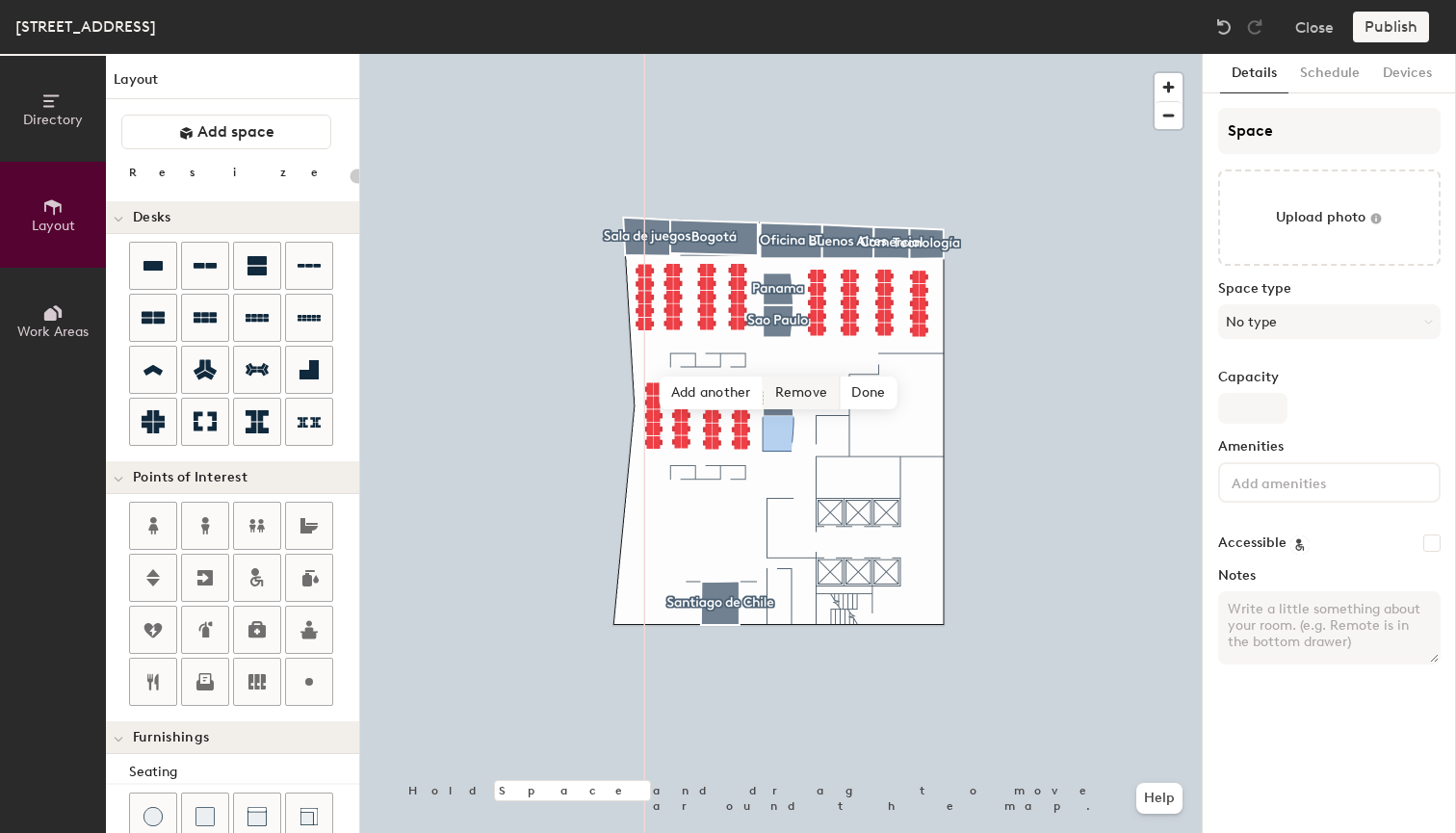
type input "20"
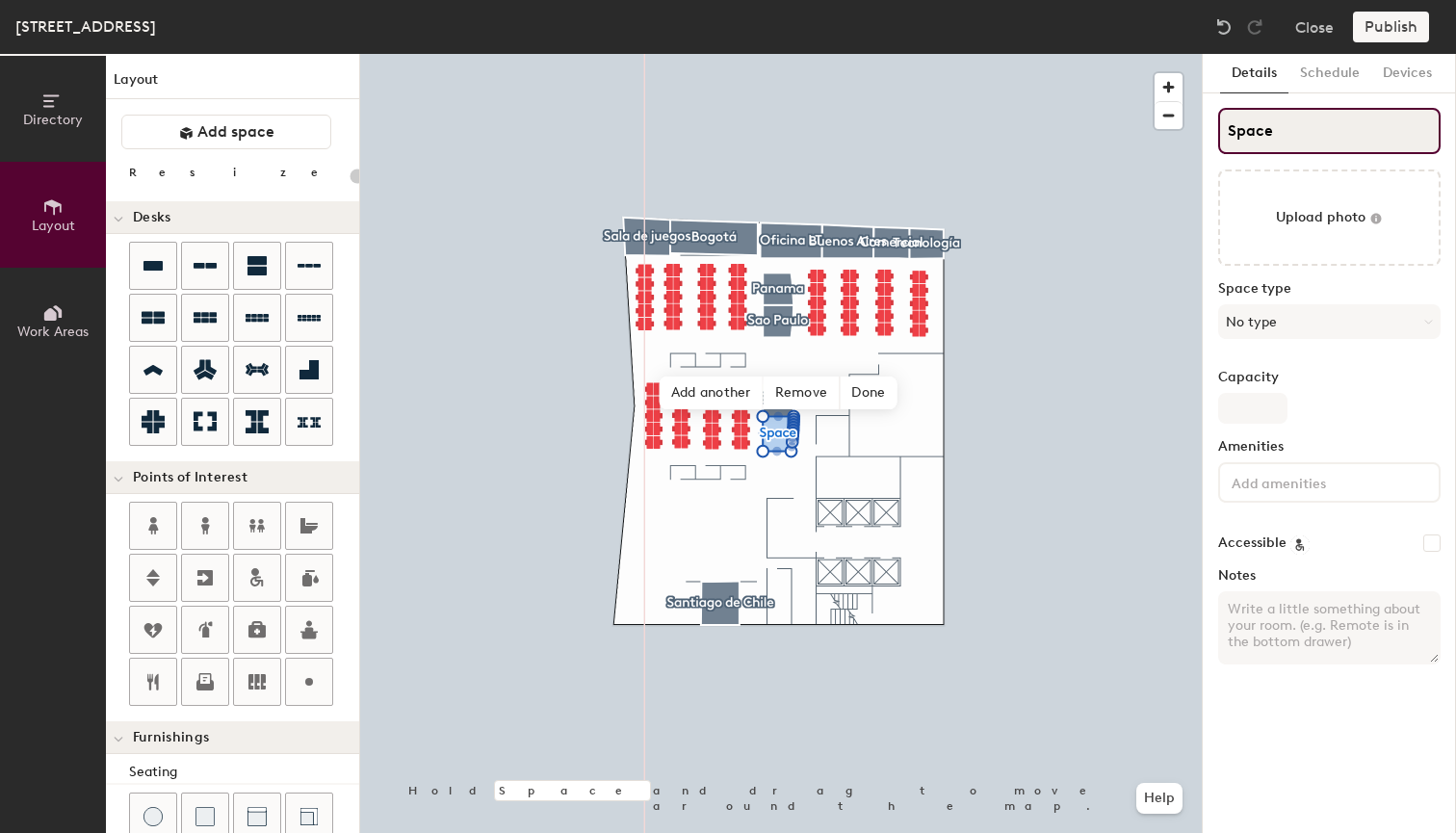
click at [1290, 133] on input "Space" at bounding box center [1330, 131] width 222 height 46
type input "L"
type input "20"
type input "Li"
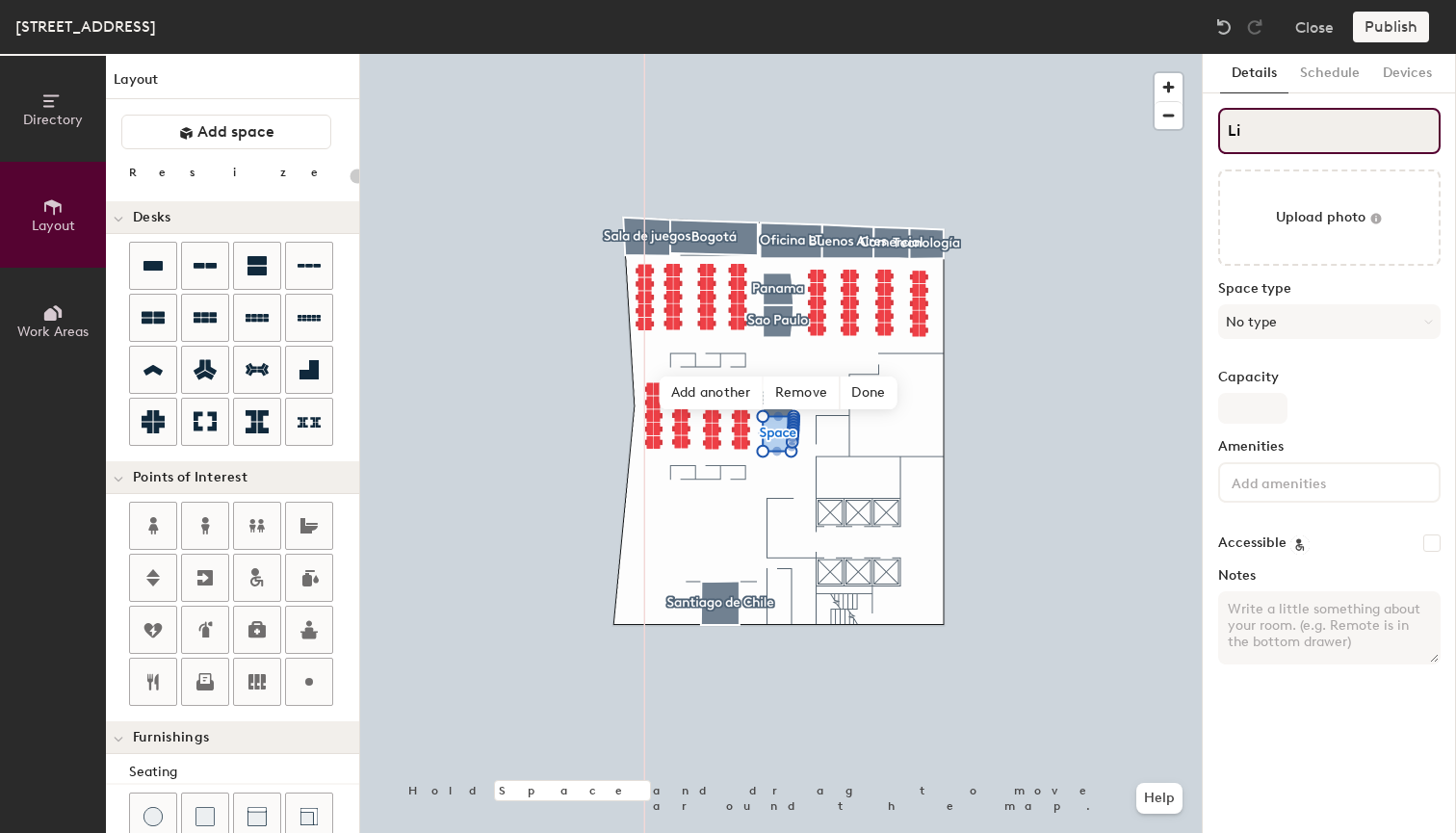
type input "20"
type input "Lima"
type input "20"
type input "Lima"
click at [1274, 319] on button "No type" at bounding box center [1330, 321] width 222 height 35
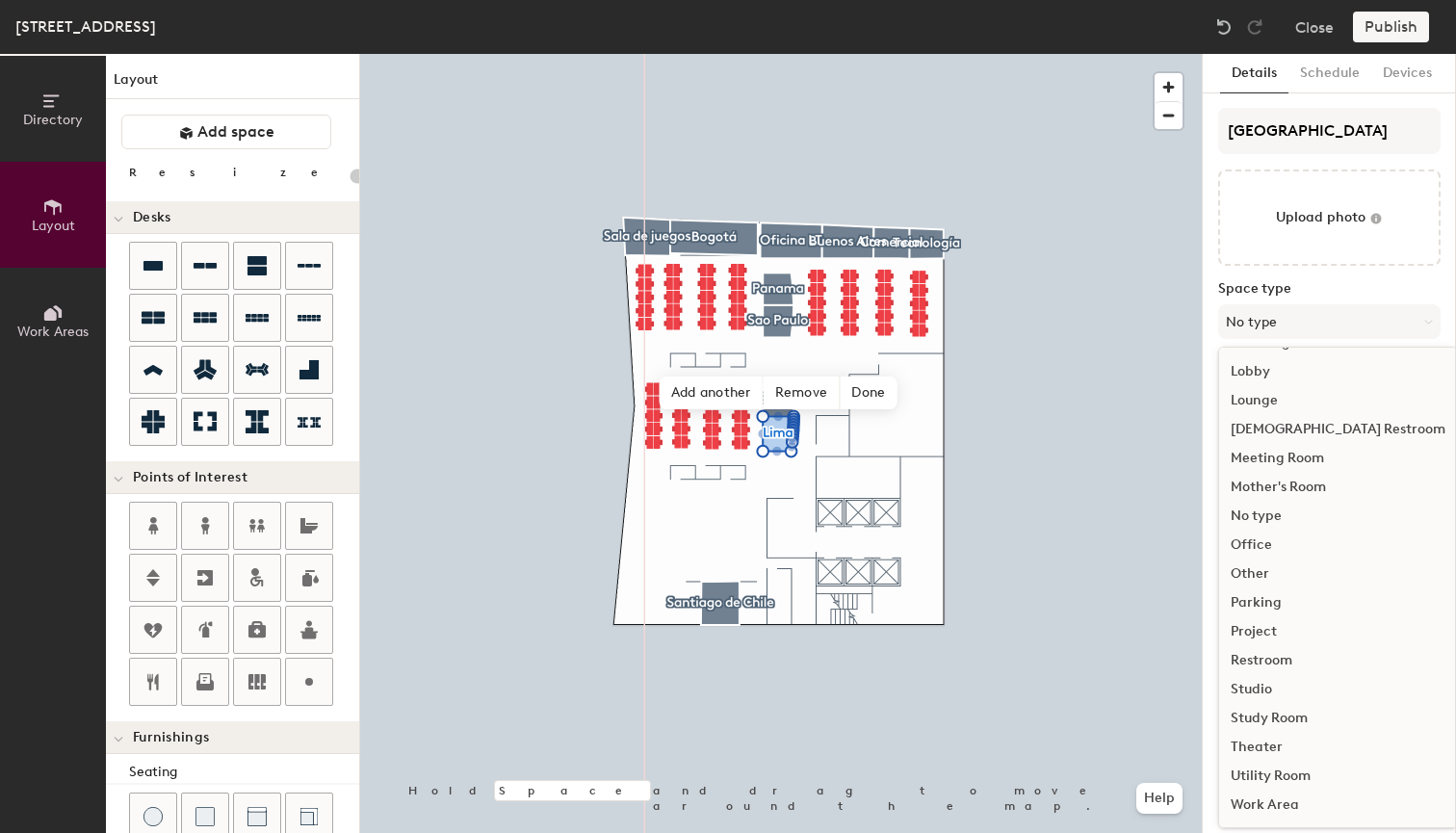
scroll to position [431, 0]
click at [1276, 461] on div "Meeting Room" at bounding box center [1338, 458] width 238 height 29
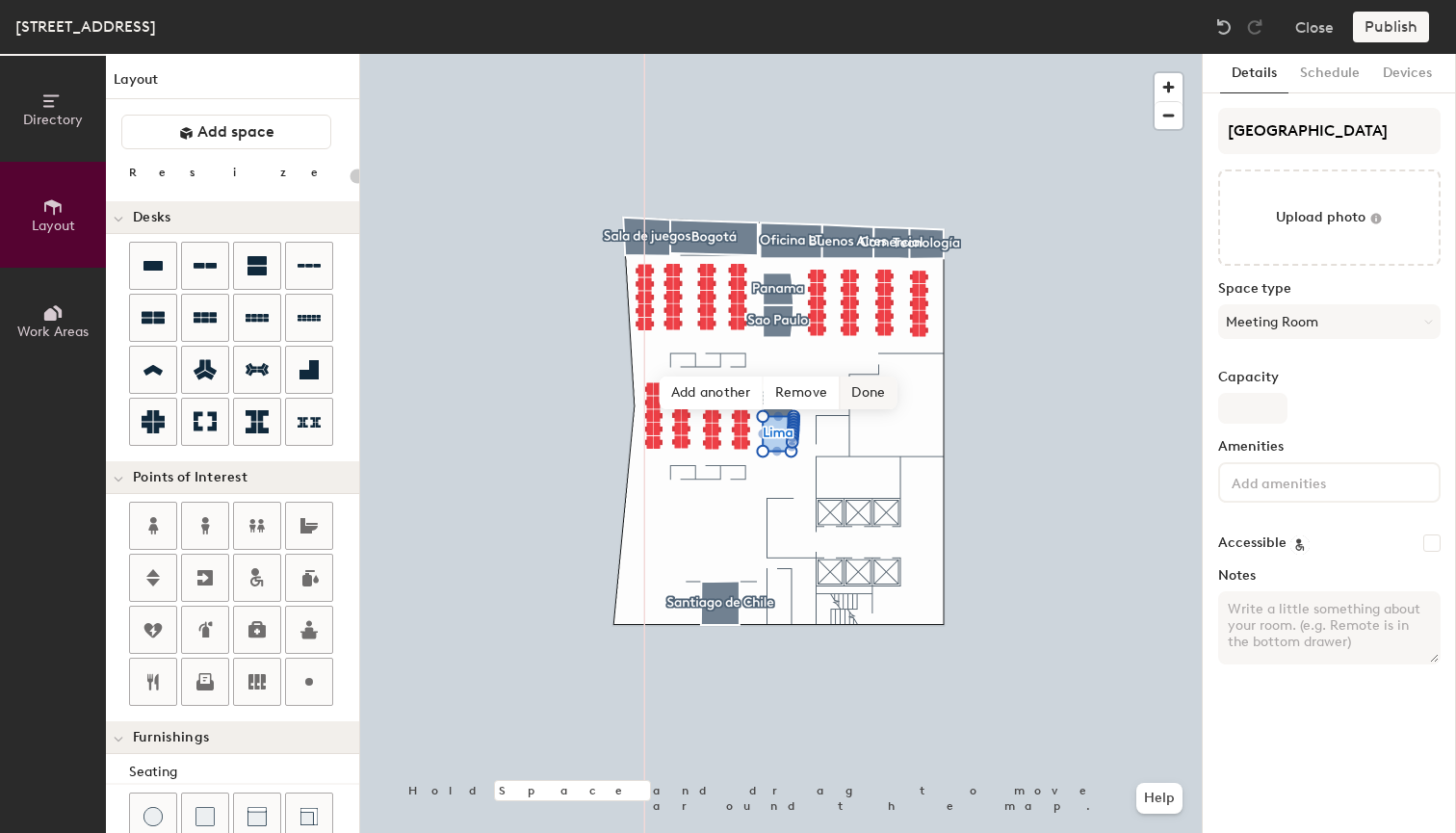
click at [866, 394] on span "Done" at bounding box center [868, 393] width 57 height 33
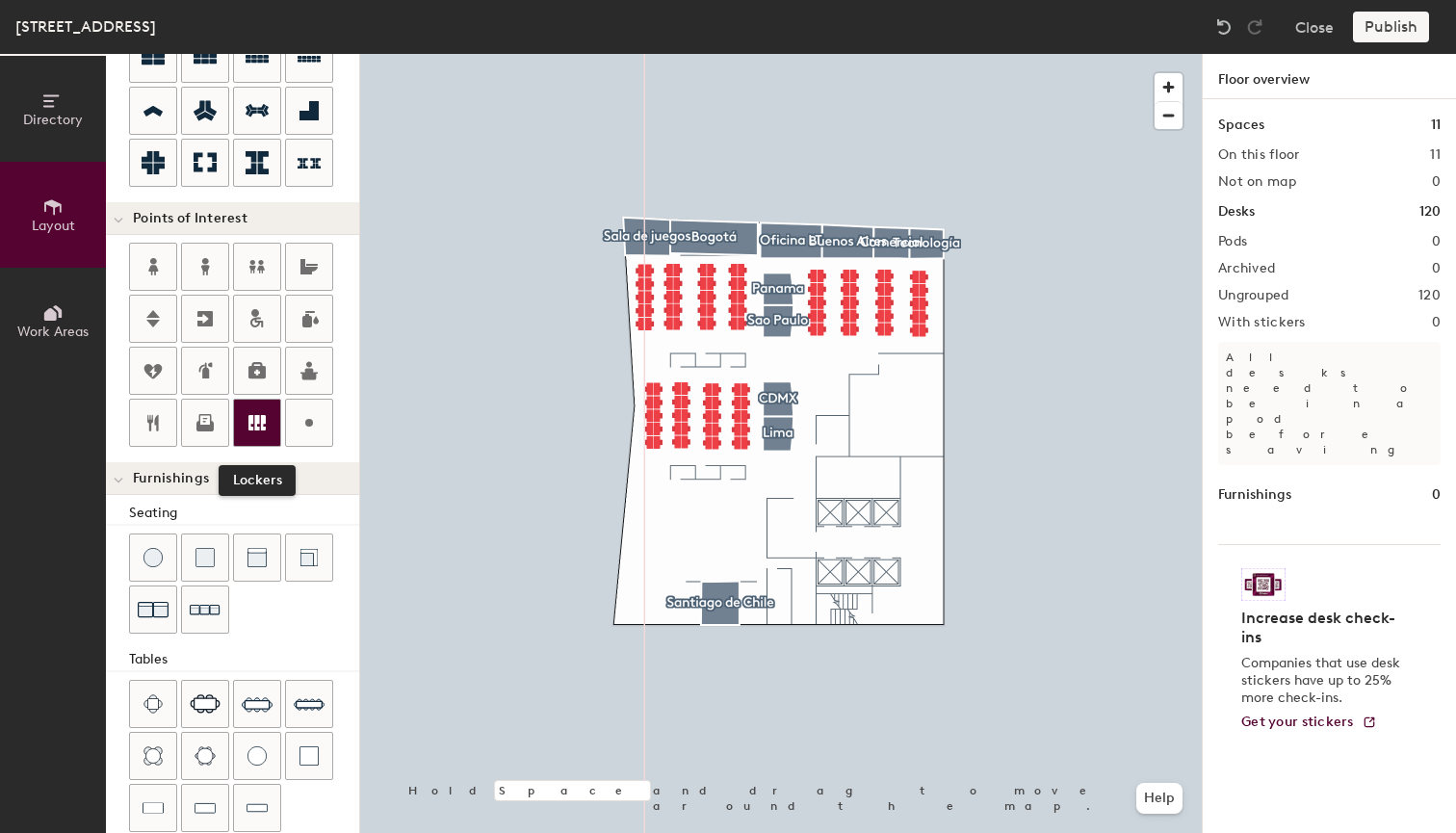
scroll to position [255, 0]
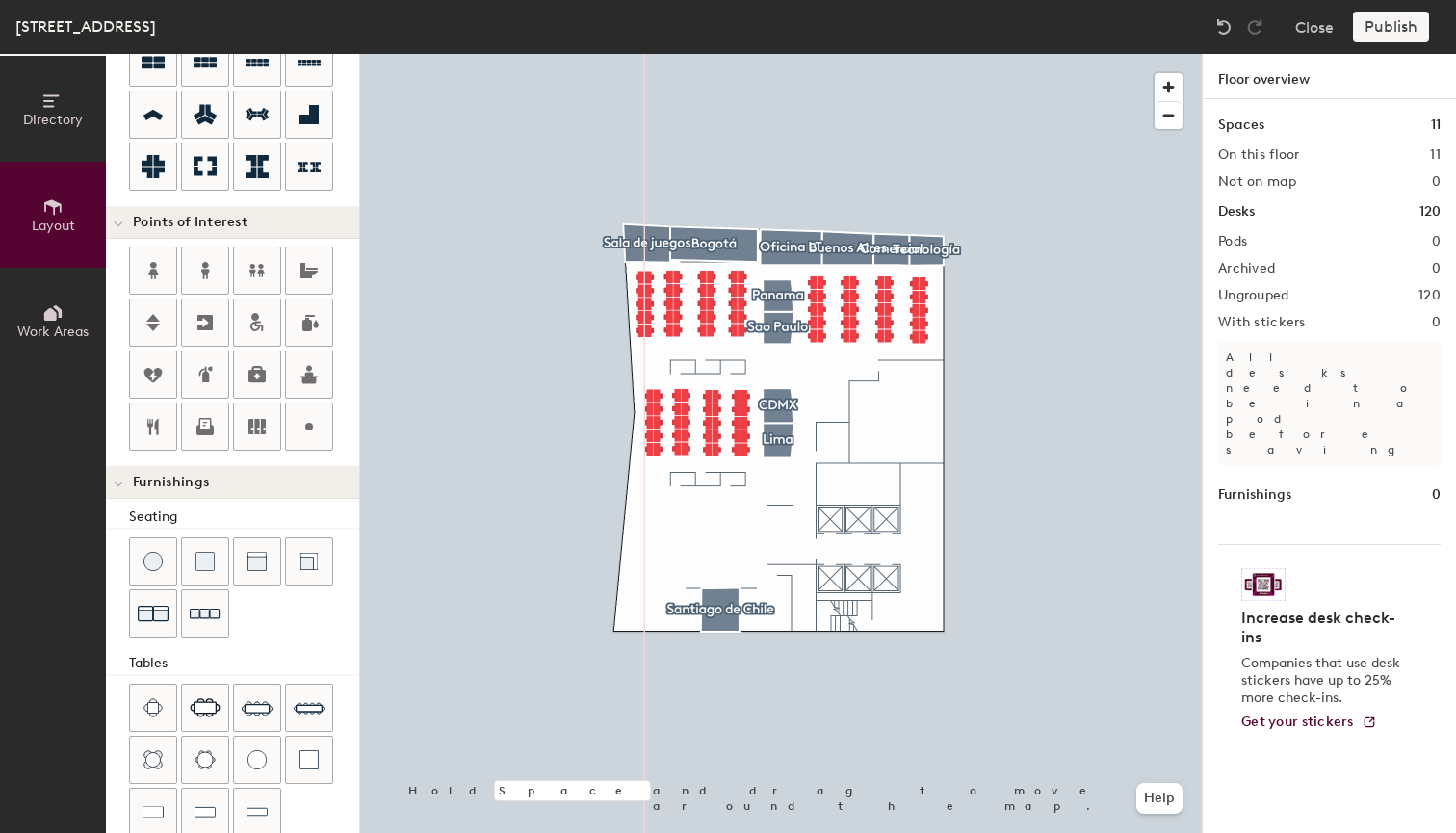
click at [1377, 30] on div "Publish" at bounding box center [1396, 27] width 88 height 31
click at [1385, 21] on div "Publish" at bounding box center [1396, 27] width 88 height 31
click at [1382, 31] on div "Publish" at bounding box center [1396, 27] width 88 height 31
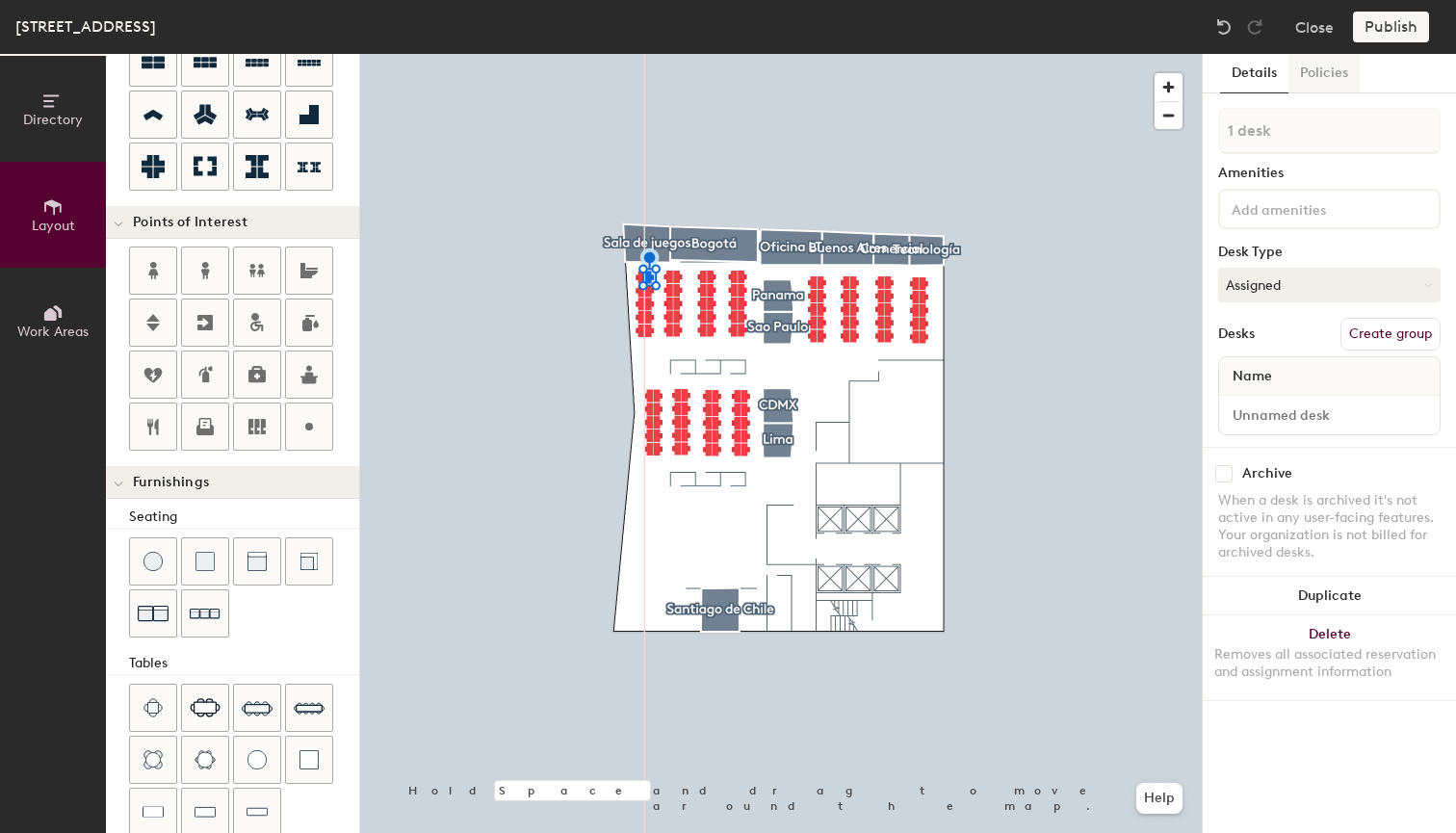
click at [1315, 78] on button "Policies" at bounding box center [1325, 73] width 71 height 40
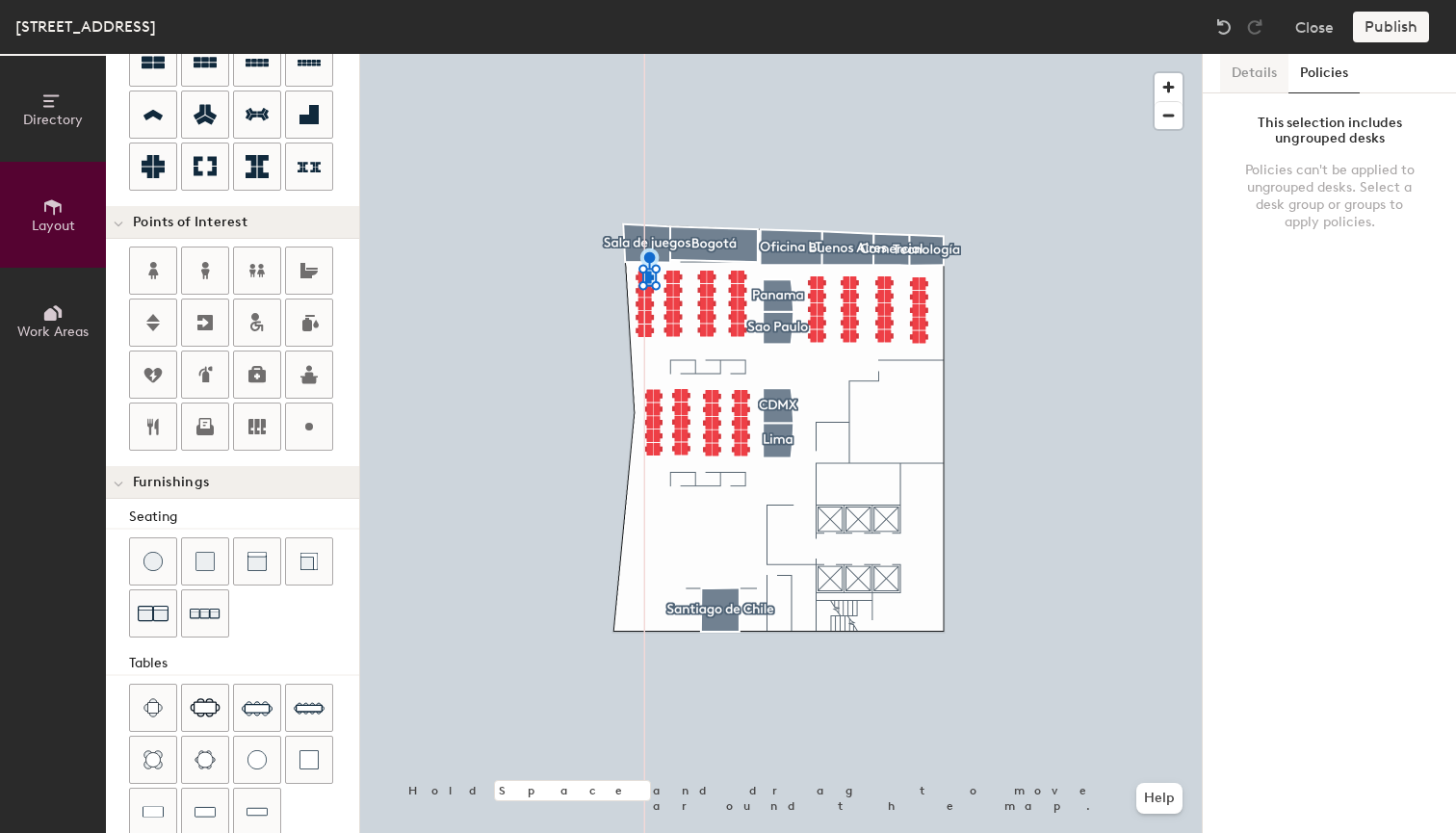
click at [1253, 76] on button "Details" at bounding box center [1254, 73] width 69 height 40
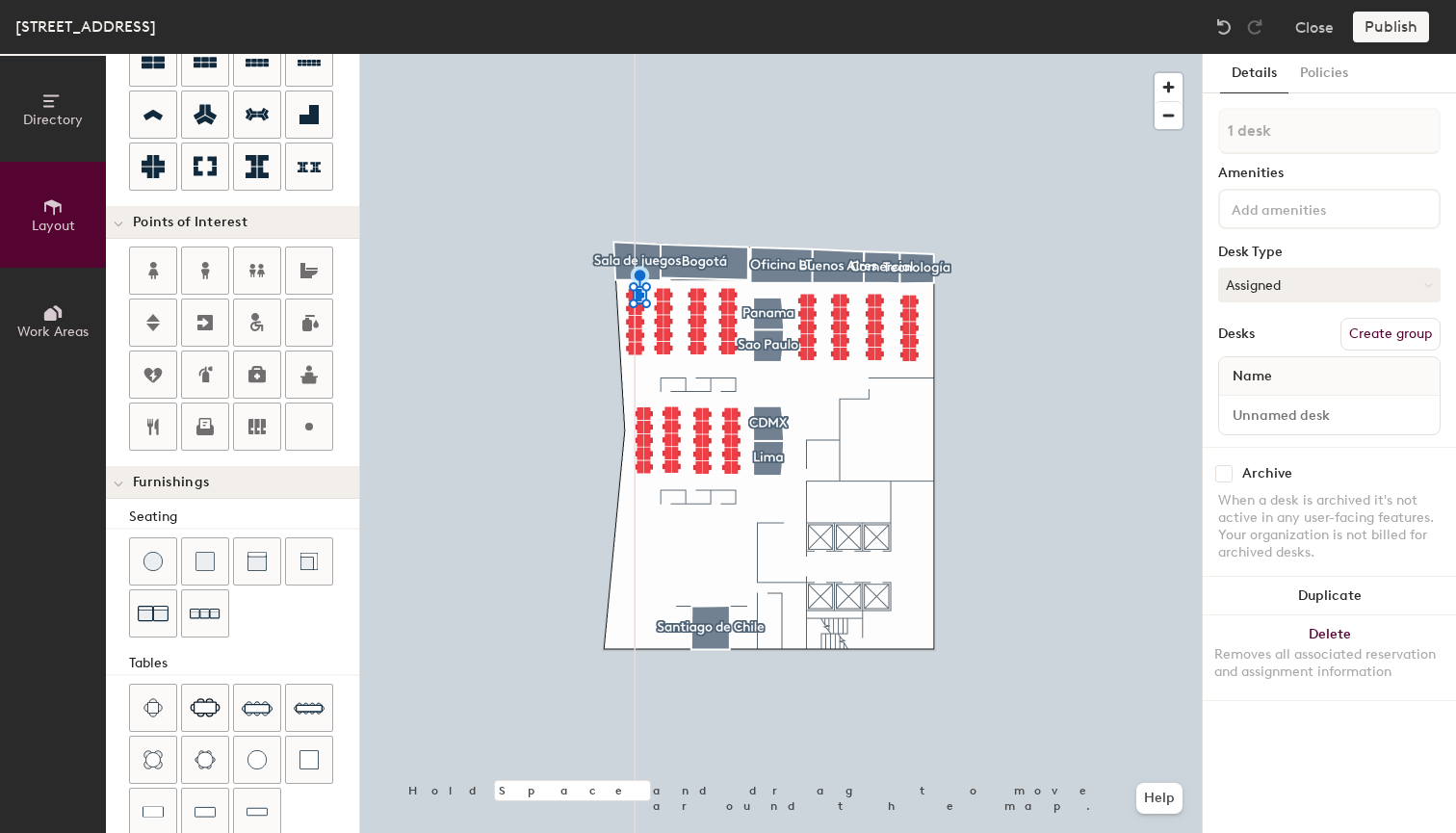
click at [1385, 328] on button "Create group" at bounding box center [1390, 334] width 100 height 33
click at [1395, 336] on button "Ungroup" at bounding box center [1405, 334] width 70 height 33
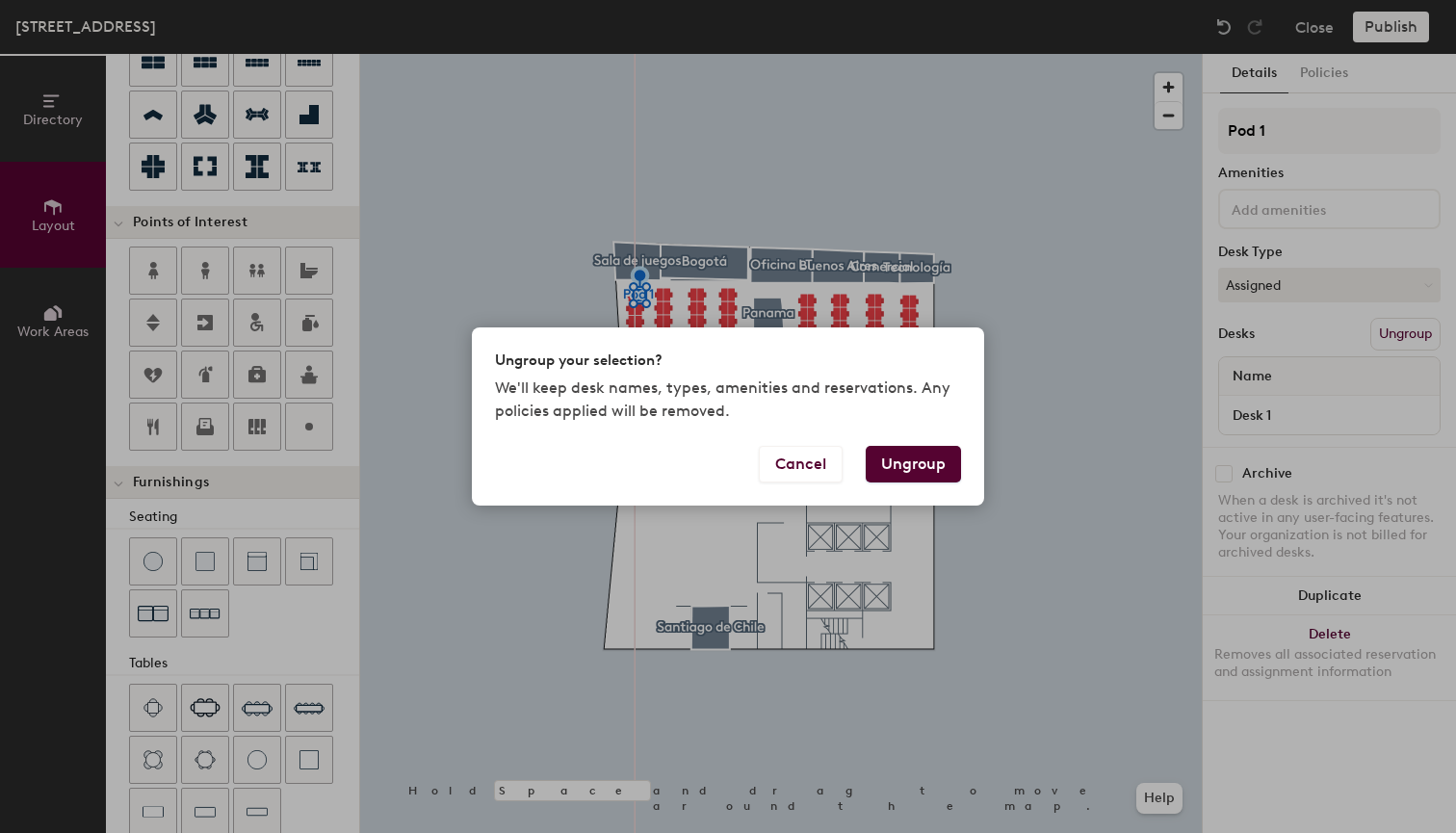
click at [927, 468] on button "Ungroup" at bounding box center [913, 464] width 96 height 37
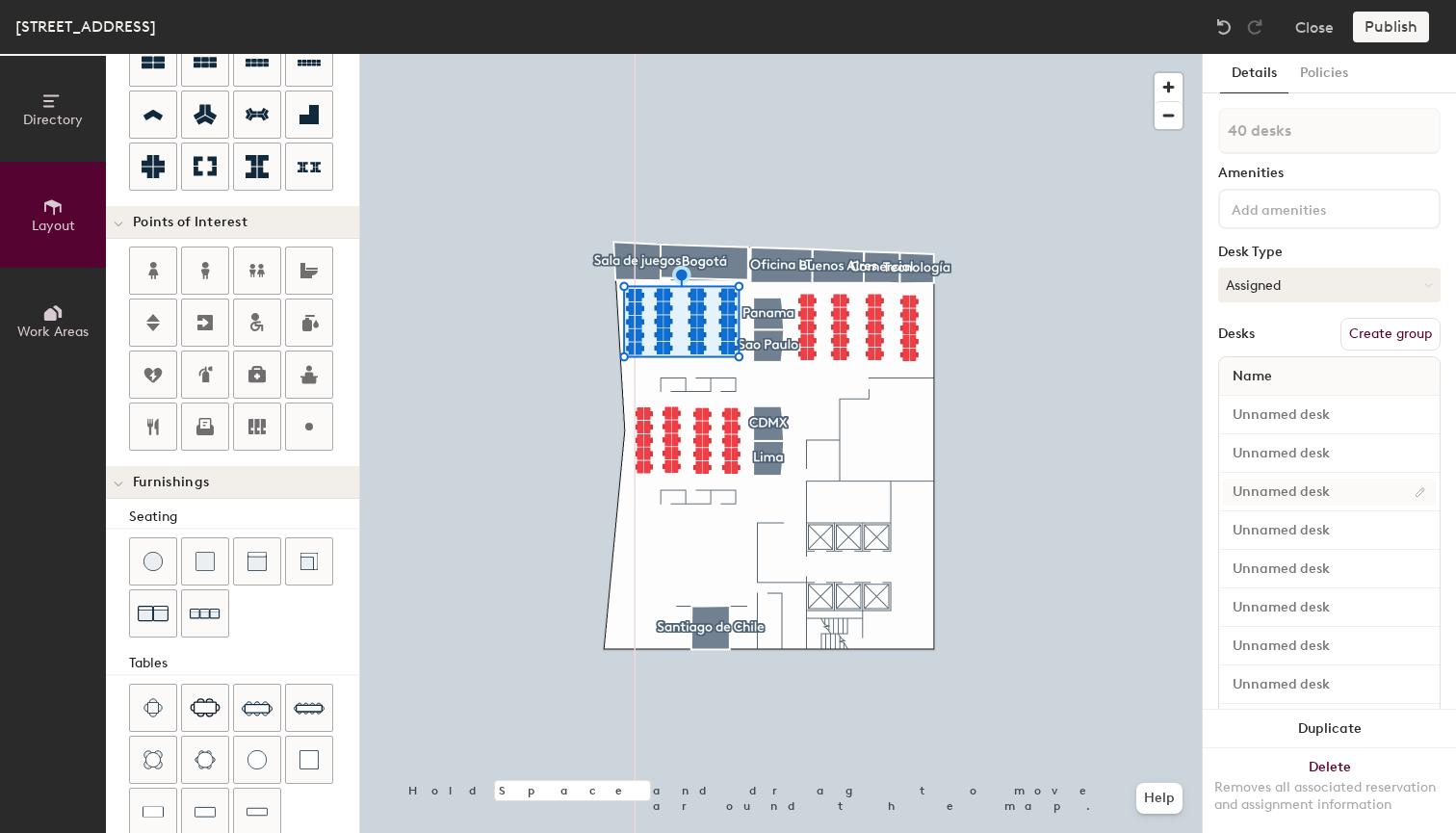
scroll to position [0, 0]
click at [1276, 286] on button "Assigned" at bounding box center [1330, 285] width 222 height 35
click at [1251, 403] on div "Hoteled" at bounding box center [1315, 403] width 192 height 29
click at [1281, 292] on button "Hoteled" at bounding box center [1330, 285] width 222 height 35
click at [1379, 345] on button "Create group" at bounding box center [1390, 334] width 100 height 33
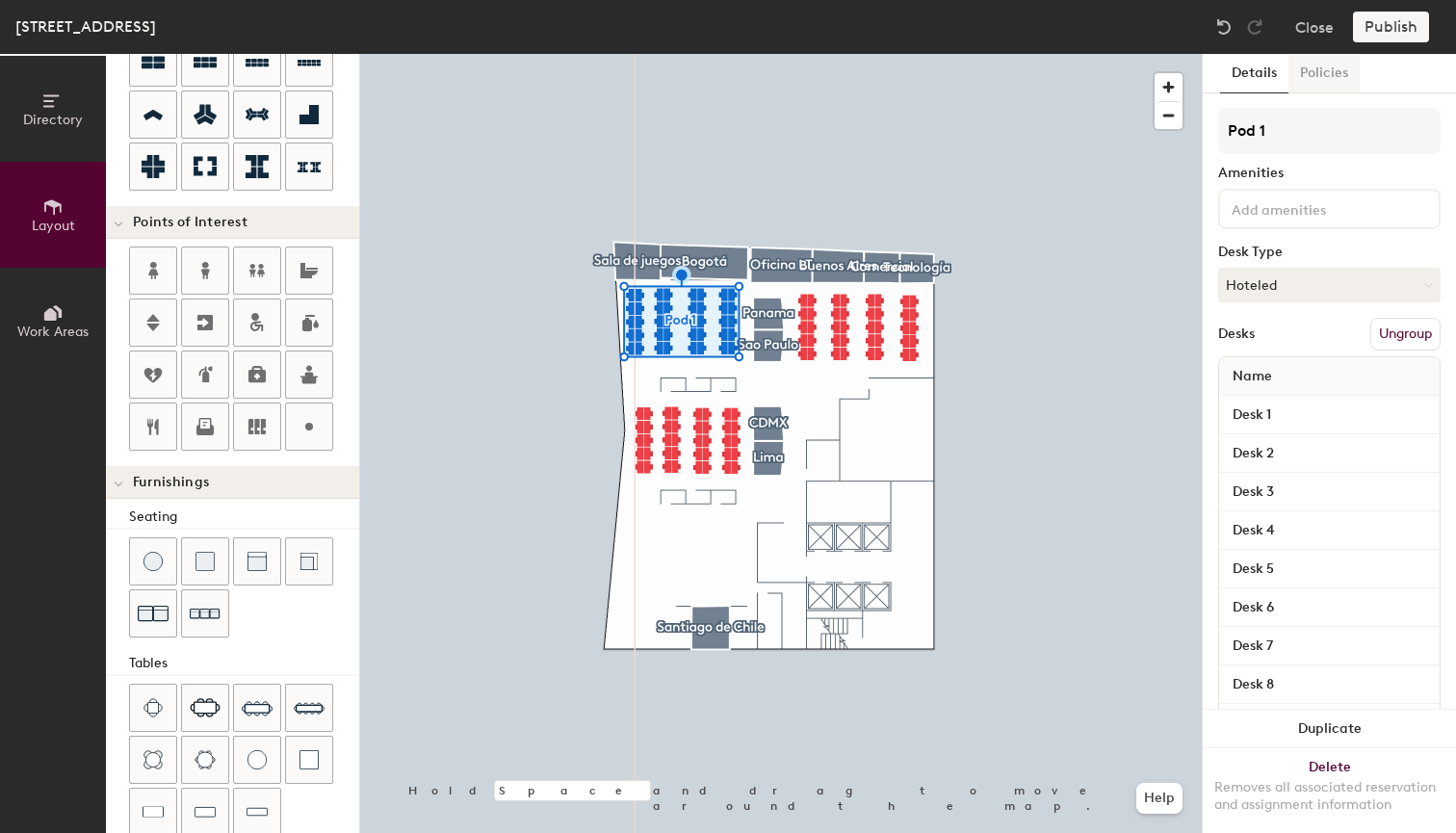
click at [1322, 70] on button "Policies" at bounding box center [1325, 73] width 71 height 40
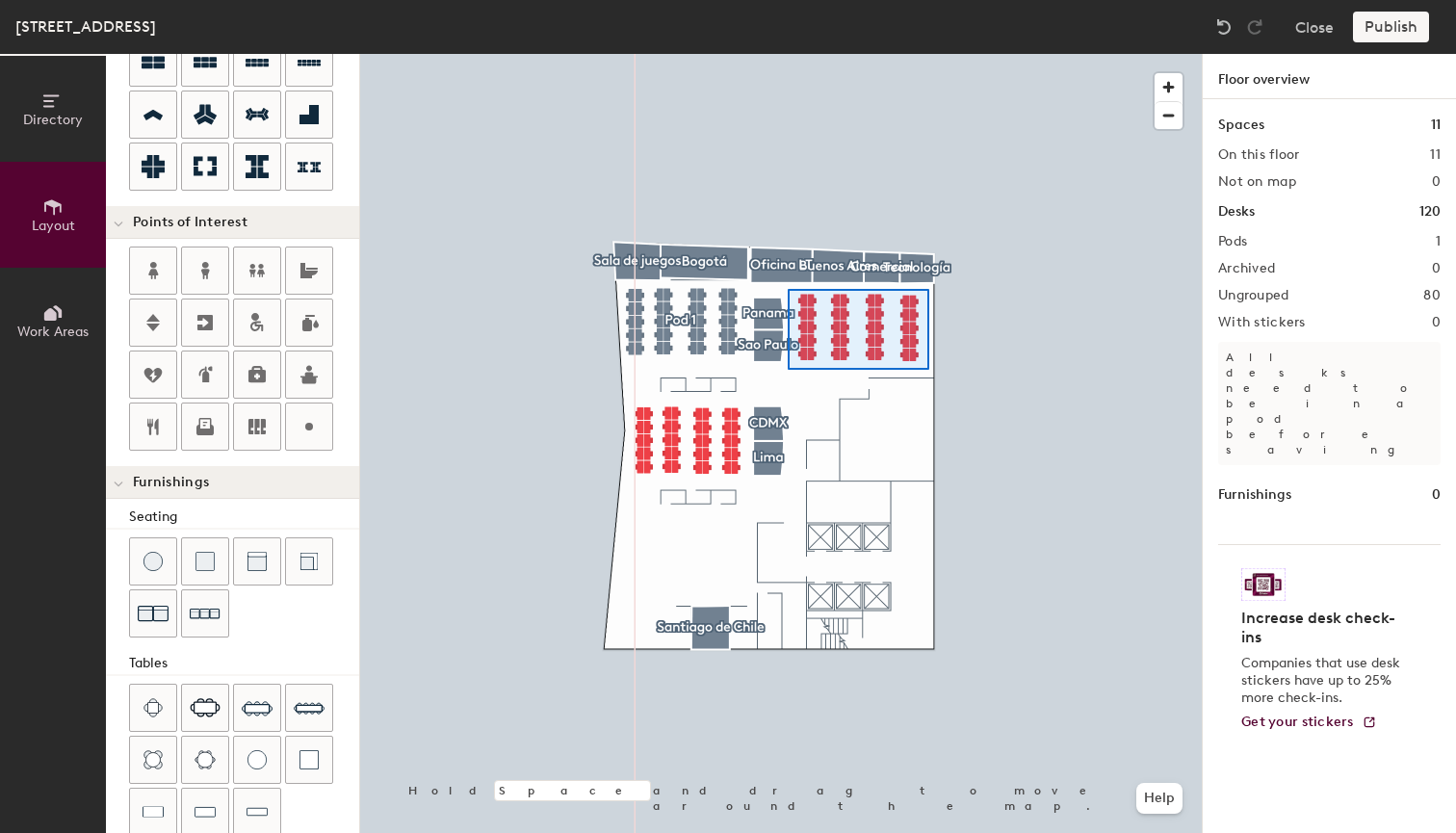
type input "100"
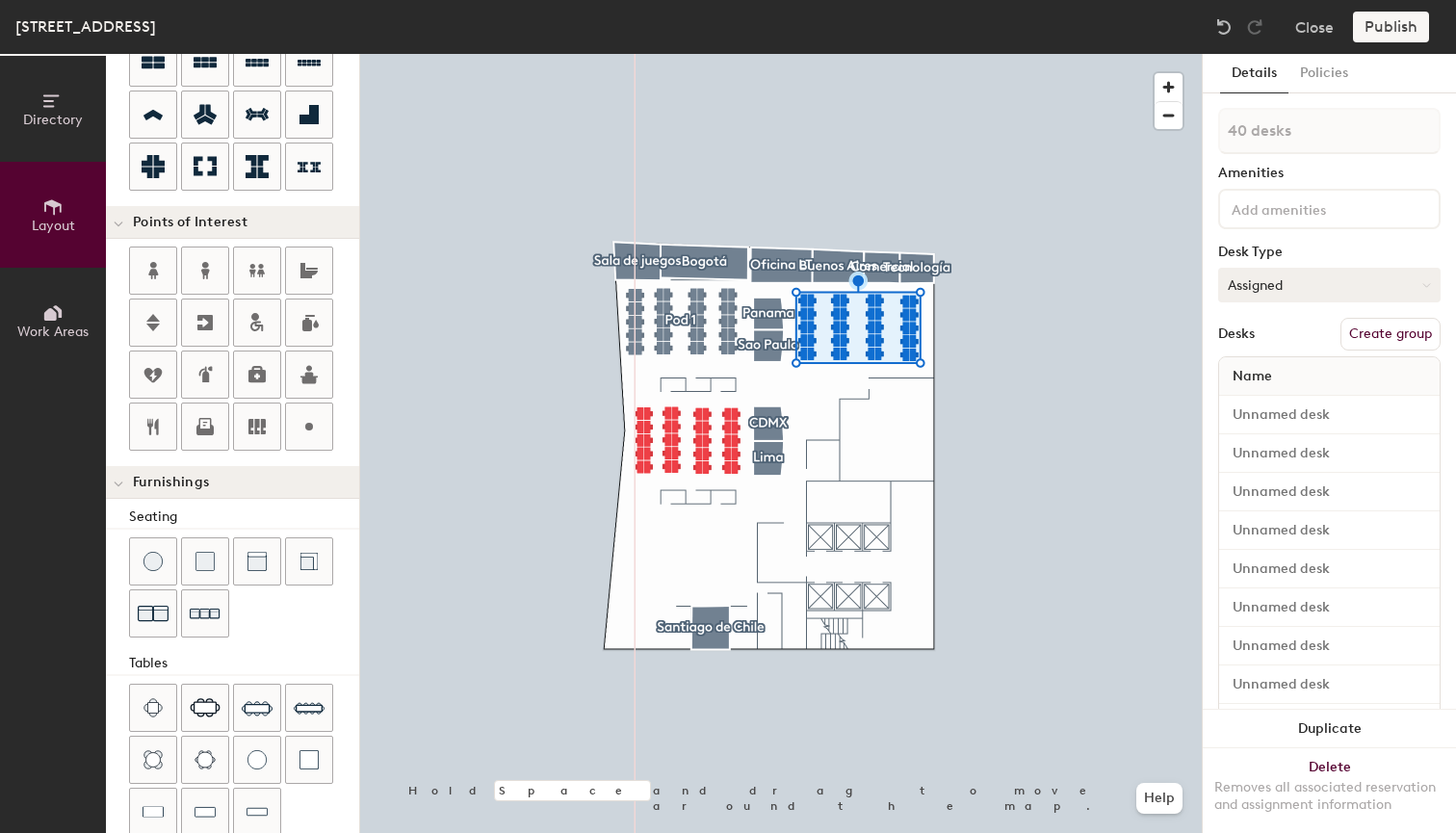
click at [1301, 281] on button "Assigned" at bounding box center [1330, 285] width 222 height 35
click at [1263, 403] on div "Hoteled" at bounding box center [1315, 403] width 192 height 29
click at [1386, 333] on button "Create group" at bounding box center [1390, 334] width 100 height 33
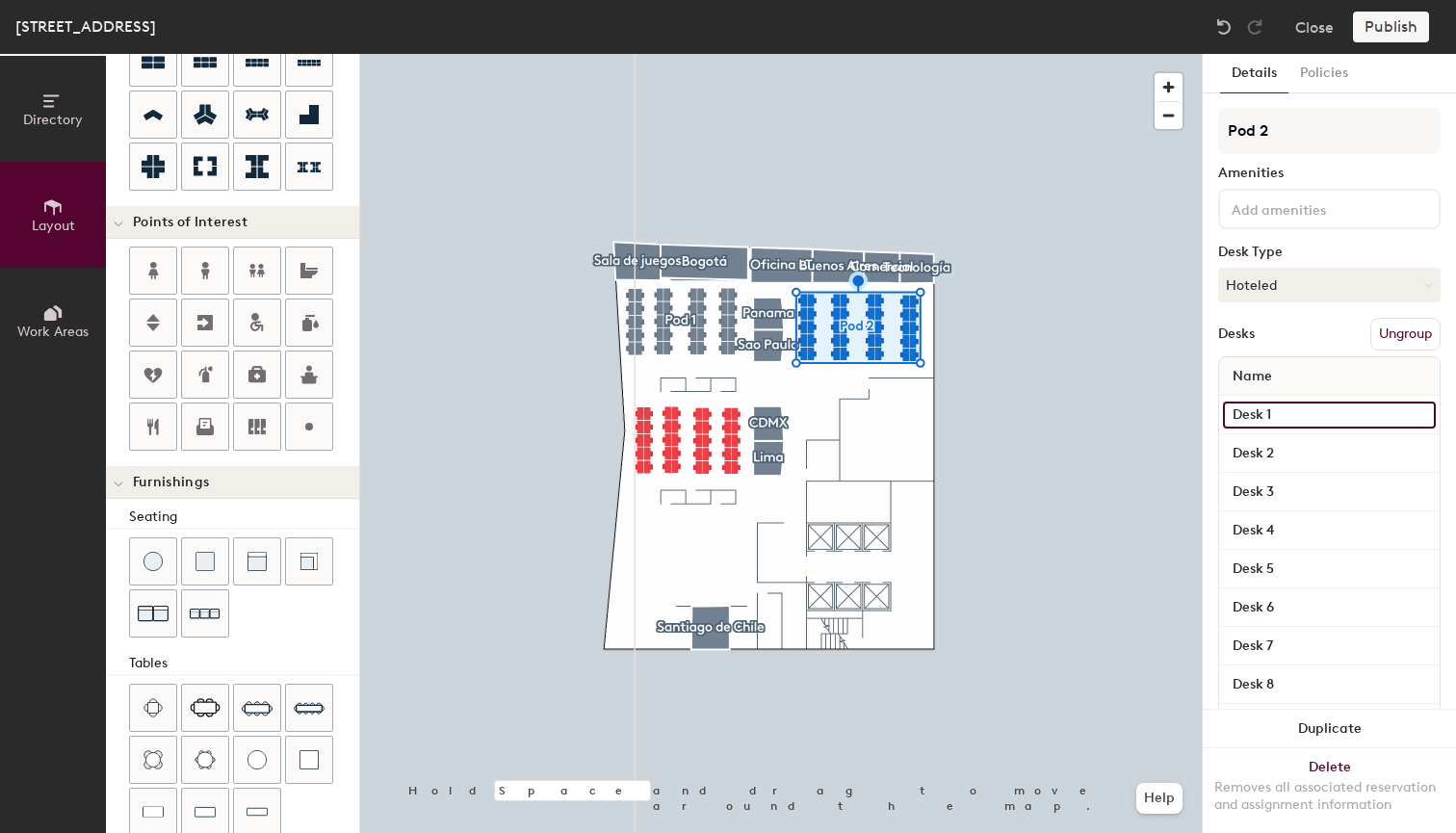
click at [1272, 426] on input "Desk 1" at bounding box center [1330, 415] width 212 height 27
type input "Desk 41"
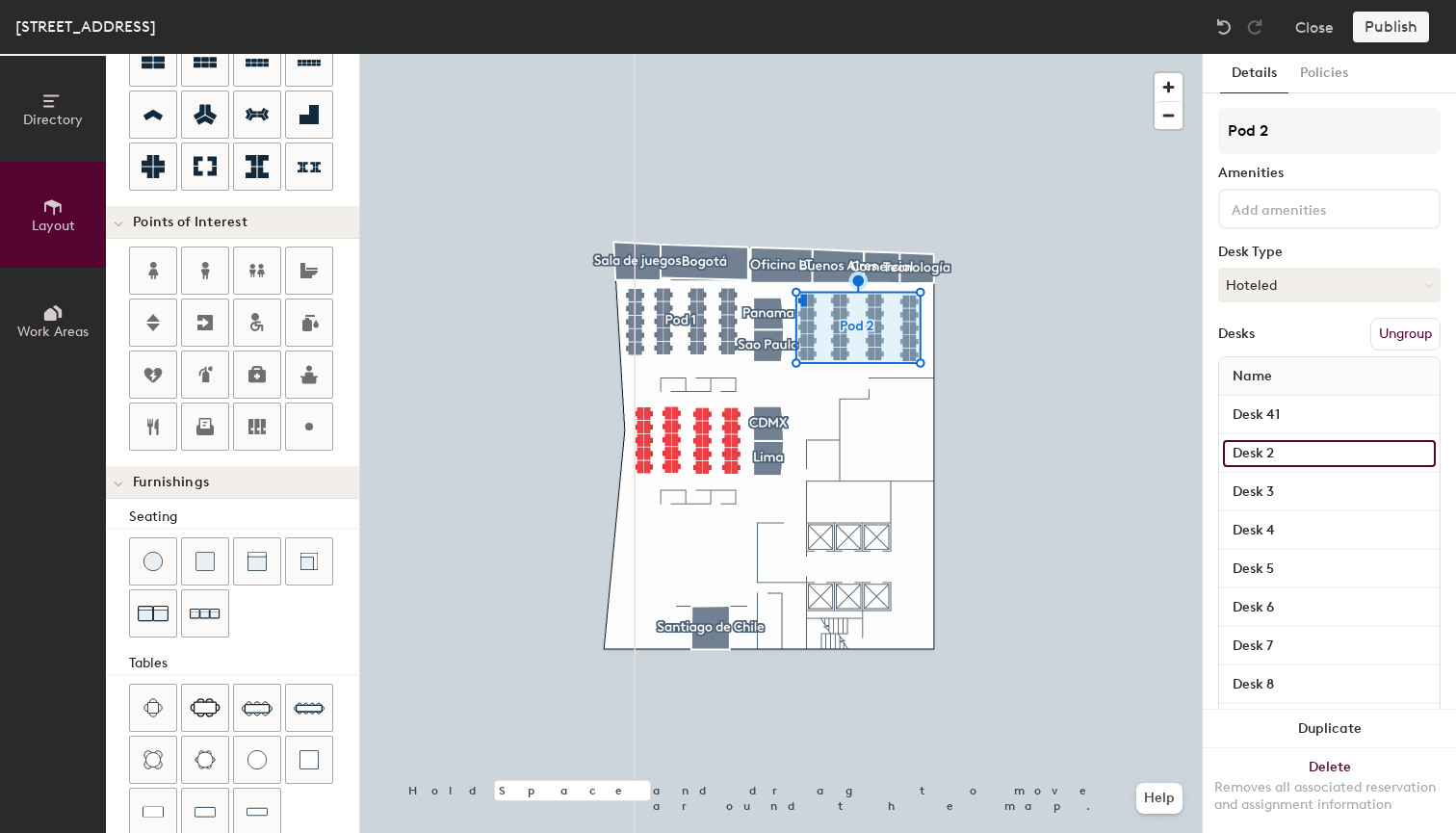
click at [1286, 450] on input "Desk 2" at bounding box center [1330, 454] width 212 height 27
type input "Desk 42"
click at [1302, 492] on input "Desk 3" at bounding box center [1330, 492] width 212 height 27
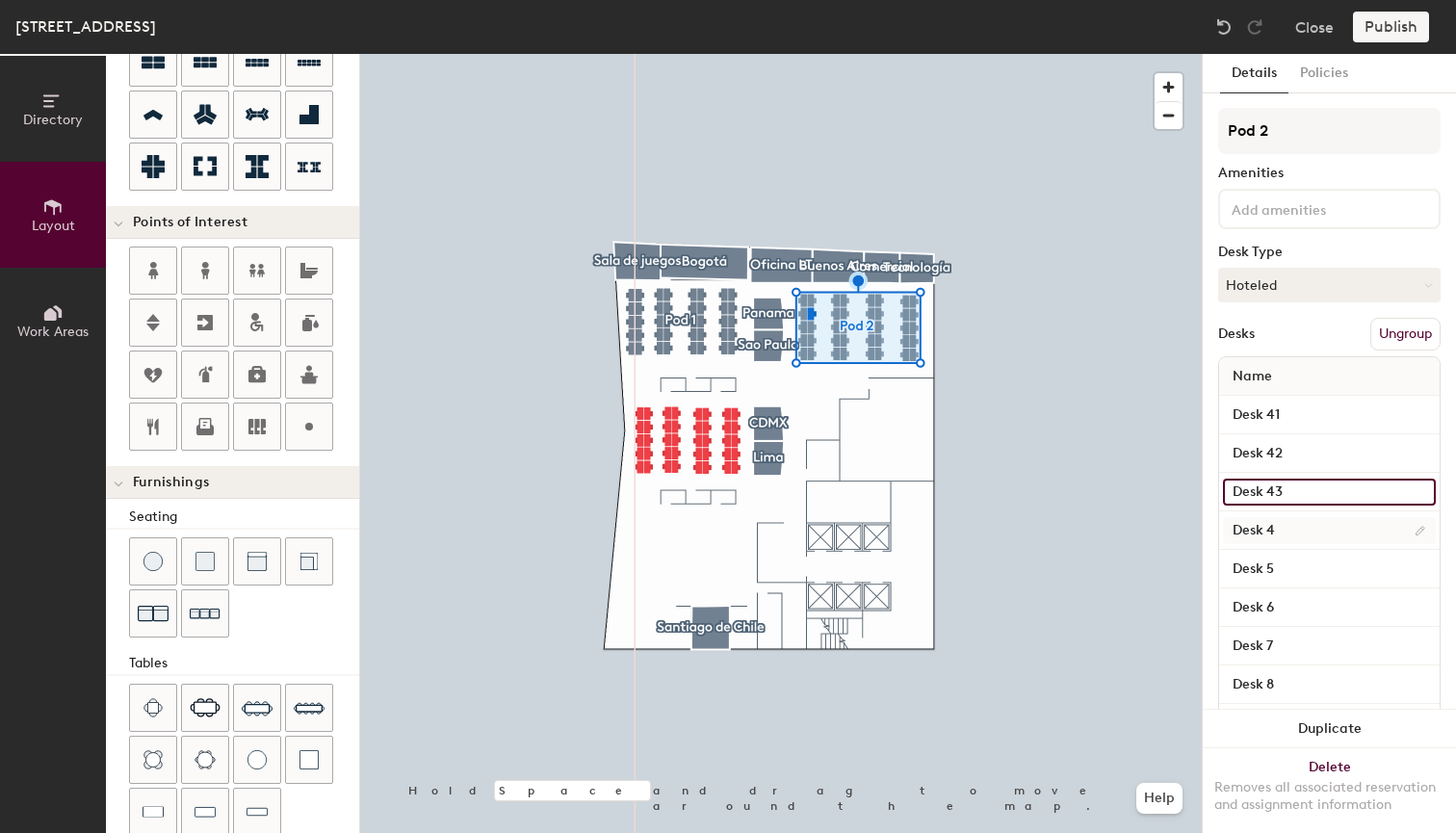
type input "Desk 43"
click at [1319, 537] on input "Desk 4" at bounding box center [1330, 531] width 212 height 27
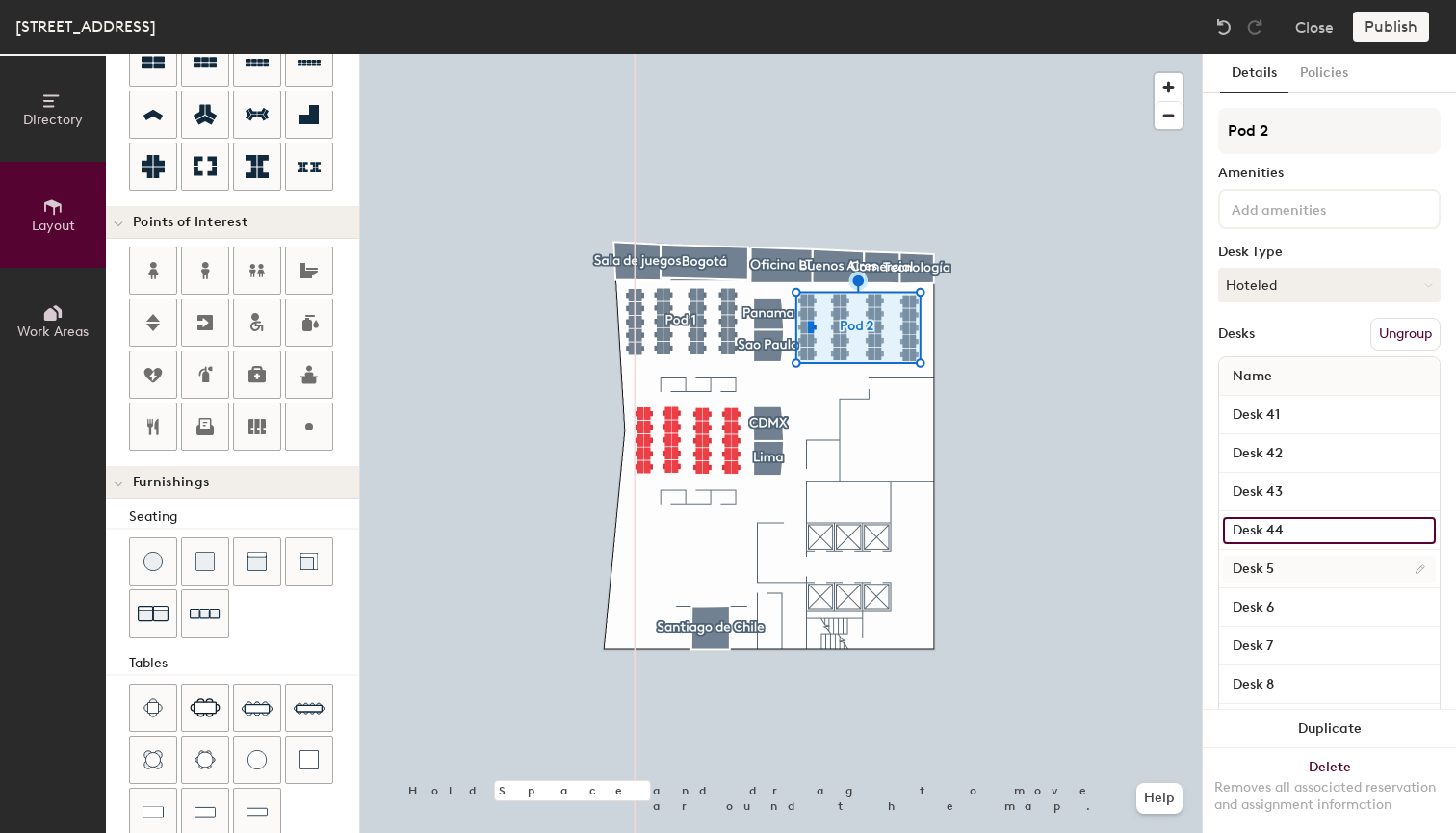
type input "Desk 44"
click at [1304, 568] on input "Desk 5" at bounding box center [1330, 569] width 212 height 27
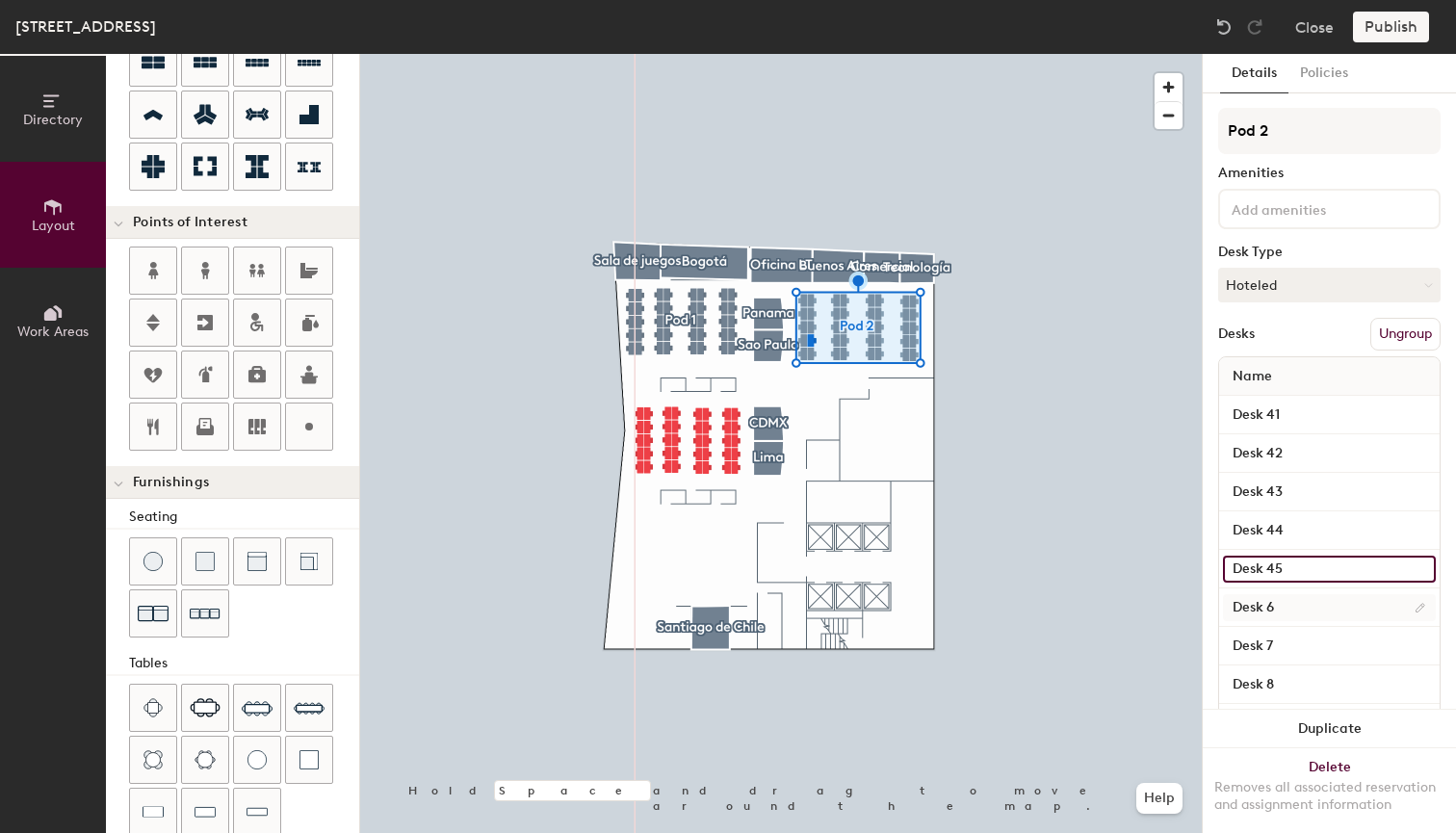
type input "Desk 45"
click at [1279, 602] on input "Desk 6" at bounding box center [1330, 607] width 212 height 27
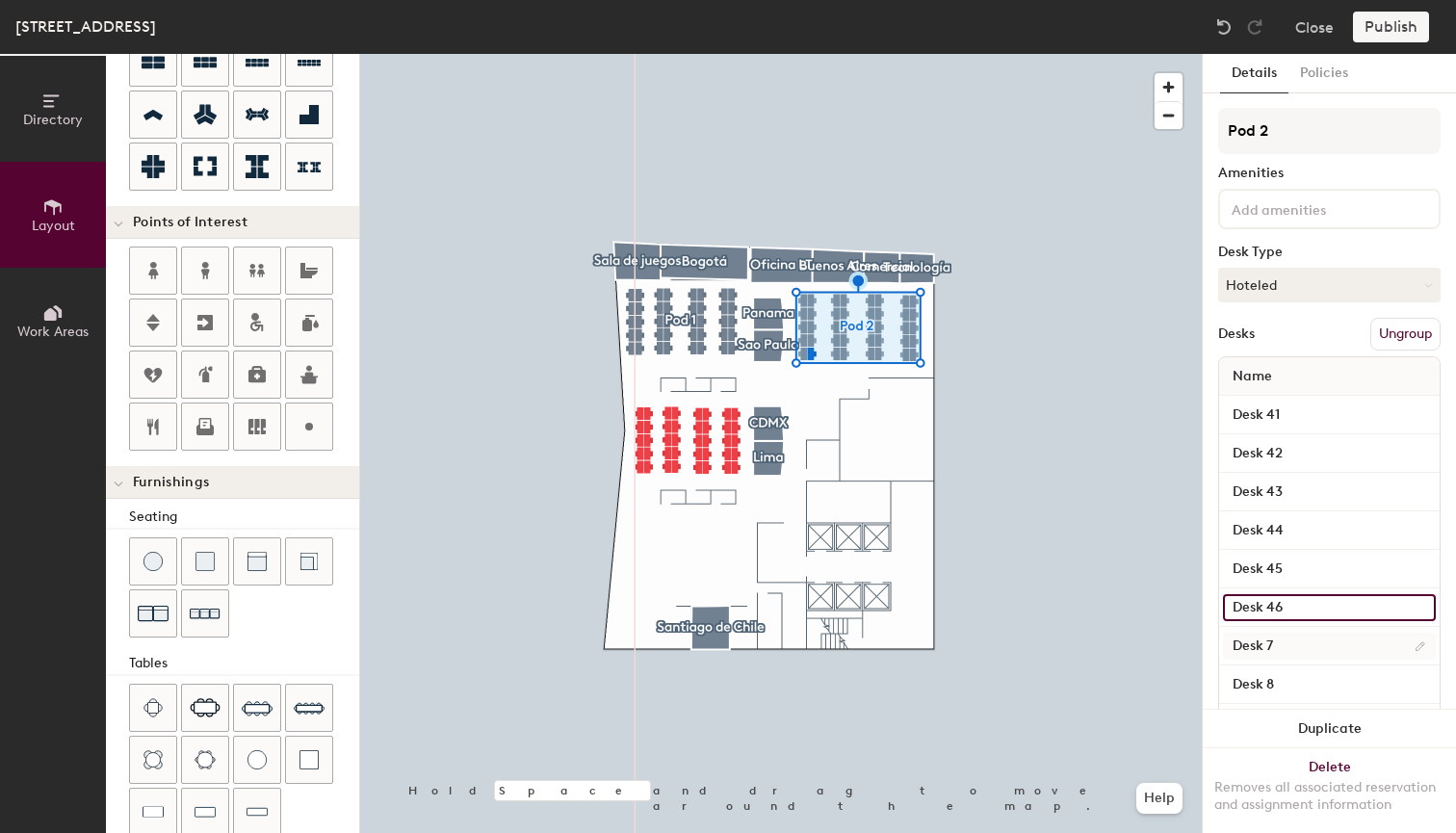
type input "Desk 46"
click at [1270, 647] on input "Desk 7" at bounding box center [1330, 646] width 212 height 27
type input "Desk 47"
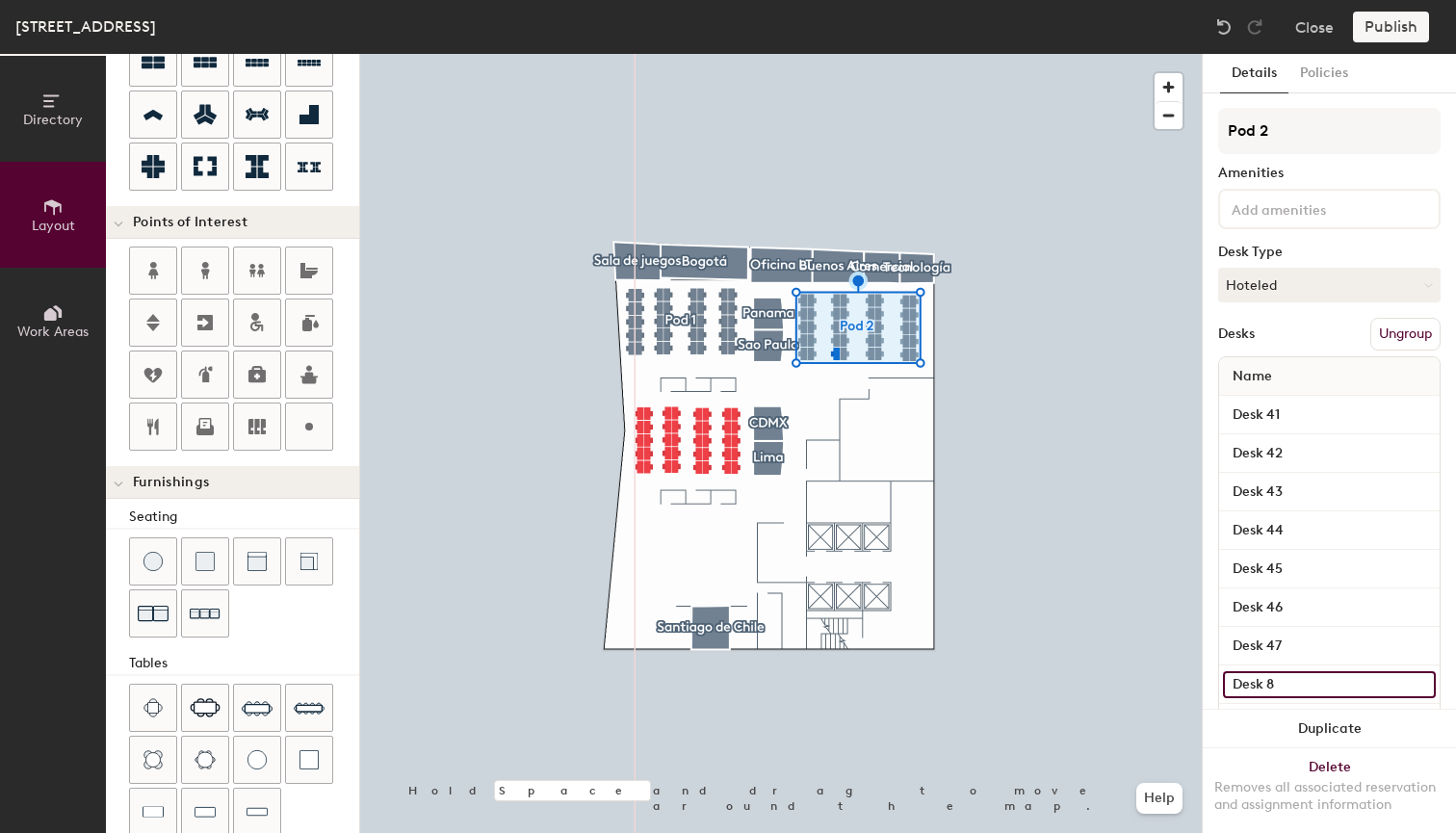
click at [1306, 678] on input "Desk 8" at bounding box center [1330, 684] width 212 height 27
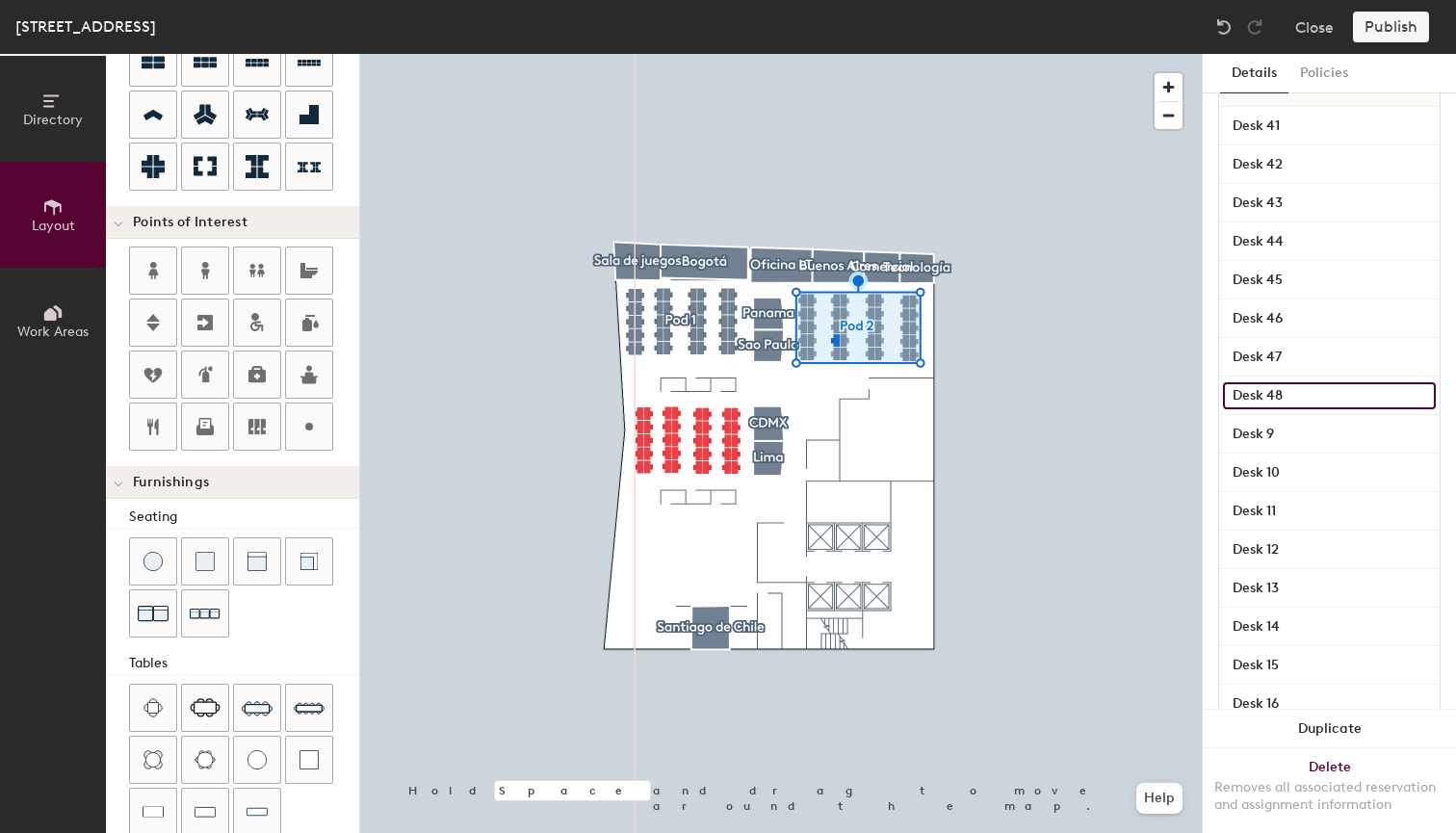
scroll to position [419, 0]
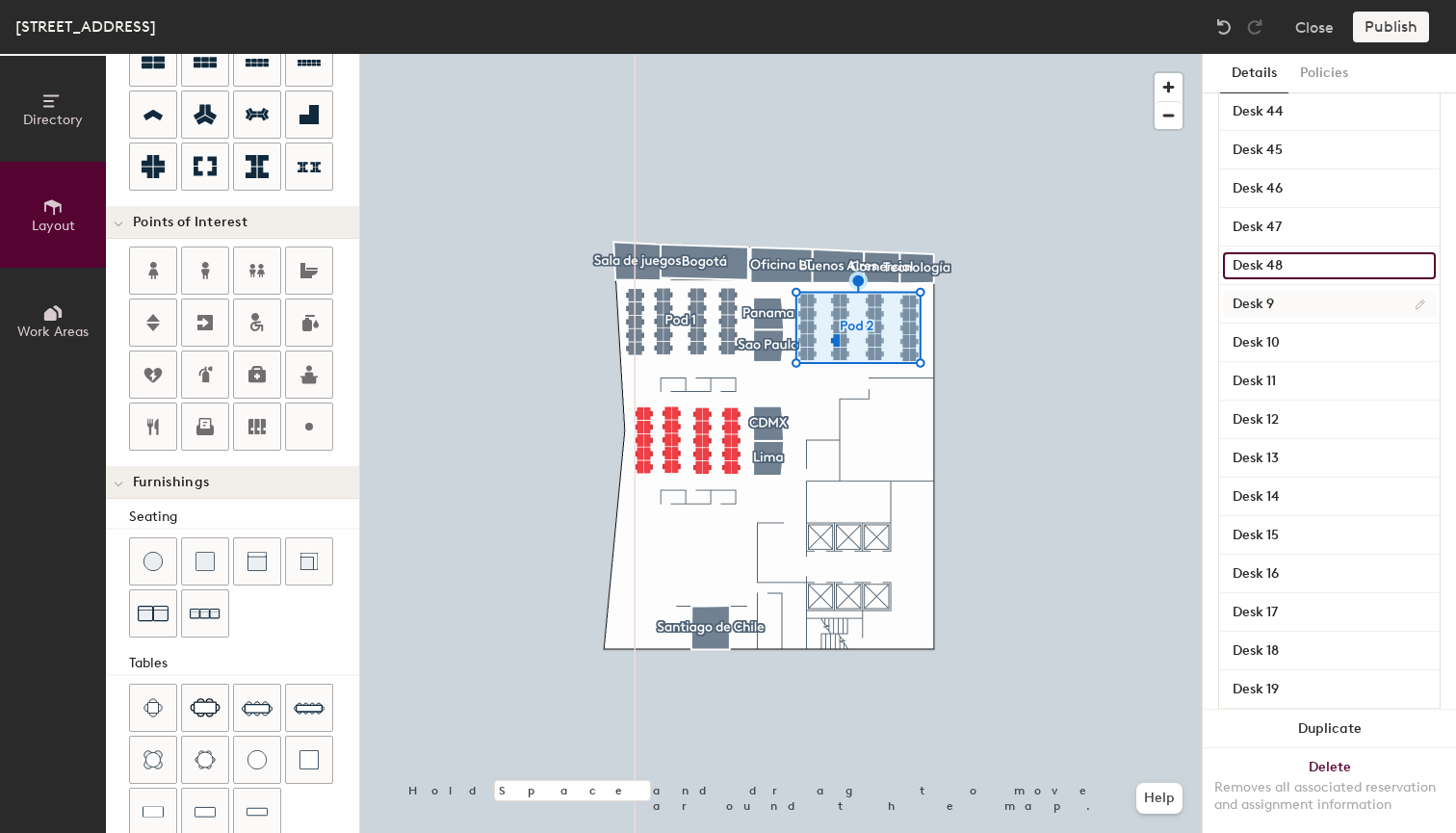
type input "Desk 48"
click at [1315, 307] on input "Desk 9" at bounding box center [1330, 304] width 212 height 27
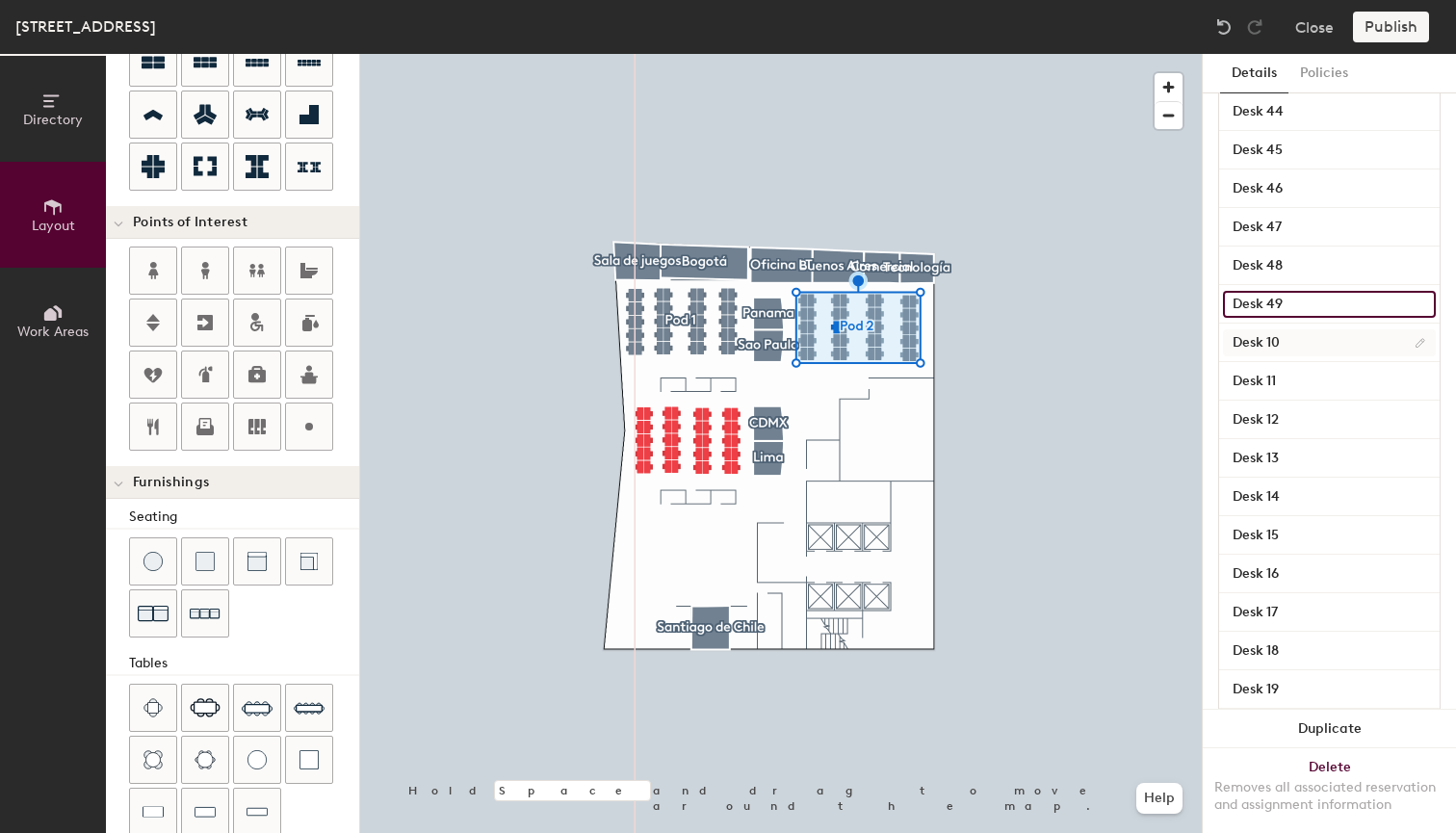
type input "Desk 49"
click at [1300, 338] on input "Desk 10" at bounding box center [1330, 343] width 212 height 27
type input "Desk 50"
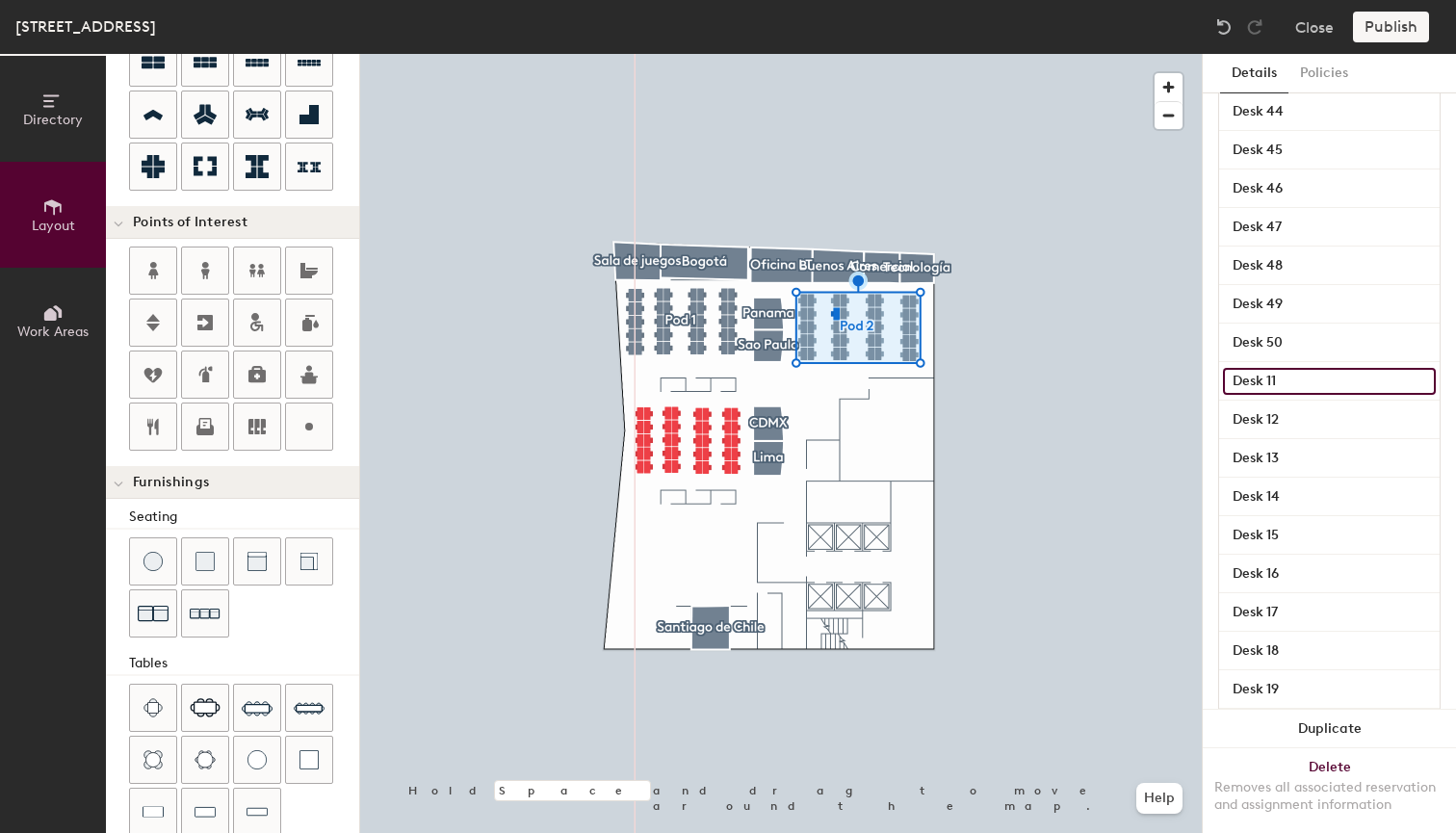
click at [1302, 380] on input "Desk 11" at bounding box center [1330, 381] width 212 height 27
type input "Desk 51"
click at [1290, 413] on input "Desk 12" at bounding box center [1330, 420] width 212 height 27
type input "Desk 52"
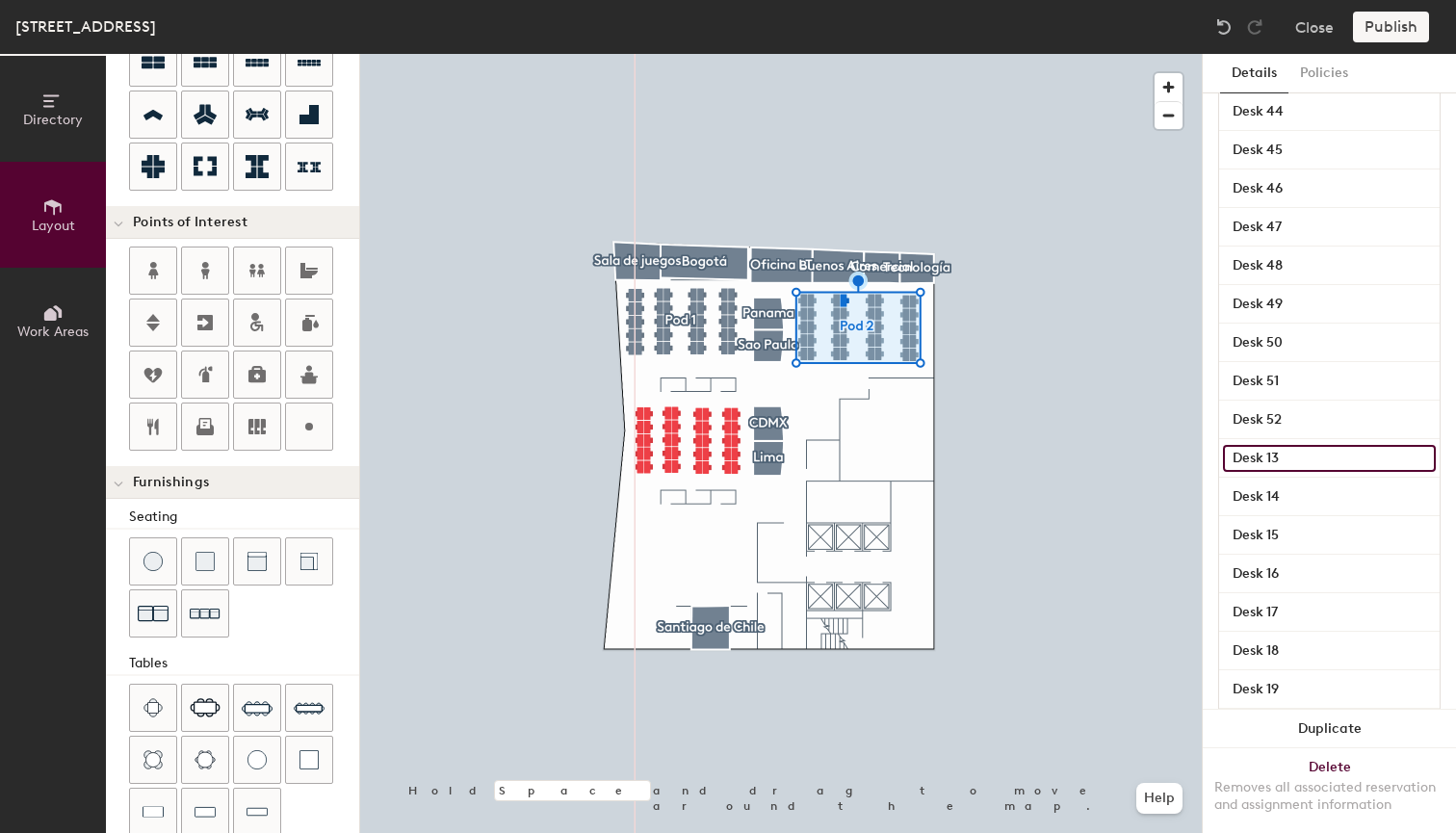
click at [1290, 462] on input "Desk 13" at bounding box center [1330, 458] width 212 height 27
type input "Desk 53"
click at [1315, 492] on input "Desk 14" at bounding box center [1330, 497] width 212 height 27
type input "Desk 54"
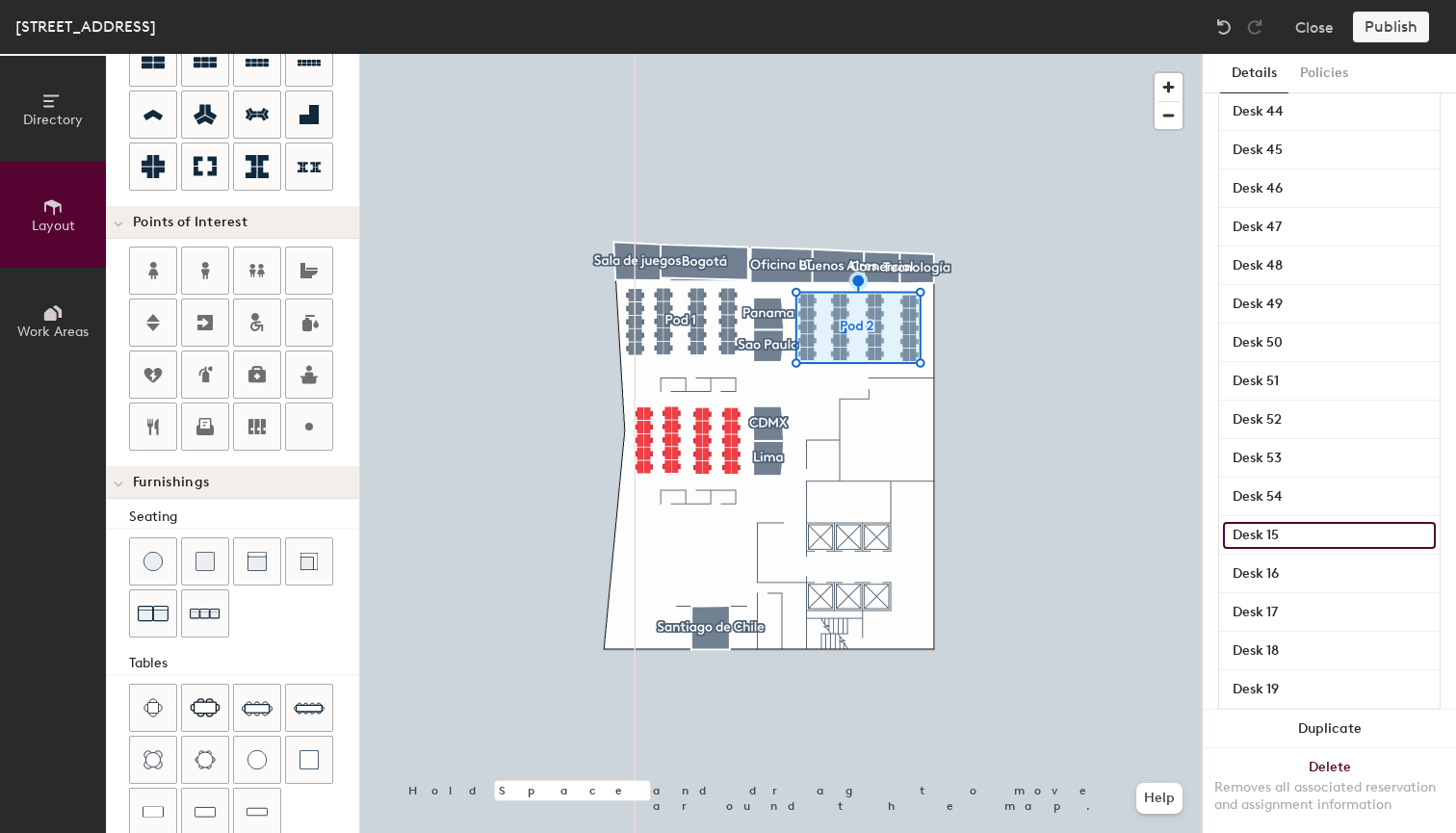
click at [1330, 534] on input "Desk 15" at bounding box center [1330, 536] width 212 height 27
type input "Desk 55"
click at [1330, 577] on input "Desk 16" at bounding box center [1330, 573] width 212 height 27
type input "Desk 56"
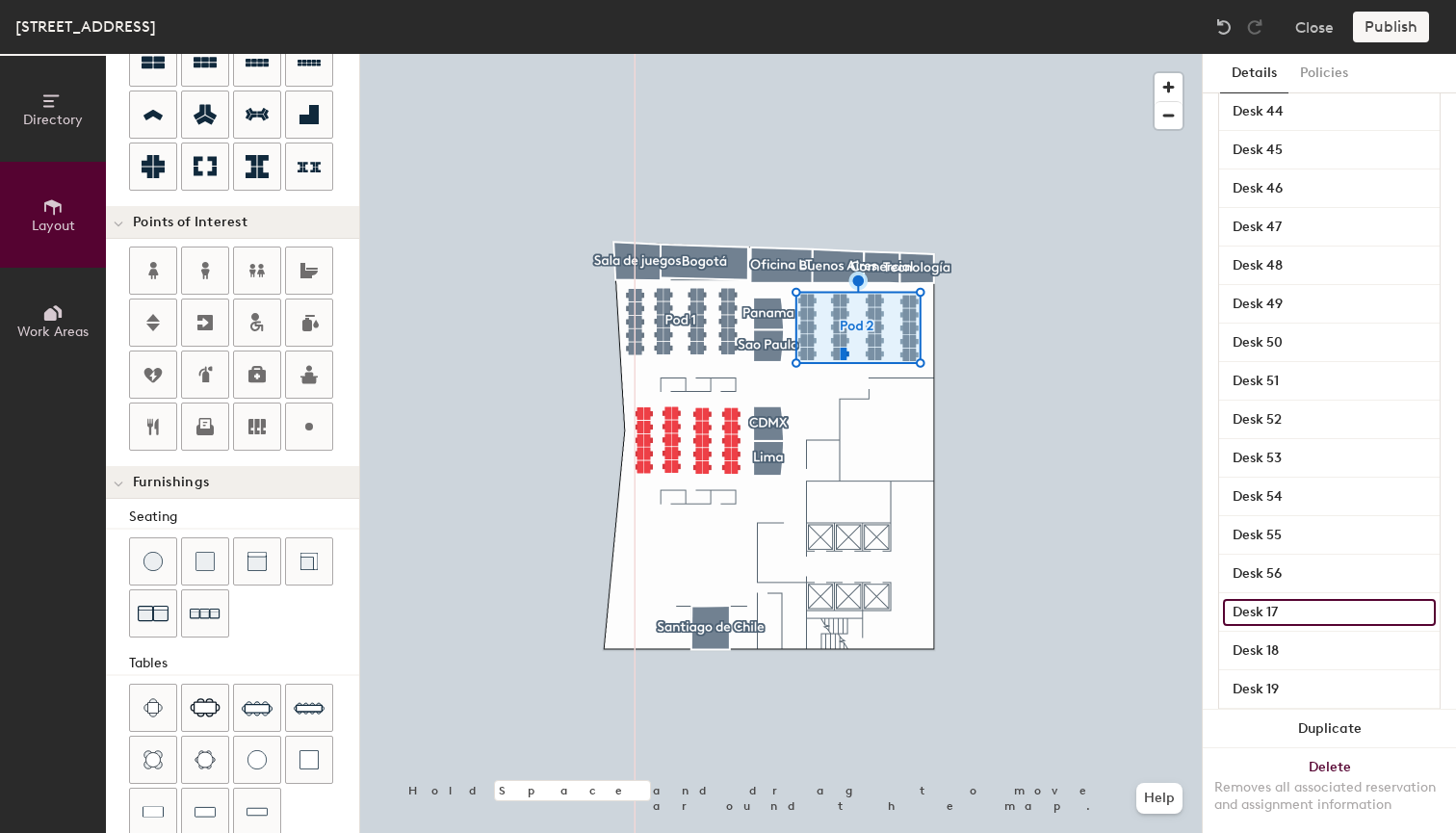
click at [1319, 611] on input "Desk 17" at bounding box center [1330, 612] width 212 height 27
type input "Desk 57"
click at [1324, 645] on input "Desk 18" at bounding box center [1330, 651] width 212 height 27
type input "Desk 58"
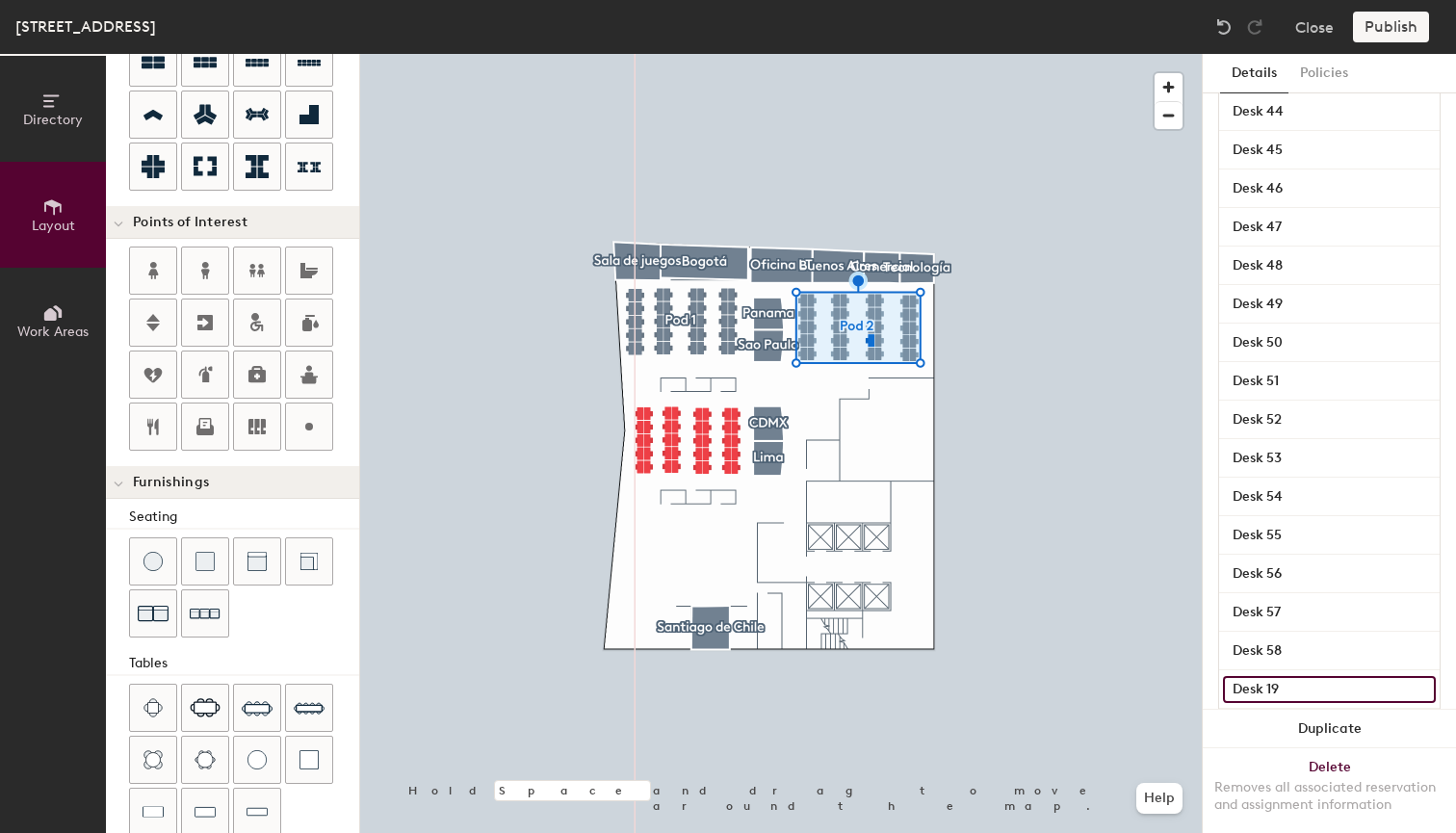
click at [1324, 686] on input "Desk 19" at bounding box center [1330, 689] width 212 height 27
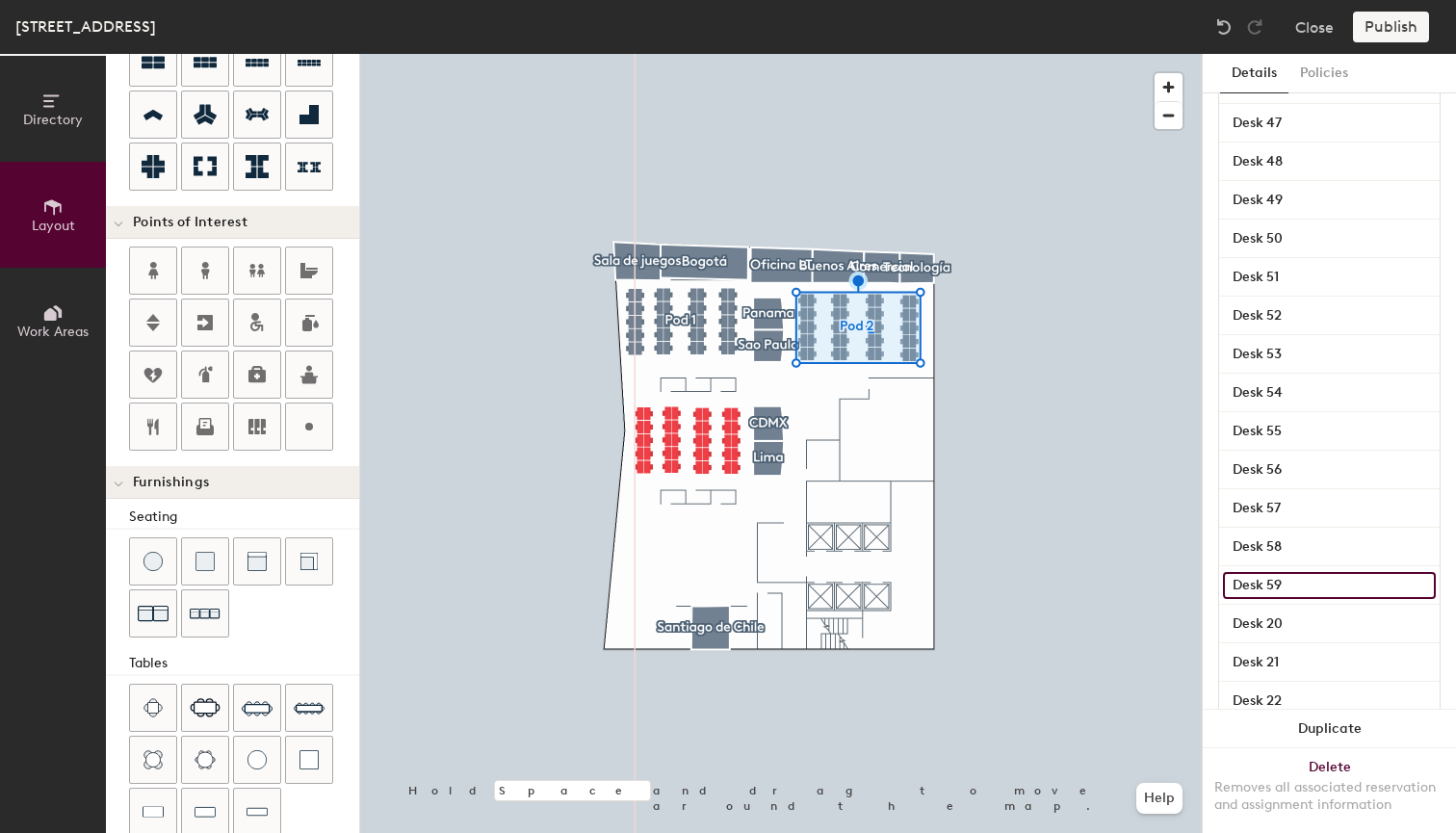
scroll to position [566, 0]
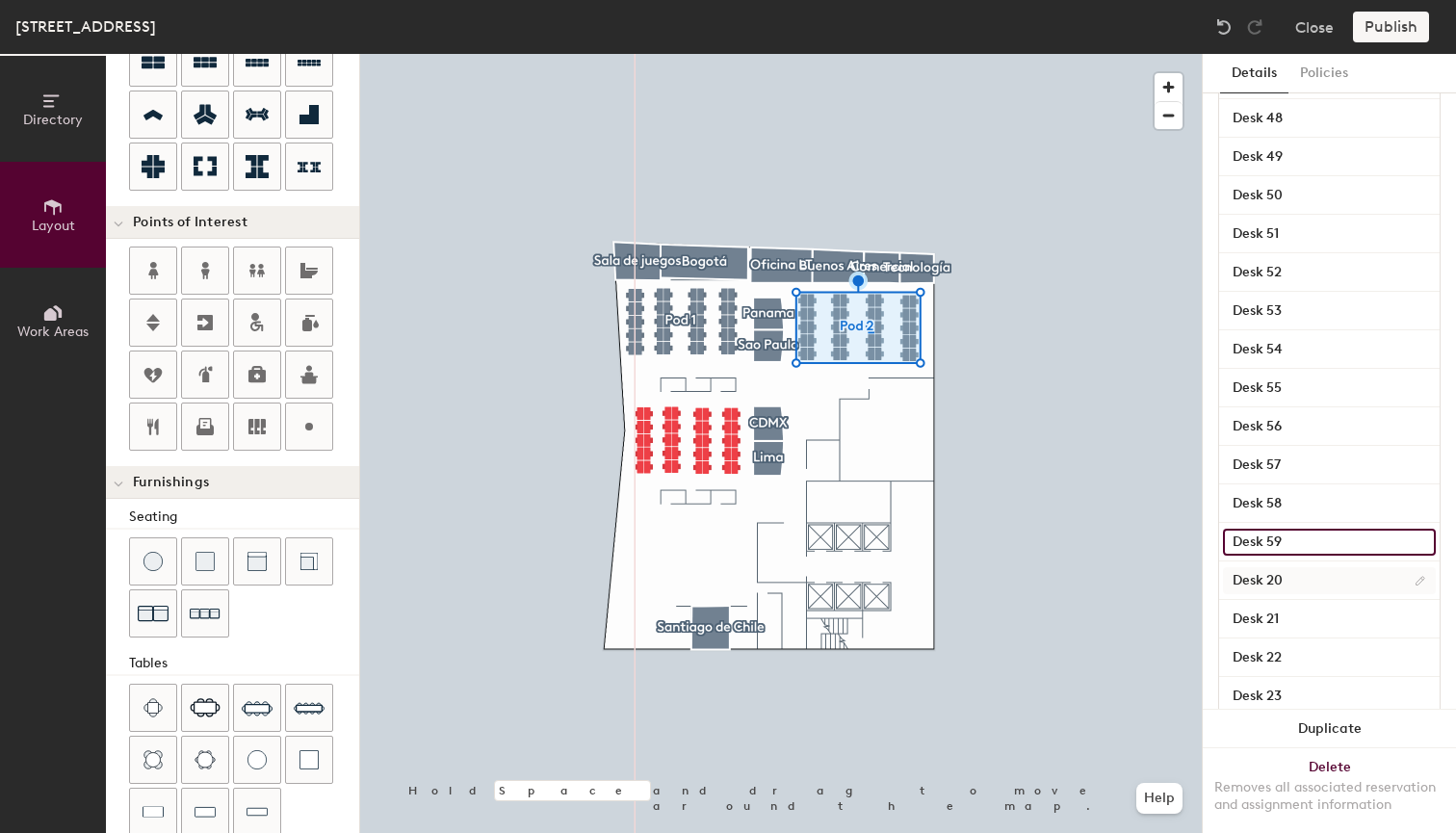
type input "Desk 59"
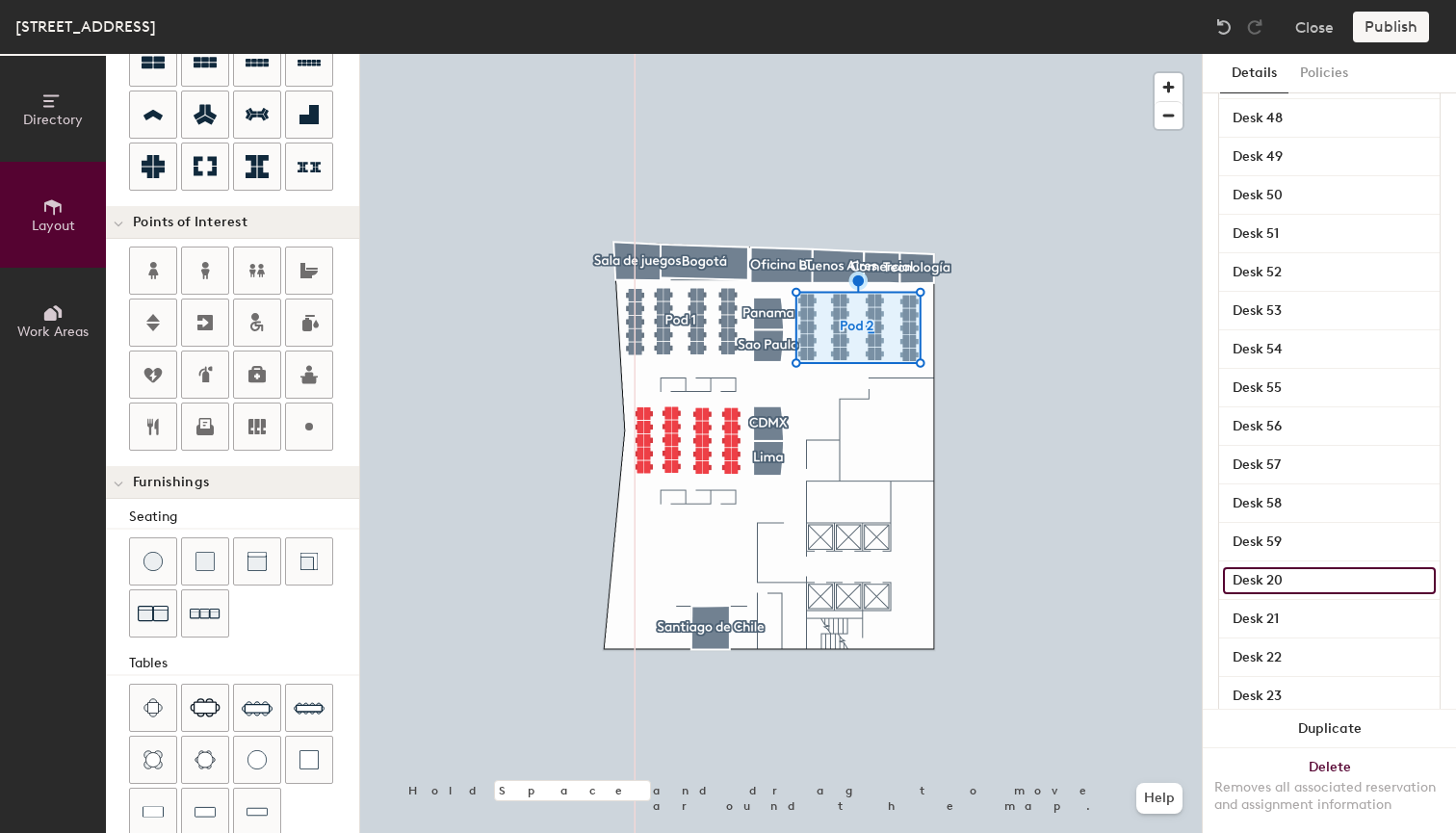
click at [1326, 587] on input "Desk 20" at bounding box center [1330, 580] width 212 height 27
type input "Desk 60"
click at [1320, 619] on input "Desk 21" at bounding box center [1330, 619] width 212 height 27
type input "Desk 61"
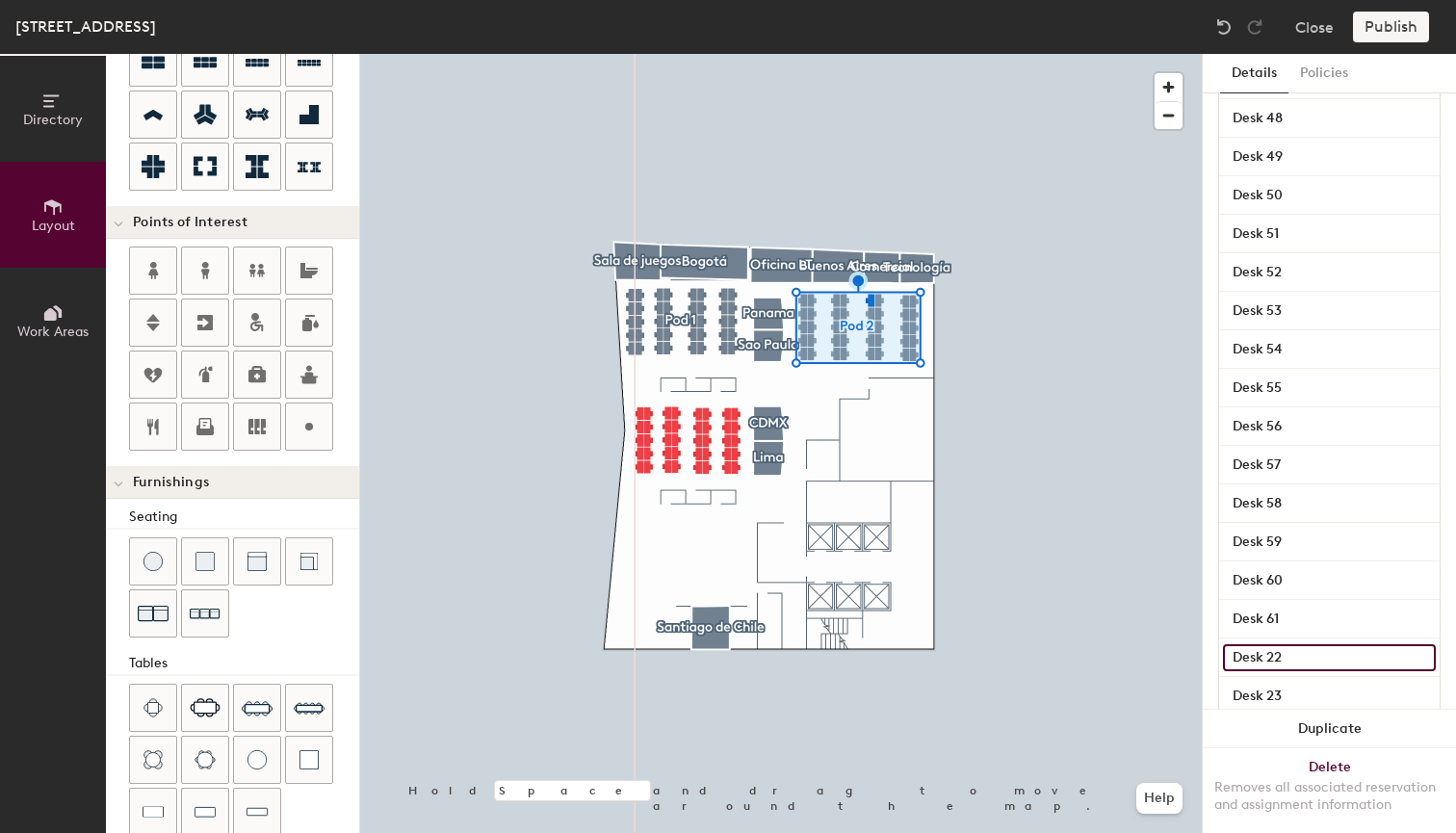
click at [1308, 658] on input "Desk 22" at bounding box center [1330, 657] width 212 height 27
type input "Desk 62"
click at [1328, 692] on input "Desk 23" at bounding box center [1330, 696] width 212 height 27
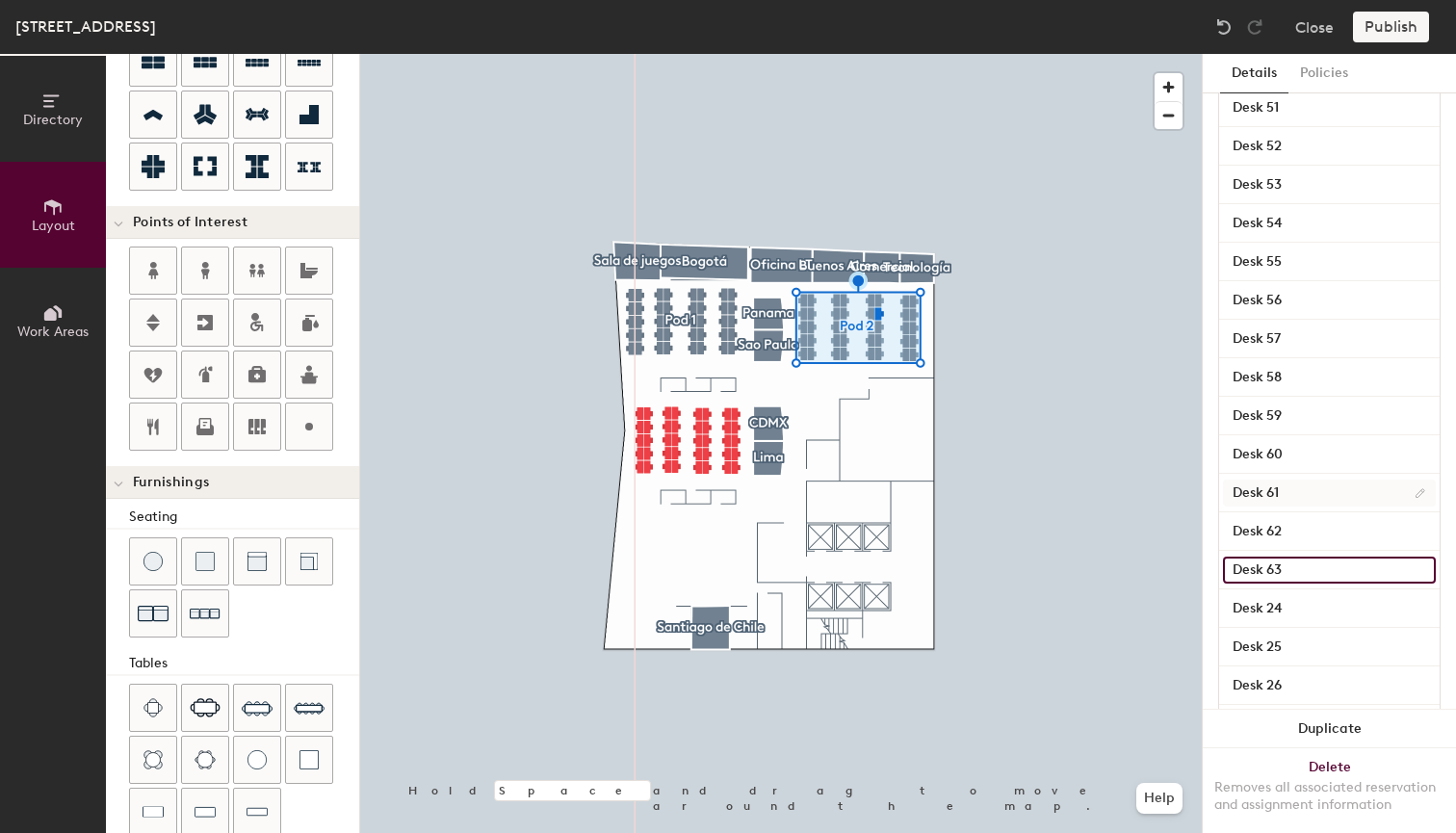
scroll to position [693, 0]
type input "Desk 63"
click at [1348, 606] on input "Desk 24" at bounding box center [1330, 607] width 212 height 27
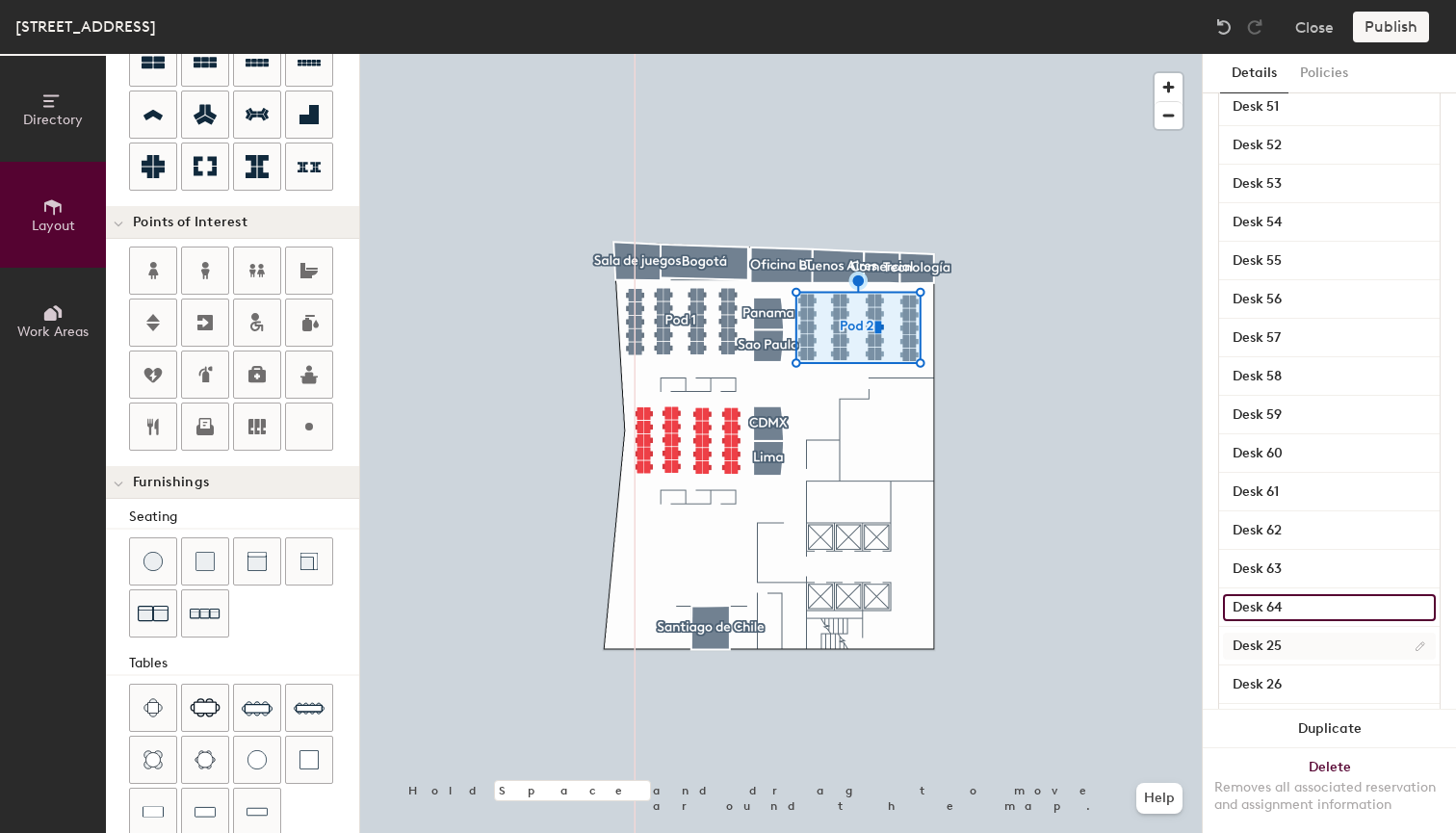
type input "Desk 64"
click at [1355, 653] on input "Desk 25" at bounding box center [1330, 646] width 212 height 27
type input "Desk 65"
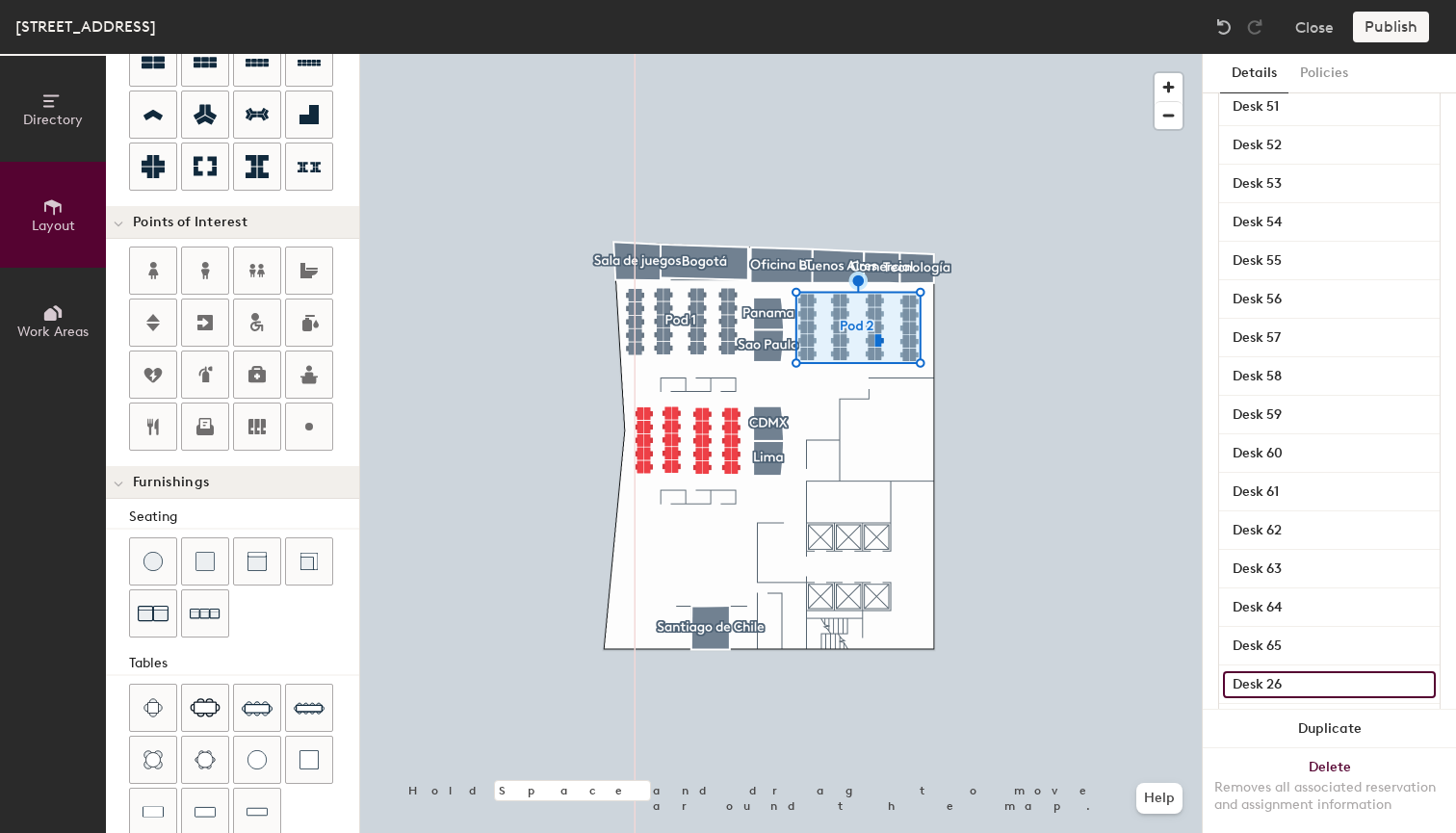
drag, startPoint x: 1350, startPoint y: 690, endPoint x: 1358, endPoint y: 683, distance: 10.6
click at [1350, 690] on input "Desk 26" at bounding box center [1330, 684] width 212 height 27
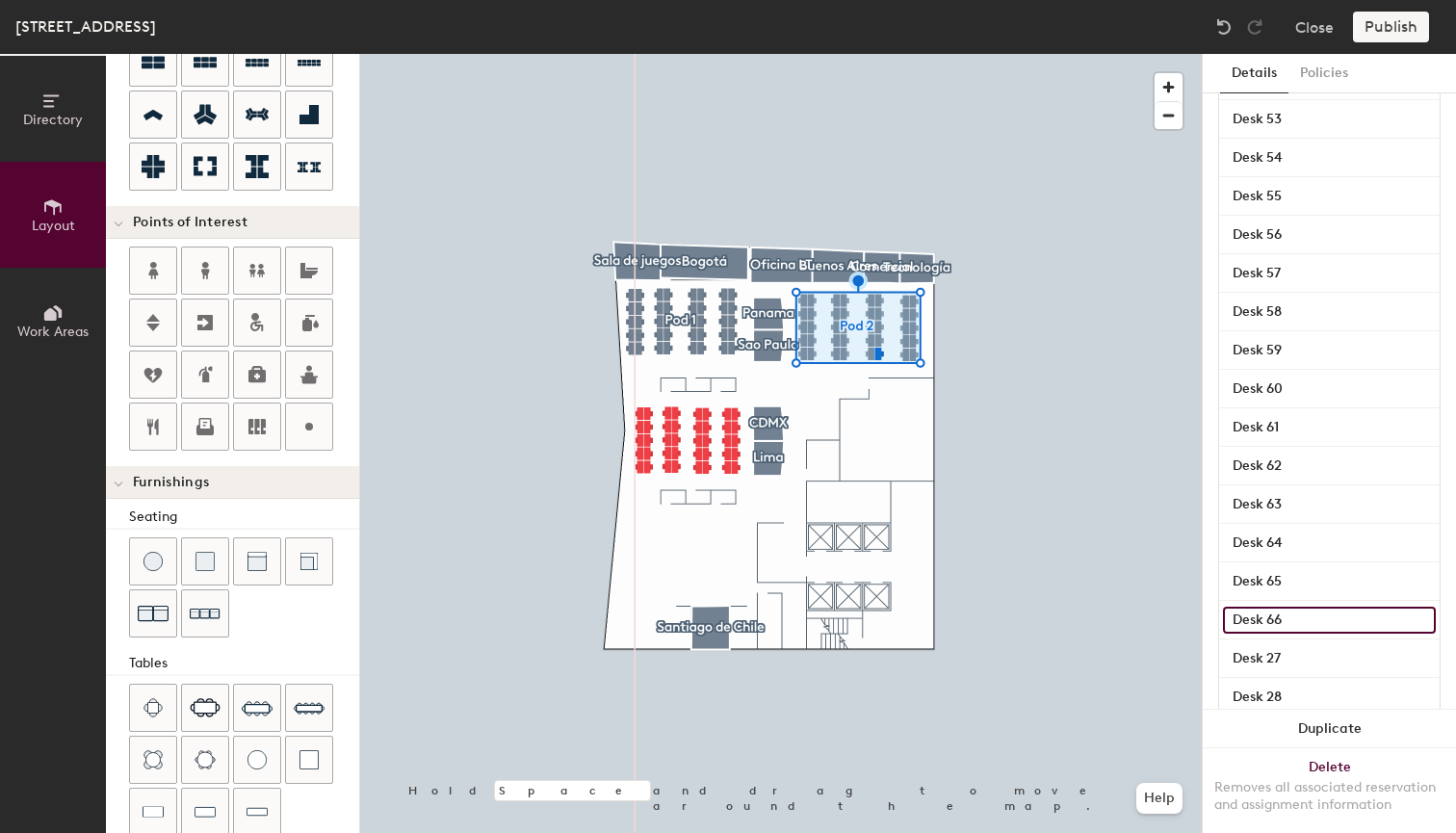
scroll to position [778, 0]
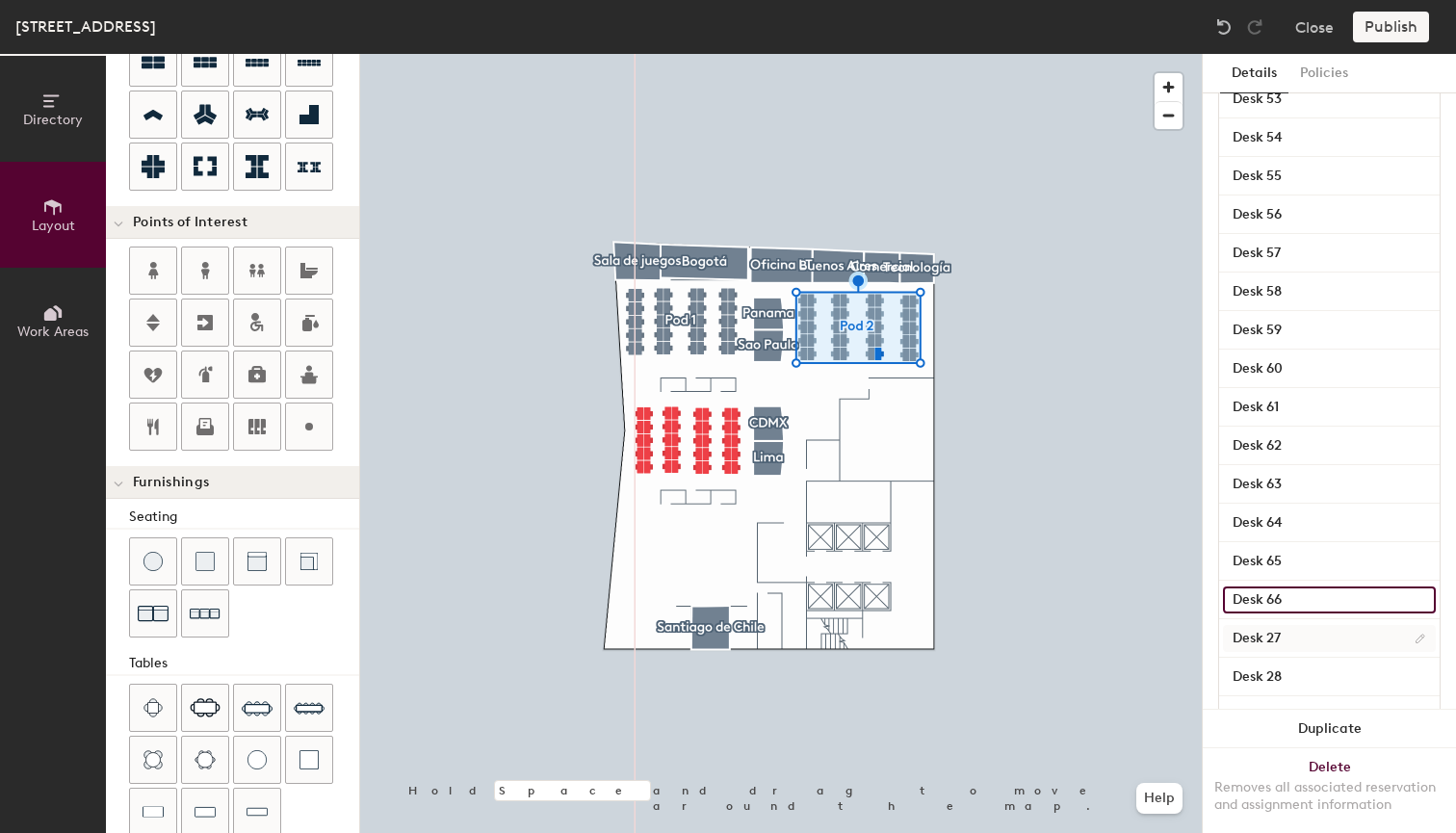
type input "Desk 66"
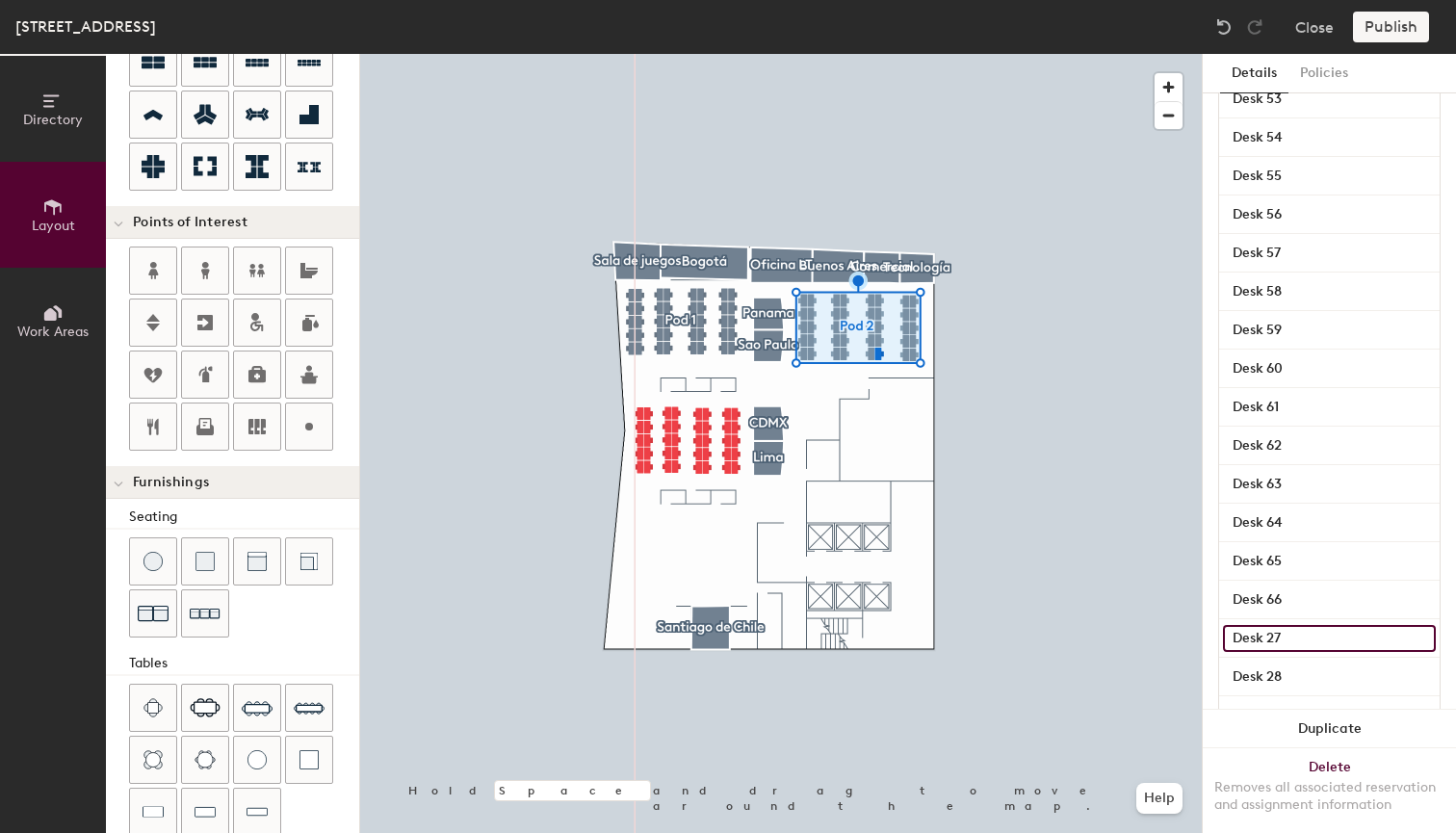
click at [1320, 632] on input "Desk 27" at bounding box center [1330, 638] width 212 height 27
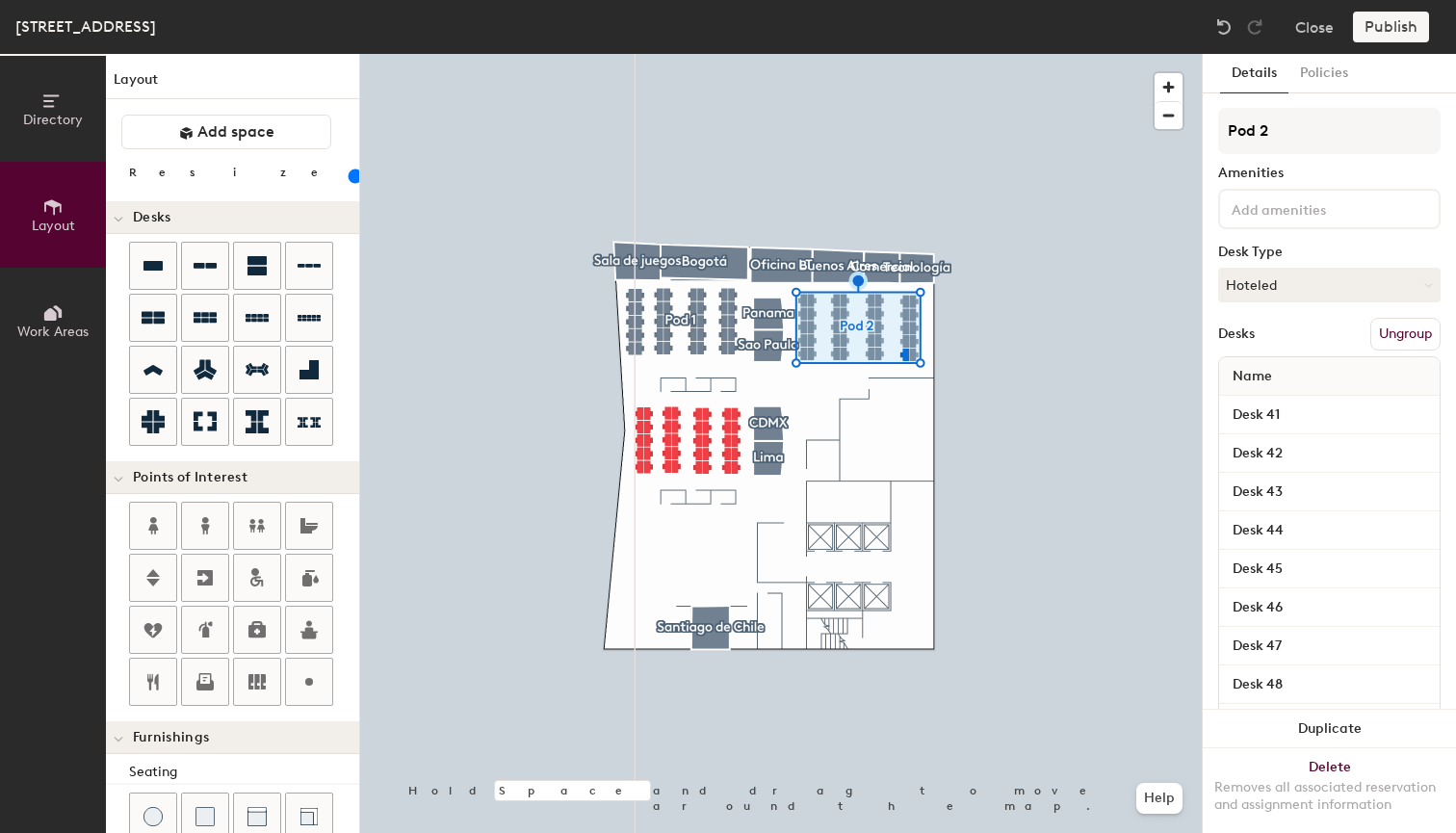
scroll to position [778, 0]
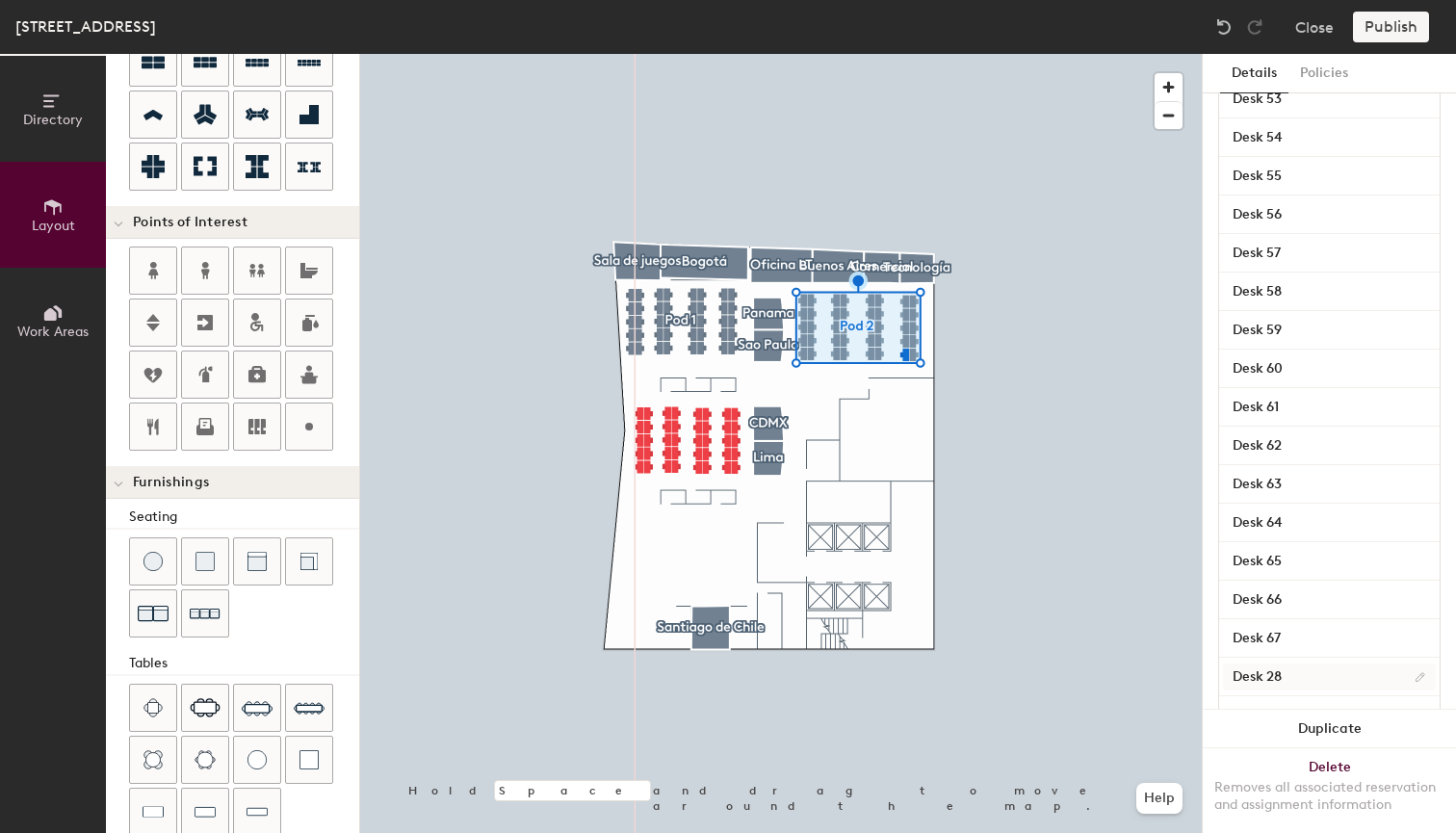
type input "Desk 67"
click at [1309, 677] on input "Desk 28" at bounding box center [1330, 677] width 212 height 27
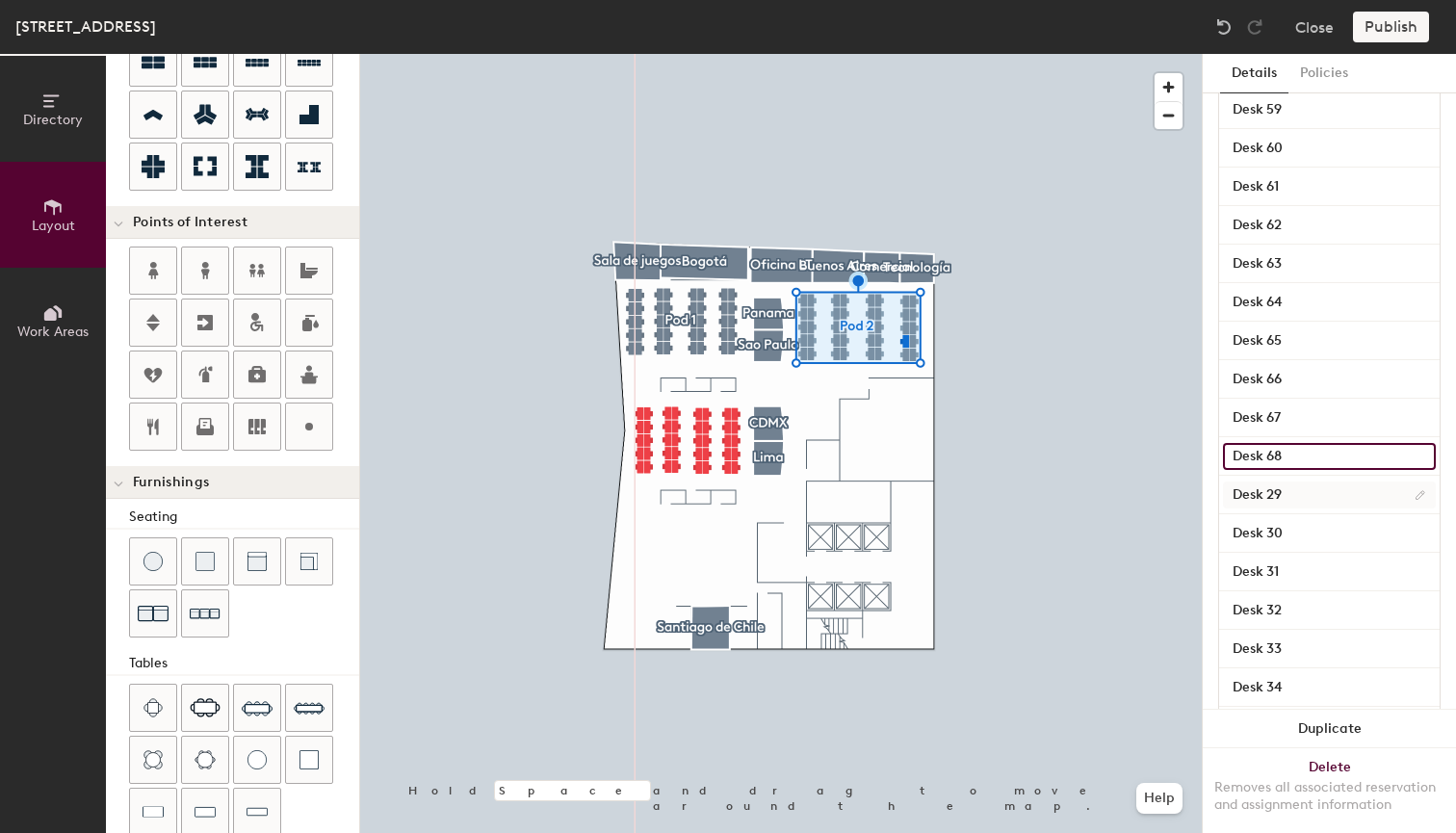
type input "Desk 68"
click at [1330, 501] on input "Desk 29" at bounding box center [1330, 495] width 212 height 27
type input "Desk 69"
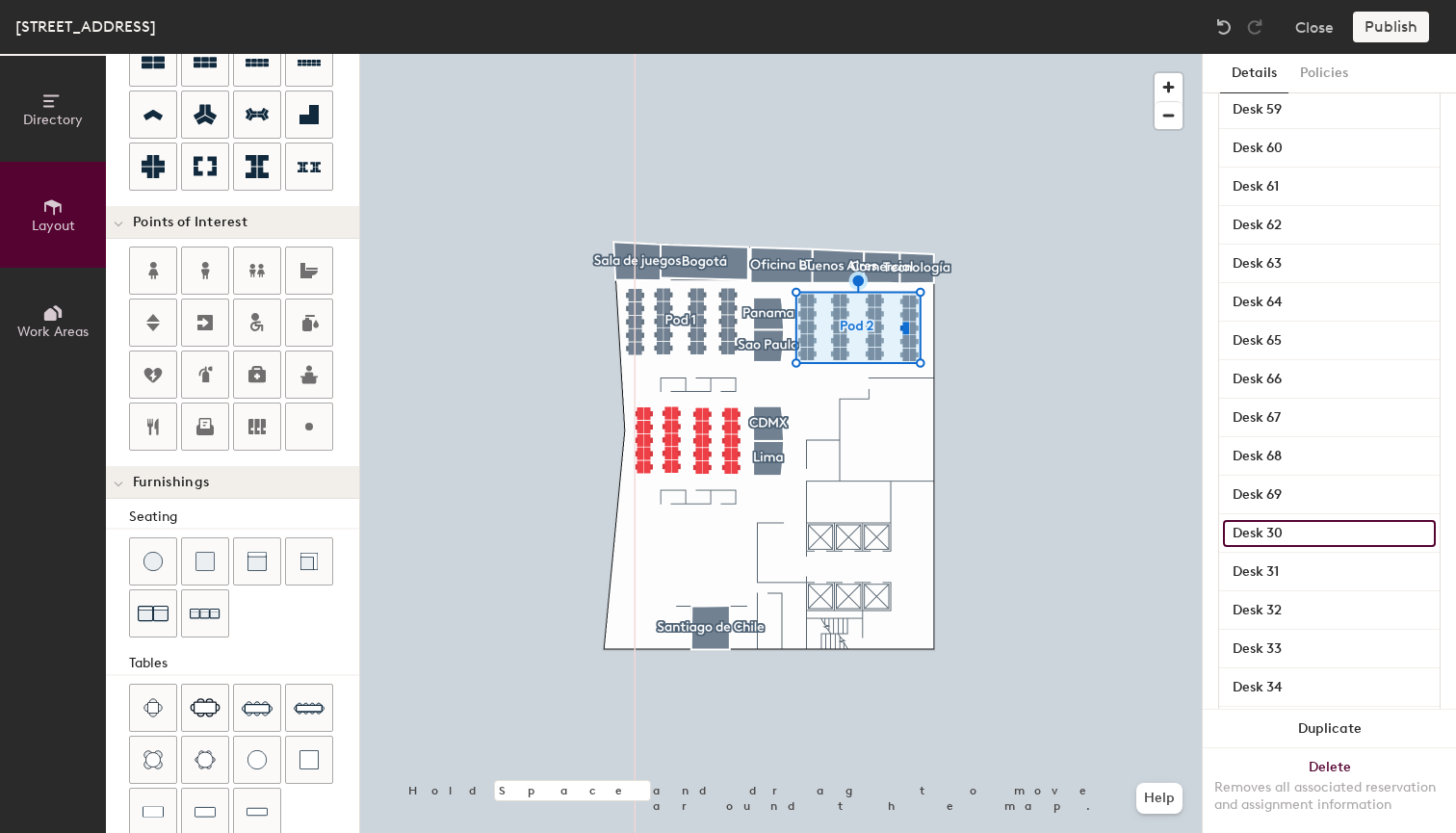
click at [1322, 536] on input "Desk 30" at bounding box center [1330, 534] width 212 height 27
type input "Desk 70"
click at [1304, 570] on input "Desk 31" at bounding box center [1330, 571] width 212 height 27
type input "Desk 71"
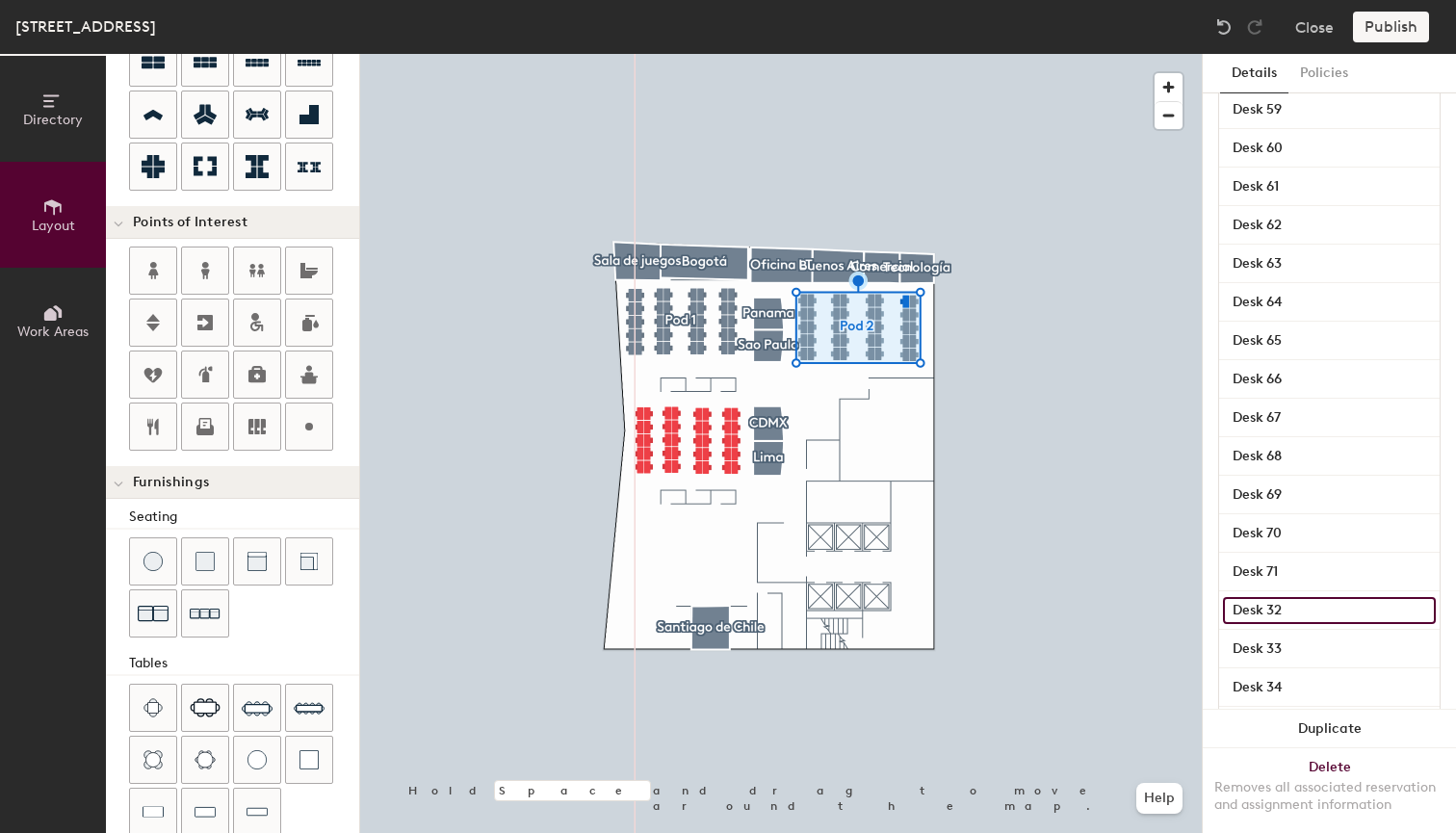
click at [1329, 616] on input "Desk 32" at bounding box center [1330, 610] width 212 height 27
type input "Desk 72"
click at [1325, 650] on input "Desk 33" at bounding box center [1330, 649] width 212 height 27
type input "Desk 73"
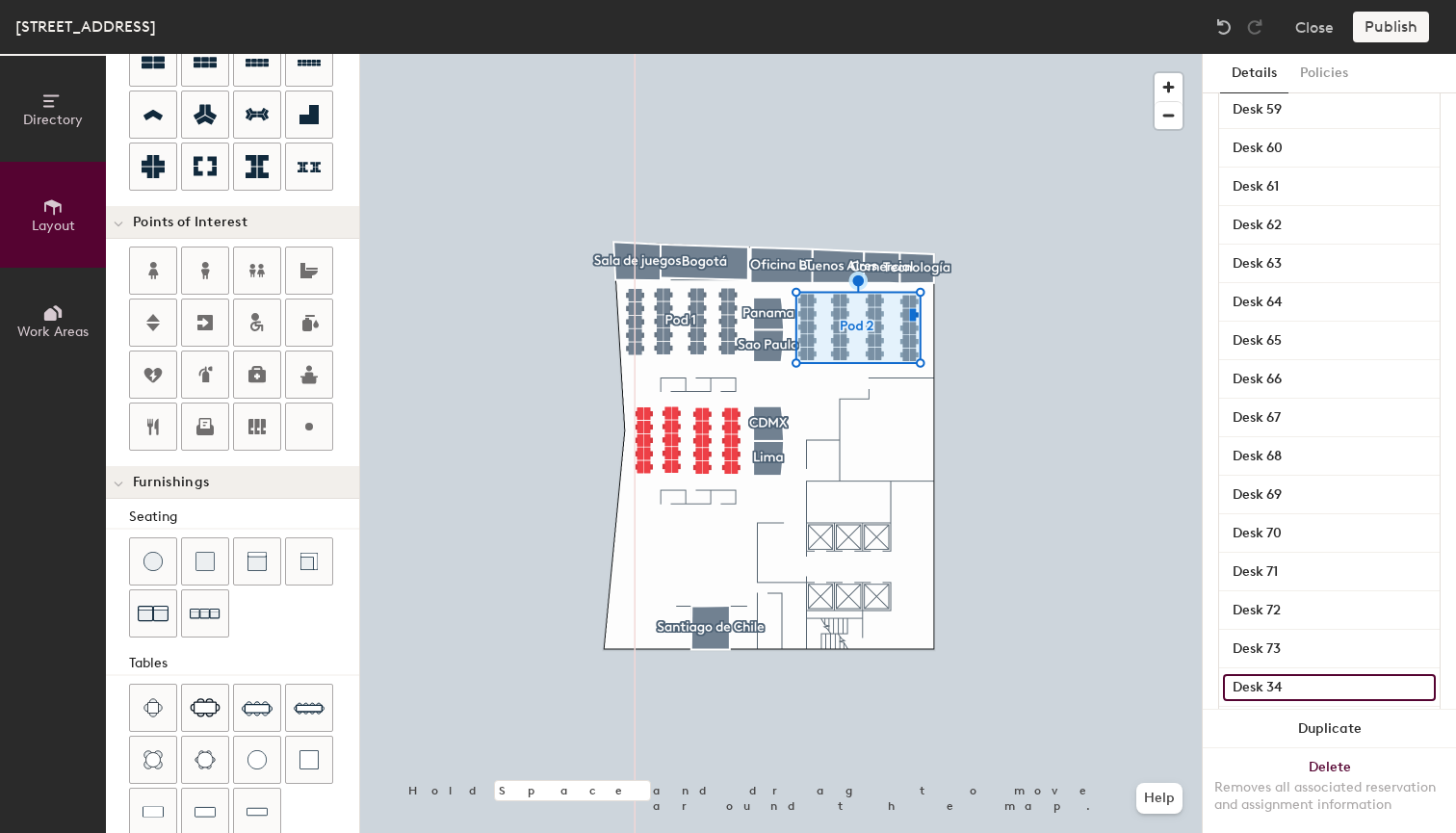
click at [1308, 691] on input "Desk 34" at bounding box center [1330, 687] width 212 height 27
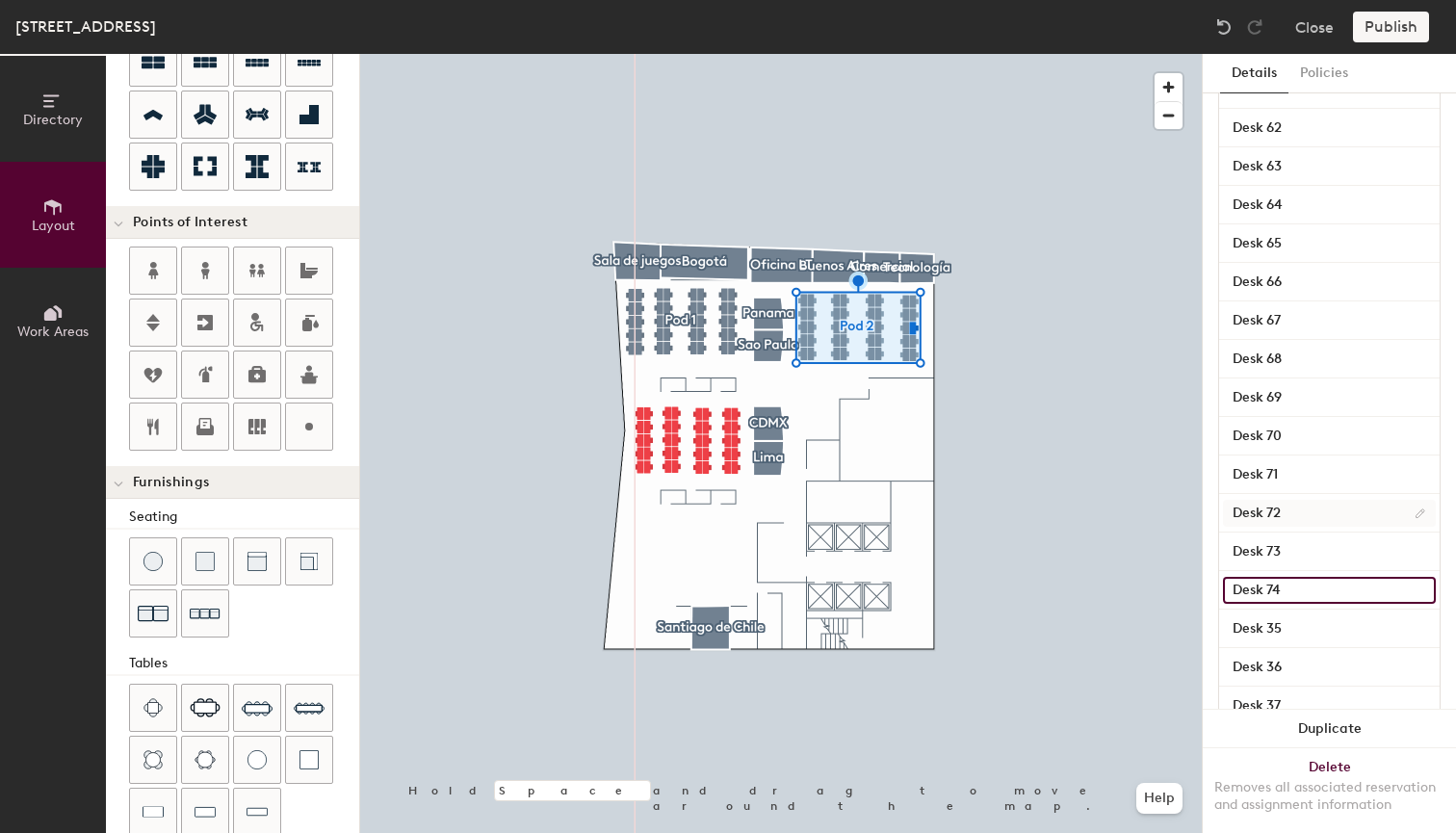
scroll to position [1130, 0]
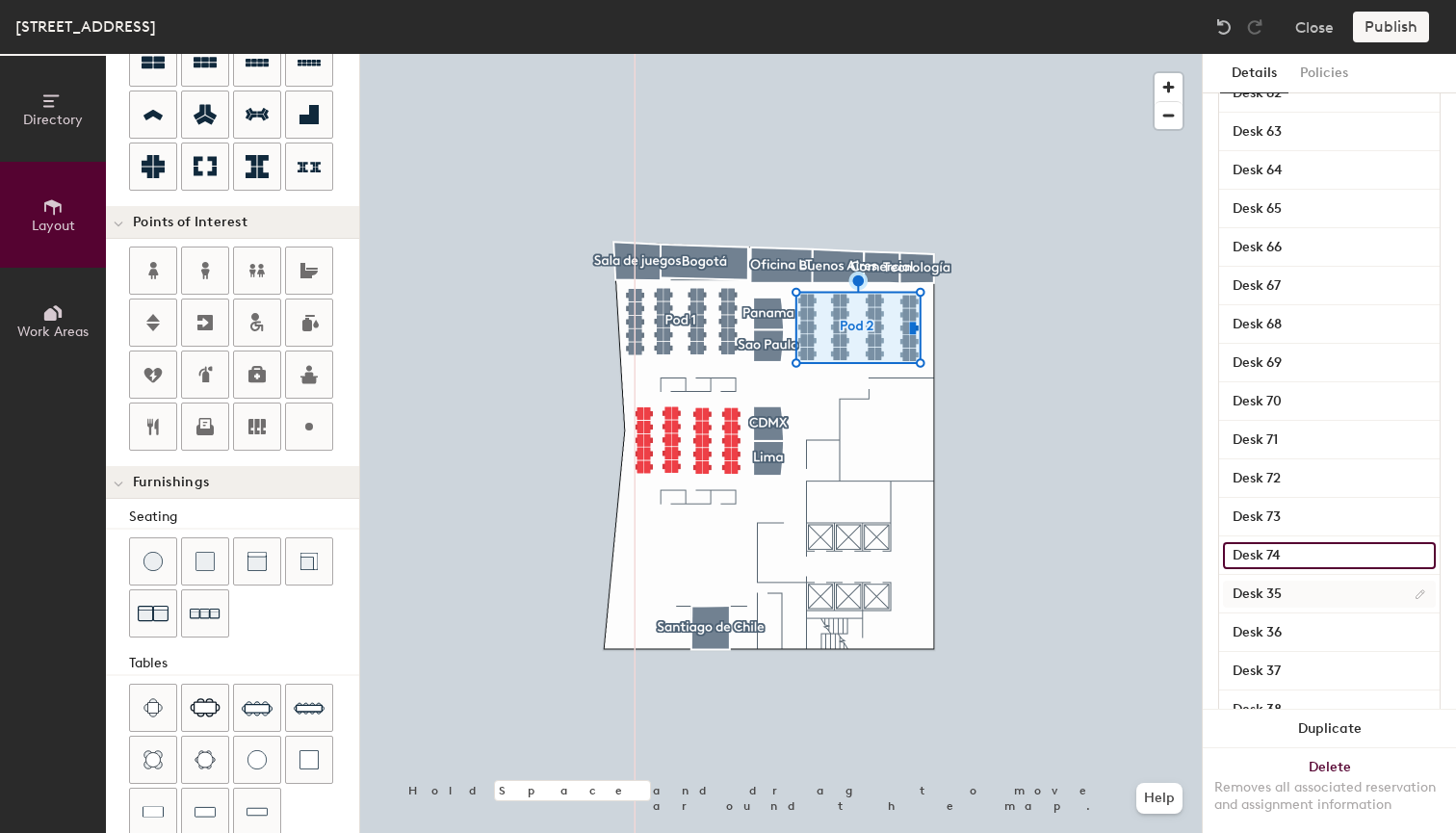
type input "Desk 74"
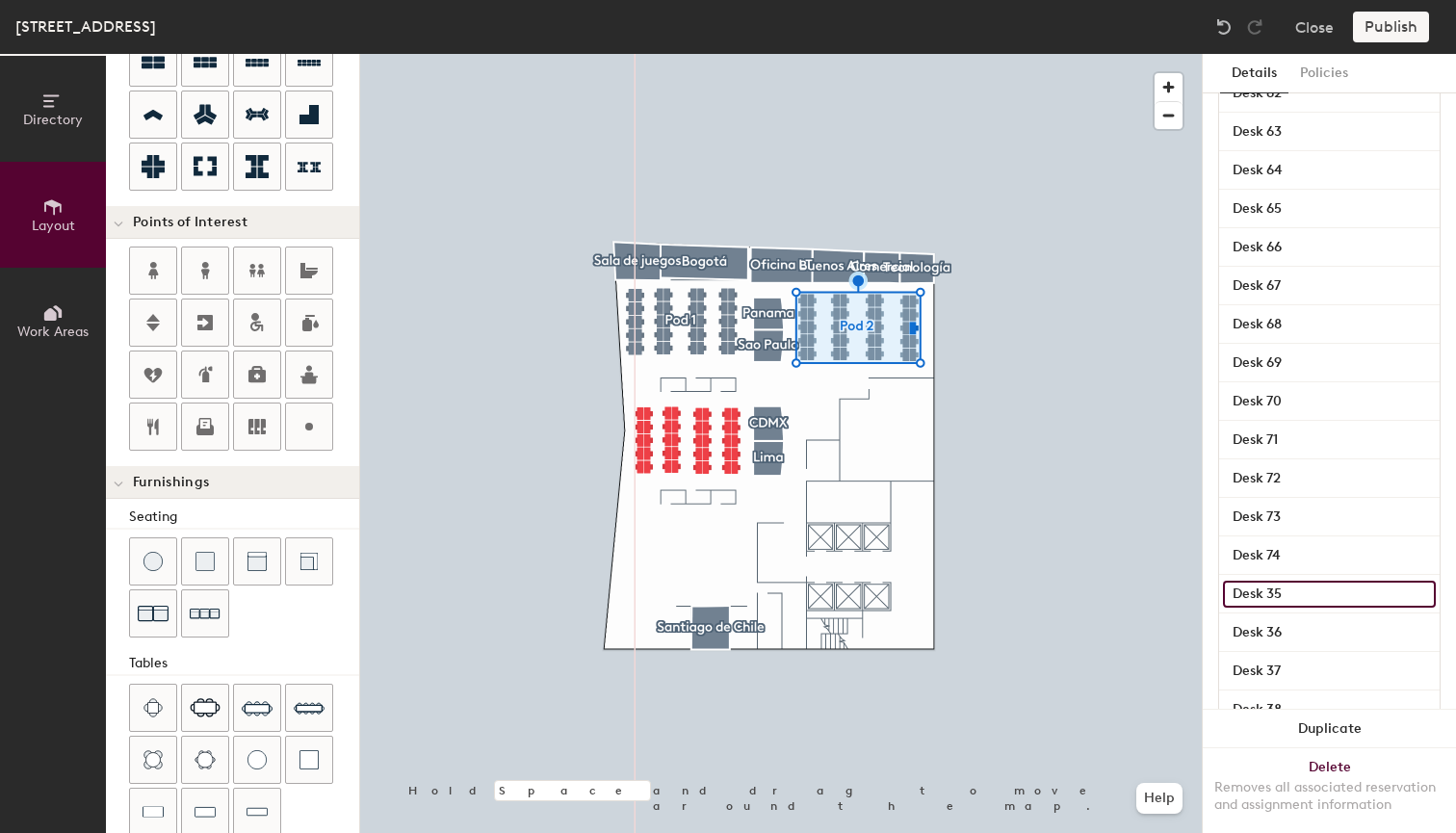
click at [1342, 587] on input "Desk 35" at bounding box center [1330, 594] width 212 height 27
type input "Desk 75"
click at [1334, 629] on input "Desk 36" at bounding box center [1330, 632] width 212 height 27
type input "Desk 76"
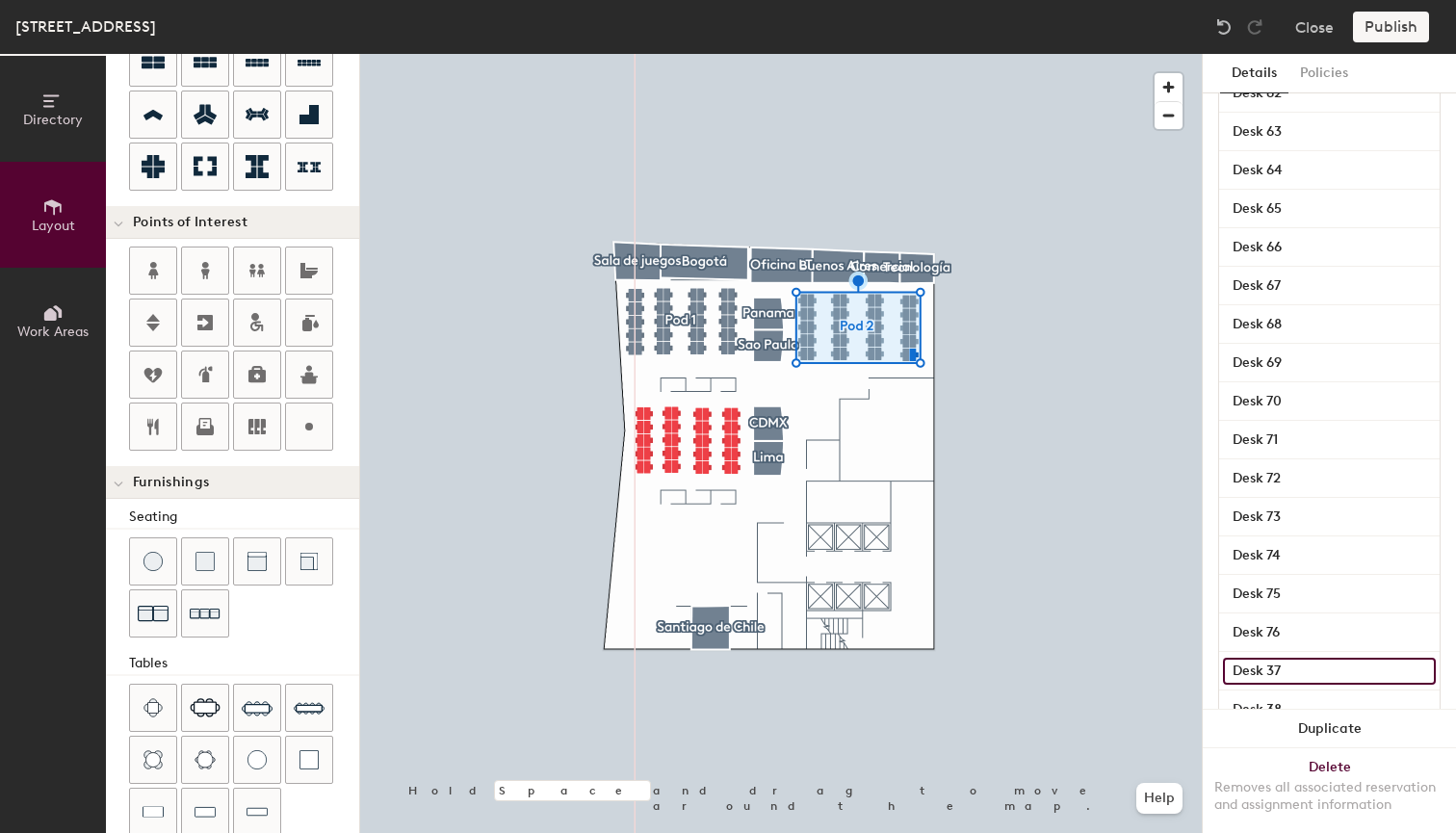
click at [1323, 676] on input "Desk 37" at bounding box center [1330, 671] width 212 height 27
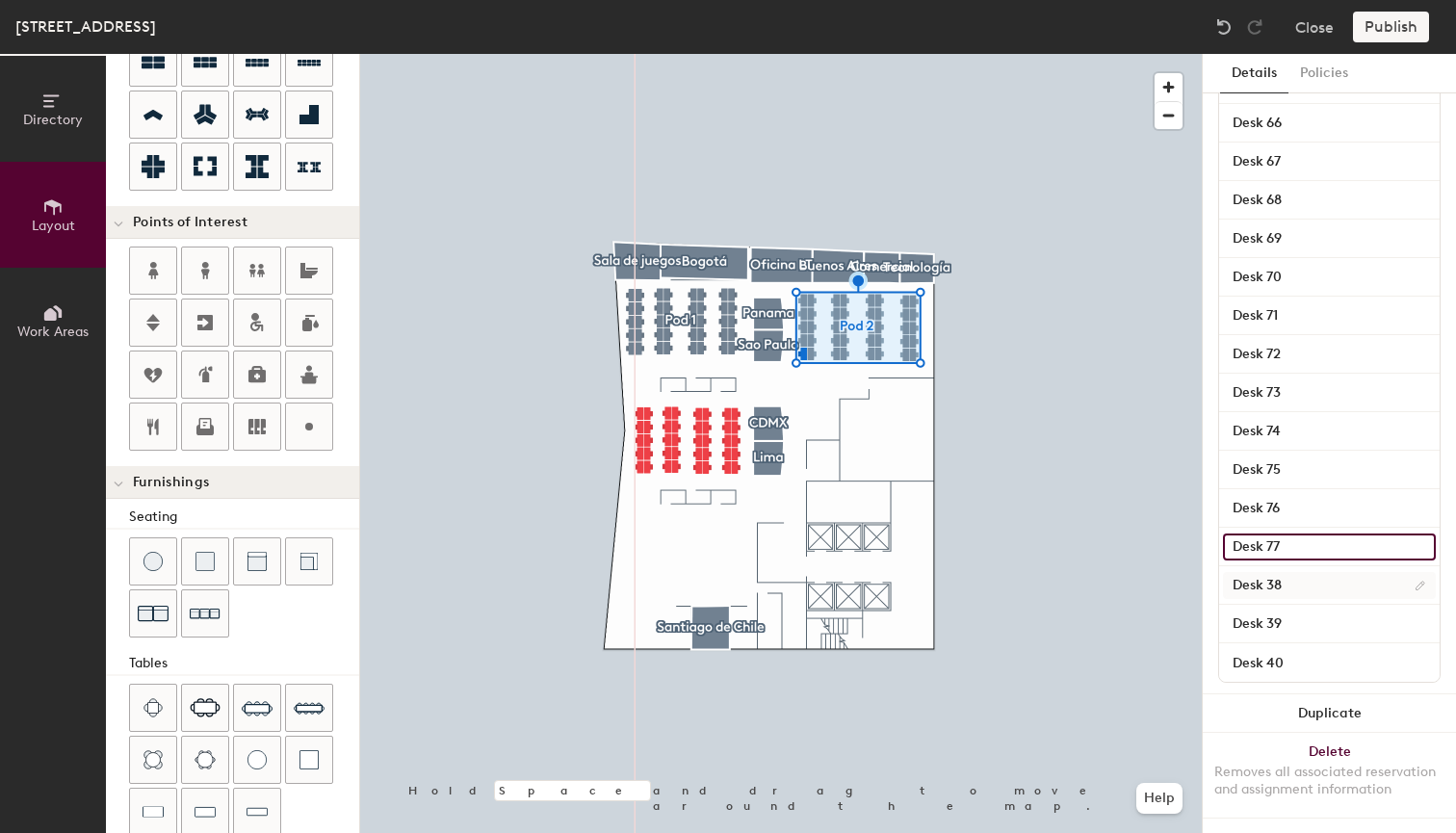
type input "Desk 77"
click at [1330, 581] on input "Desk 38" at bounding box center [1330, 585] width 212 height 27
type input "Desk 78"
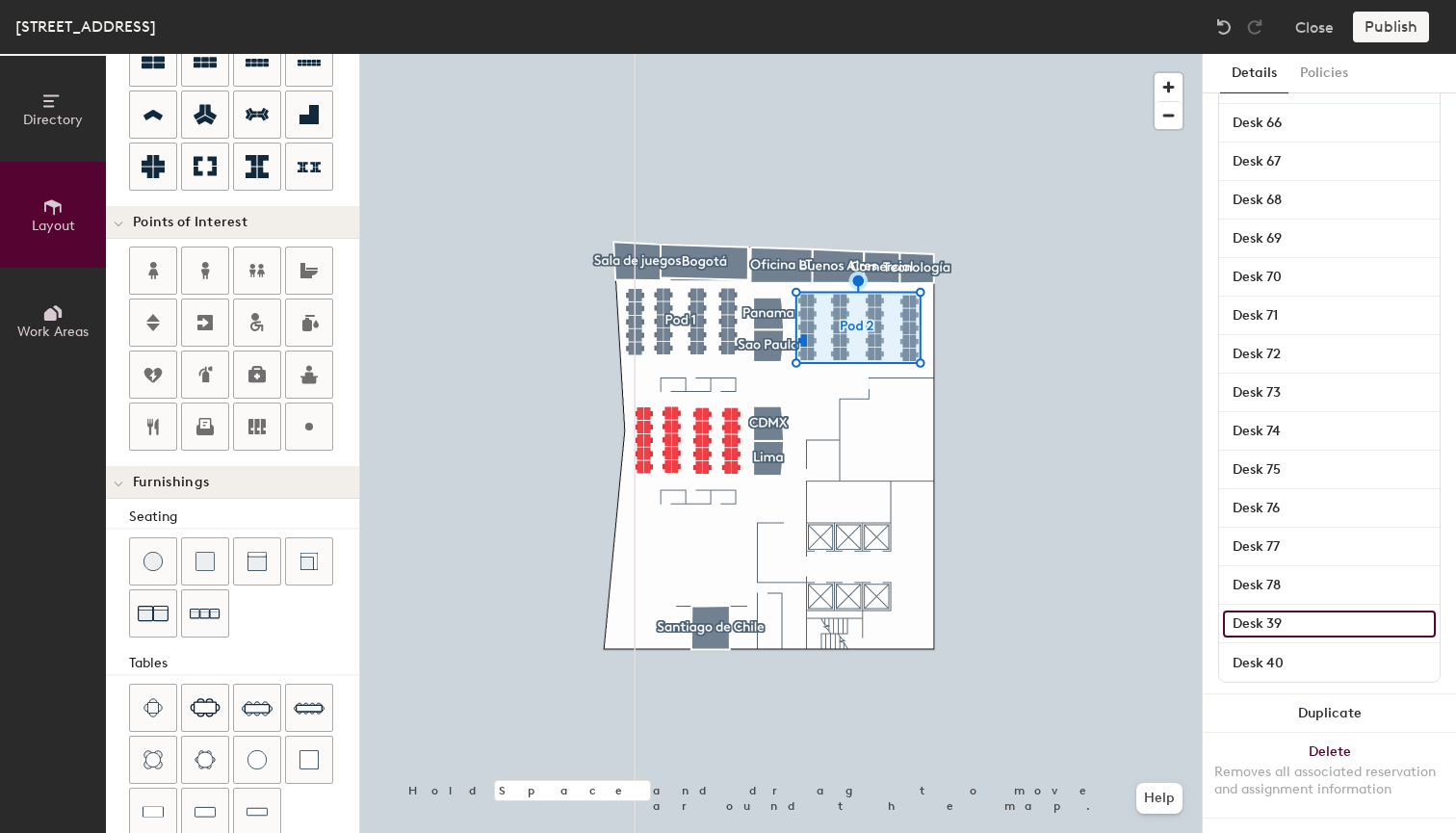
click at [1316, 615] on input "Desk 39" at bounding box center [1330, 624] width 212 height 27
type input "Desk 79"
click at [1307, 667] on input "Desk 40" at bounding box center [1330, 662] width 212 height 27
type input "Desk 80"
click at [1319, 74] on button "Policies" at bounding box center [1325, 73] width 71 height 40
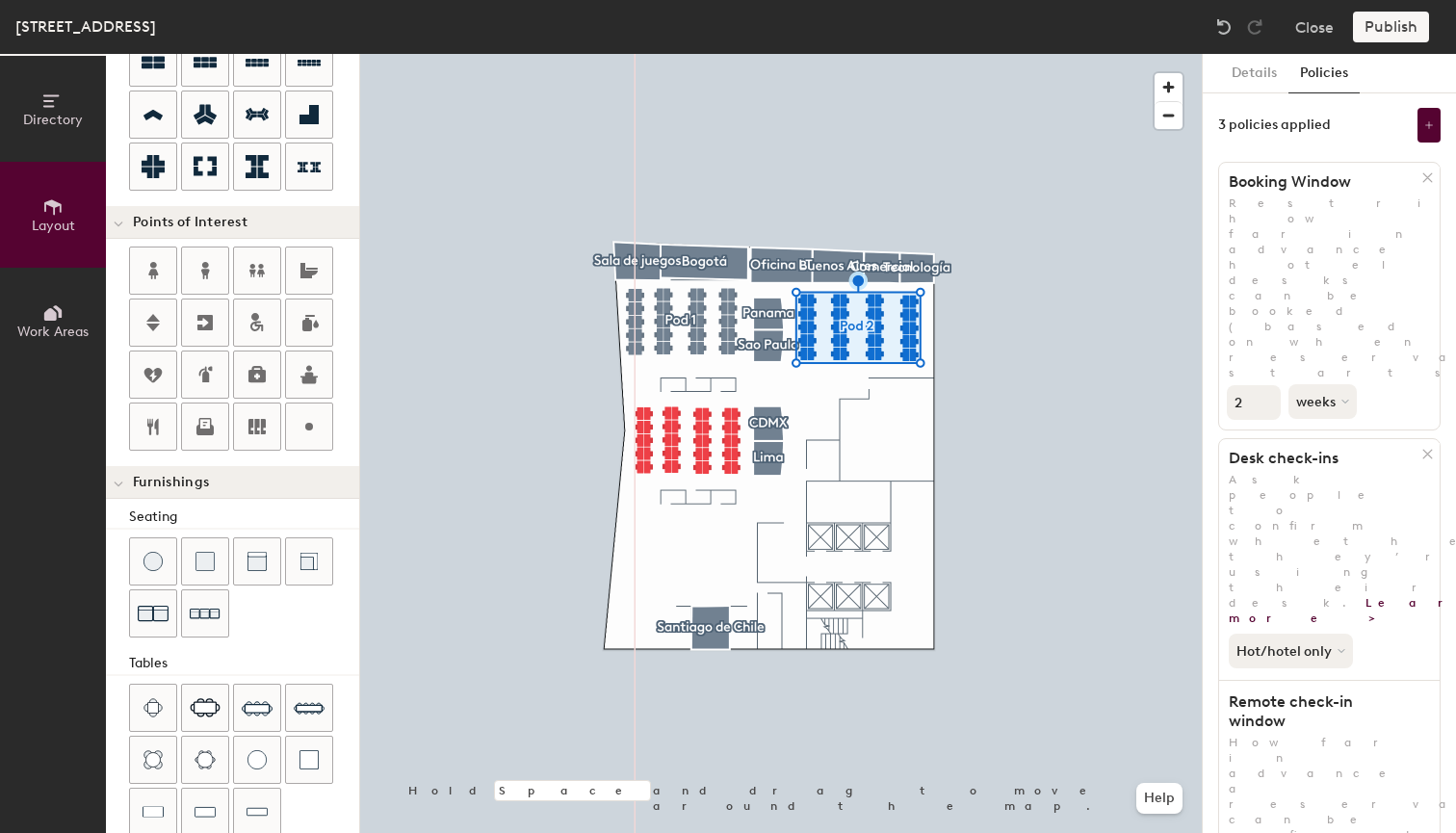
scroll to position [0, 0]
click at [1256, 70] on button "Details" at bounding box center [1254, 73] width 69 height 40
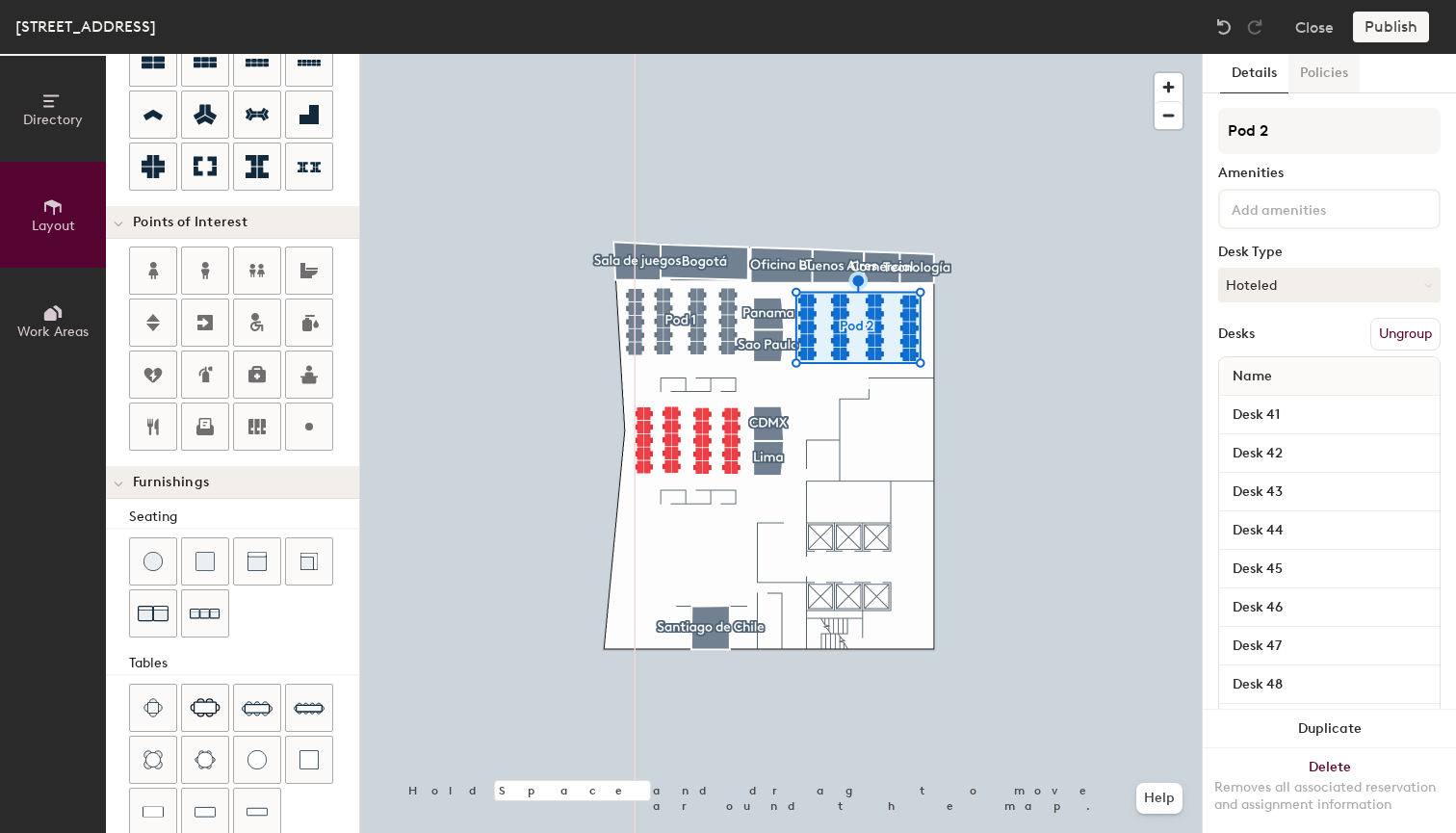
click at [1310, 76] on button "Policies" at bounding box center [1325, 73] width 71 height 40
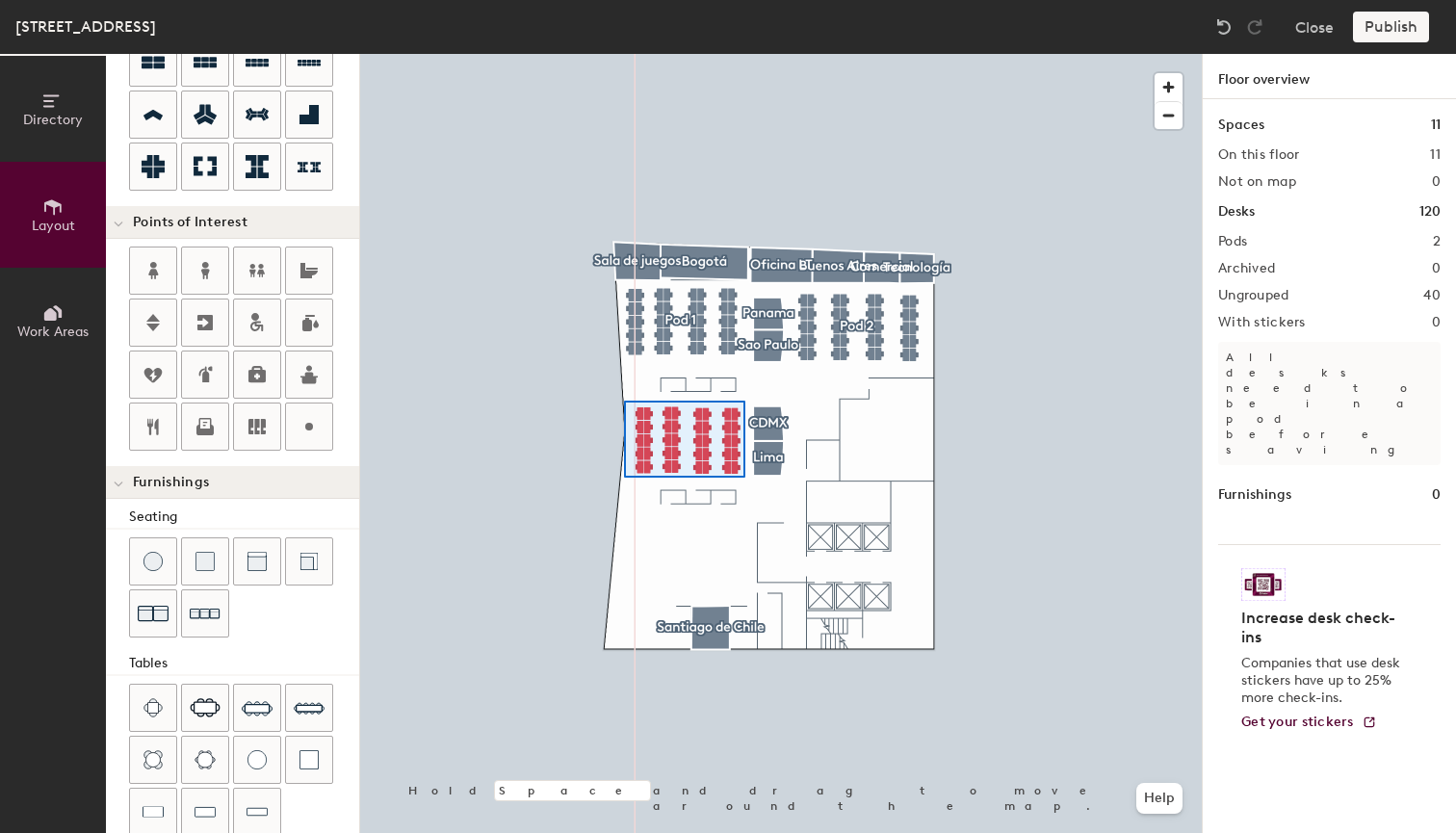
type input "100"
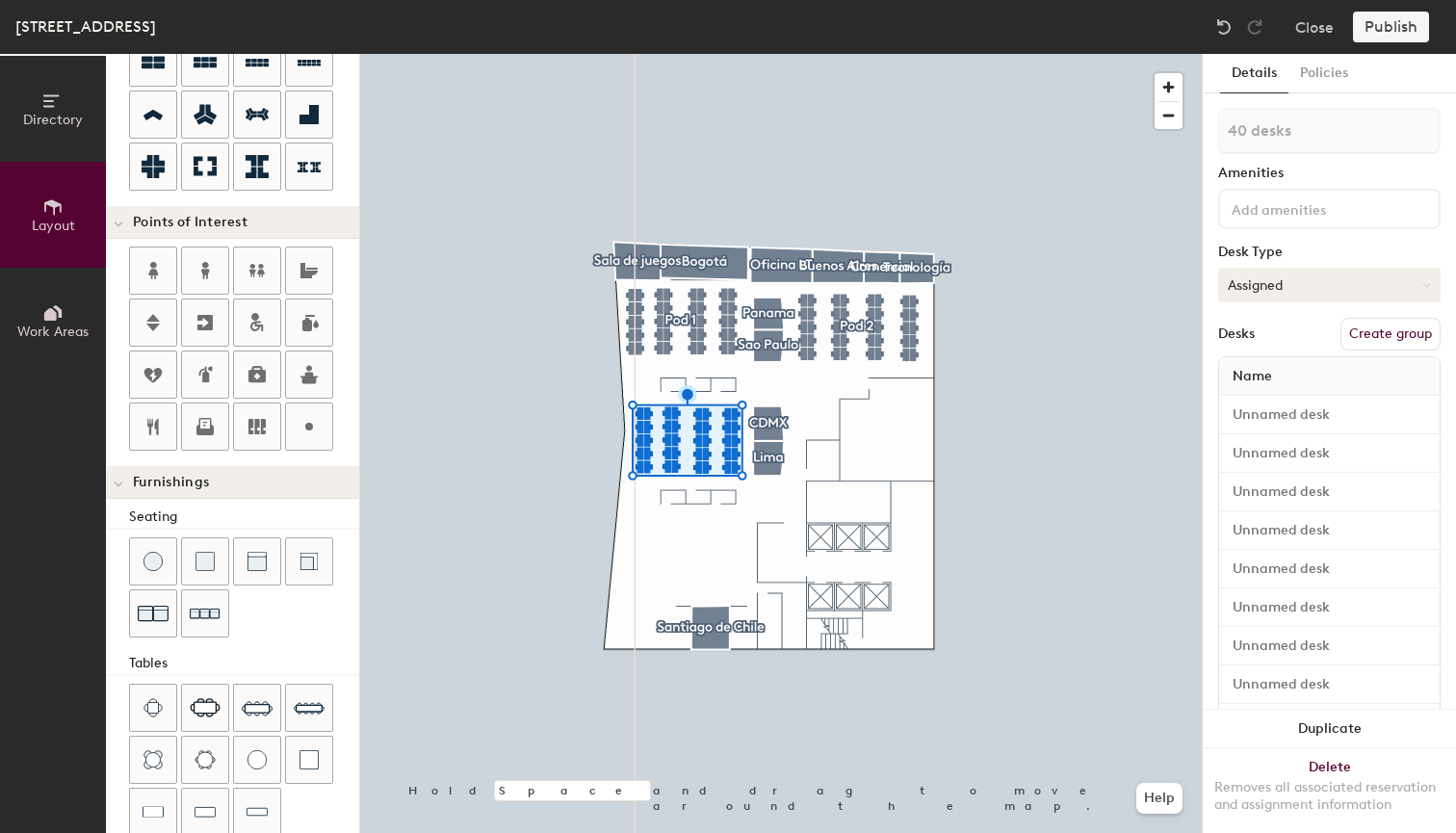
click at [1283, 278] on button "Assigned" at bounding box center [1330, 285] width 222 height 35
click at [1272, 402] on div "Hoteled" at bounding box center [1315, 403] width 192 height 29
click at [1318, 421] on input at bounding box center [1330, 415] width 212 height 27
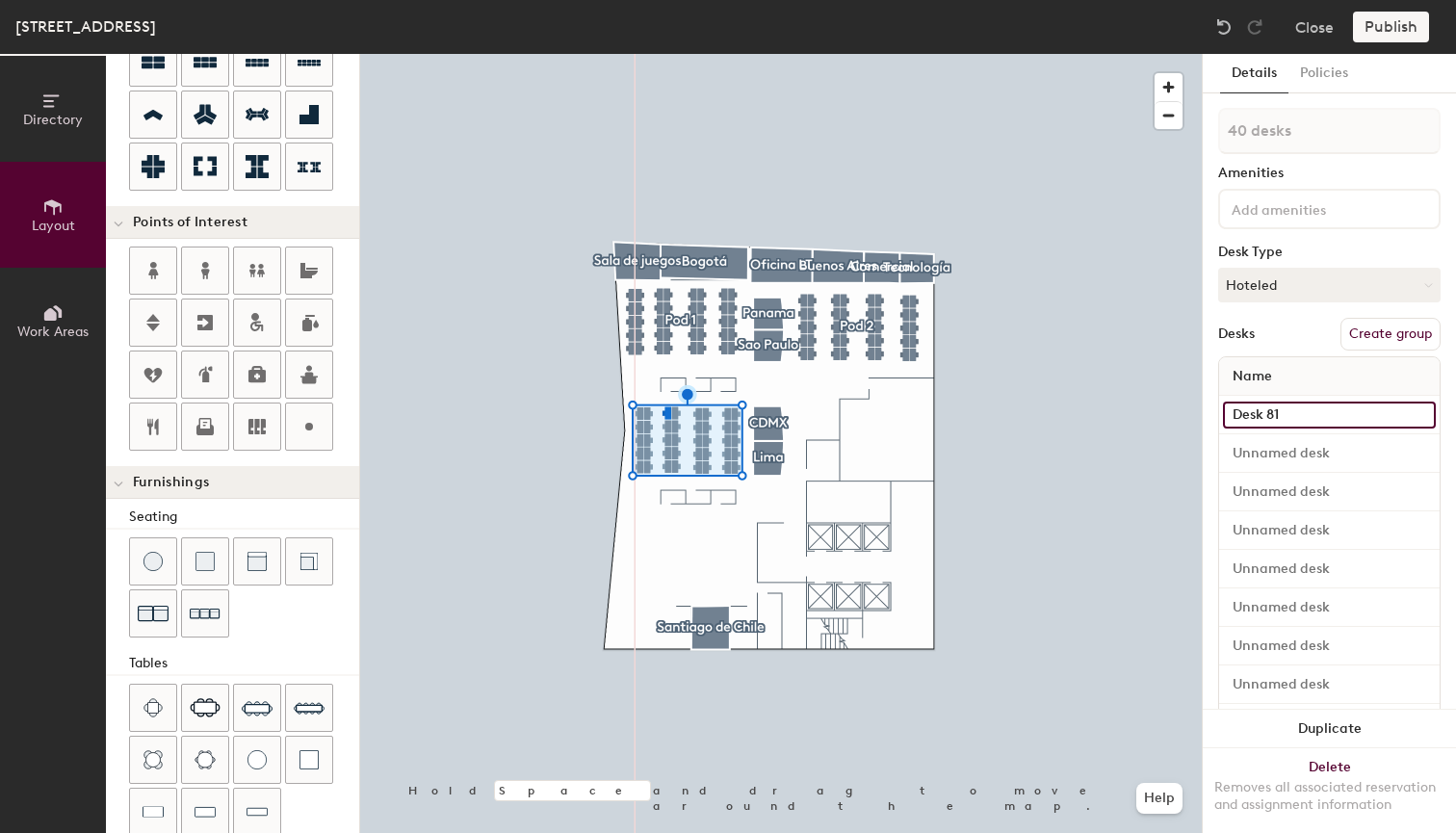
type input "Desk 81"
click at [1293, 335] on div "Desks Create group" at bounding box center [1330, 334] width 222 height 33
click at [1367, 330] on button "Create group" at bounding box center [1390, 334] width 100 height 33
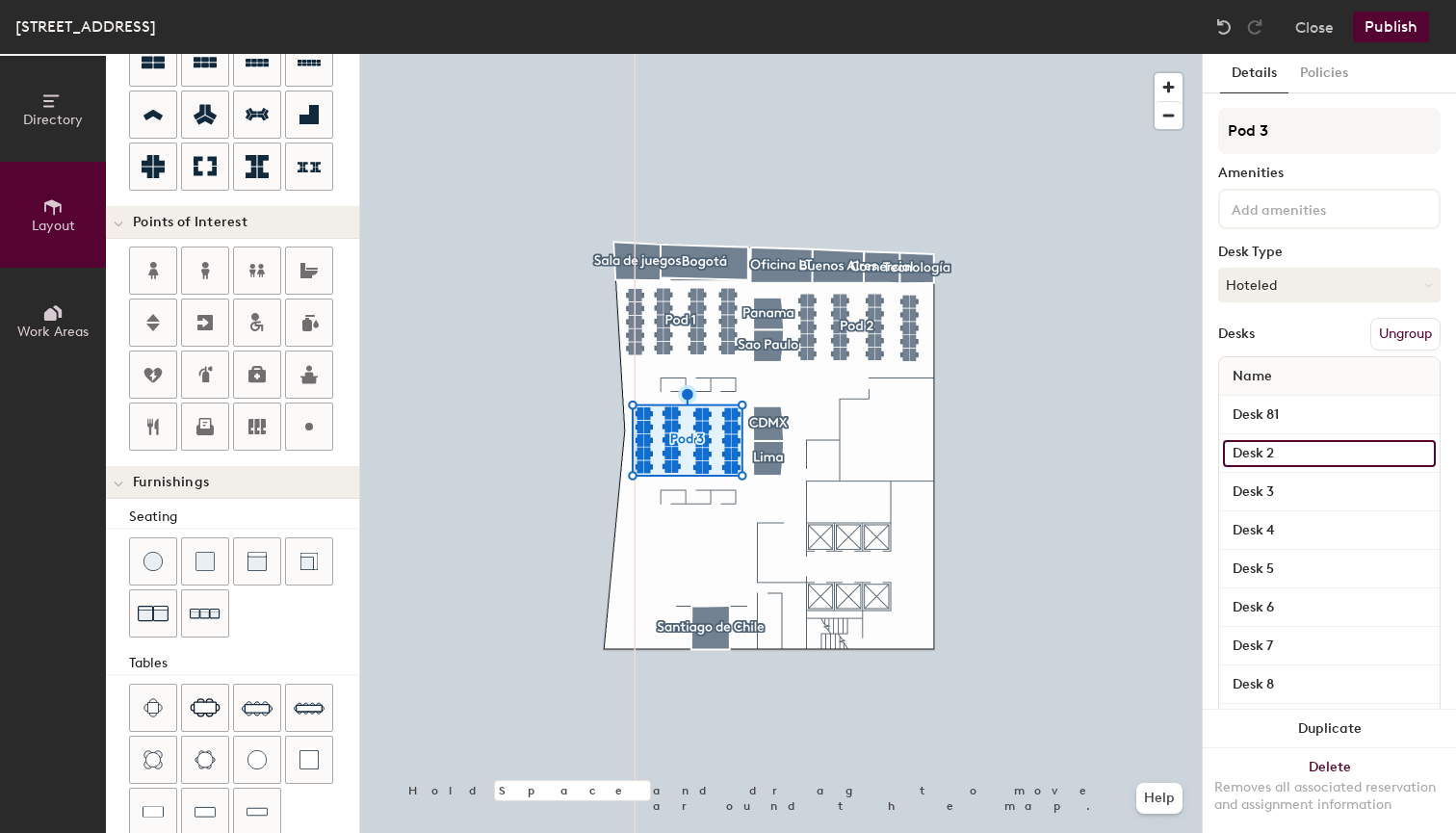
click at [1289, 459] on input "Desk 2" at bounding box center [1330, 454] width 212 height 27
type input "Desk 82"
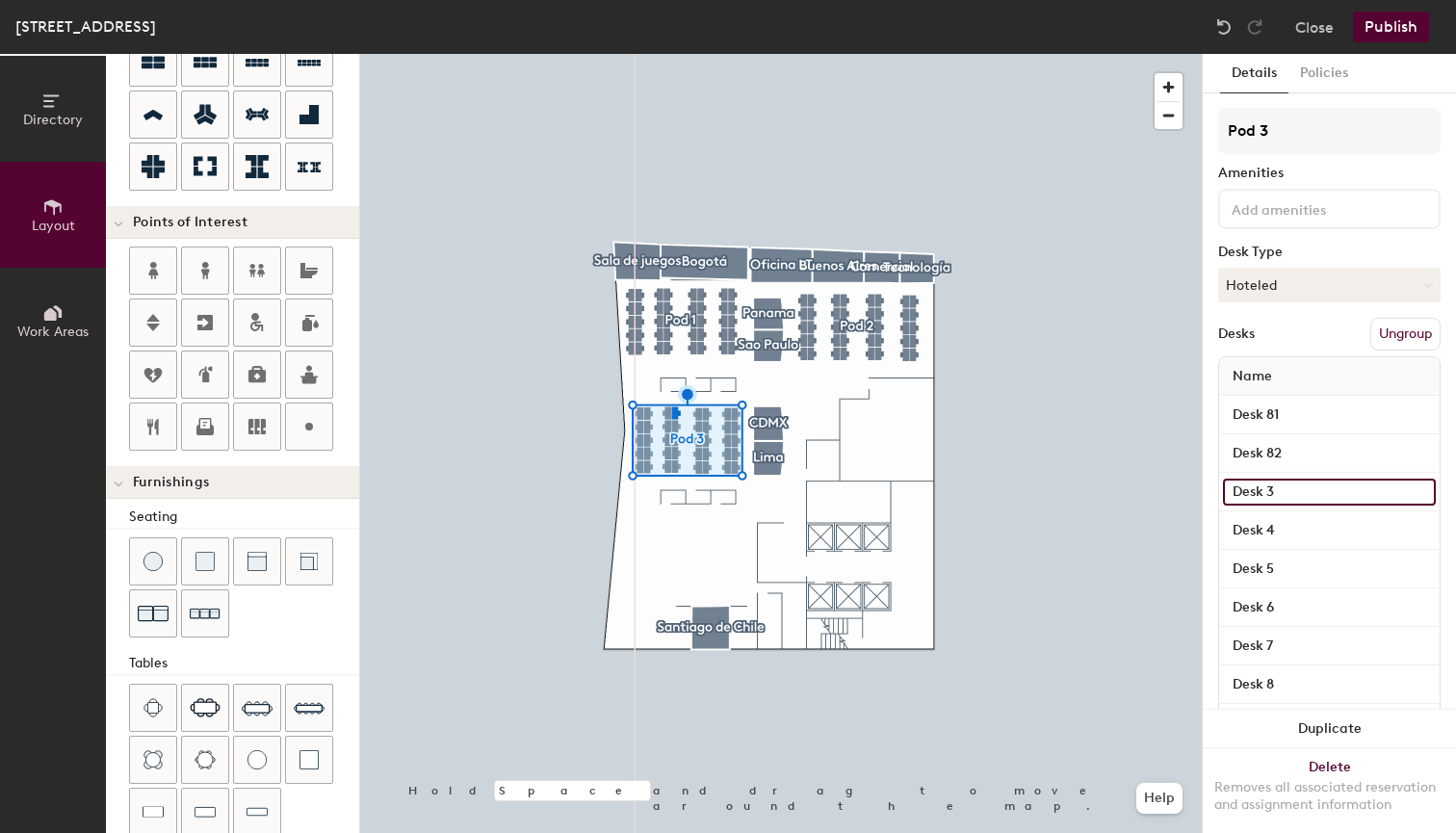
click at [1298, 493] on input "Desk 3" at bounding box center [1330, 492] width 212 height 27
type input "Desk 83"
click at [1301, 530] on input "Desk 4" at bounding box center [1330, 531] width 212 height 27
type input "Desk 84"
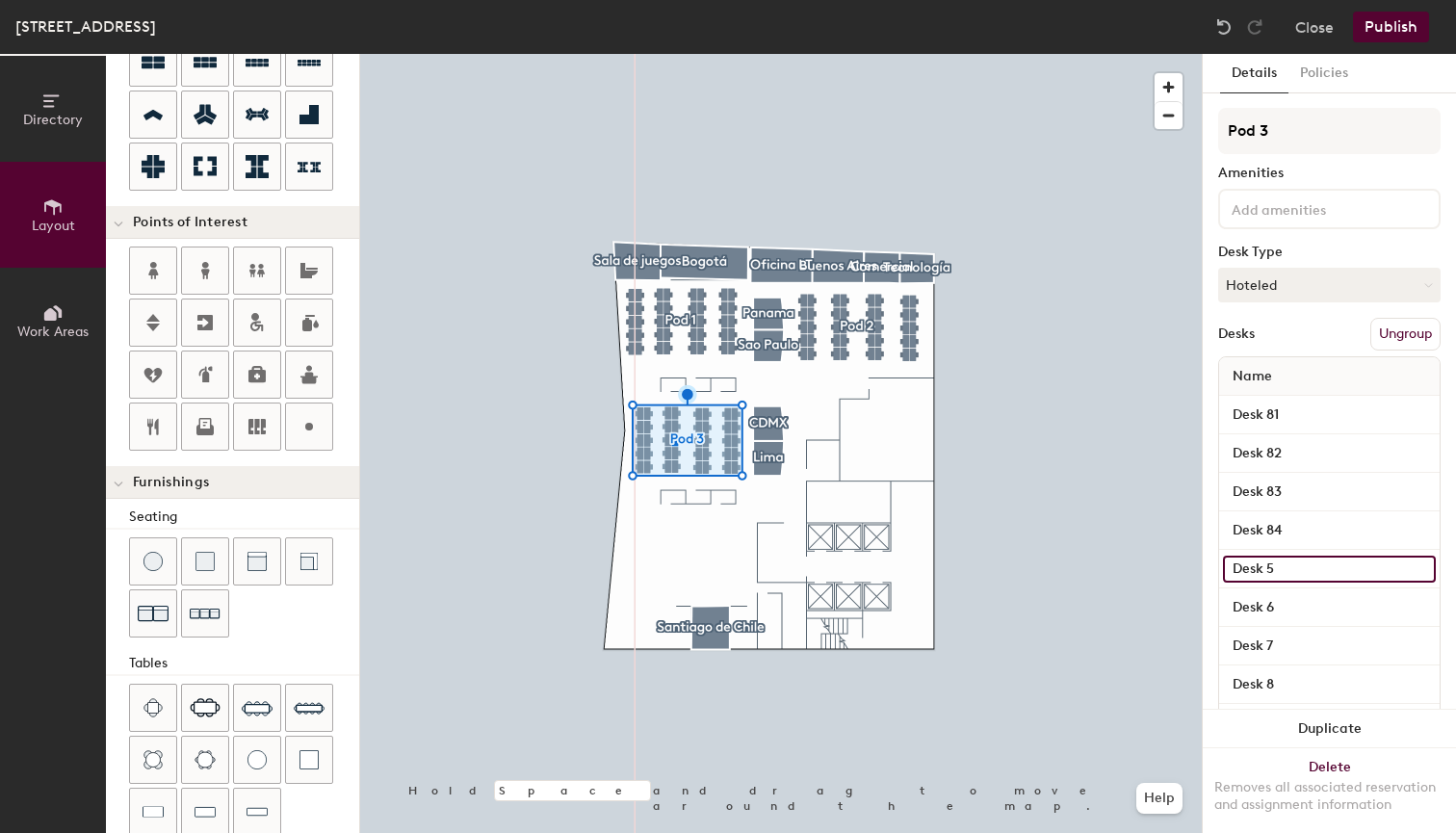
click at [1296, 569] on input "Desk 5" at bounding box center [1330, 569] width 212 height 27
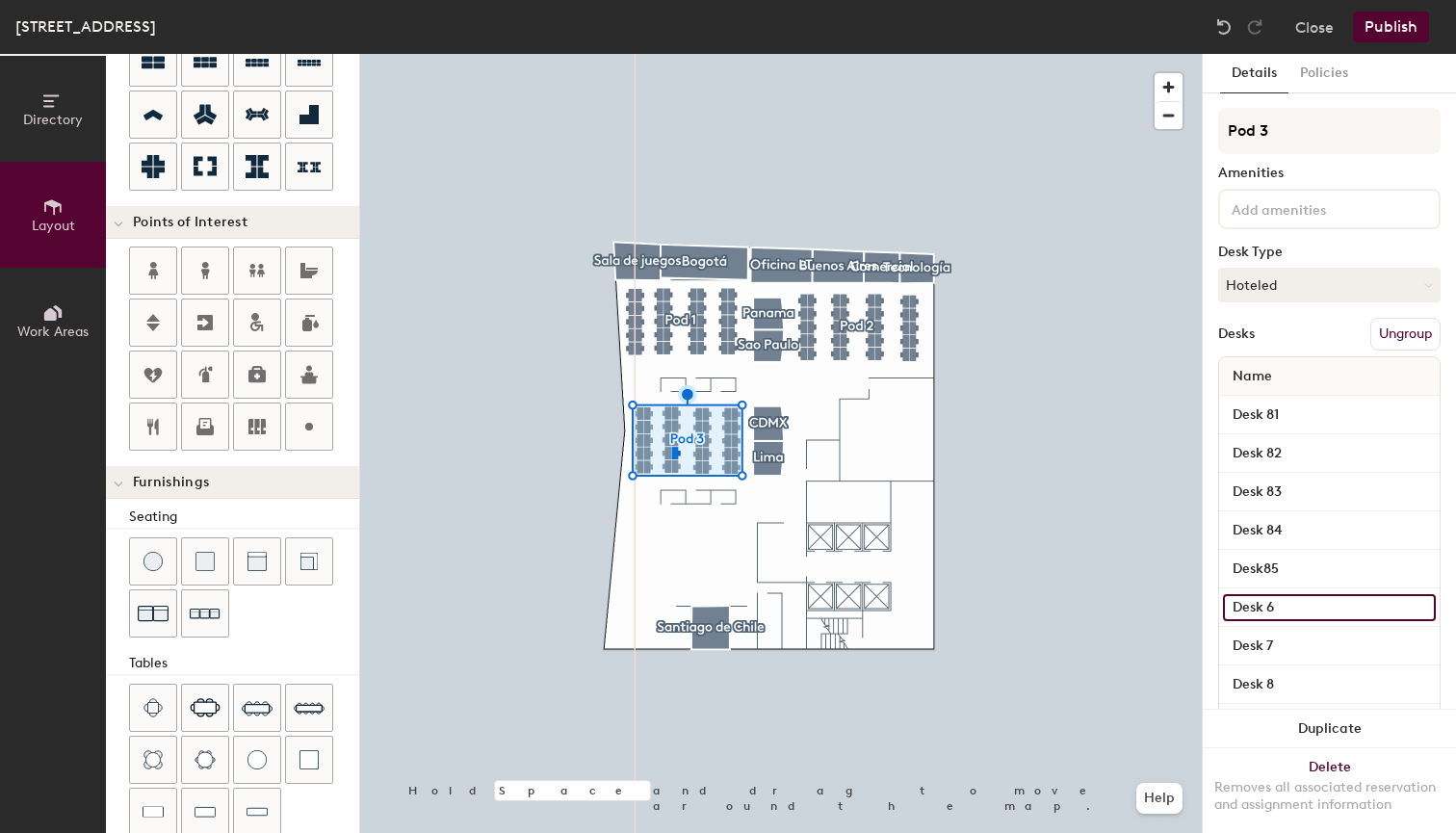
click at [1301, 597] on input "Desk 6" at bounding box center [1330, 607] width 212 height 27
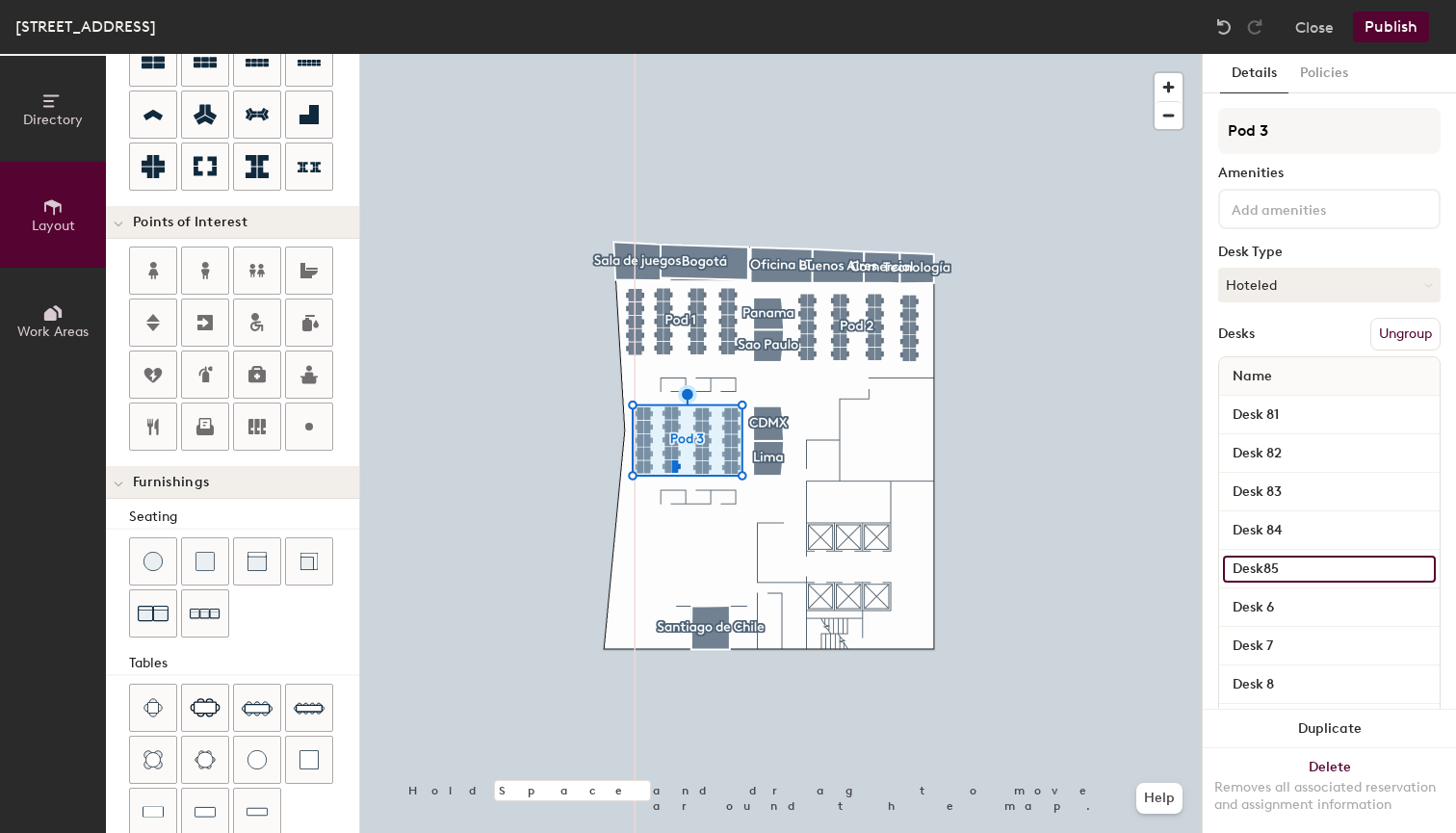
click at [1266, 568] on input "Desk85" at bounding box center [1330, 569] width 212 height 27
type input "Desk 85"
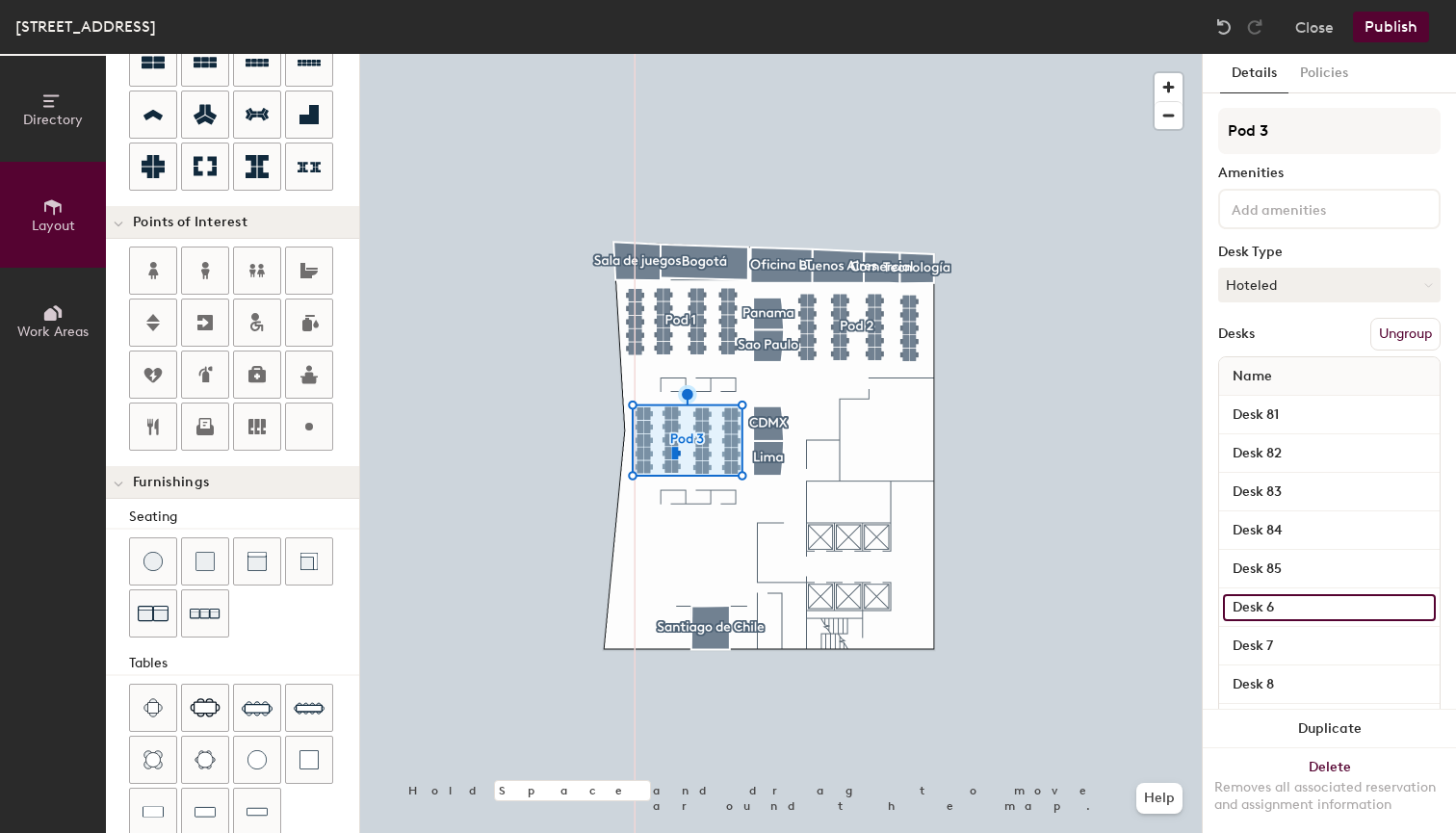
click at [1311, 601] on input "Desk 6" at bounding box center [1330, 607] width 212 height 27
type input "Desk 86"
click at [1294, 642] on input "Desk 7" at bounding box center [1330, 646] width 212 height 27
type input "Desk 87"
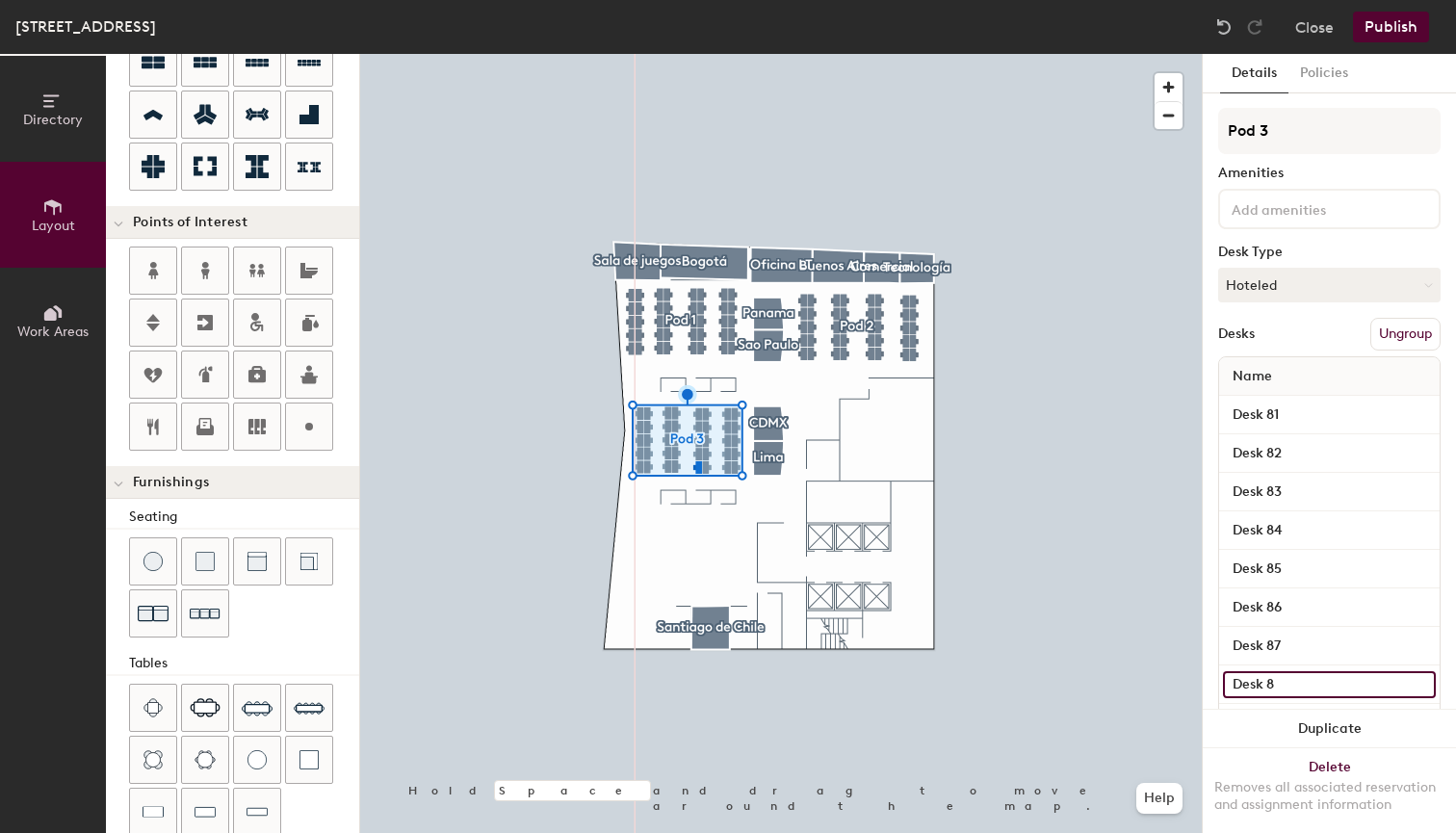
click at [1301, 680] on input "Desk 8" at bounding box center [1330, 684] width 212 height 27
type input "Desk 88"
click at [1298, 726] on button "Duplicate" at bounding box center [1330, 729] width 253 height 39
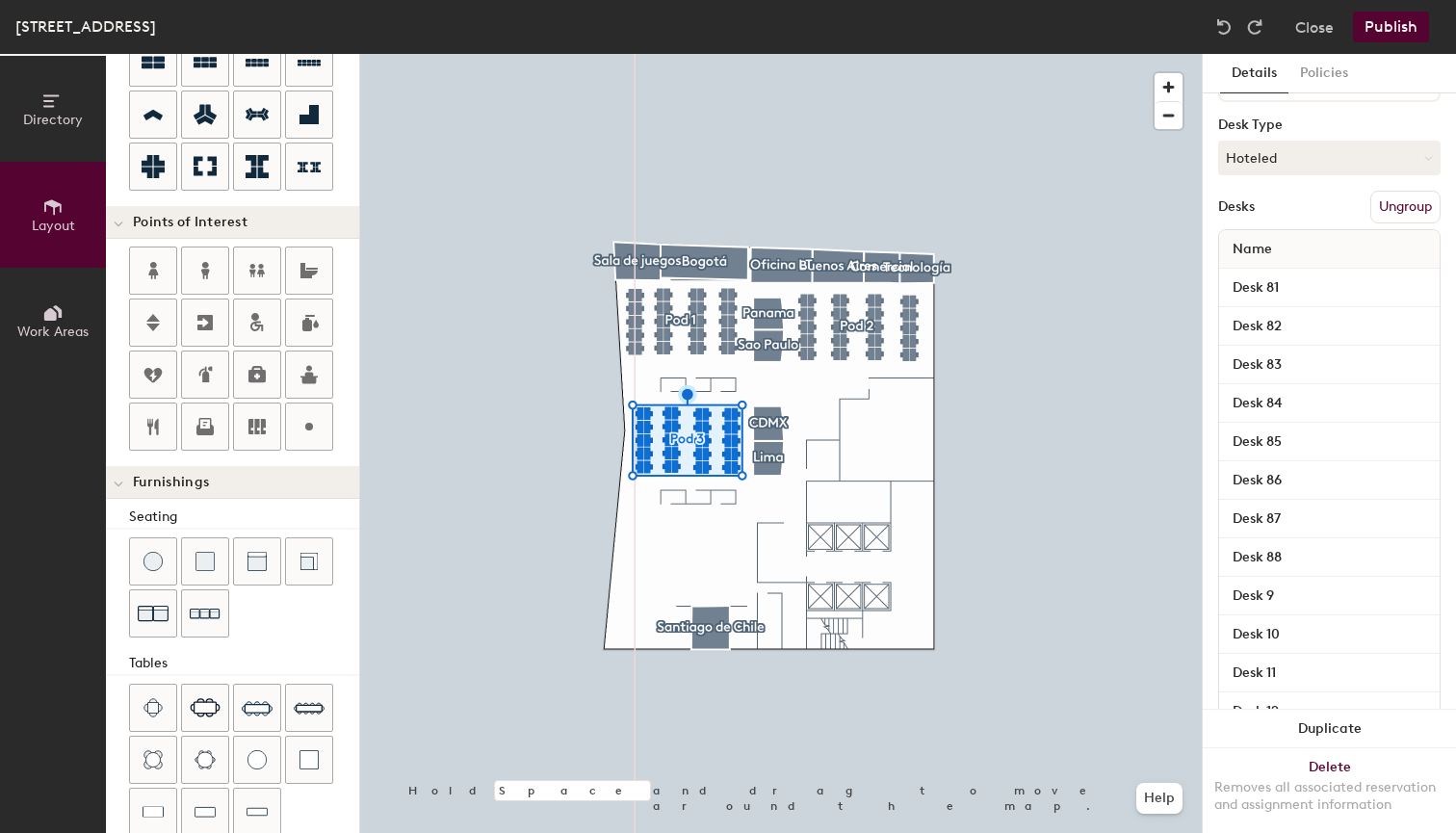
scroll to position [129, 0]
click at [1329, 585] on input "Desk 9" at bounding box center [1330, 594] width 212 height 27
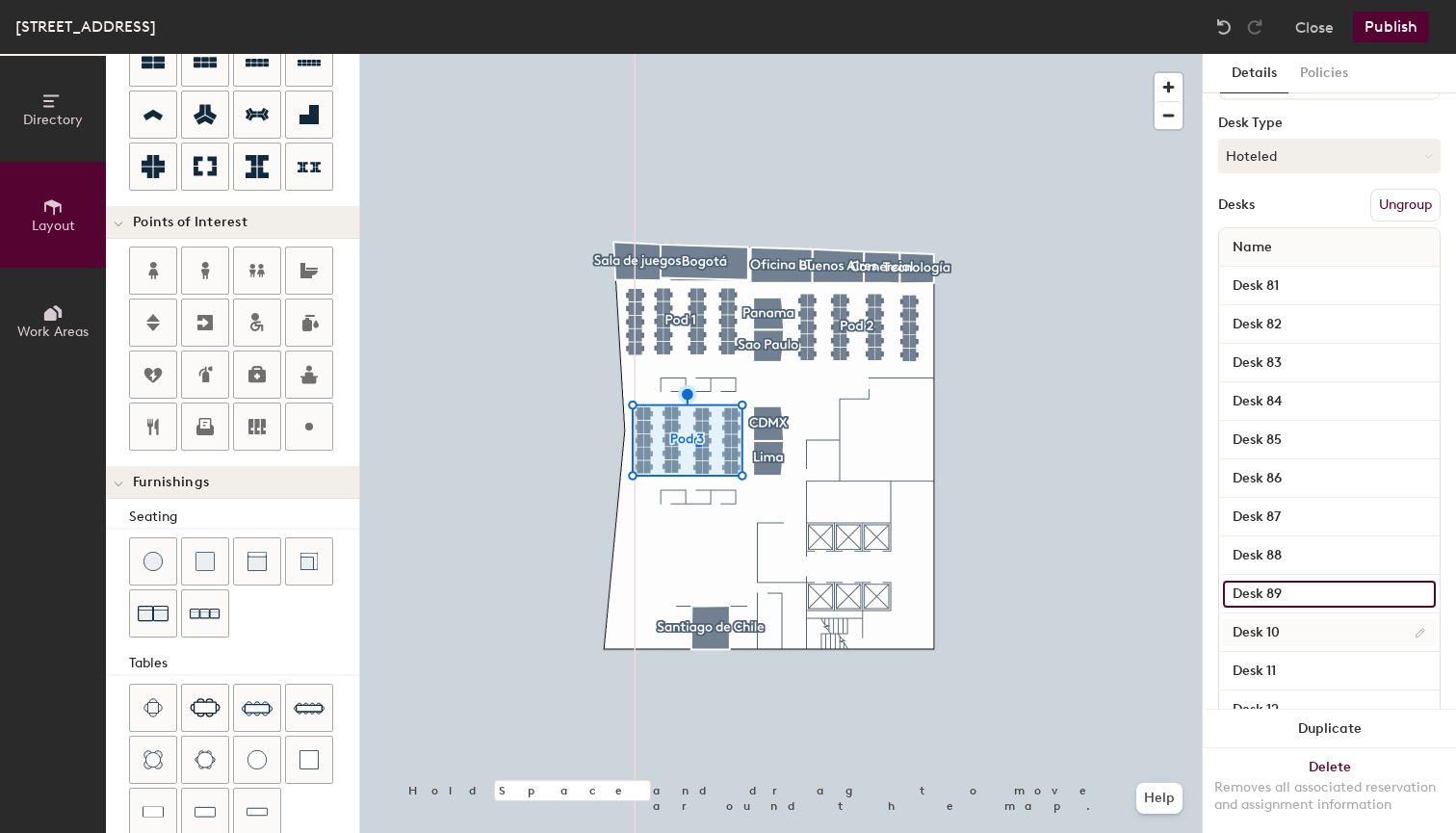
type input "Desk 89"
click at [1309, 629] on input "Desk 10" at bounding box center [1330, 632] width 212 height 27
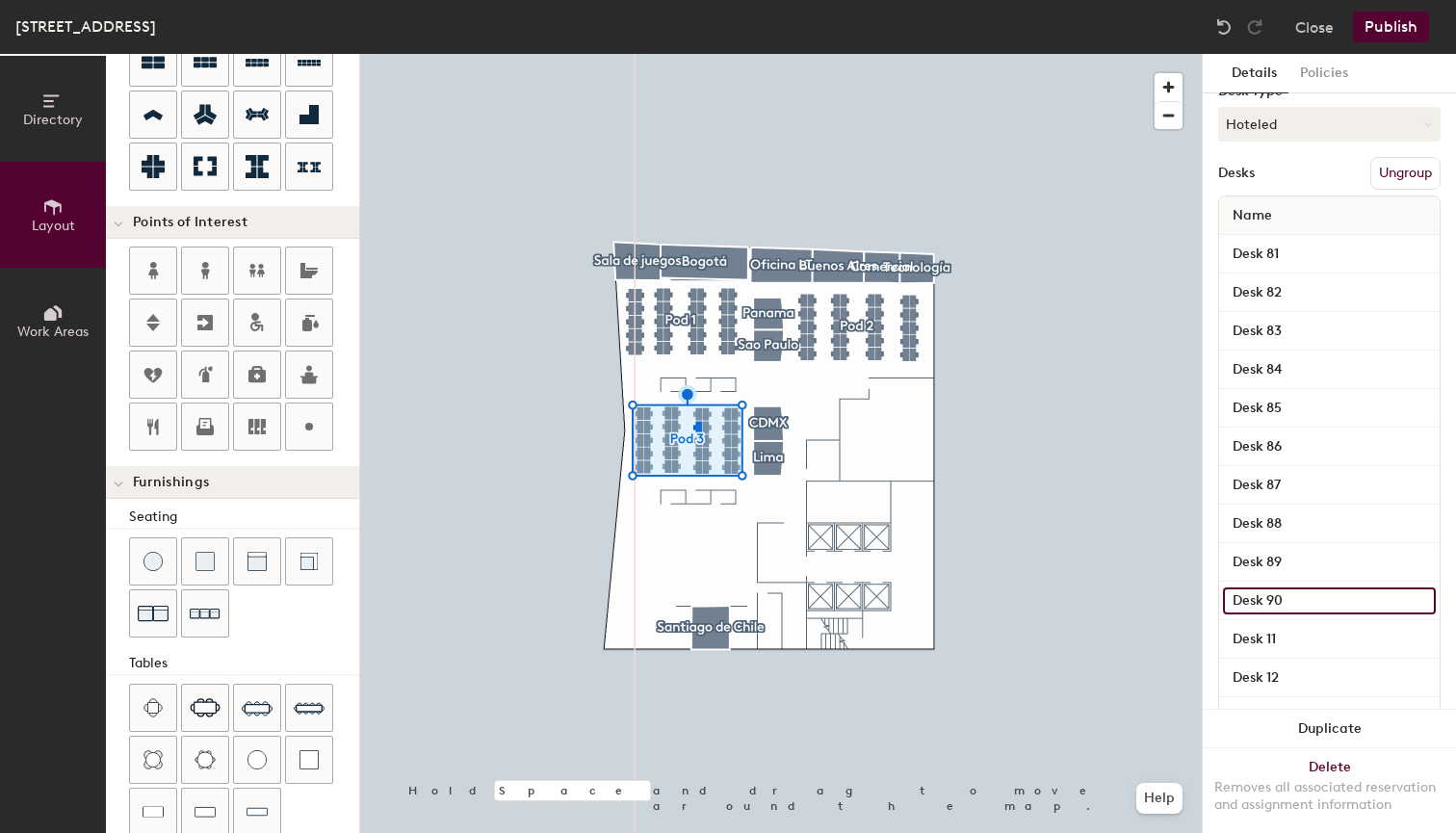
scroll to position [165, 0]
type input "Desk 90"
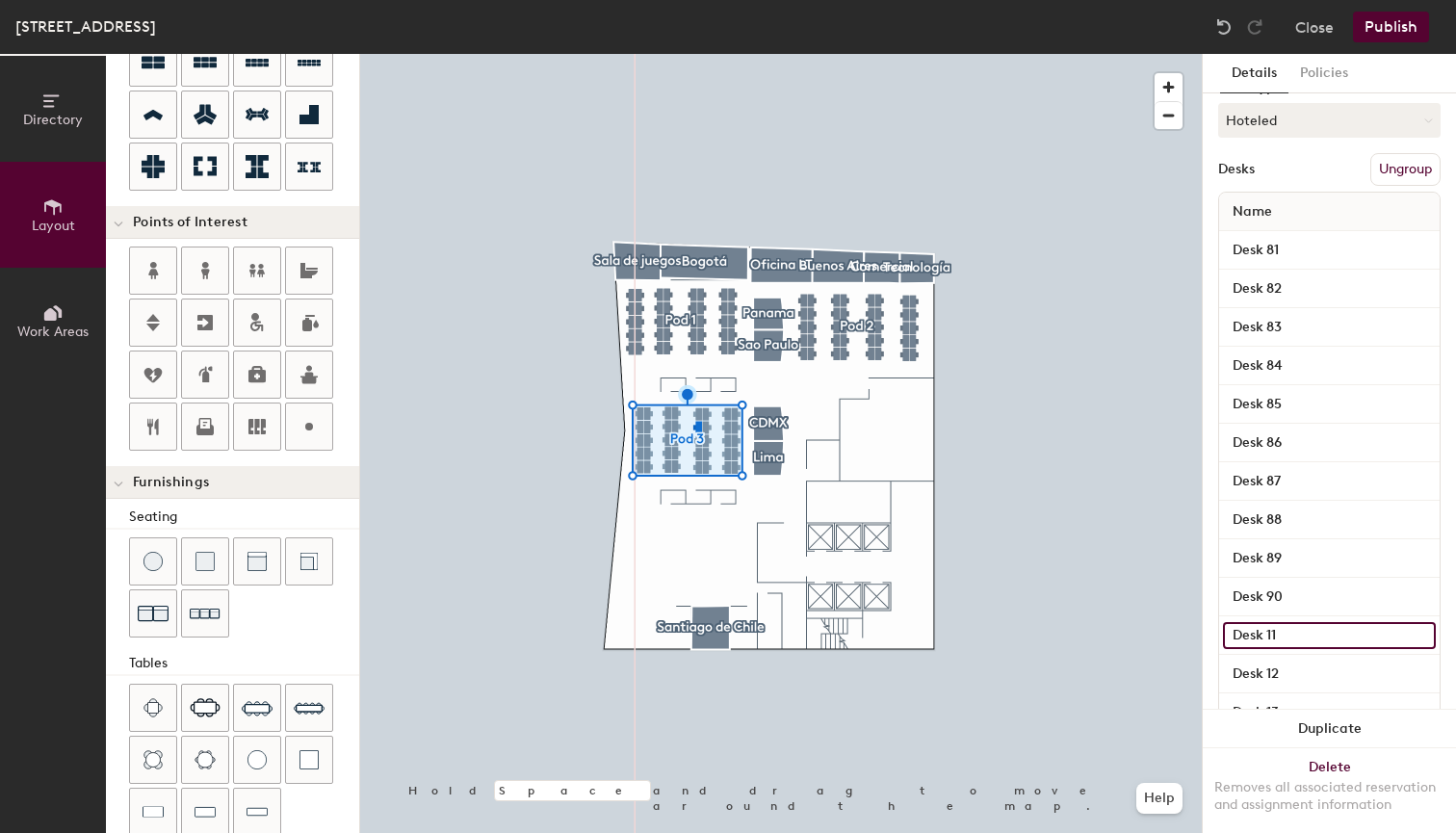
click at [1308, 641] on input "Desk 11" at bounding box center [1330, 635] width 212 height 27
type input "Desk 91"
click at [1313, 668] on input "Desk 12" at bounding box center [1330, 674] width 212 height 27
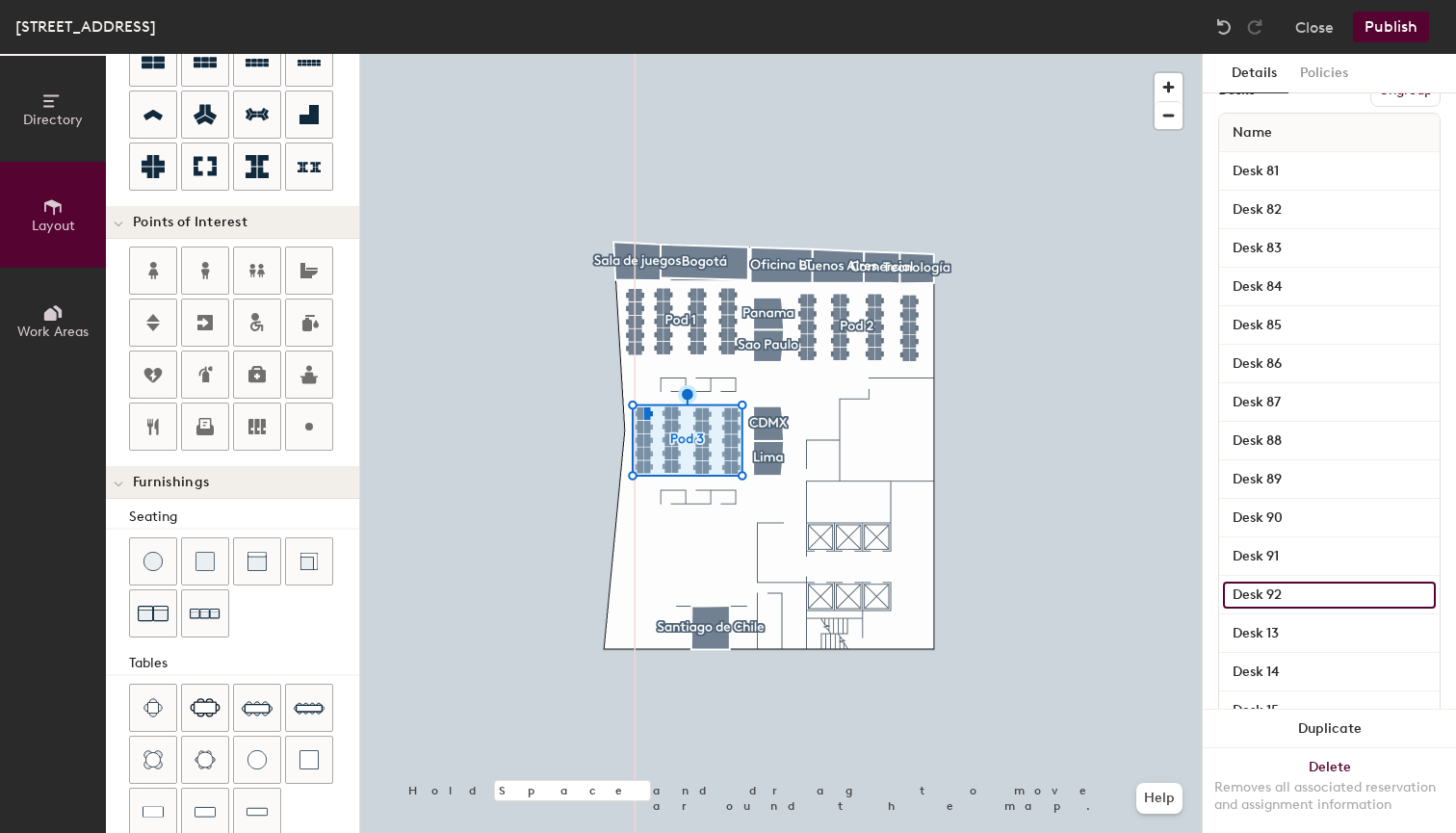
scroll to position [264, 0]
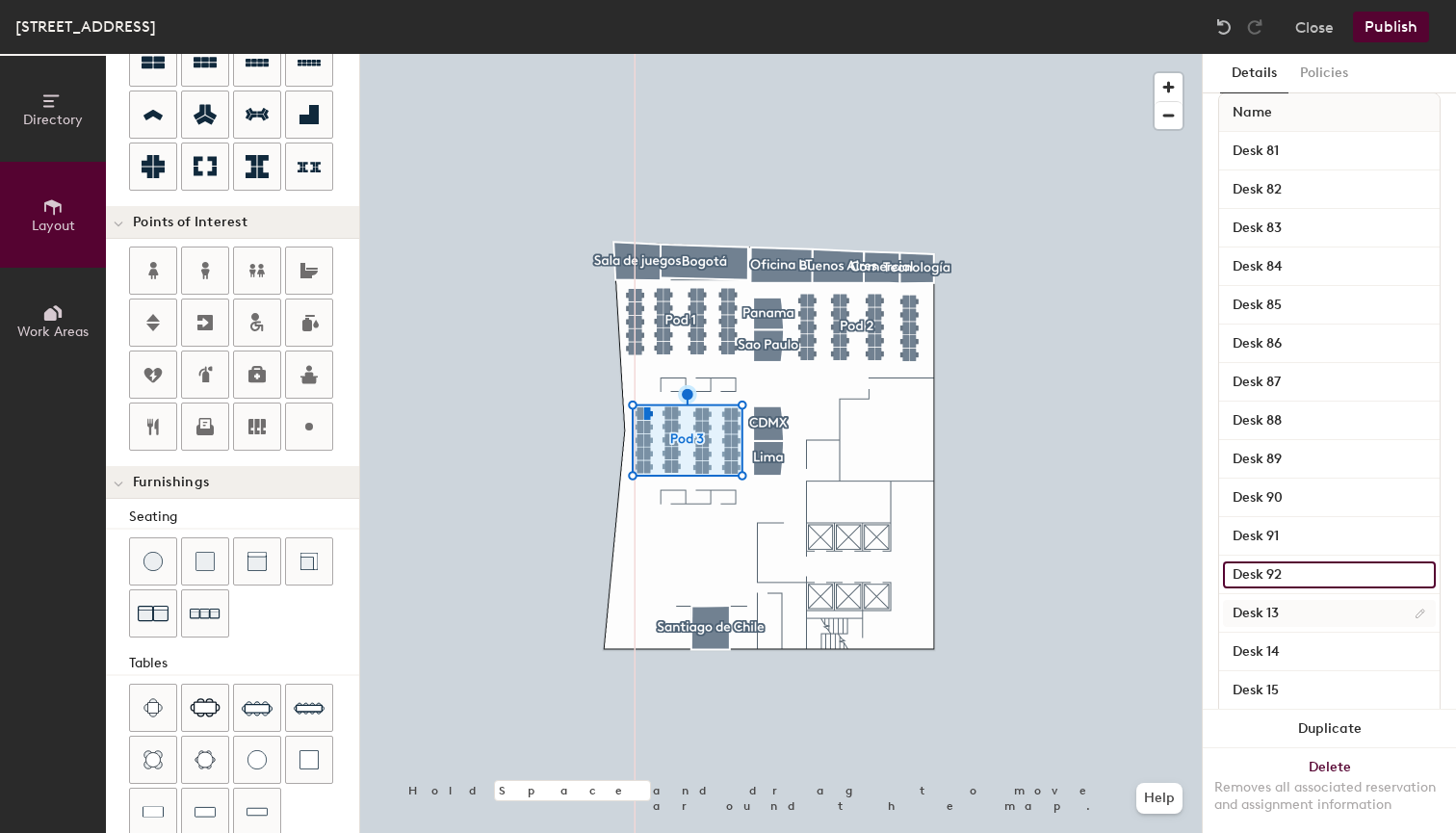
type input "Desk 92"
click at [1346, 607] on input "Desk 13" at bounding box center [1330, 613] width 212 height 27
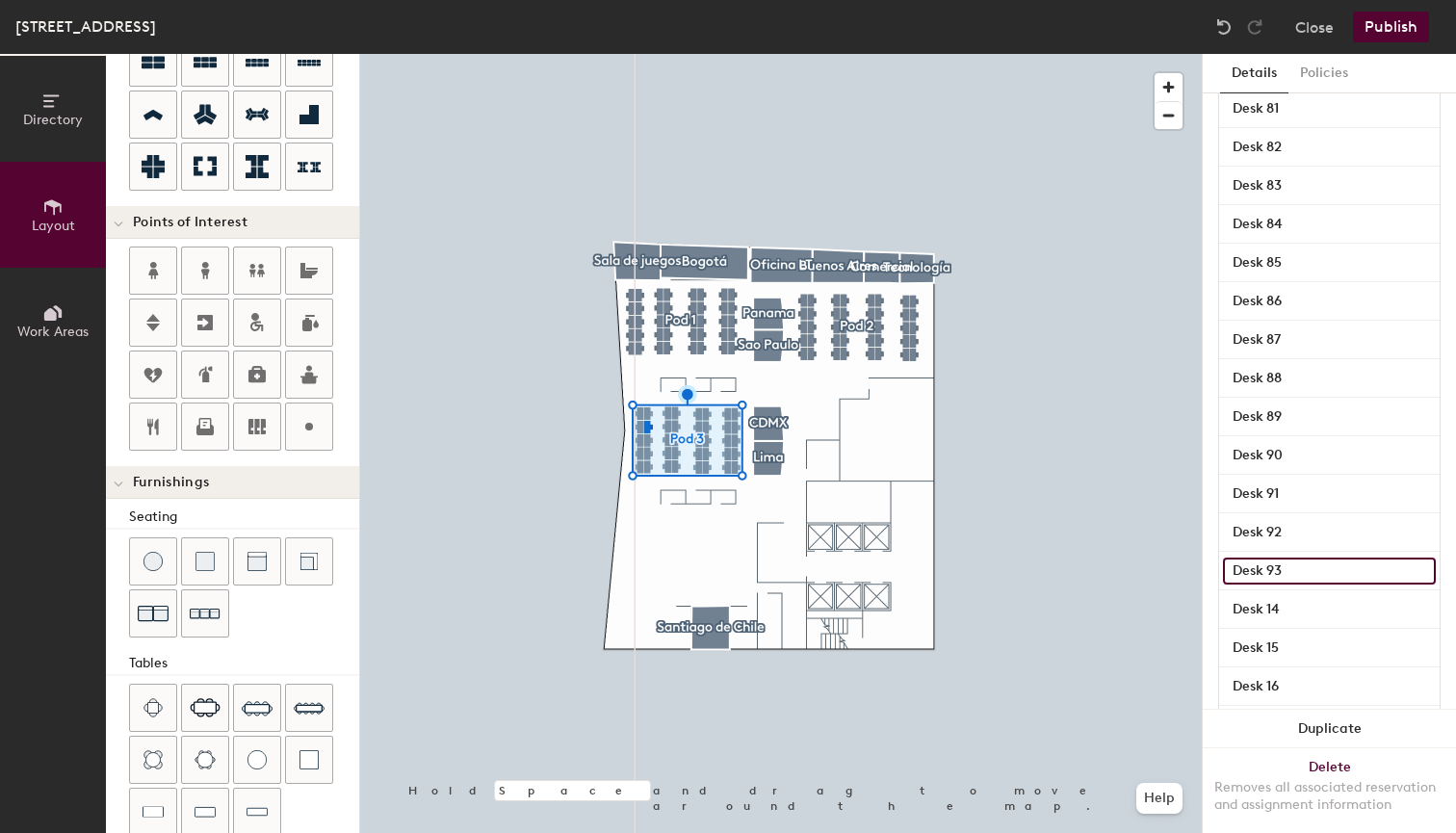
scroll to position [310, 0]
type input "Desk 93"
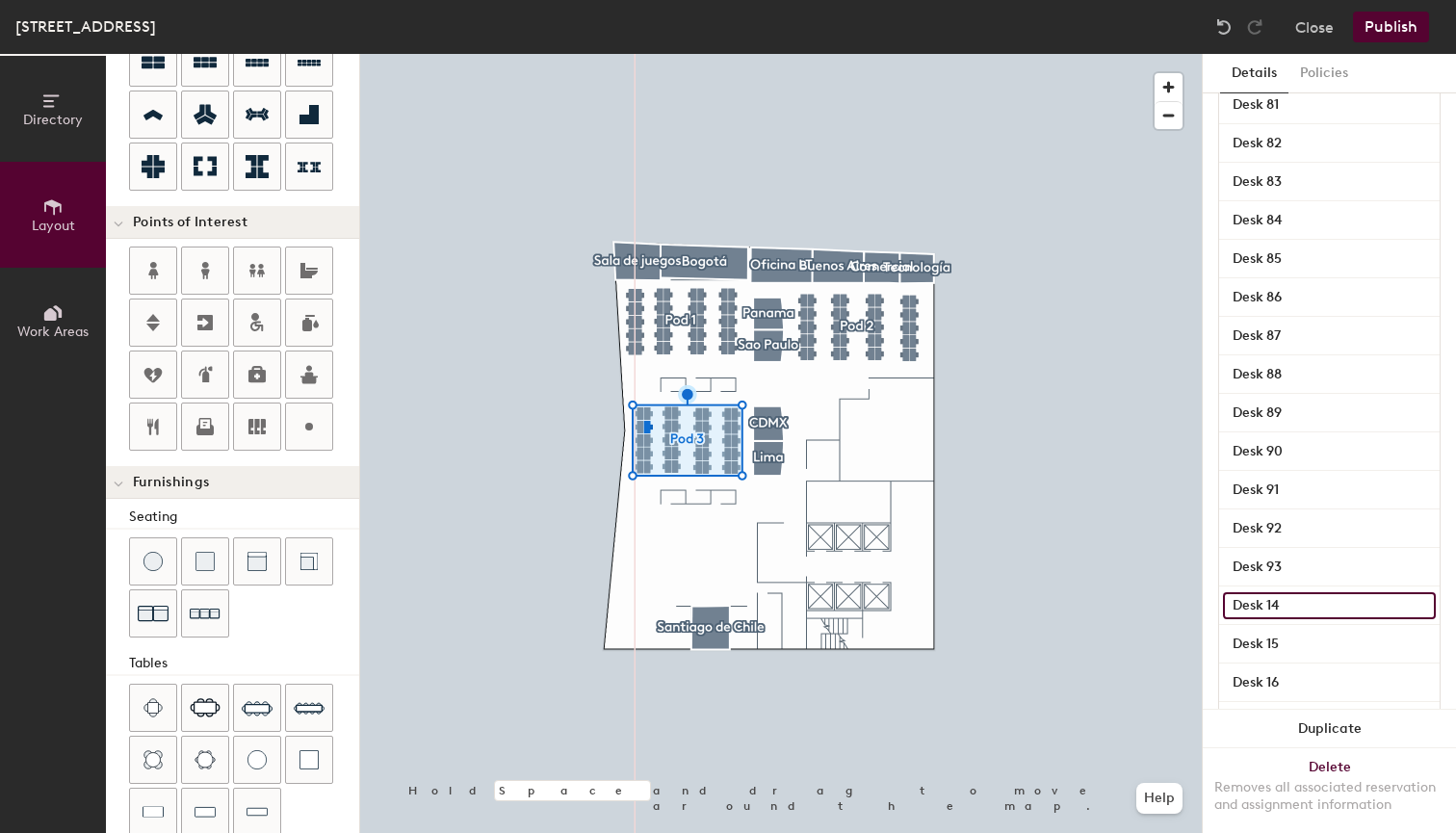
click at [1312, 608] on input "Desk 14" at bounding box center [1330, 605] width 212 height 27
type input "Desk 94"
click at [1307, 640] on input "Desk 15" at bounding box center [1330, 644] width 212 height 27
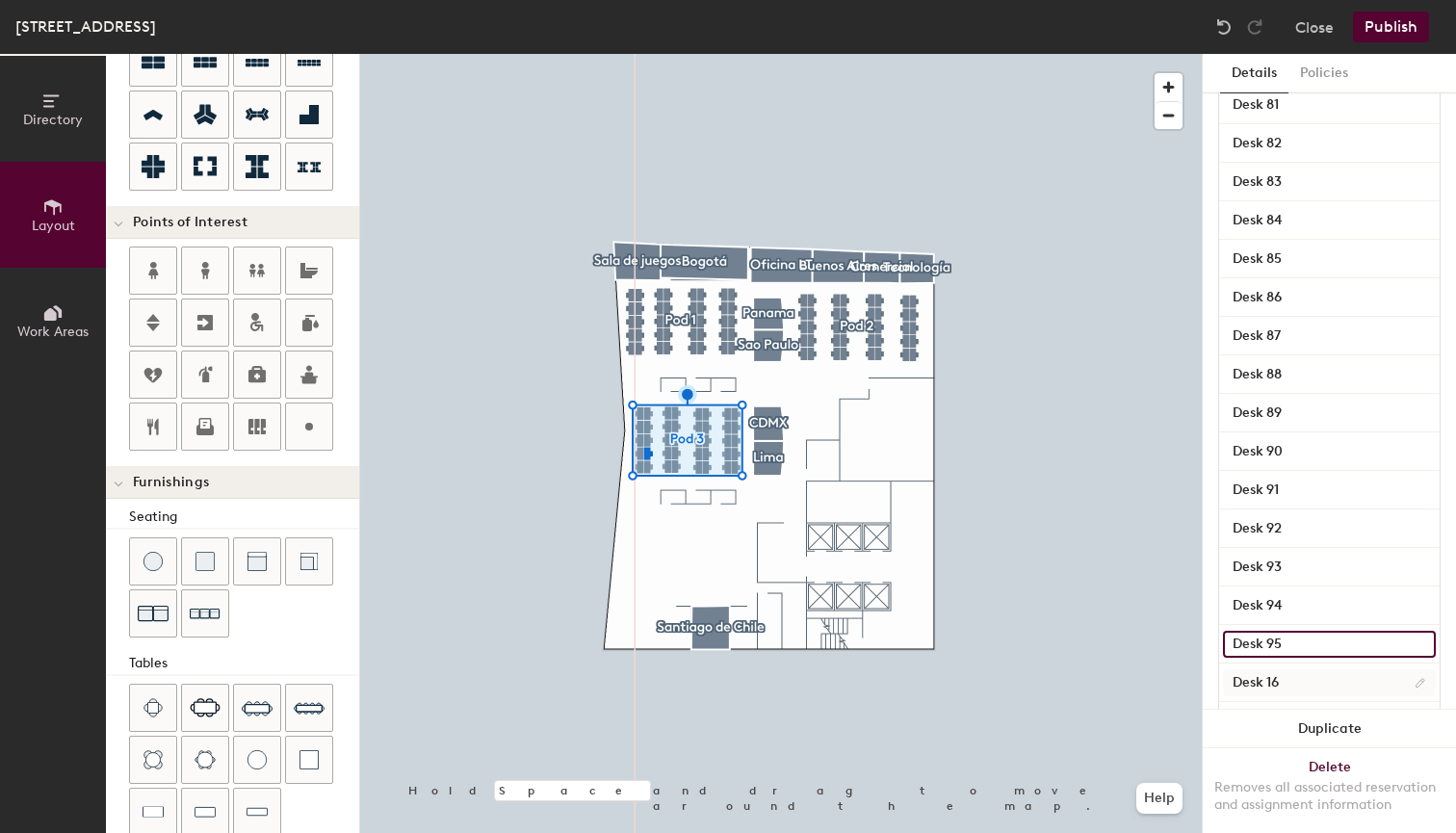
type input "Desk 95"
click at [1300, 671] on input "Desk 16" at bounding box center [1330, 682] width 212 height 27
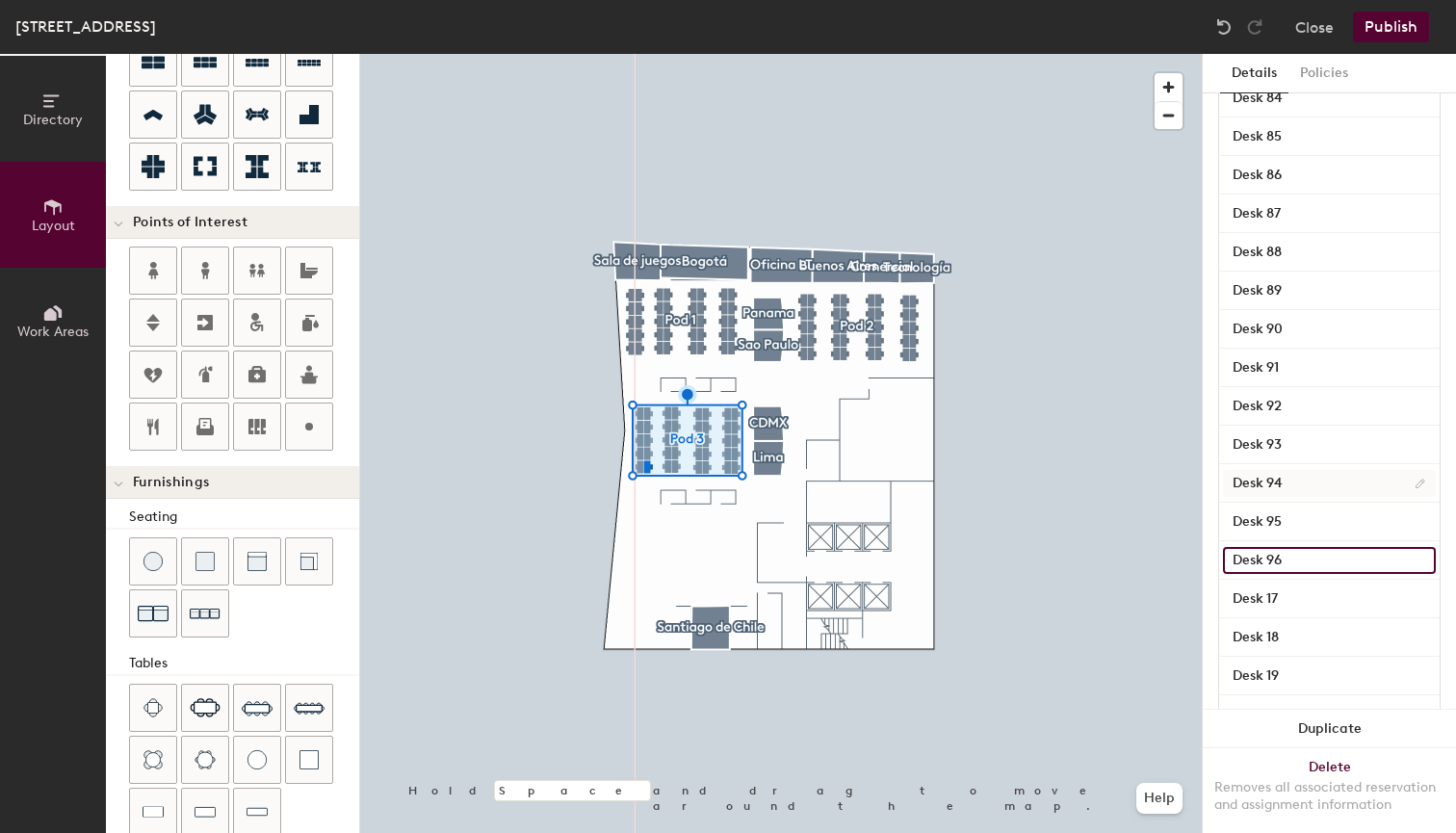
scroll to position [459, 0]
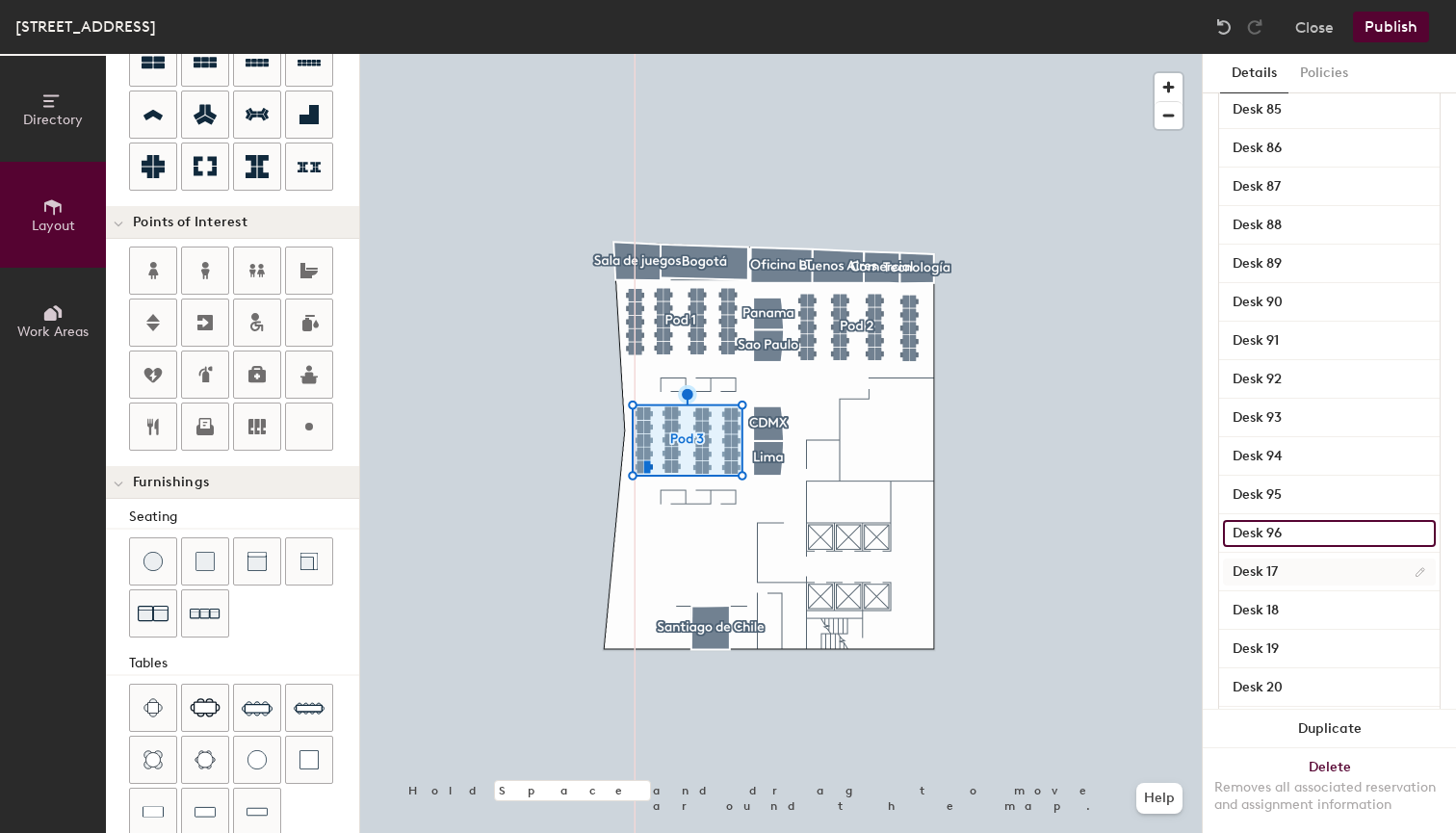
type input "Desk 96"
click at [1316, 559] on input "Desk 17" at bounding box center [1330, 571] width 212 height 27
type input "Desk 97"
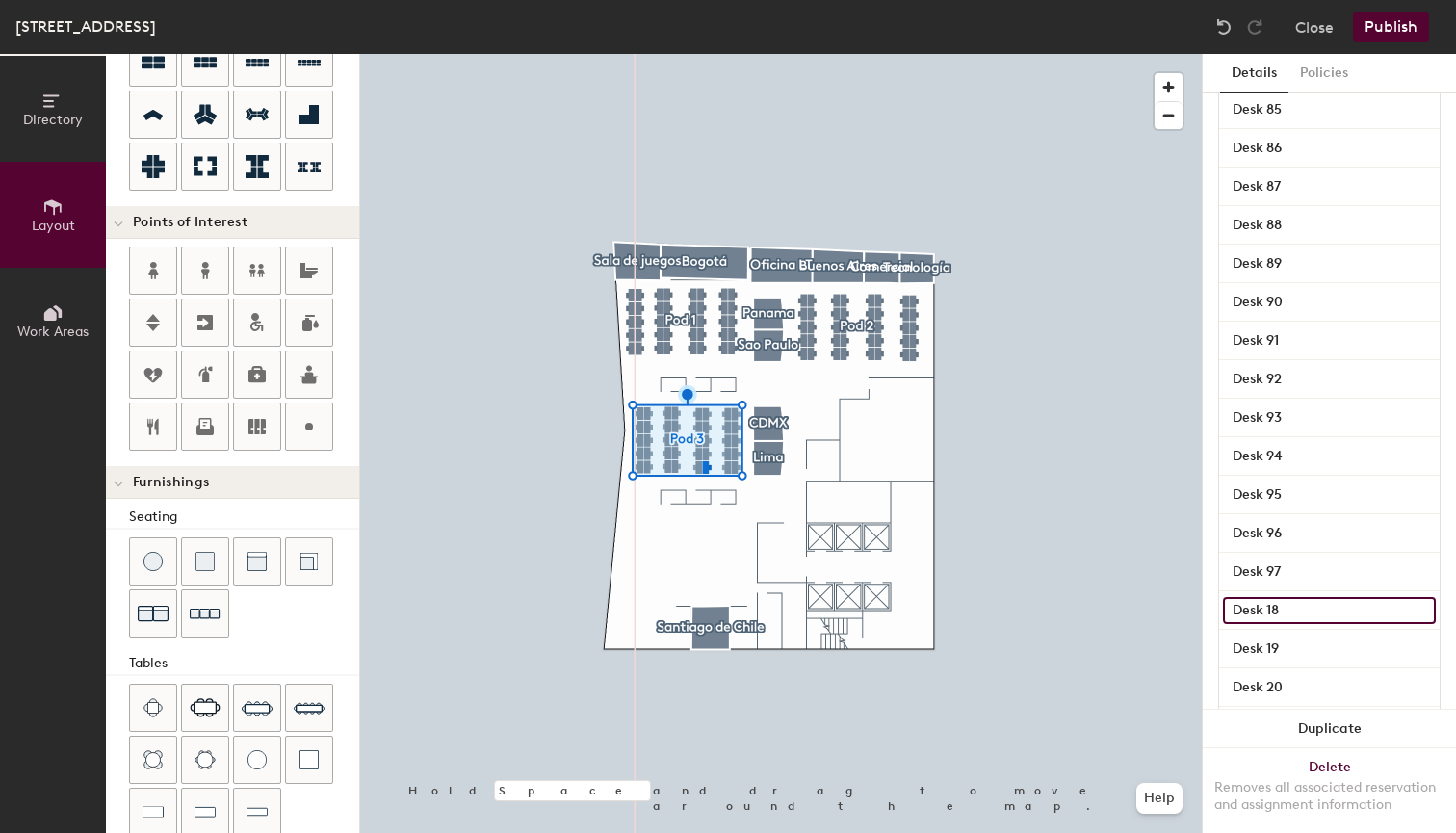
click at [1303, 611] on input "Desk 18" at bounding box center [1330, 610] width 212 height 27
type input "Desk 98"
click at [1314, 656] on input "Desk 19" at bounding box center [1330, 649] width 212 height 27
type input "Desk 99"
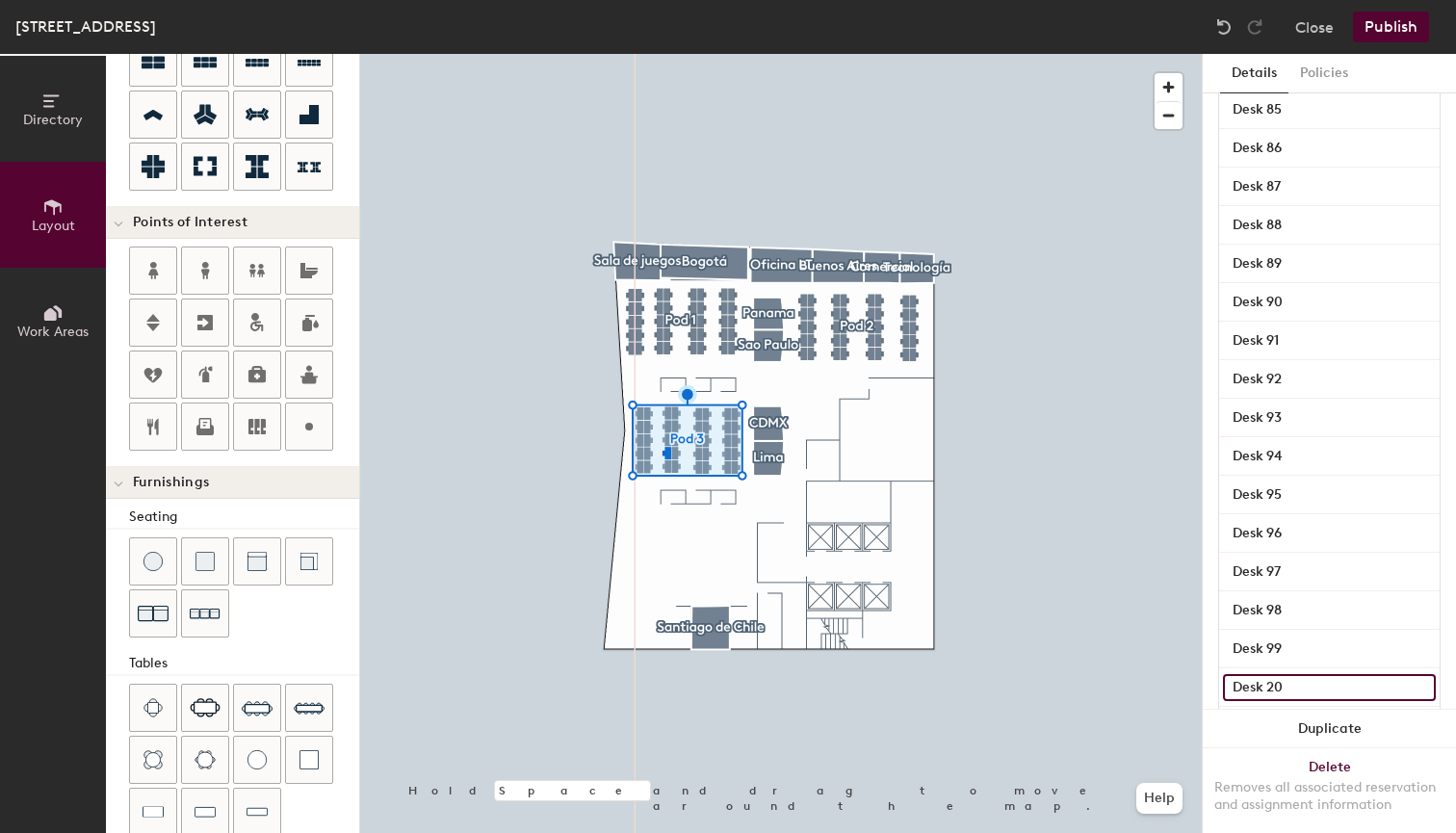
click at [1324, 689] on input "Desk 20" at bounding box center [1330, 687] width 212 height 27
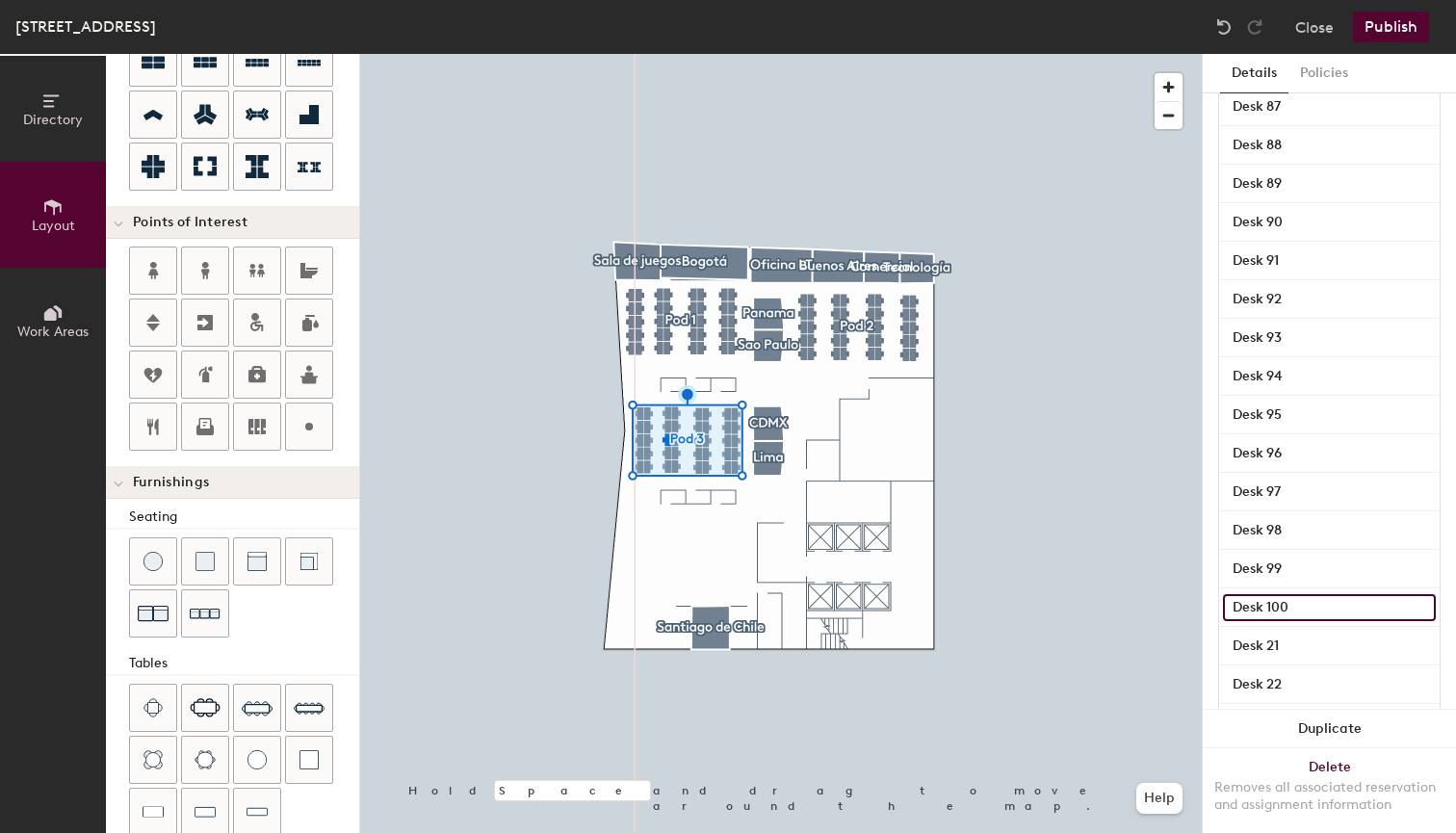
scroll to position [619, 0]
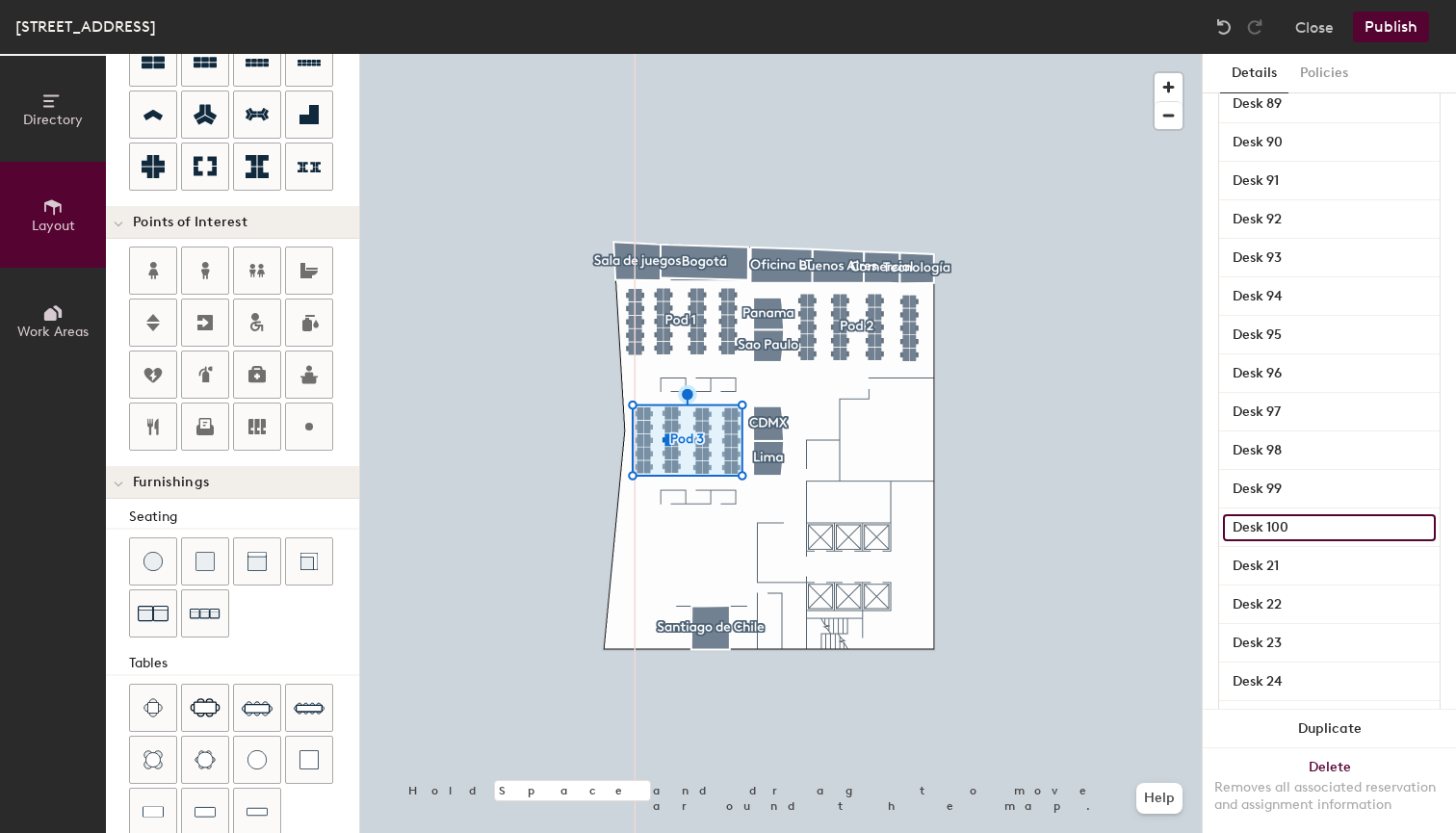
type input "Desk 100"
click at [1323, 581] on div "Desk 21" at bounding box center [1330, 567] width 220 height 39
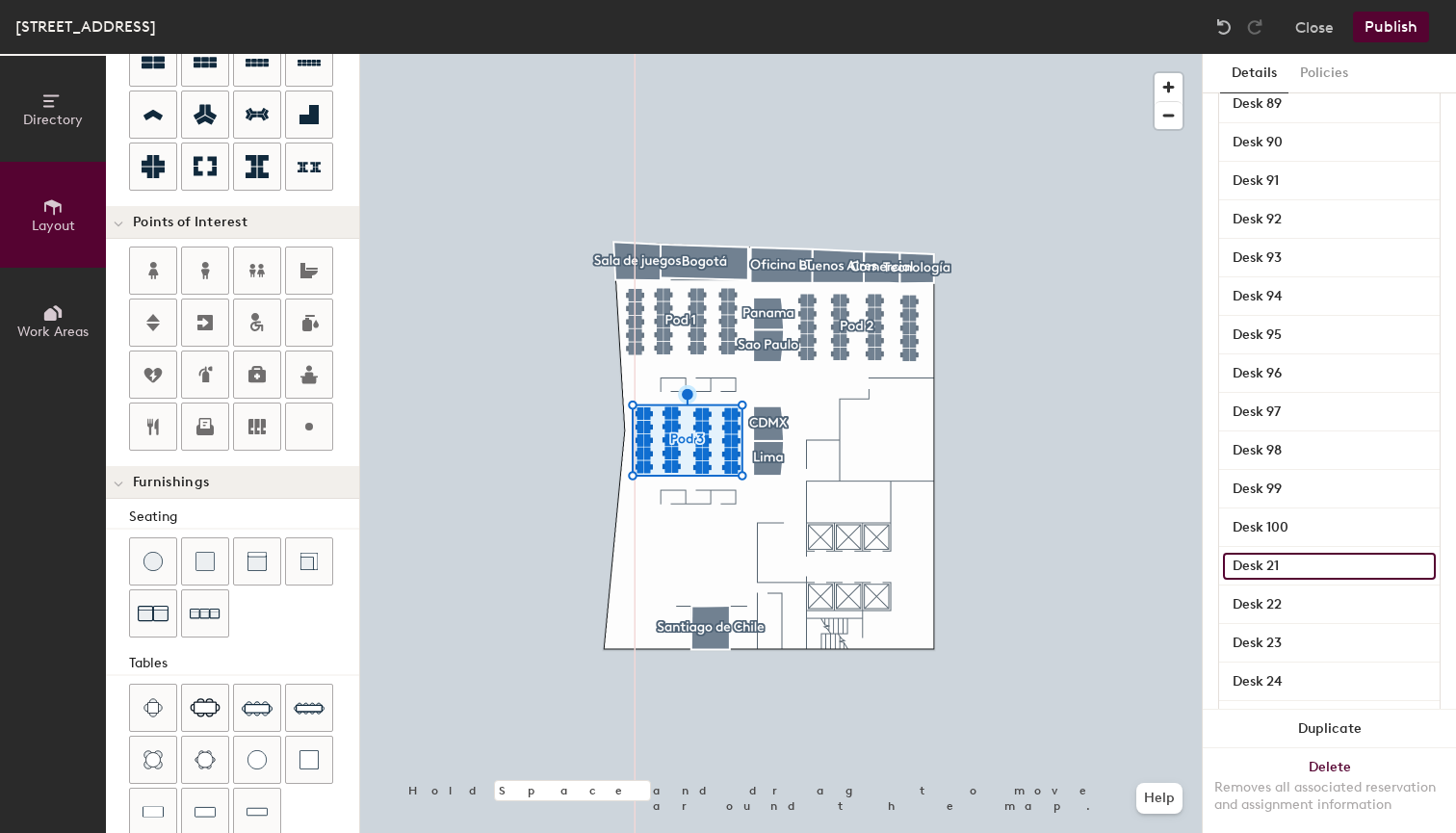
click at [1300, 559] on input "Desk 21" at bounding box center [1330, 567] width 212 height 27
type input "Desk 101"
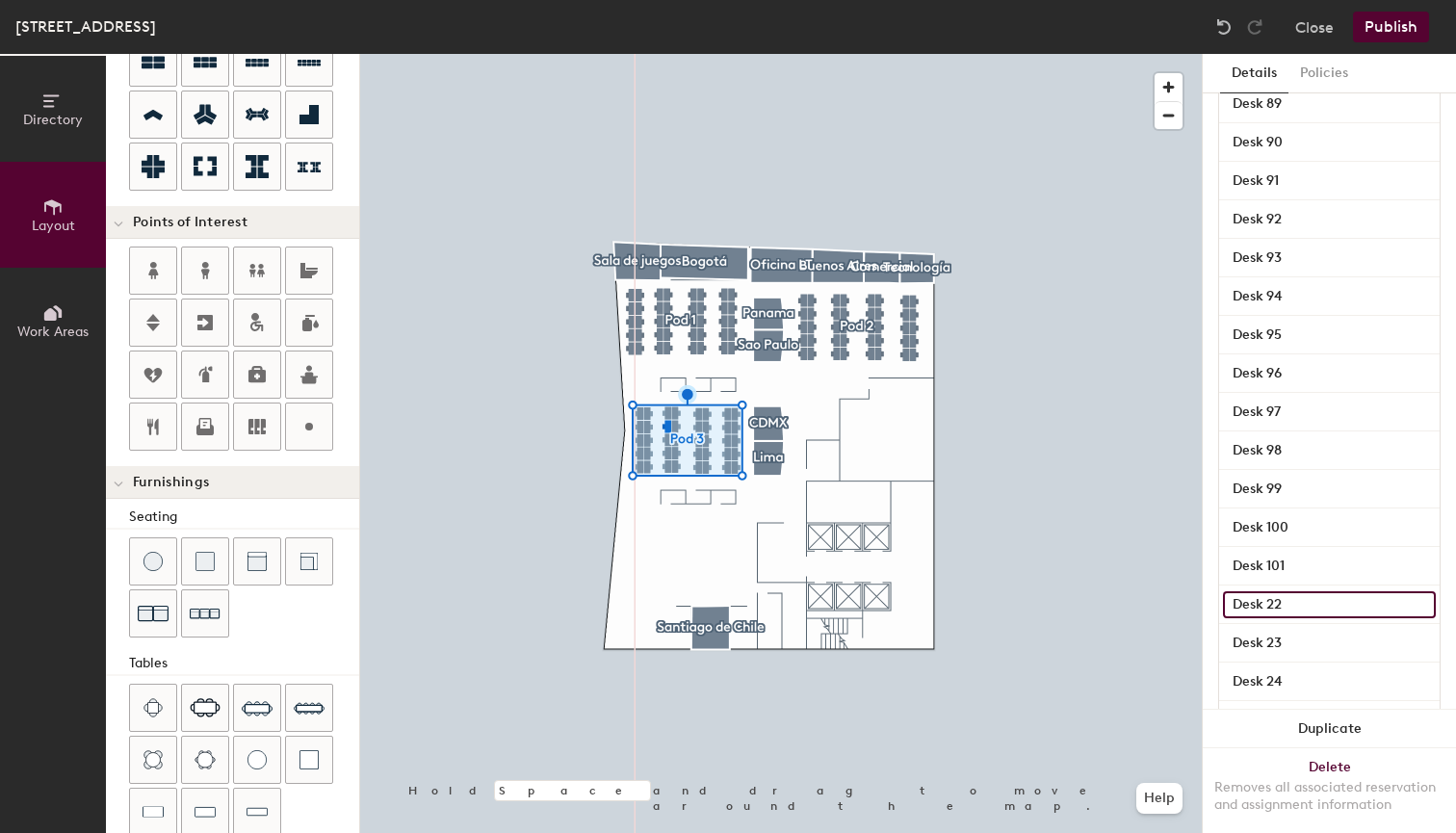
click at [1326, 597] on input "Desk 22" at bounding box center [1330, 604] width 212 height 27
type input "Desk 102"
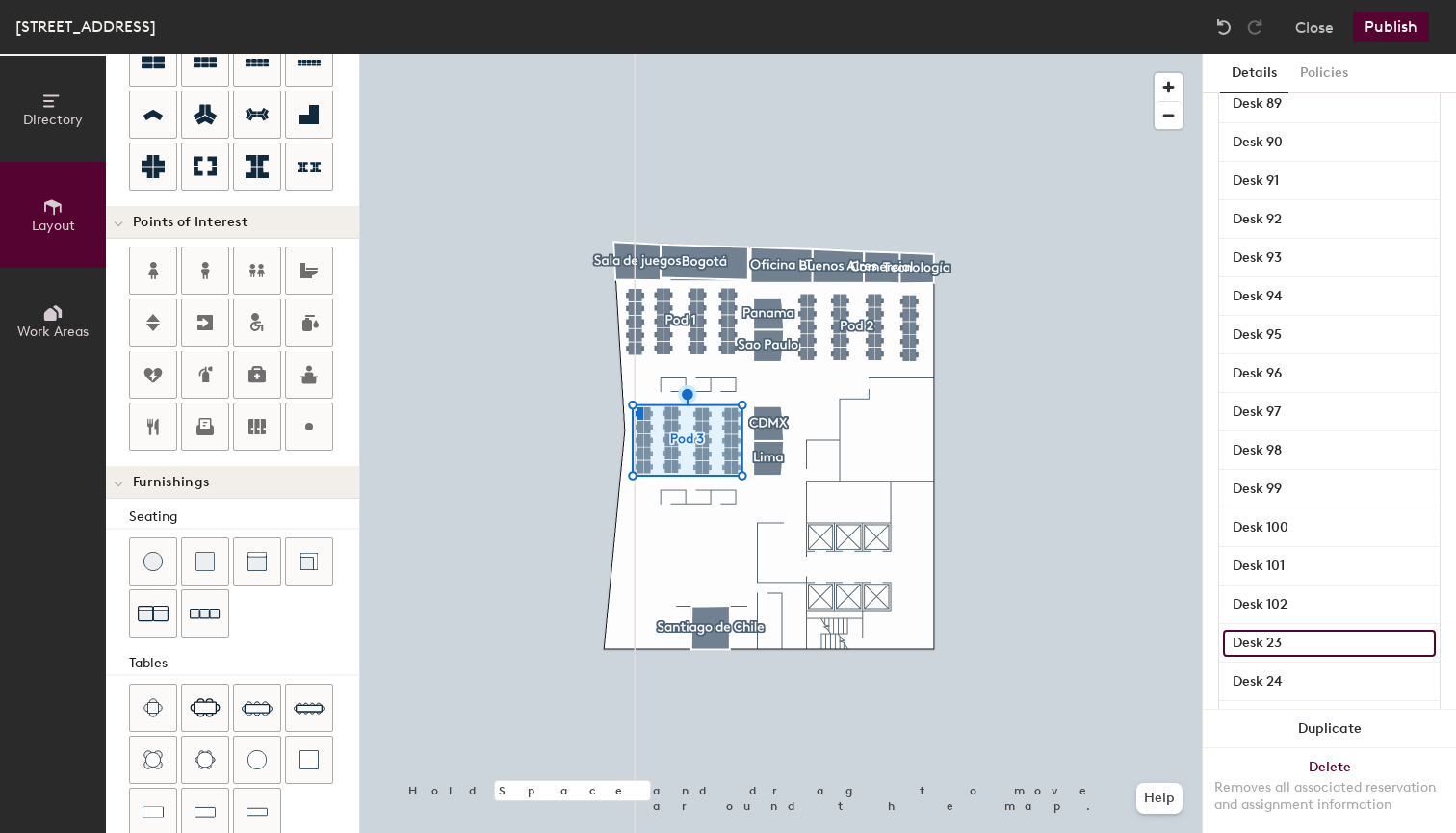
click at [1321, 637] on input "Desk 23" at bounding box center [1330, 643] width 212 height 27
type input "Desk 103"
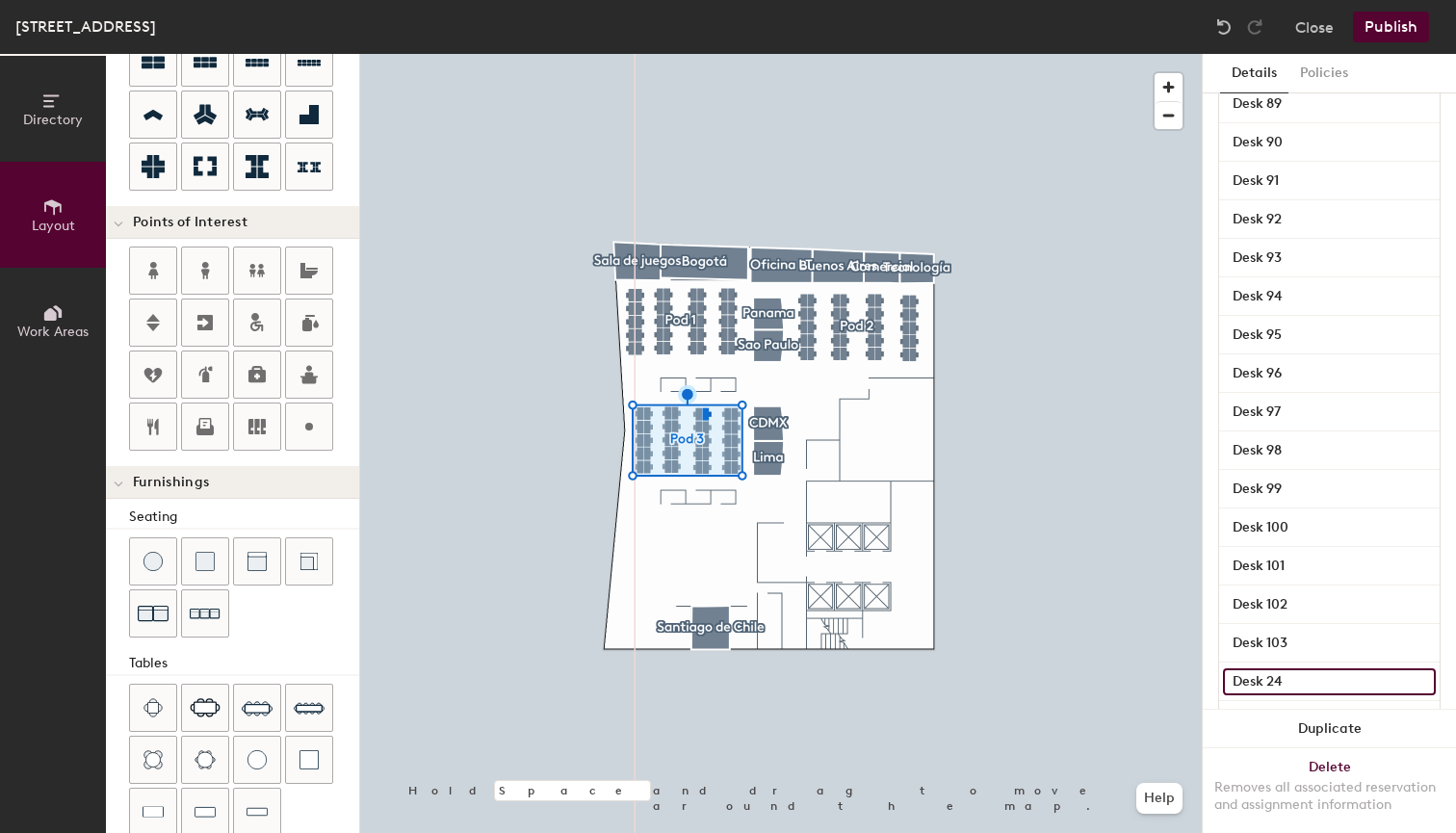
click at [1318, 678] on input "Desk 24" at bounding box center [1330, 681] width 212 height 27
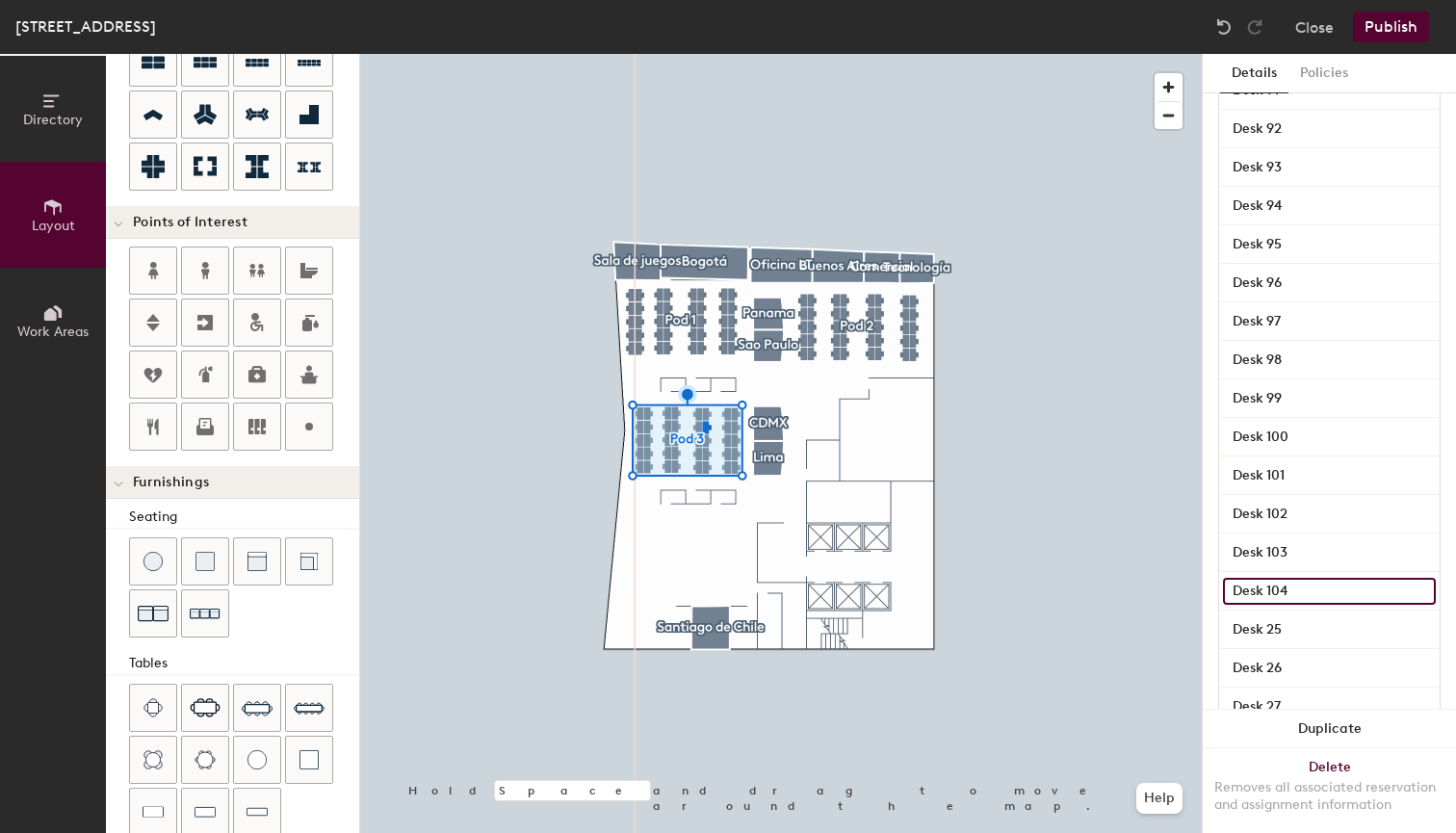
scroll to position [712, 0]
type input "Desk 104"
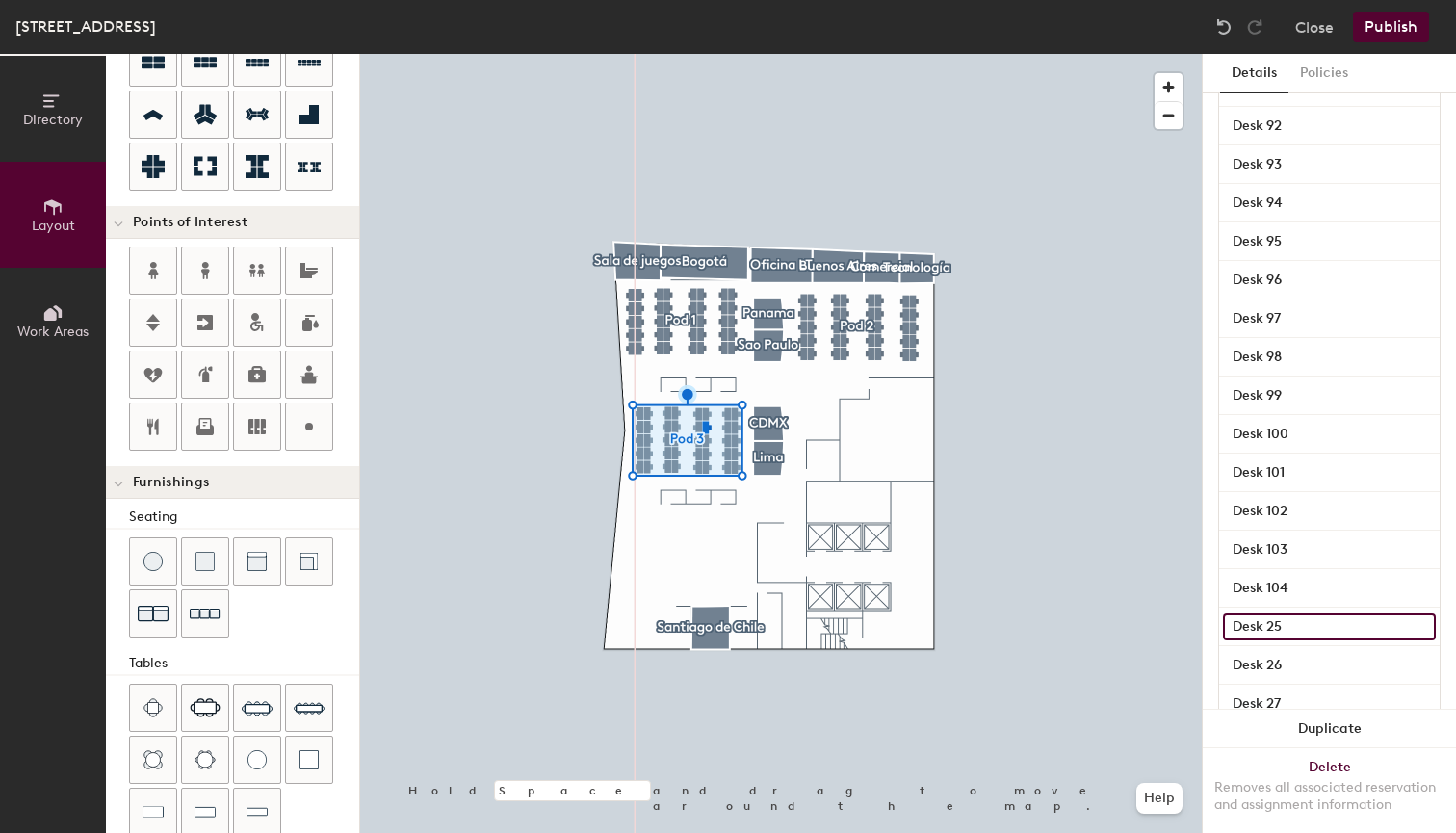
click at [1316, 624] on input "Desk 25" at bounding box center [1330, 626] width 212 height 27
type input "Desk 105"
click at [1317, 654] on input "Desk 26" at bounding box center [1330, 665] width 212 height 27
type input "Desk 106"
click at [1319, 690] on input "Desk 27" at bounding box center [1330, 704] width 212 height 27
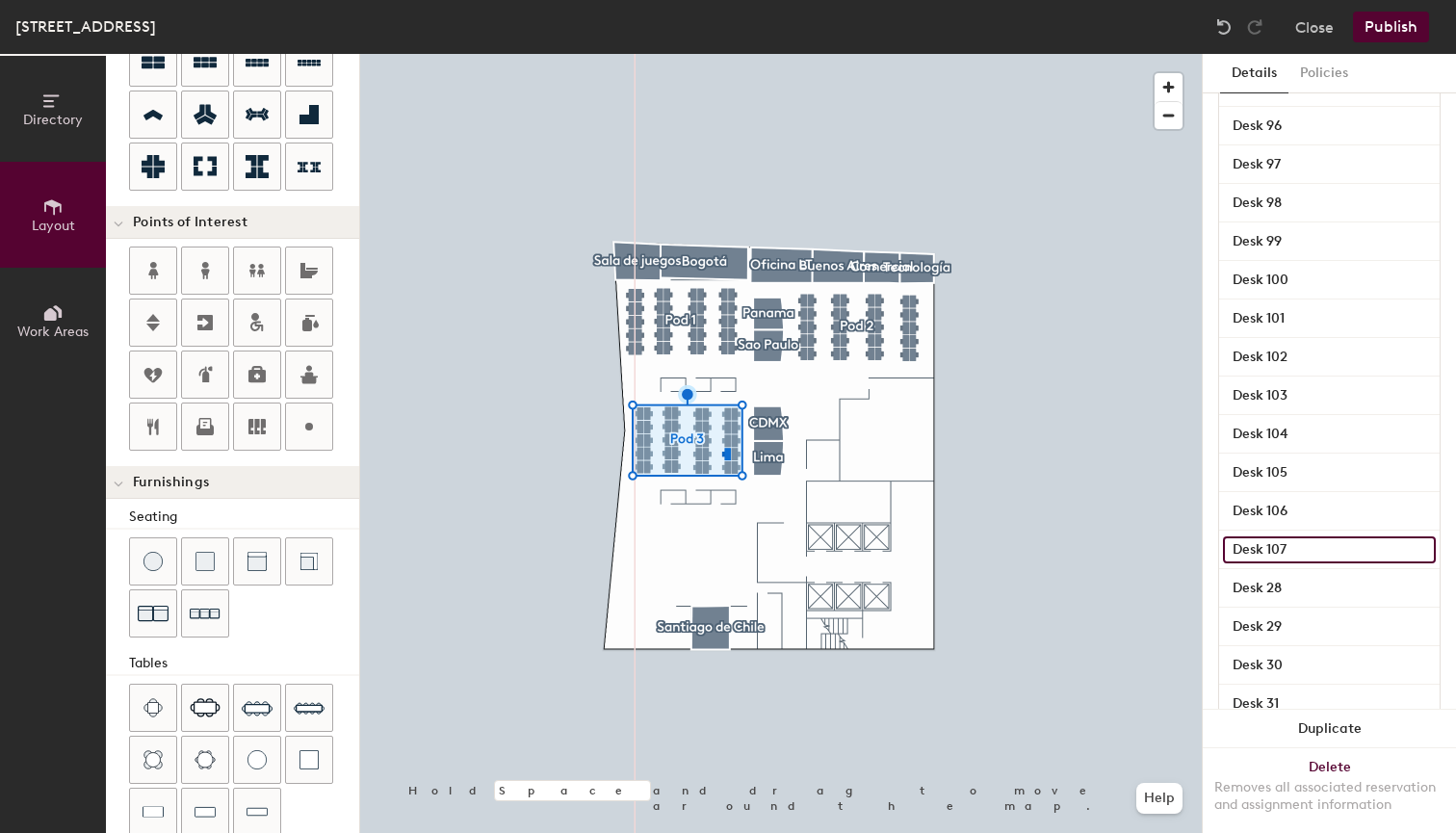
scroll to position [869, 0]
type input "Desk 107"
click at [1354, 588] on input "Desk 28" at bounding box center [1330, 586] width 212 height 27
type input "Desk 108"
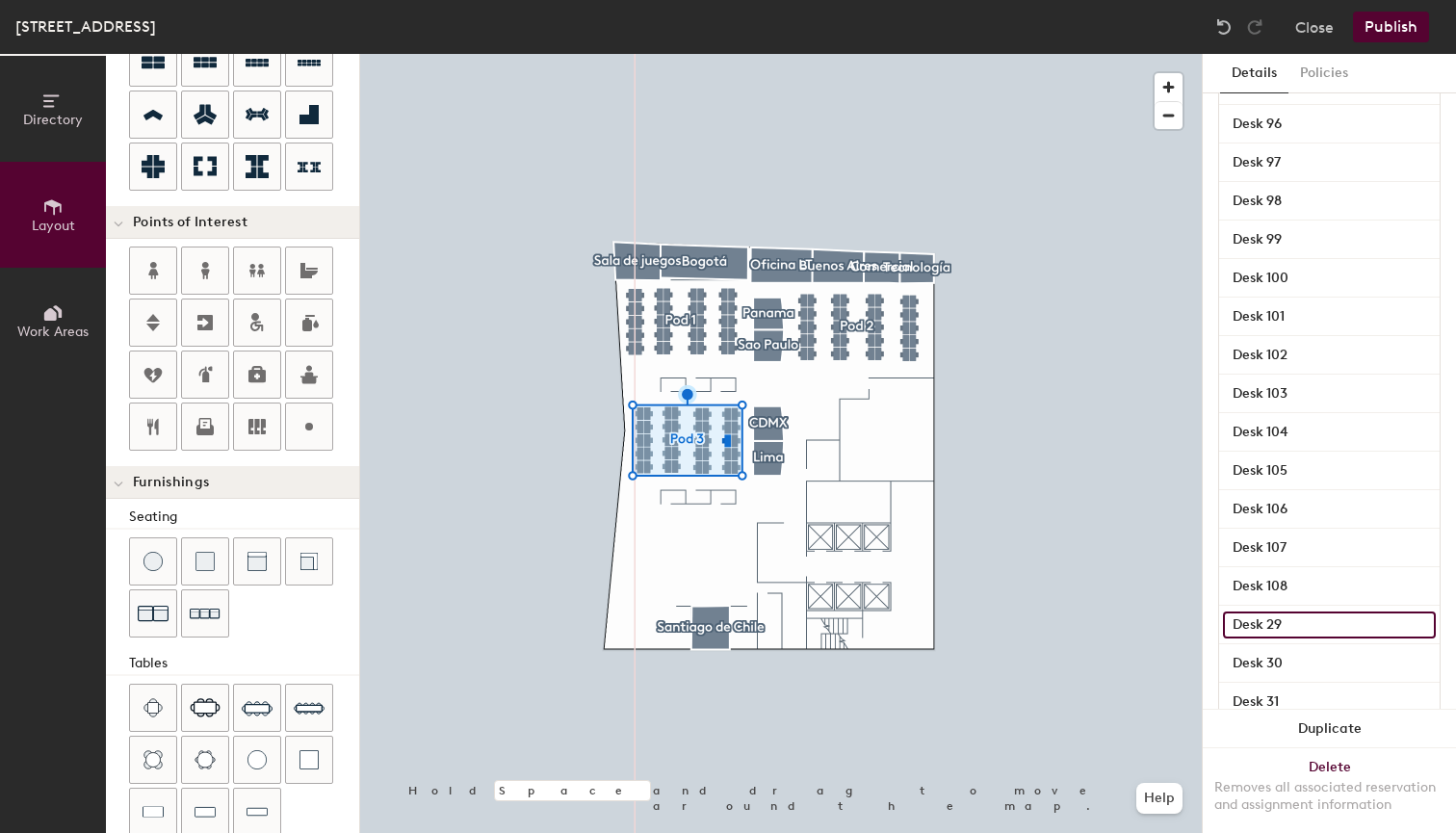
click at [1313, 621] on input "Desk 29" at bounding box center [1330, 625] width 212 height 27
type input "Desk 109"
click at [1311, 661] on input "Desk 30" at bounding box center [1330, 663] width 212 height 27
type input "Desk 110"
click at [1309, 699] on input "Desk 31" at bounding box center [1330, 702] width 212 height 27
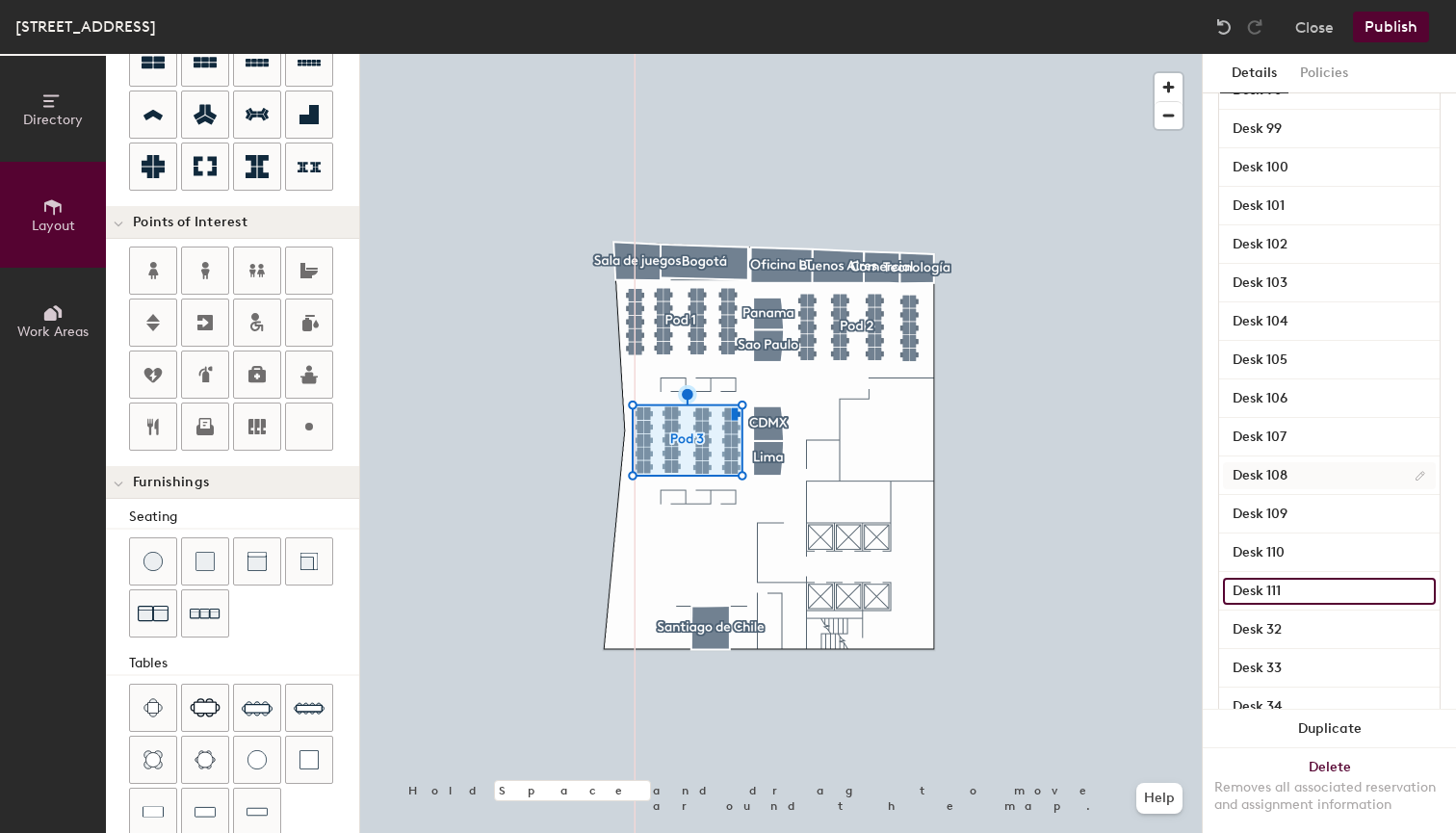
scroll to position [993, 0]
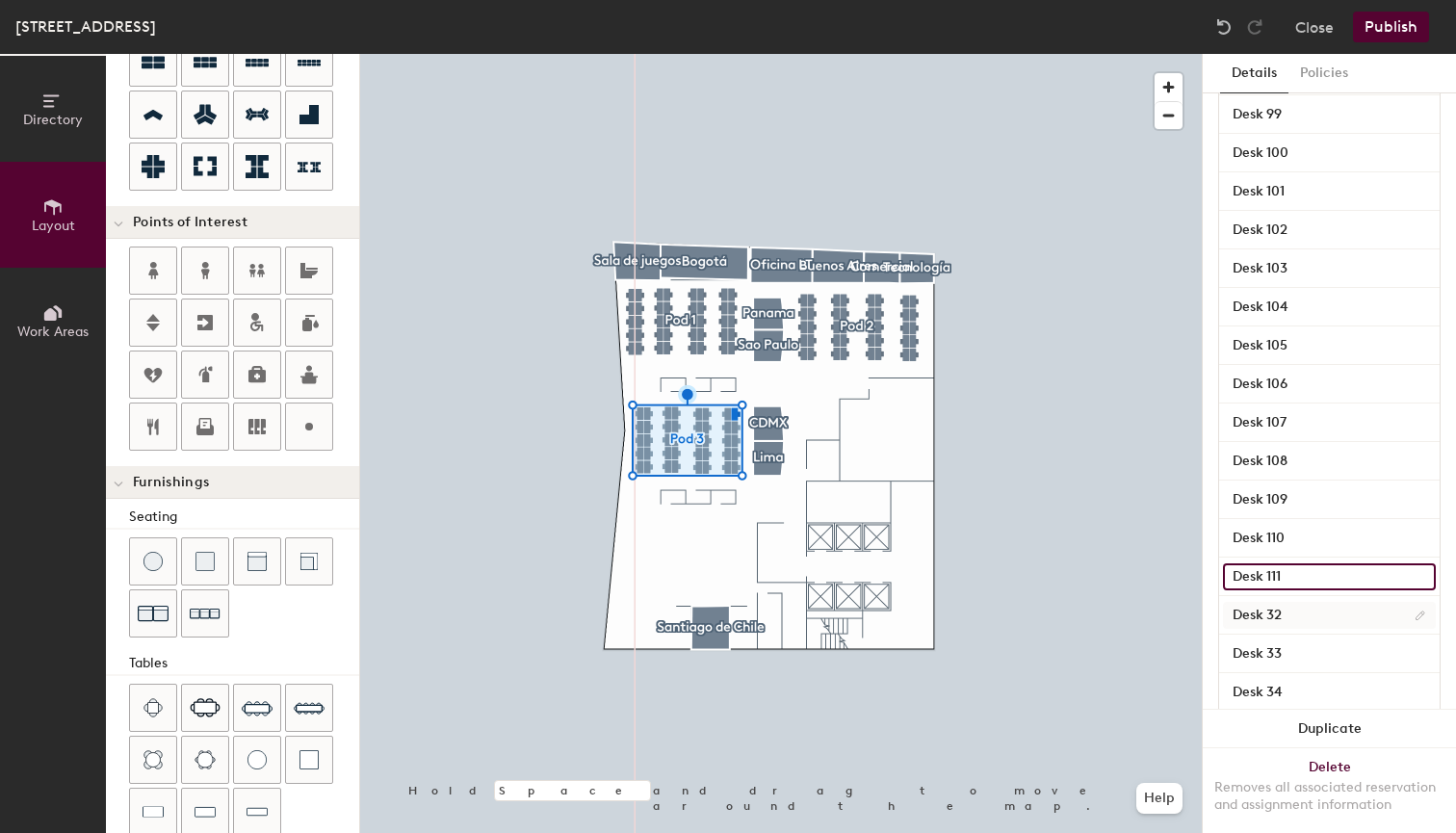
type input "Desk 111"
click at [1300, 615] on input "Desk 32" at bounding box center [1330, 615] width 212 height 27
type input "Desk 112"
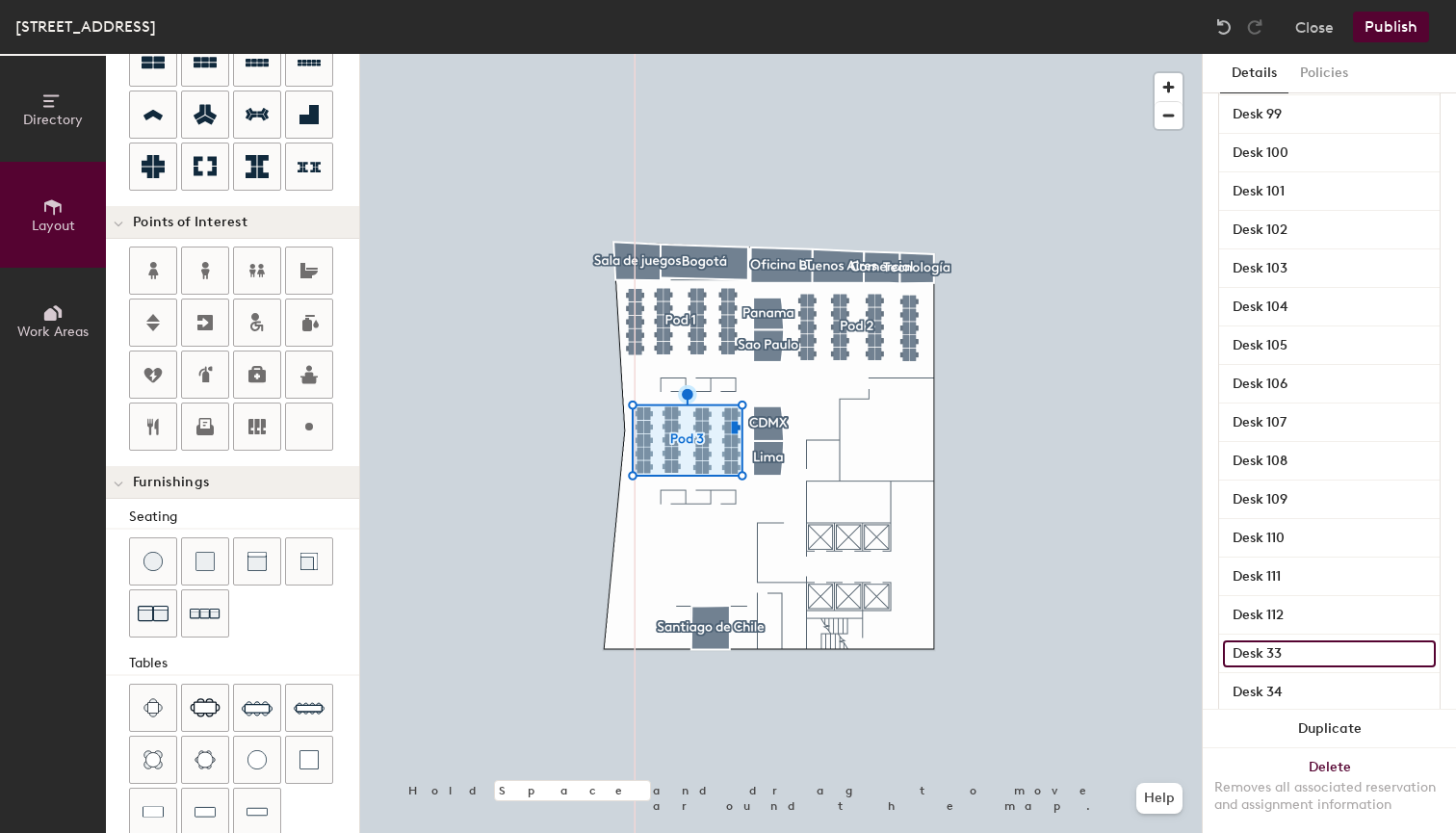
click at [1321, 644] on input "Desk 33" at bounding box center [1330, 653] width 212 height 27
type input "Desk 113"
click at [1301, 692] on input "Desk 34" at bounding box center [1330, 692] width 212 height 27
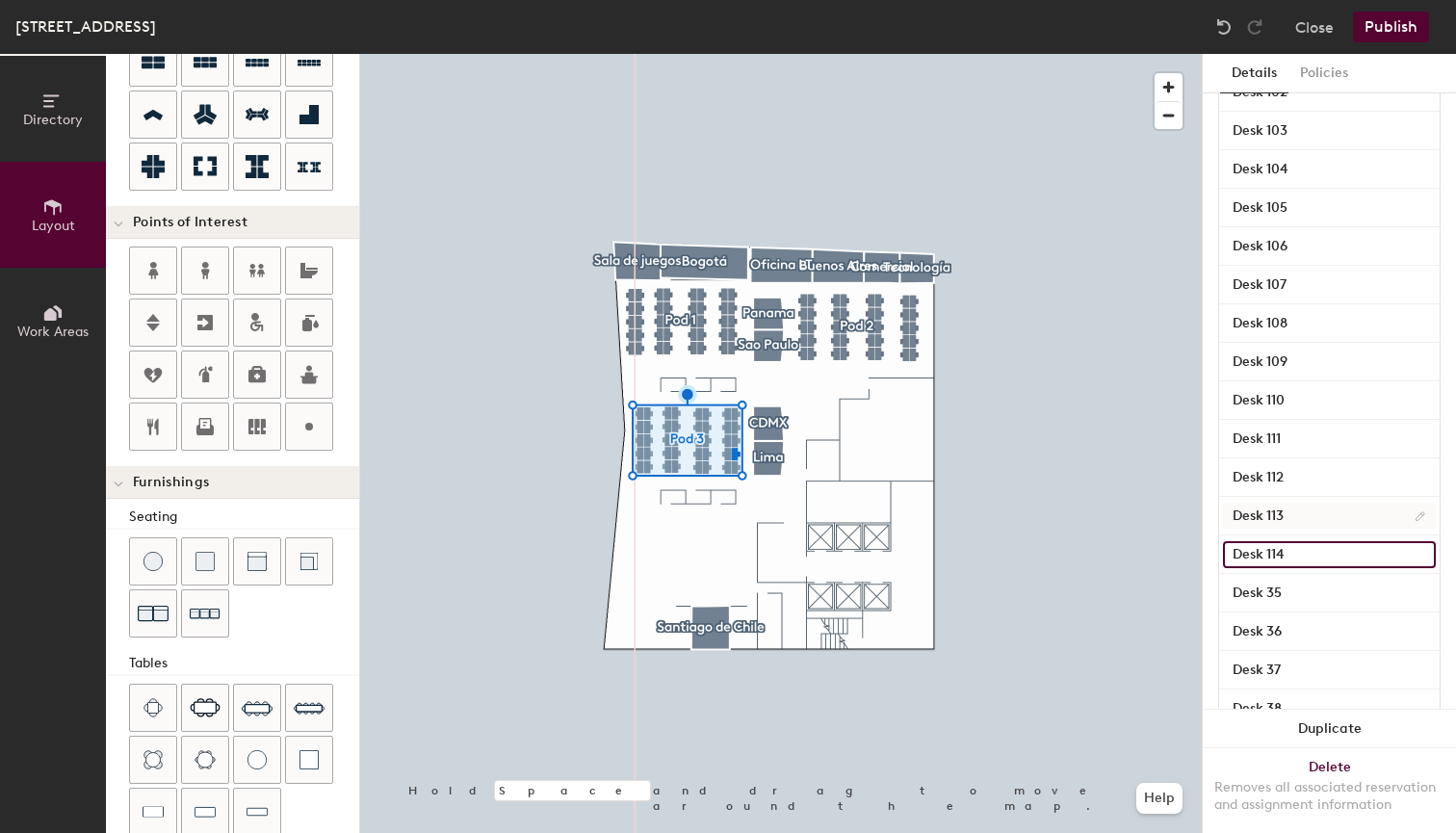
scroll to position [1150, 0]
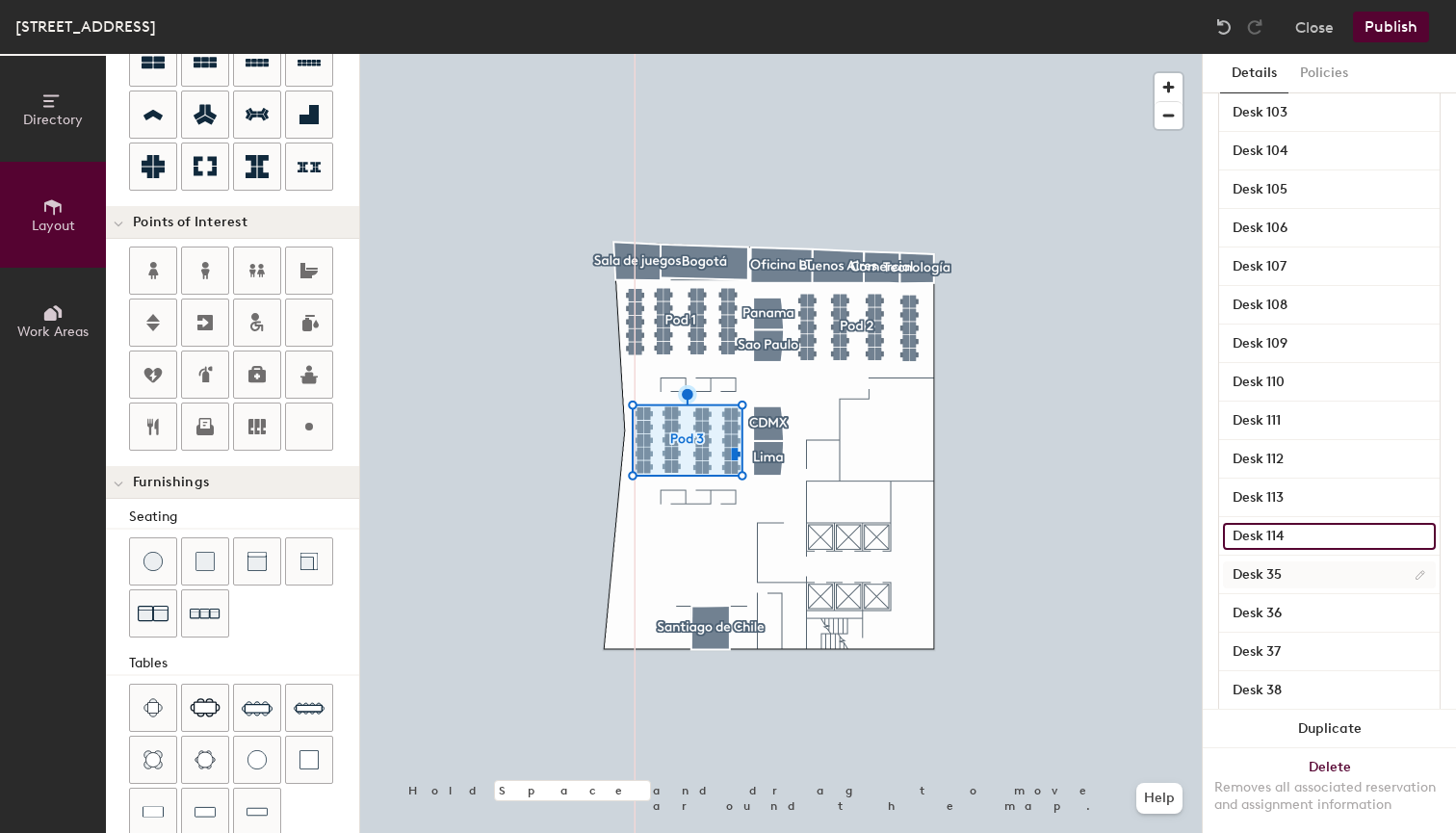
type input "Desk 114"
click at [1330, 570] on input "Desk 35" at bounding box center [1330, 574] width 212 height 27
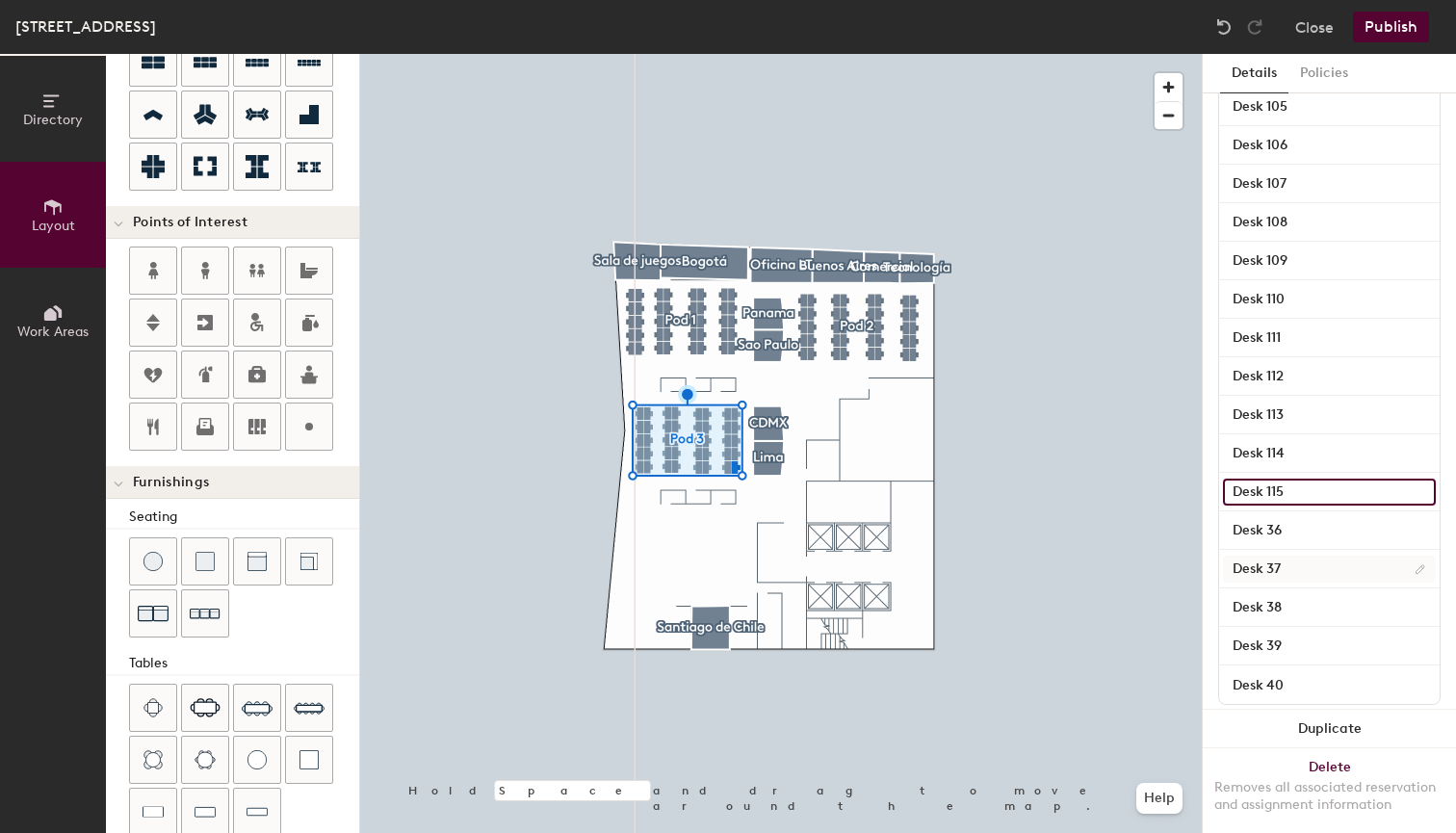
scroll to position [1237, 0]
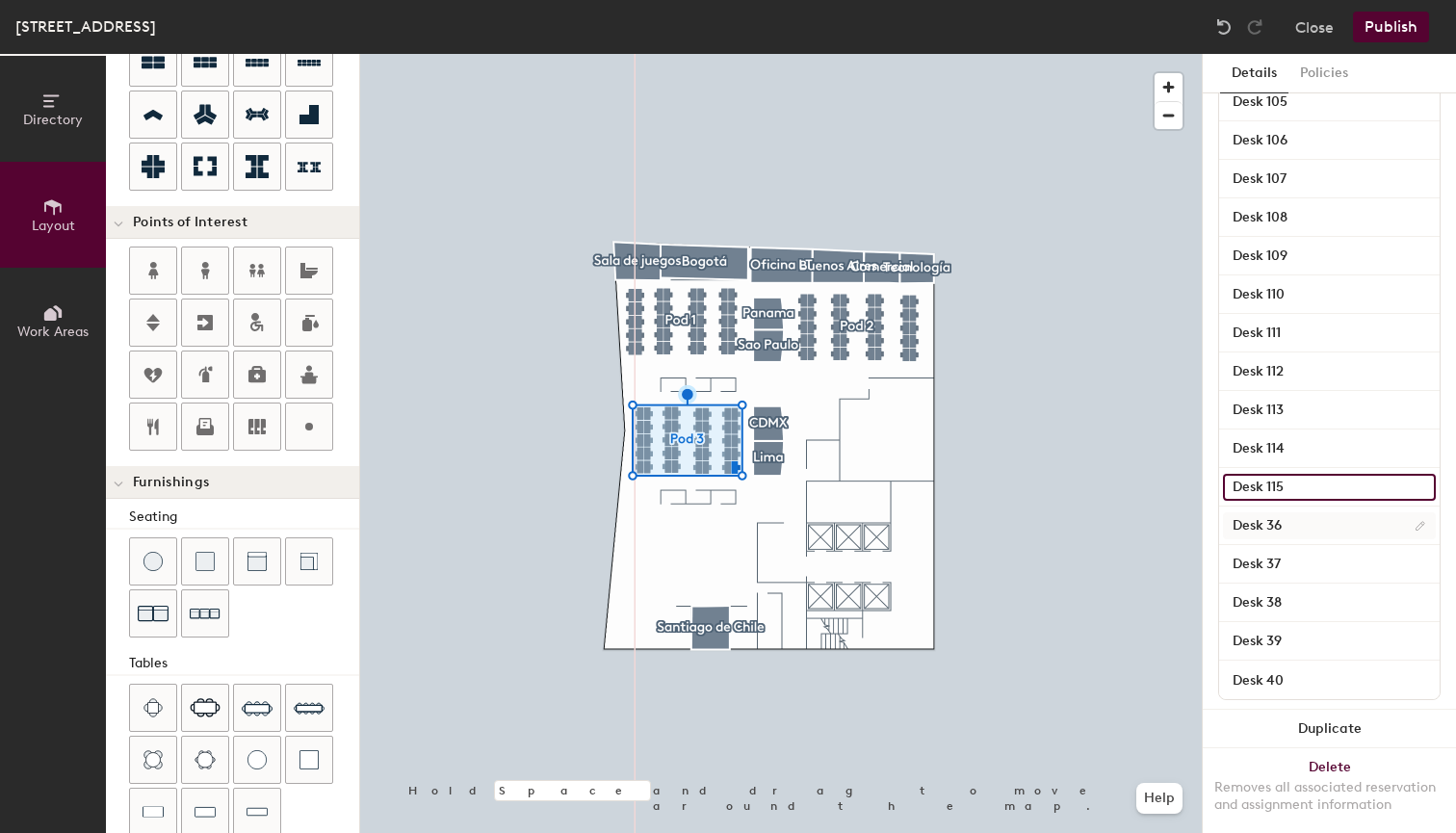
type input "Desk 115"
click at [1322, 524] on input "Desk 36" at bounding box center [1330, 526] width 212 height 27
type input "Desk 116"
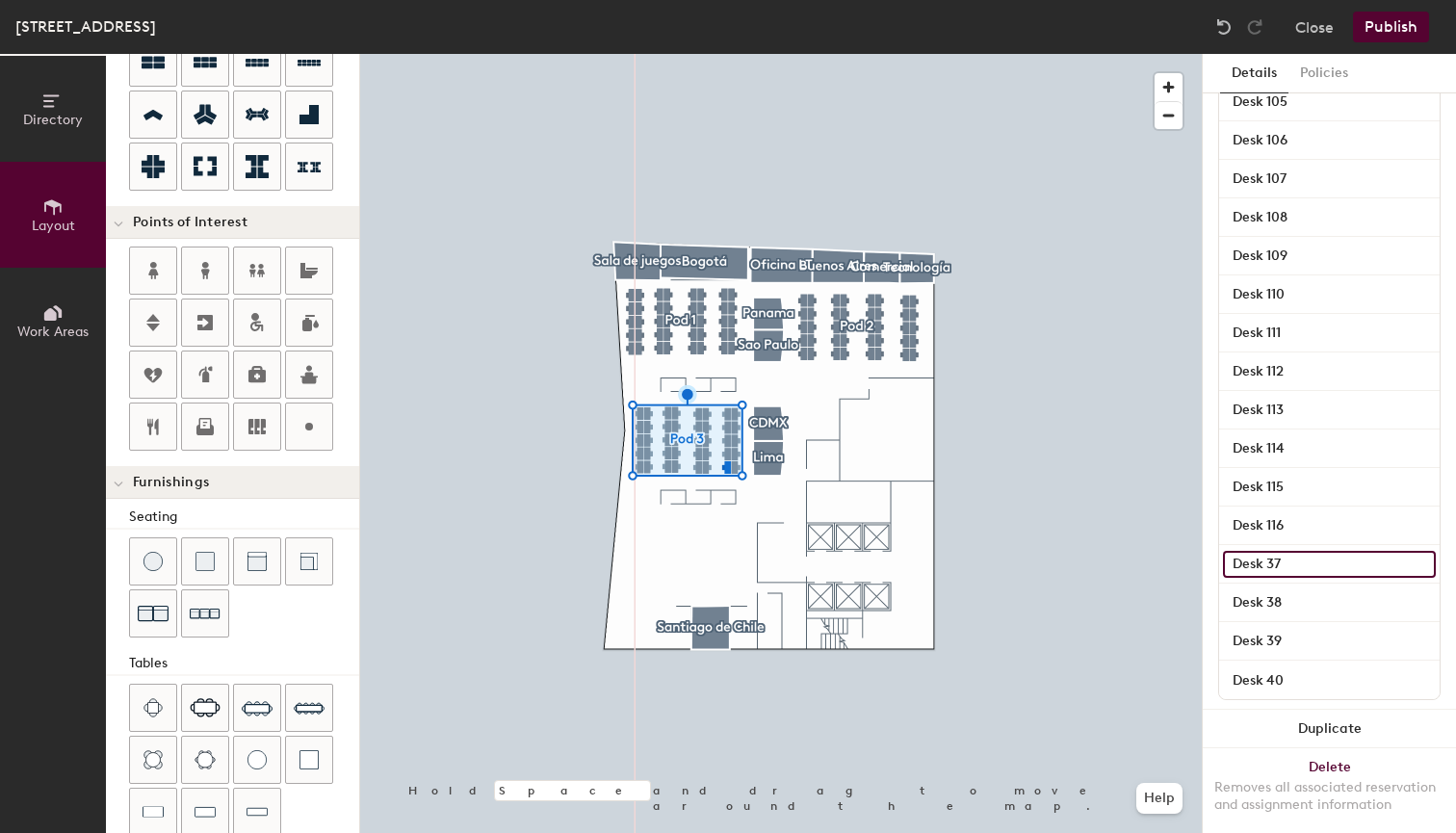
click at [1309, 574] on input "Desk 37" at bounding box center [1330, 565] width 212 height 27
type input "Desk 117"
click at [1300, 598] on input "Desk 38" at bounding box center [1330, 602] width 212 height 27
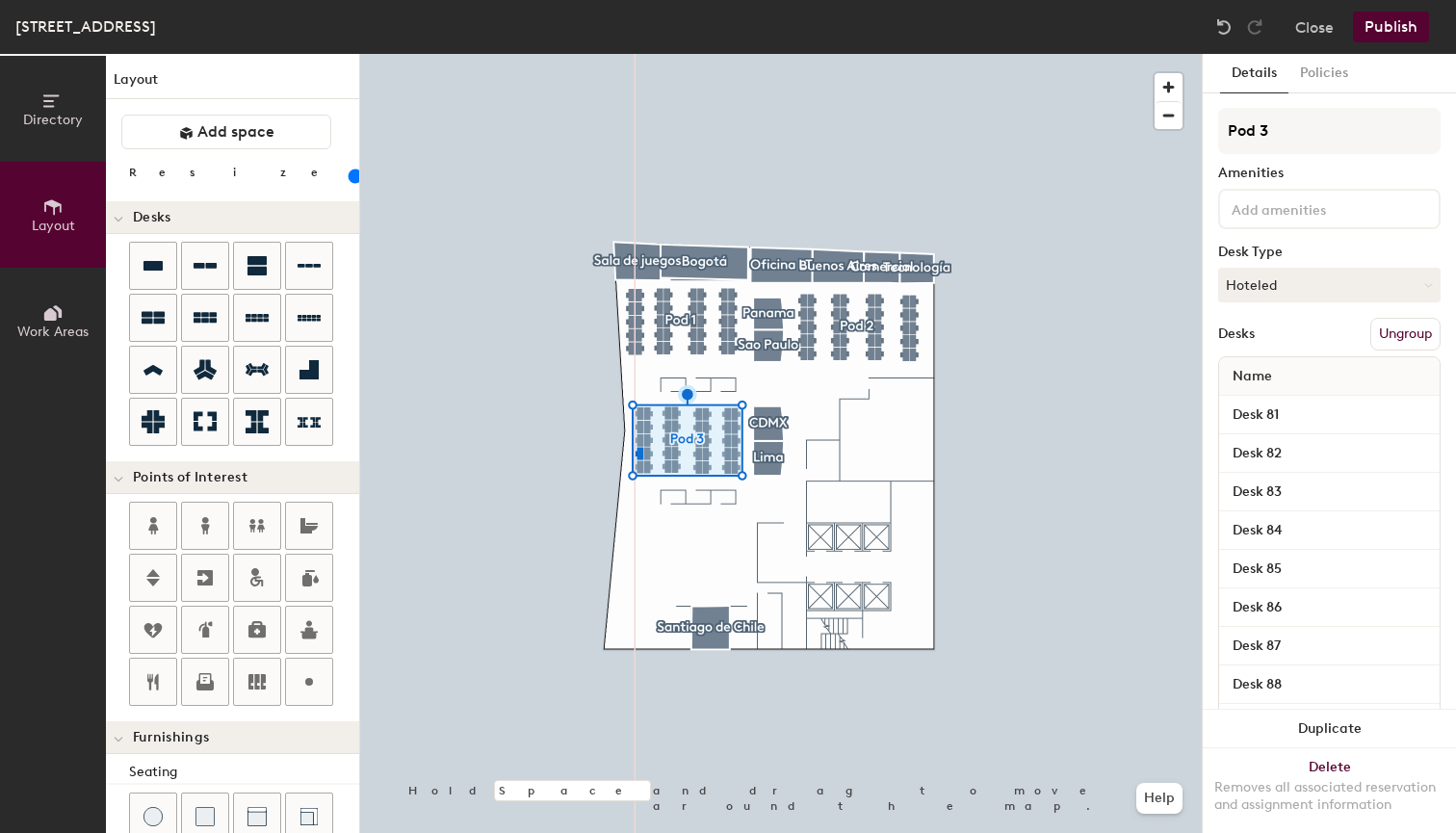
scroll to position [1237, 0]
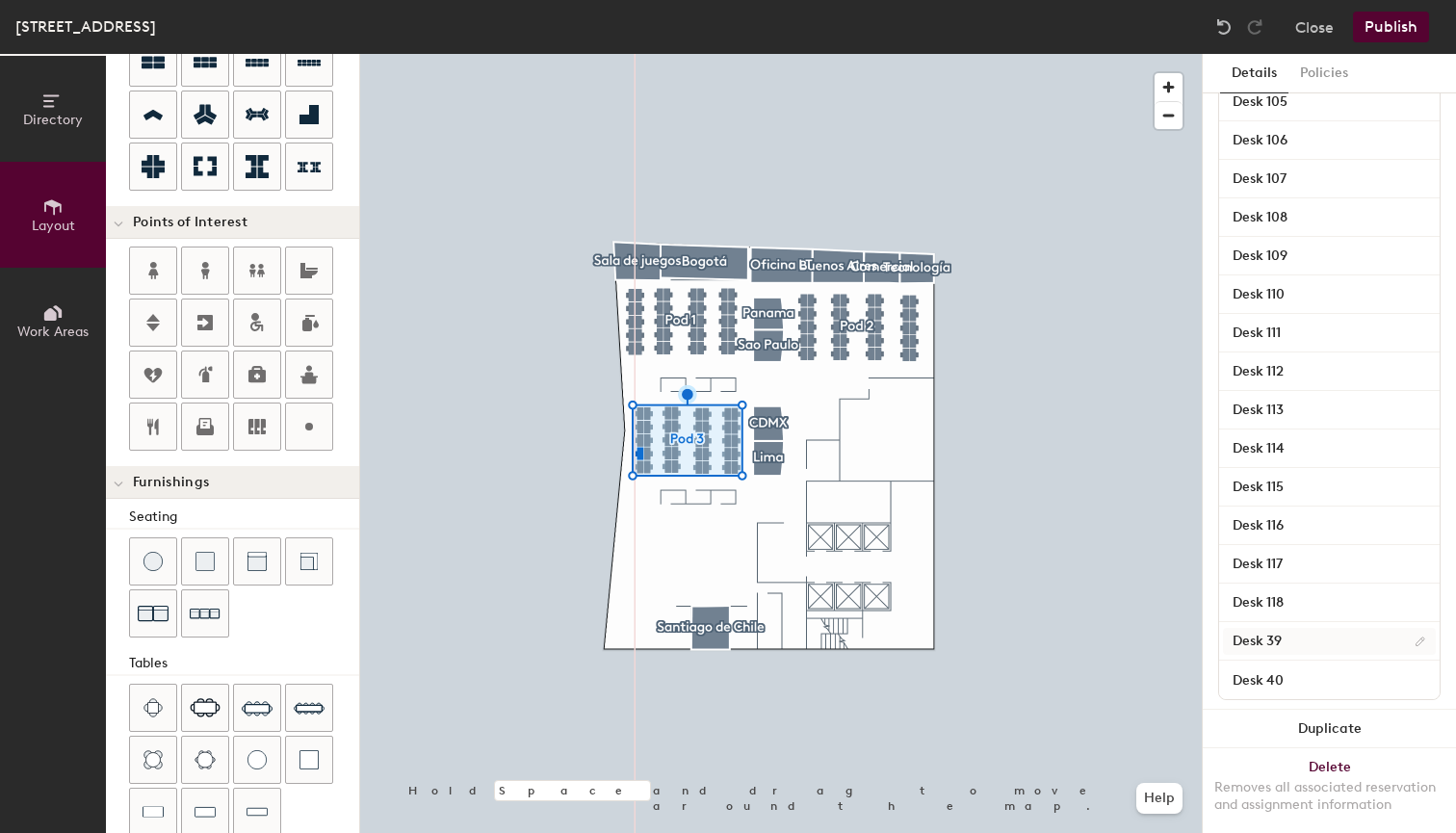
type input "Desk 118"
click at [1359, 641] on input "Desk 39" at bounding box center [1330, 641] width 212 height 27
type input "Desk 119"
click at [1351, 686] on input "Desk 40" at bounding box center [1330, 680] width 212 height 27
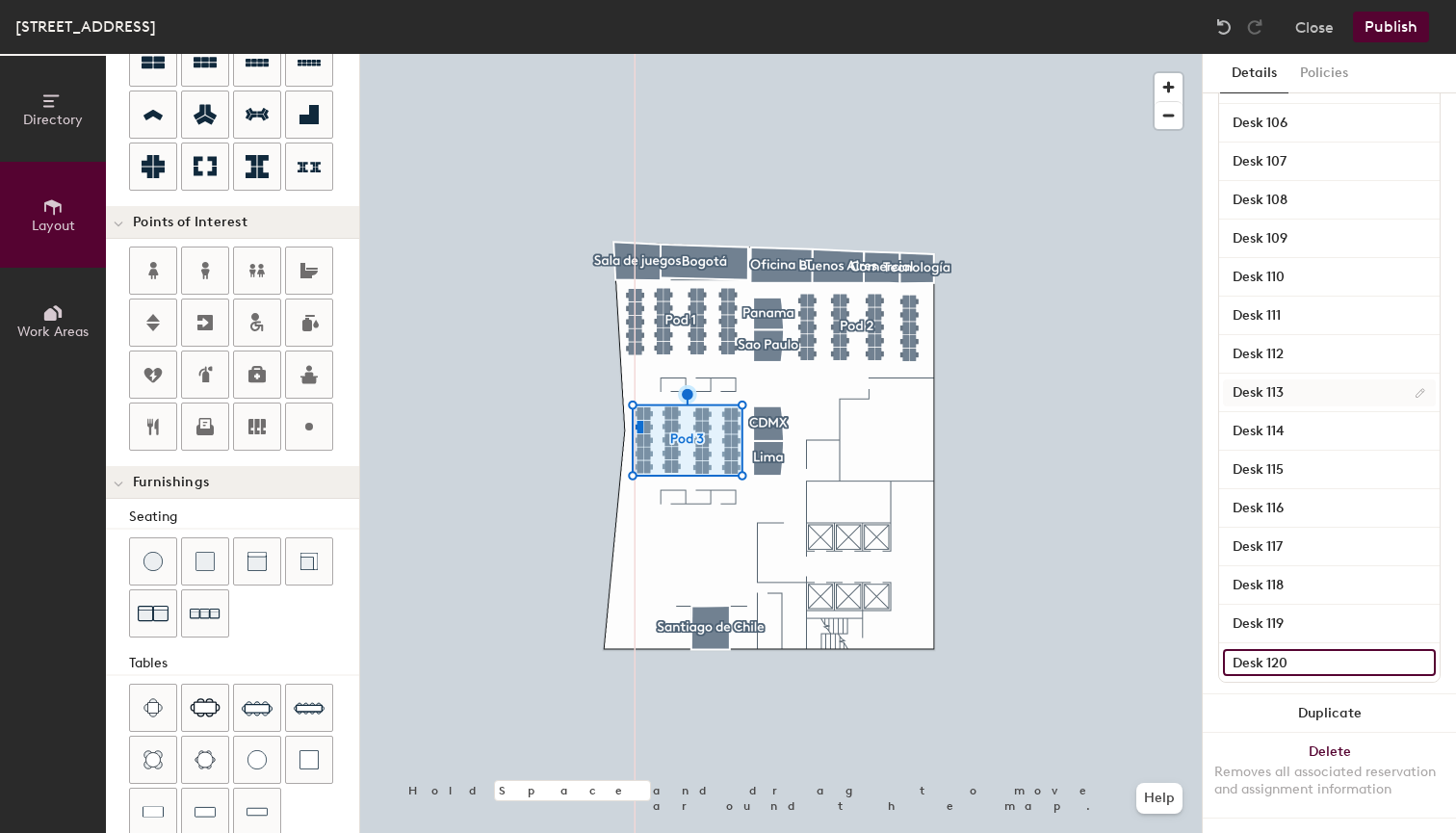
scroll to position [1255, 0]
type input "Desk 120"
click at [1309, 72] on button "Policies" at bounding box center [1325, 73] width 71 height 40
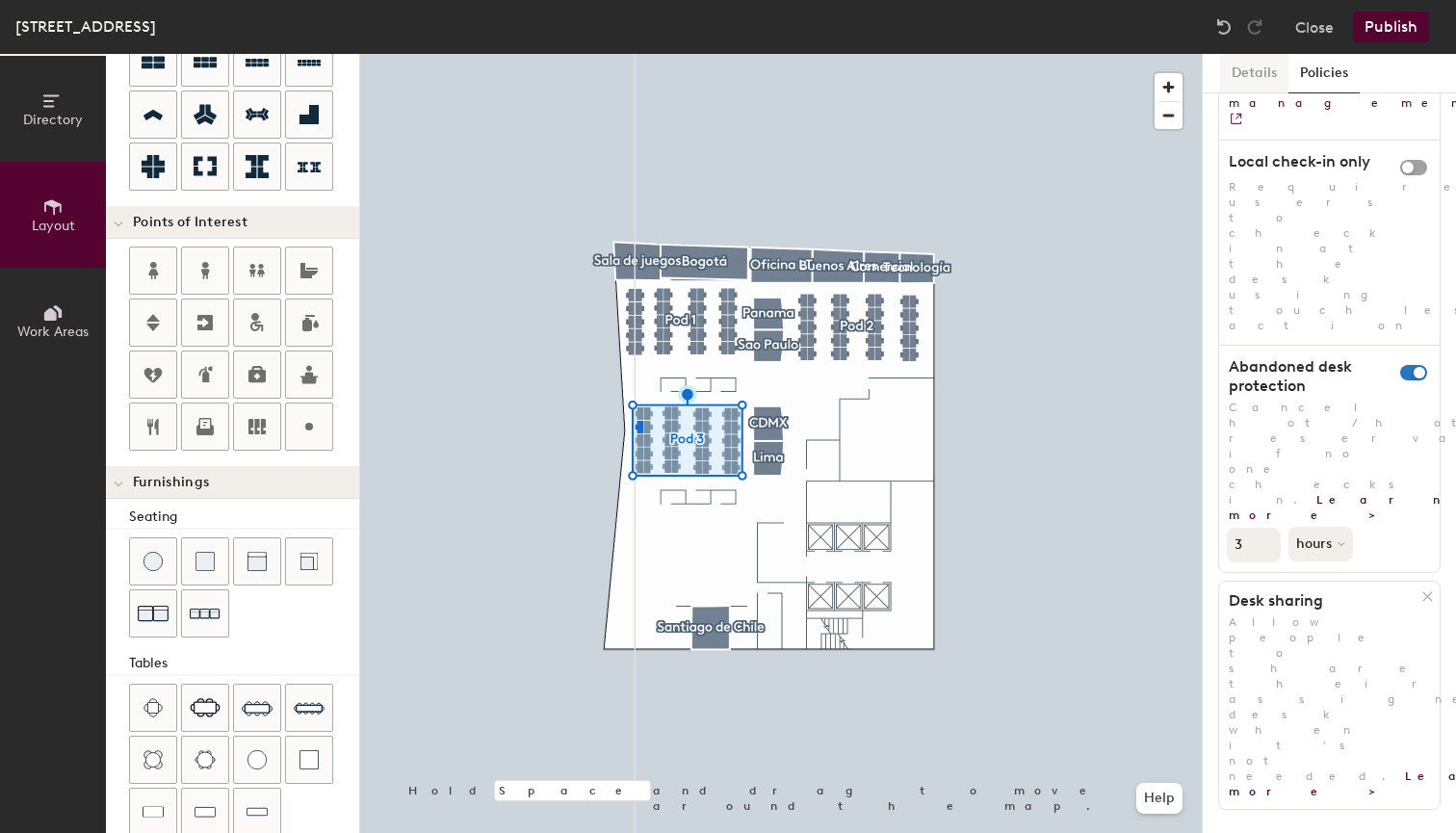
scroll to position [126, 0]
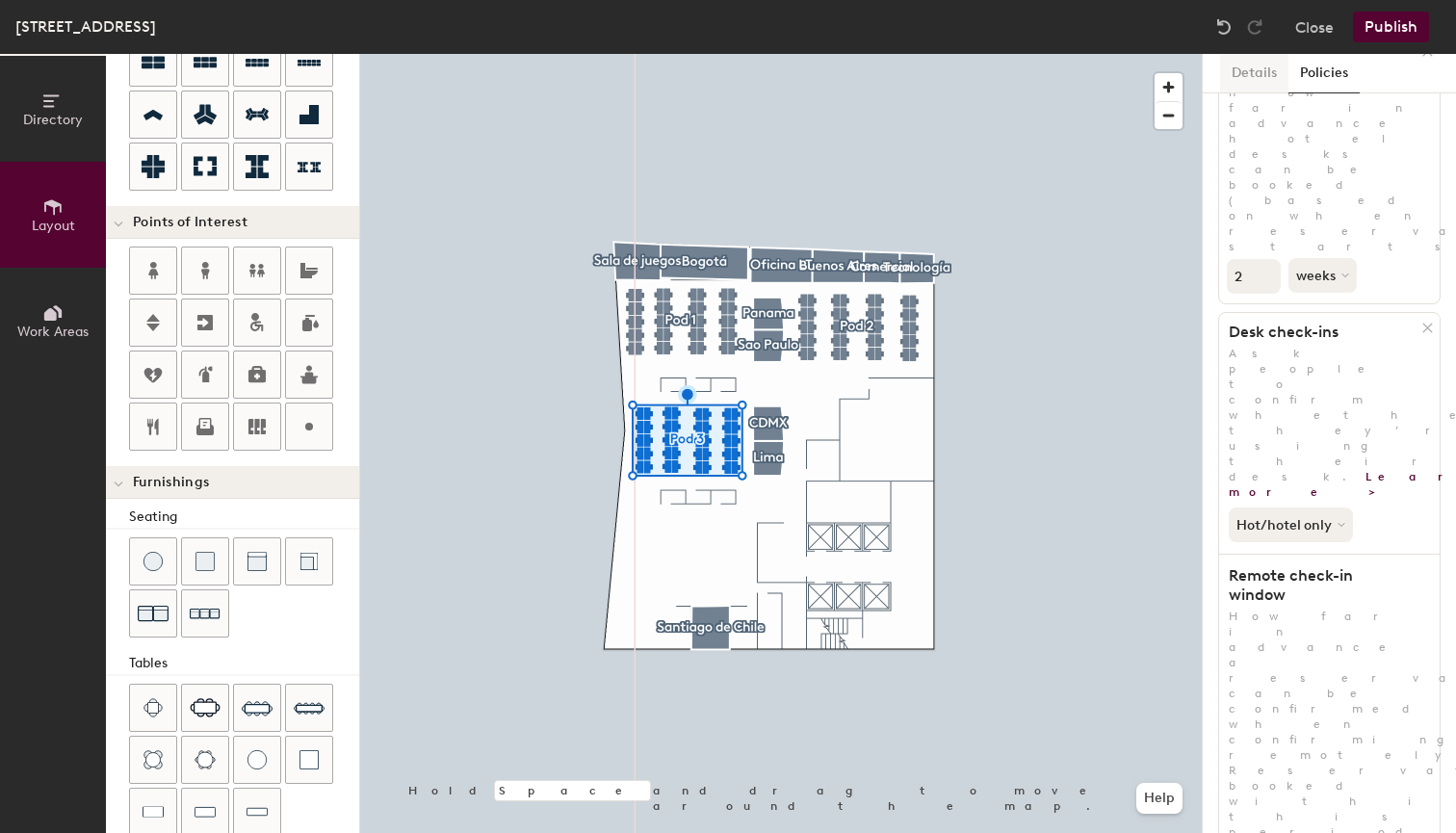
click at [1250, 78] on button "Details" at bounding box center [1254, 73] width 69 height 40
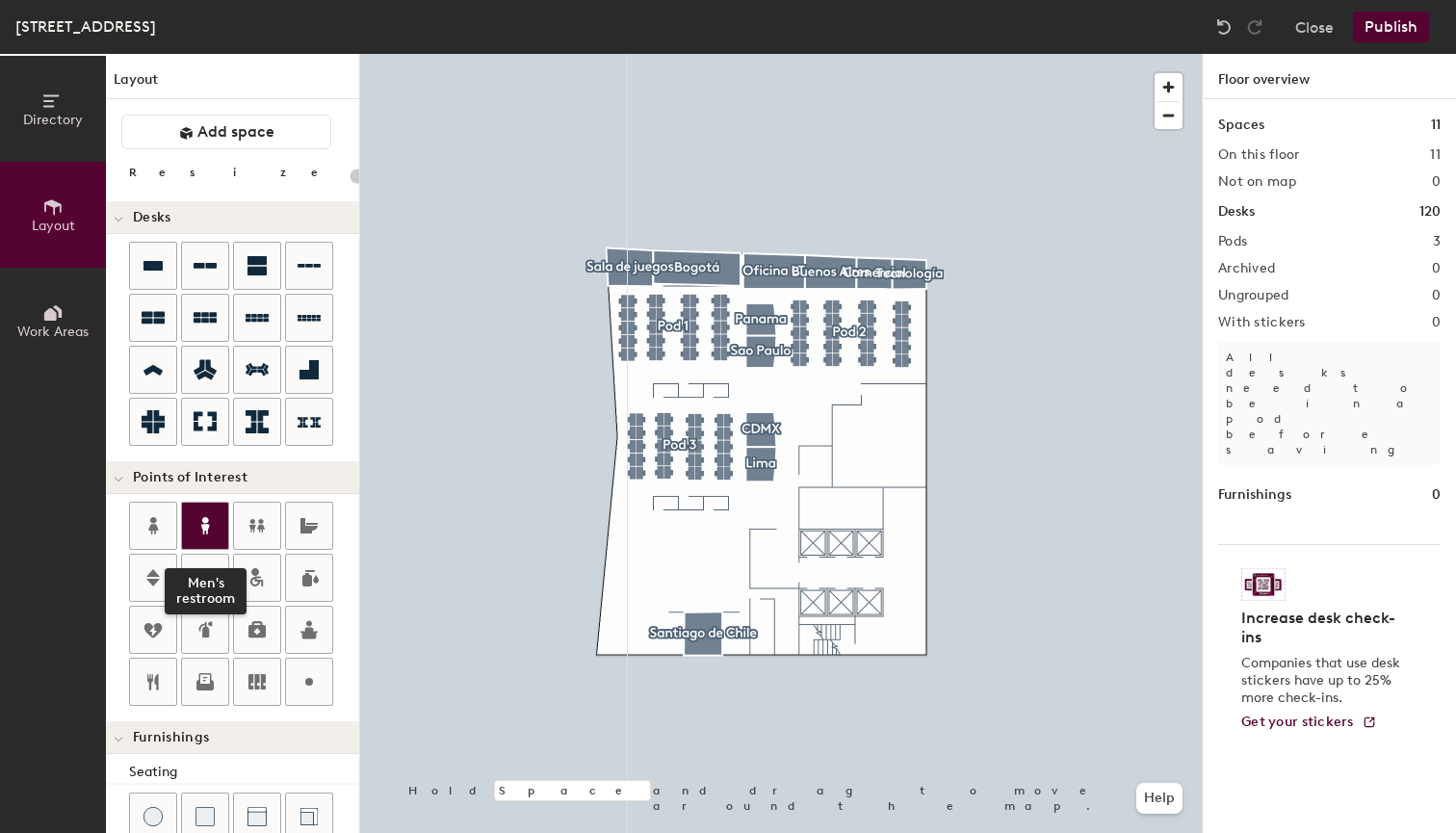
scroll to position [0, 0]
click at [1049, 54] on div at bounding box center [781, 54] width 842 height 0
click at [1406, 30] on button "Publish" at bounding box center [1390, 27] width 76 height 31
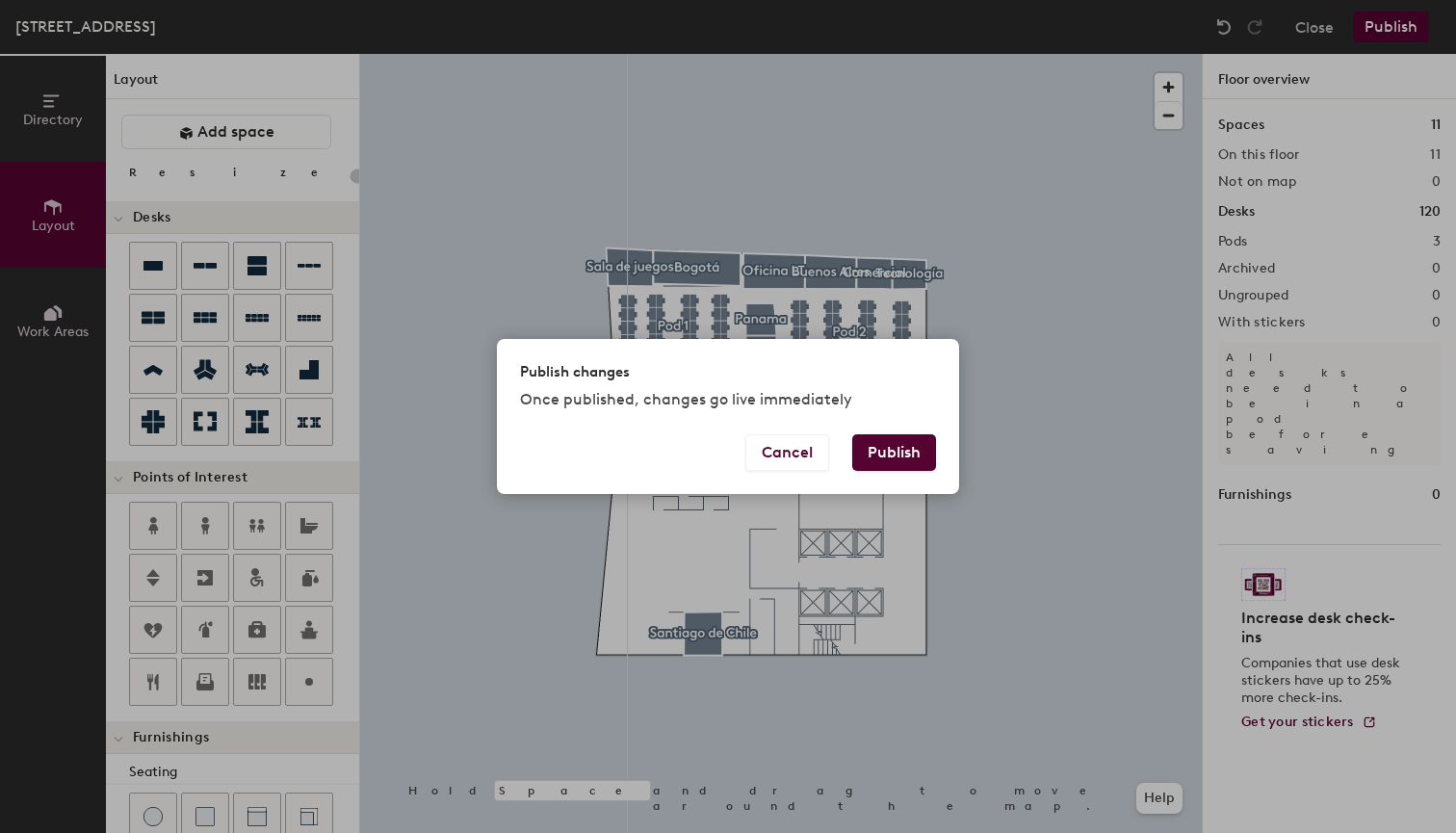
click at [911, 458] on button "Publish" at bounding box center [894, 453] width 84 height 37
type input "20"
